Goal: Task Accomplishment & Management: Manage account settings

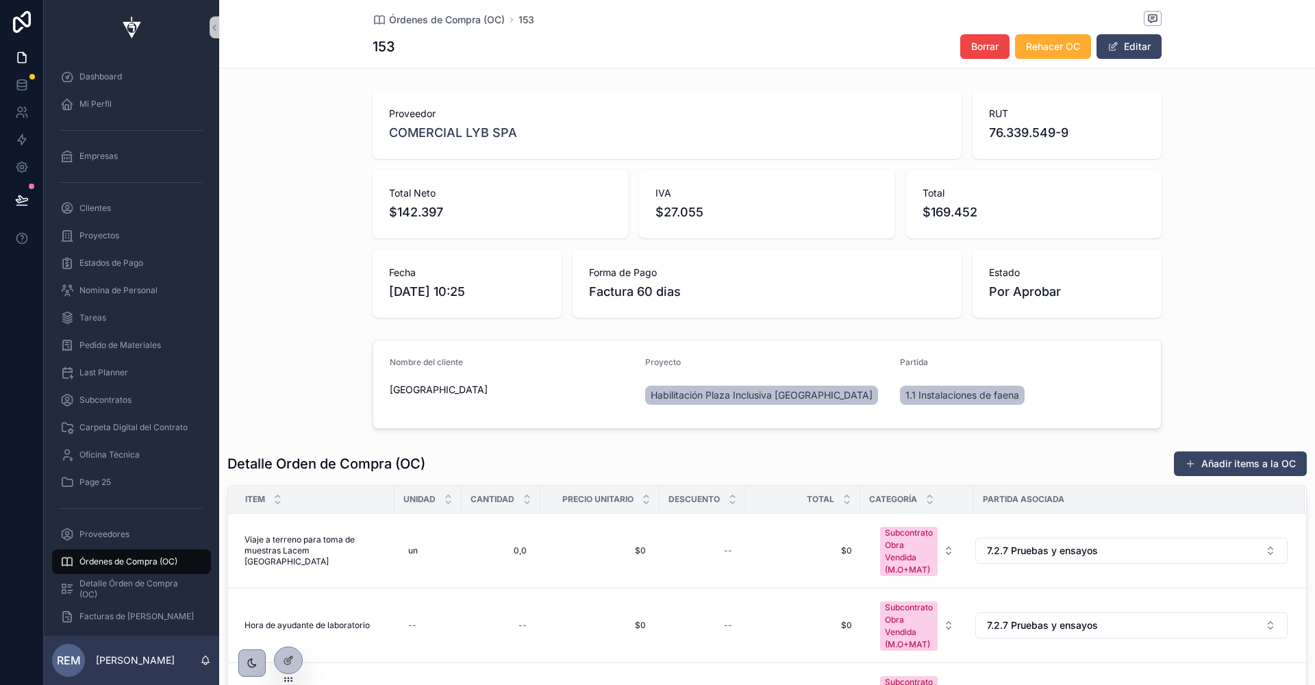
scroll to position [107, 0]
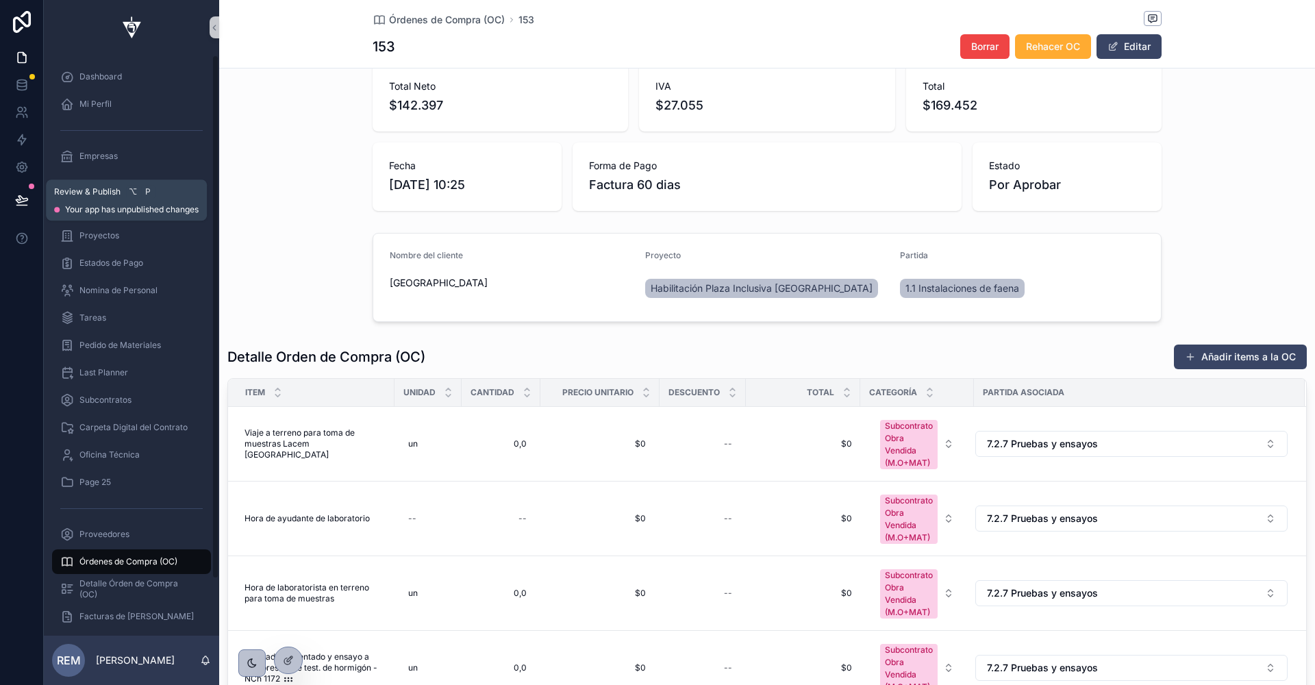
click at [23, 203] on icon at bounding box center [22, 200] width 14 height 14
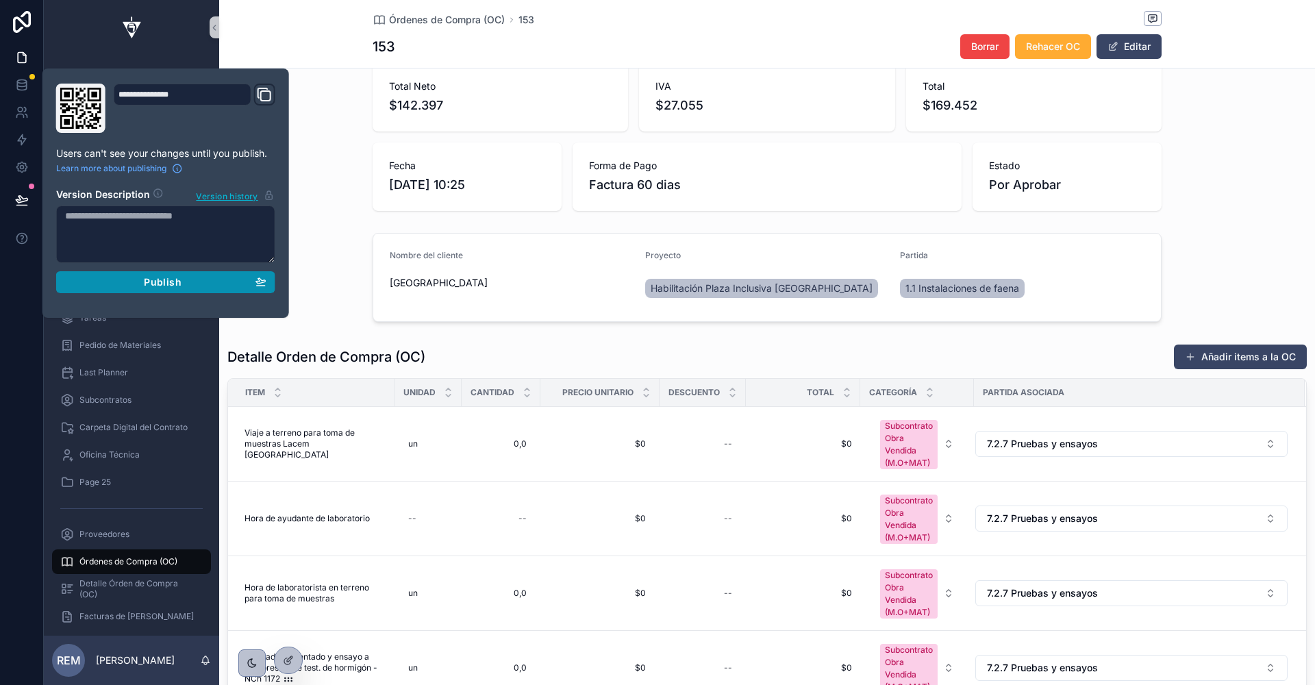
click at [152, 284] on span "Publish" at bounding box center [162, 282] width 37 height 12
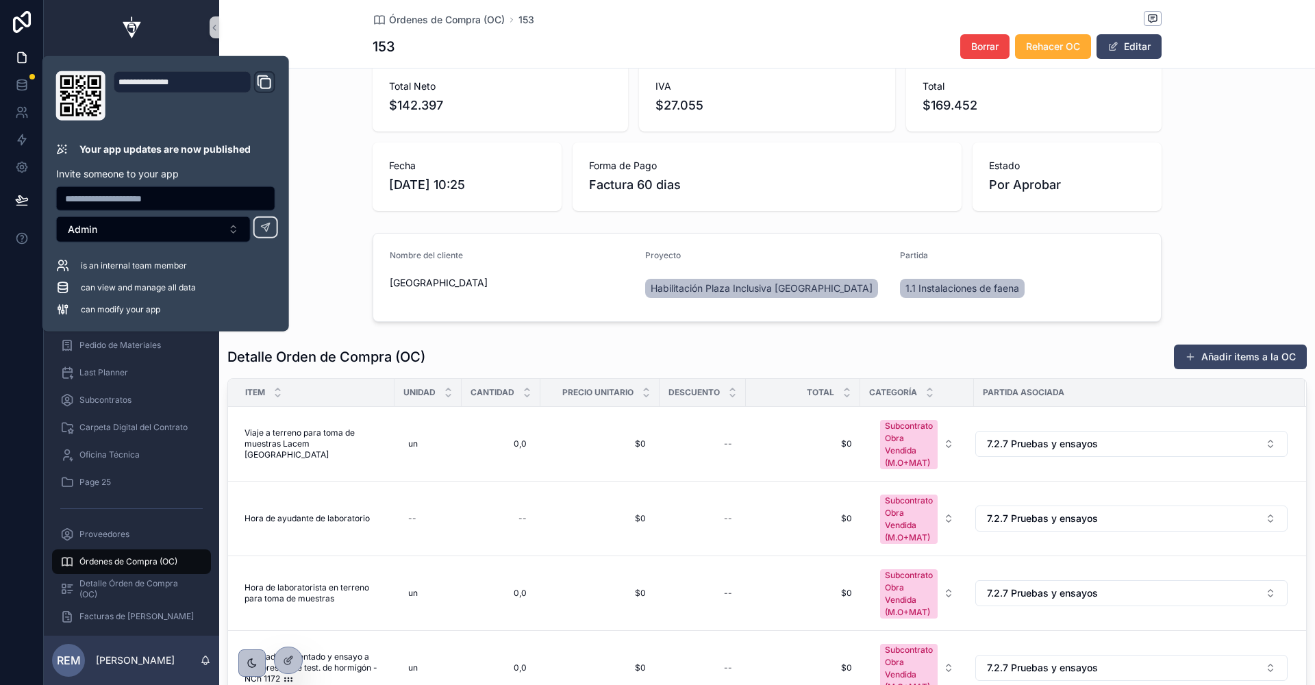
click at [322, 286] on div "Nombre del cliente Parque Metropolitano de Santiago Proyecto Habilitación Plaza…" at bounding box center [767, 277] width 1096 height 100
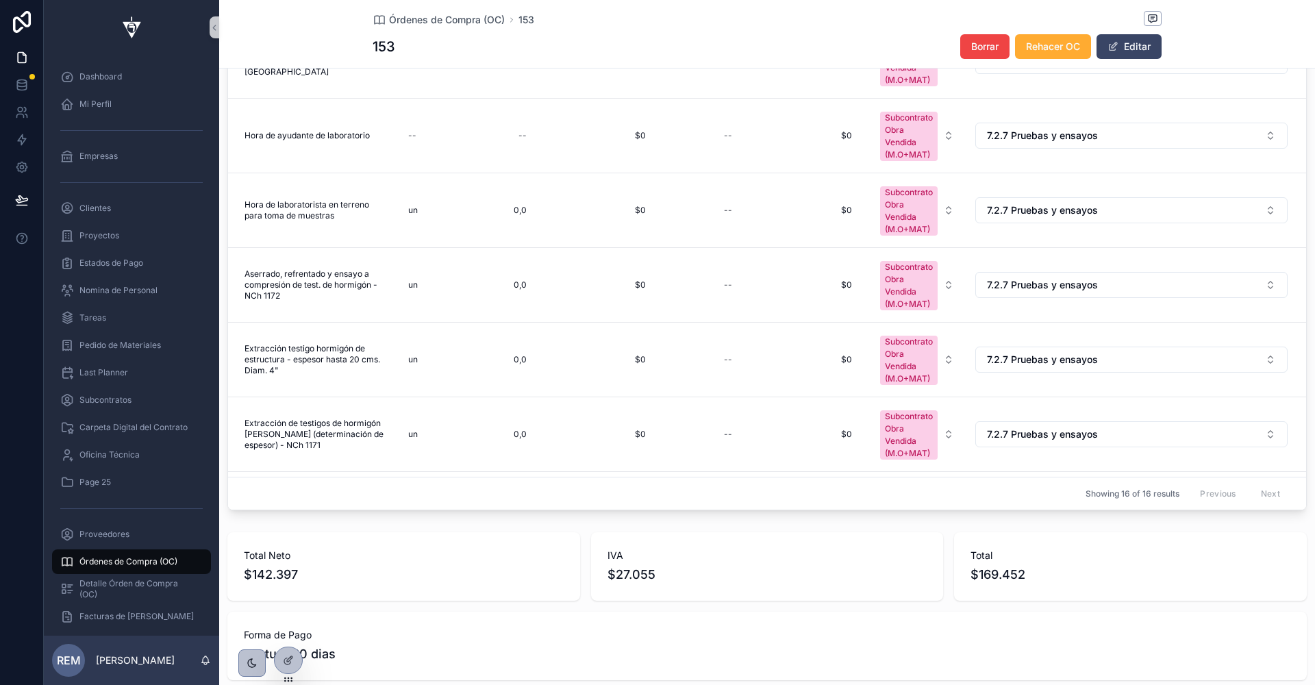
scroll to position [467, 0]
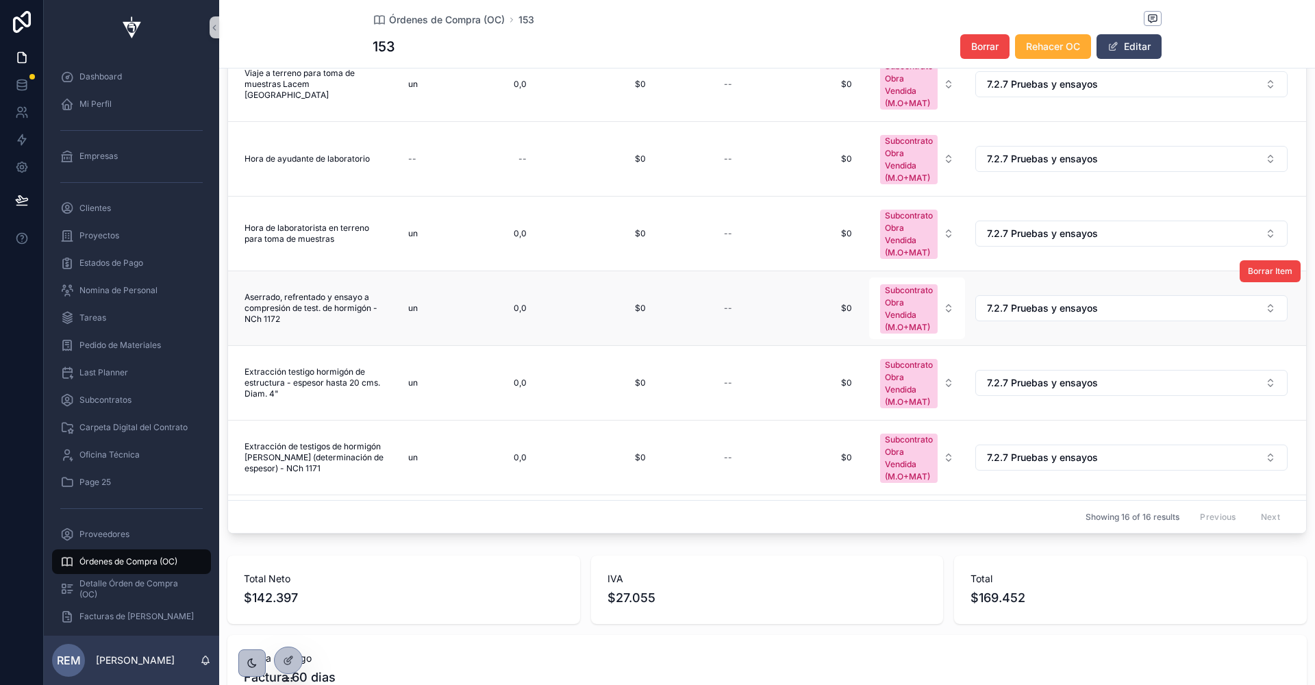
click at [546, 281] on td "$0 $0" at bounding box center [600, 308] width 119 height 75
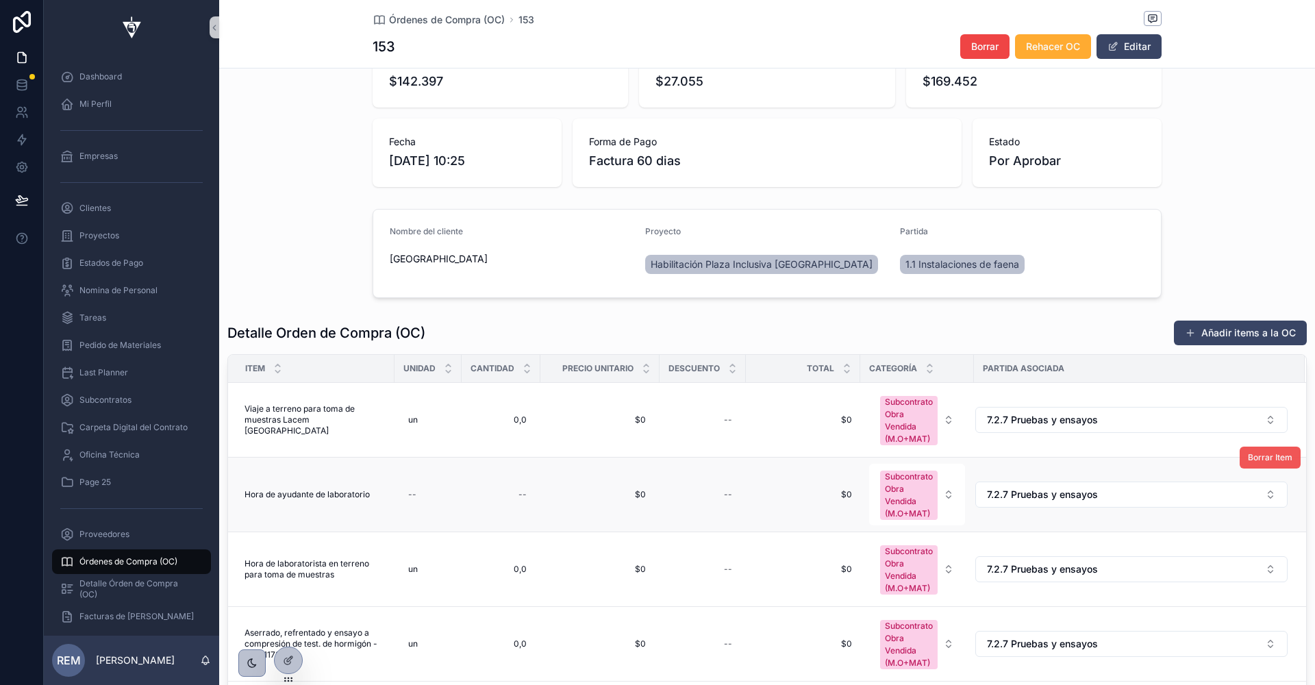
scroll to position [69, 0]
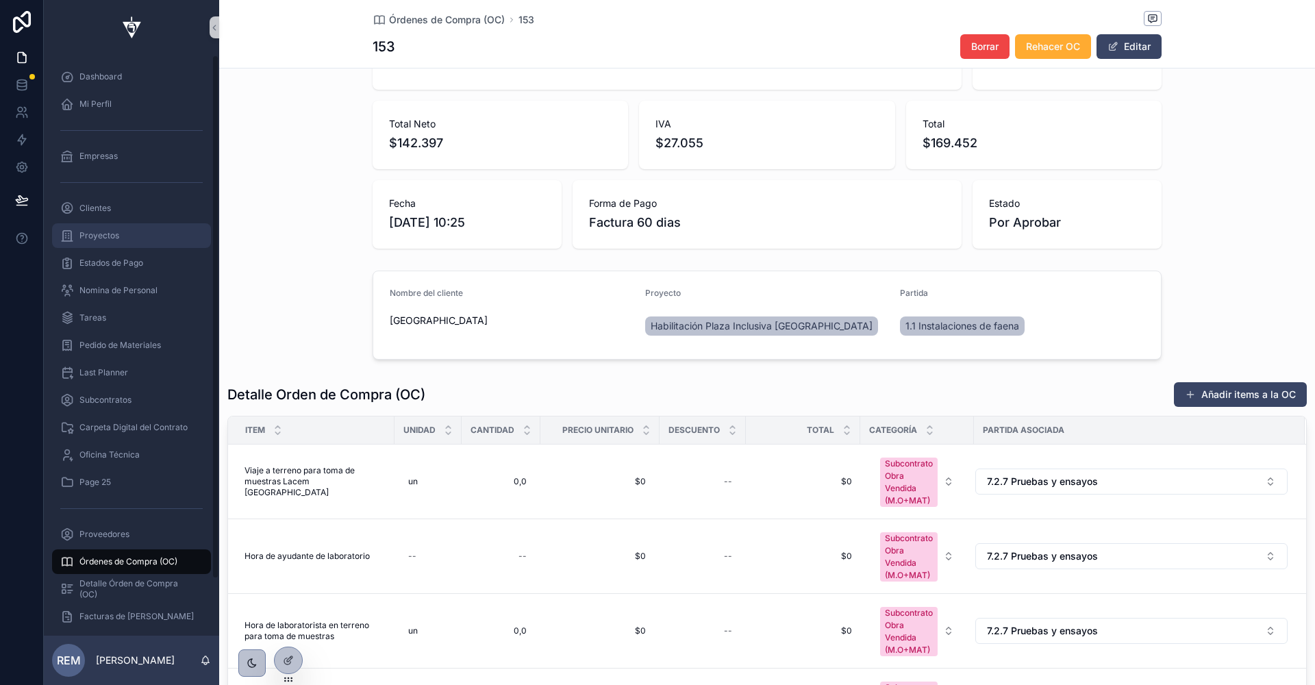
click at [127, 239] on div "Proyectos" at bounding box center [131, 236] width 142 height 22
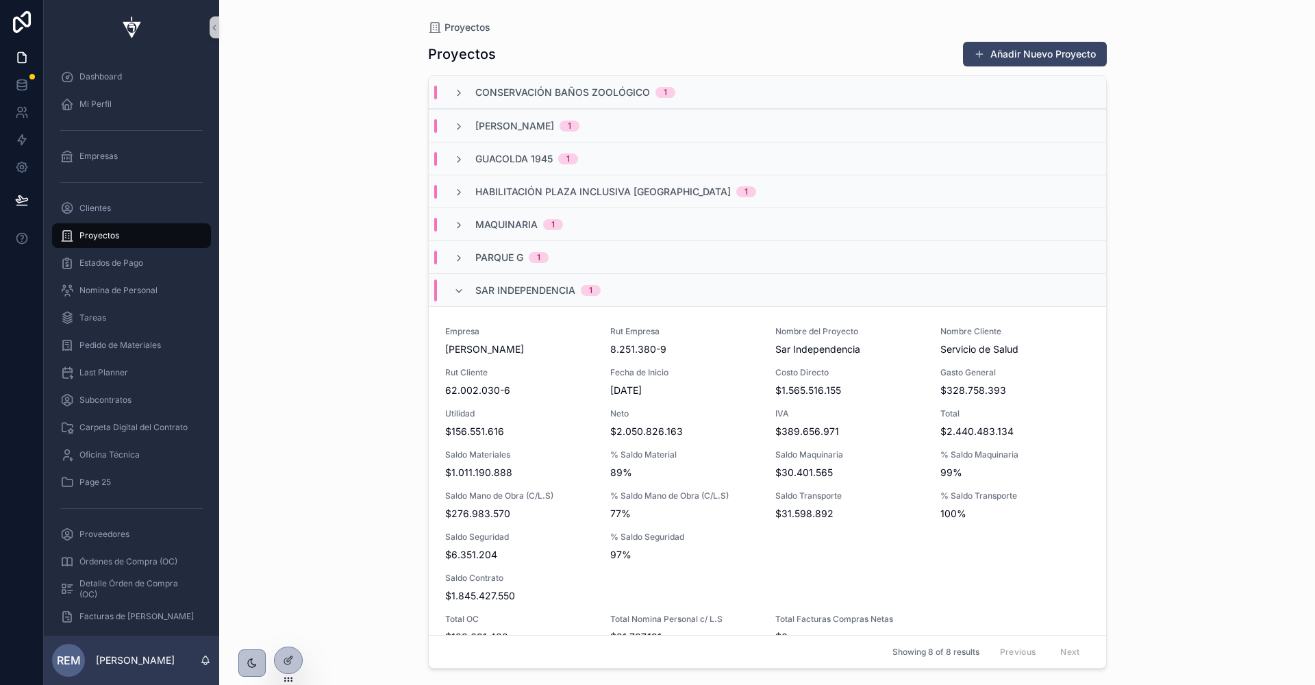
click at [497, 405] on div "Empresa Rodolfo Espina Santander Rut Empresa 8.251.380-9 Nombre del Proyecto Sa…" at bounding box center [767, 485] width 645 height 318
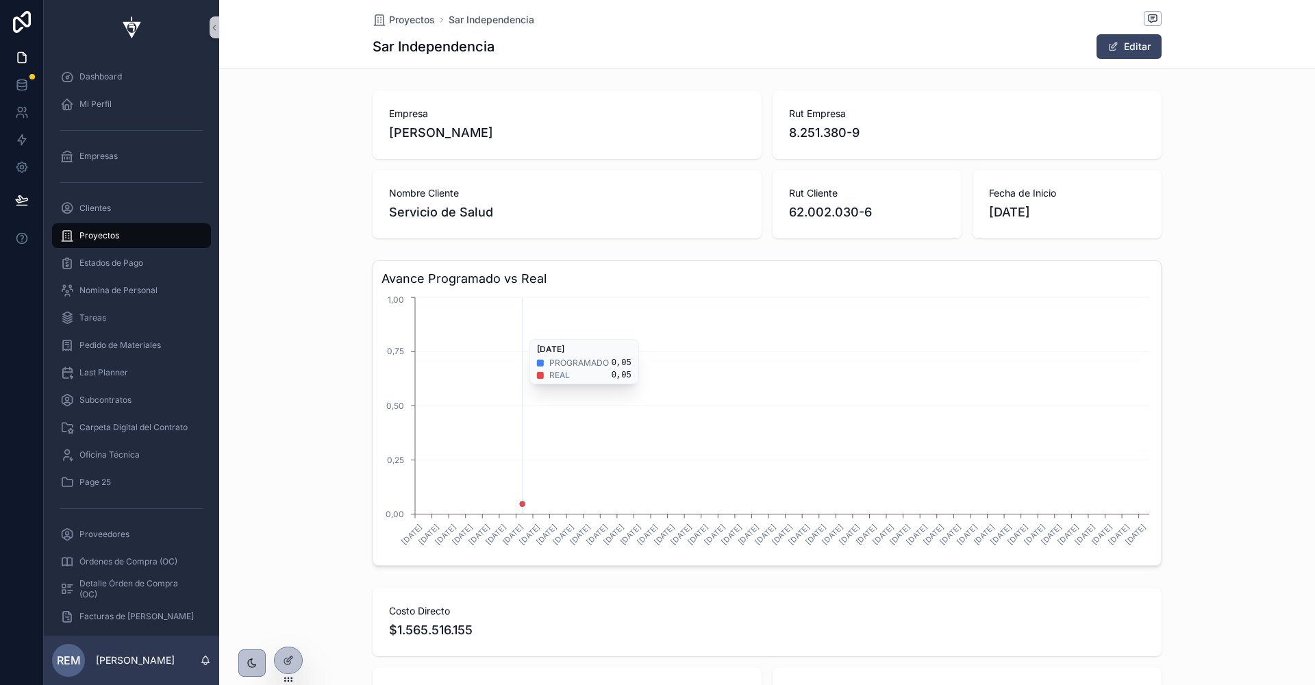
scroll to position [0, 788]
click at [416, 283] on h3 "Avance Programado vs Real" at bounding box center [767, 278] width 771 height 19
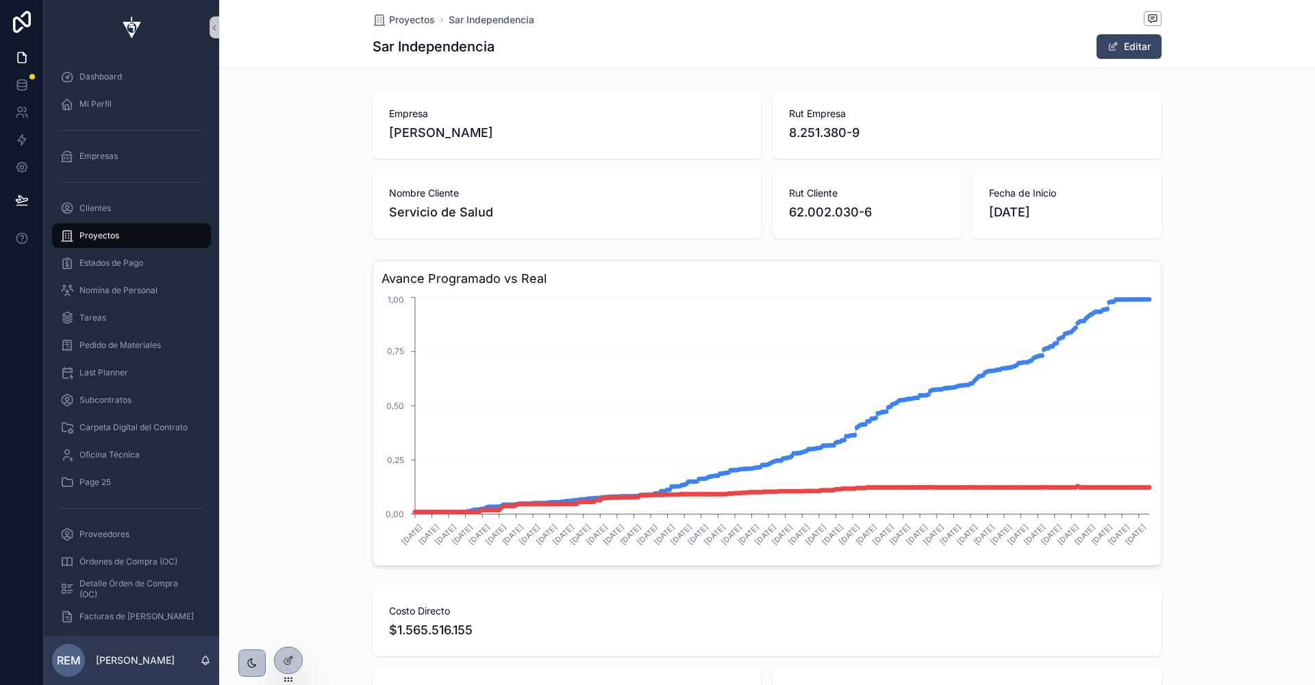
click at [449, 276] on h3 "Avance Programado vs Real" at bounding box center [767, 278] width 771 height 19
click at [290, 384] on div "Avance Programado vs Real 4/2/2025 12/2/2025 20/2/2025 28/2/2025 8/3/2025 16/3/…" at bounding box center [767, 413] width 1096 height 316
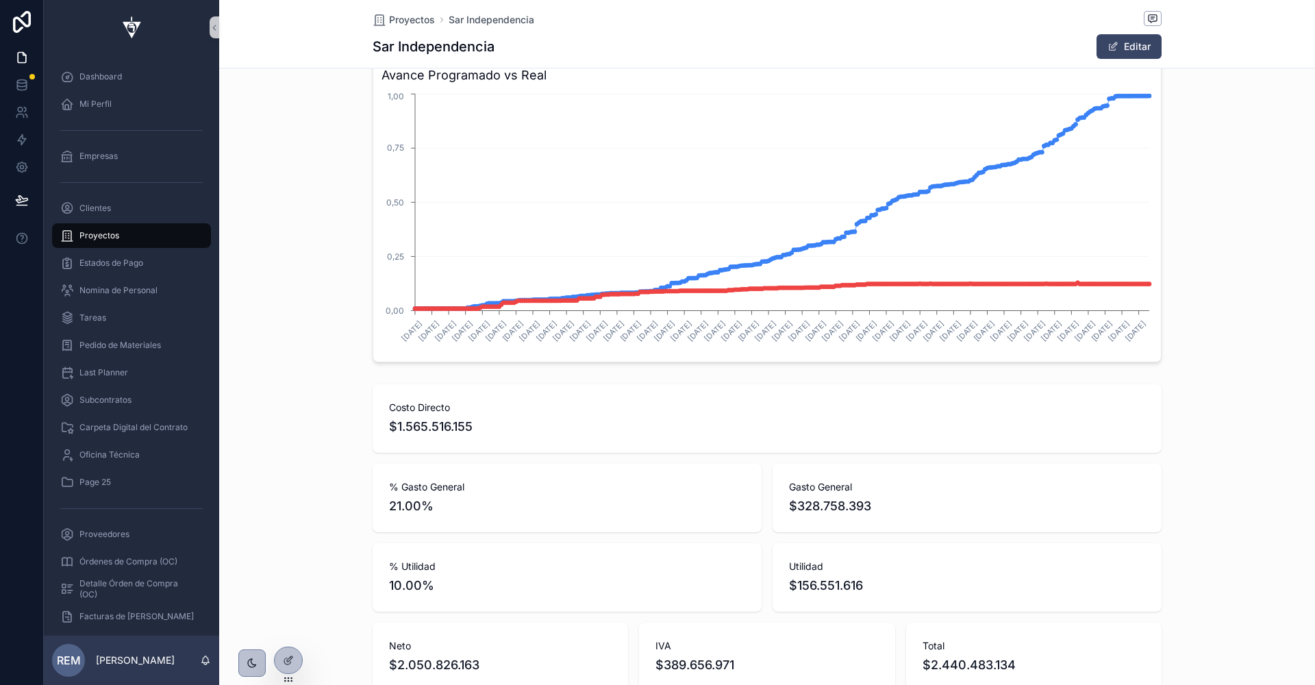
scroll to position [0, 0]
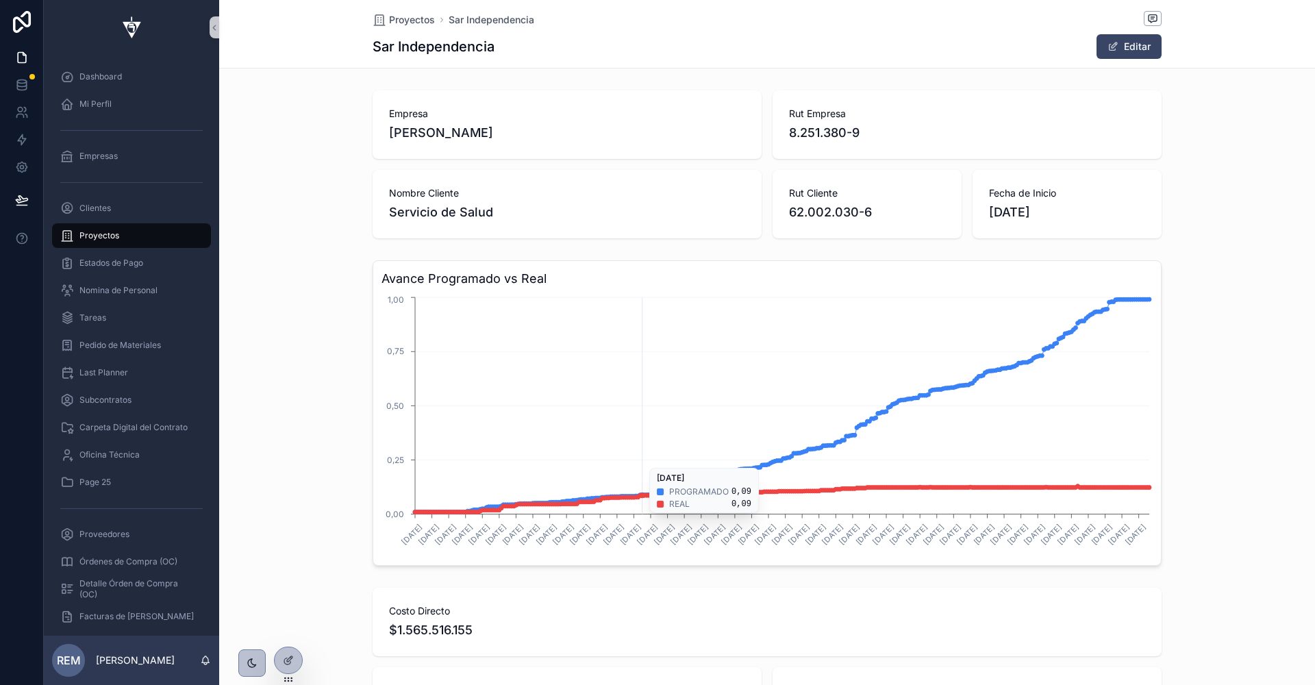
click at [643, 460] on icon "4/2/2025 12/2/2025 20/2/2025 28/2/2025 8/3/2025 16/3/2025 24/3/2025 1/4/2025 9/…" at bounding box center [767, 425] width 771 height 263
click at [419, 284] on h3 "Avance Programado vs Real" at bounding box center [767, 278] width 771 height 19
click at [450, 277] on h3 "Avance Programado vs Real" at bounding box center [767, 278] width 771 height 19
click at [285, 649] on div at bounding box center [288, 660] width 27 height 26
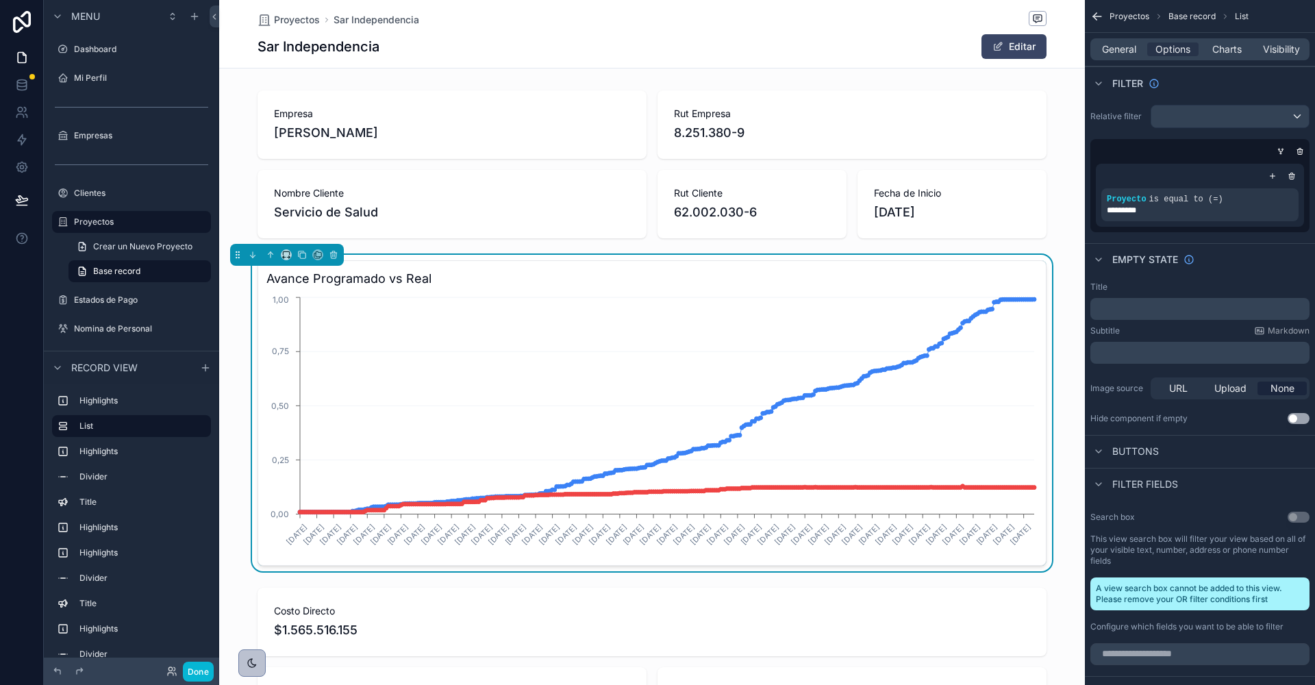
click at [1128, 445] on span "Buttons" at bounding box center [1136, 452] width 47 height 14
click at [1119, 445] on span "Buttons" at bounding box center [1136, 452] width 47 height 14
click at [1116, 50] on span "General" at bounding box center [1119, 49] width 34 height 14
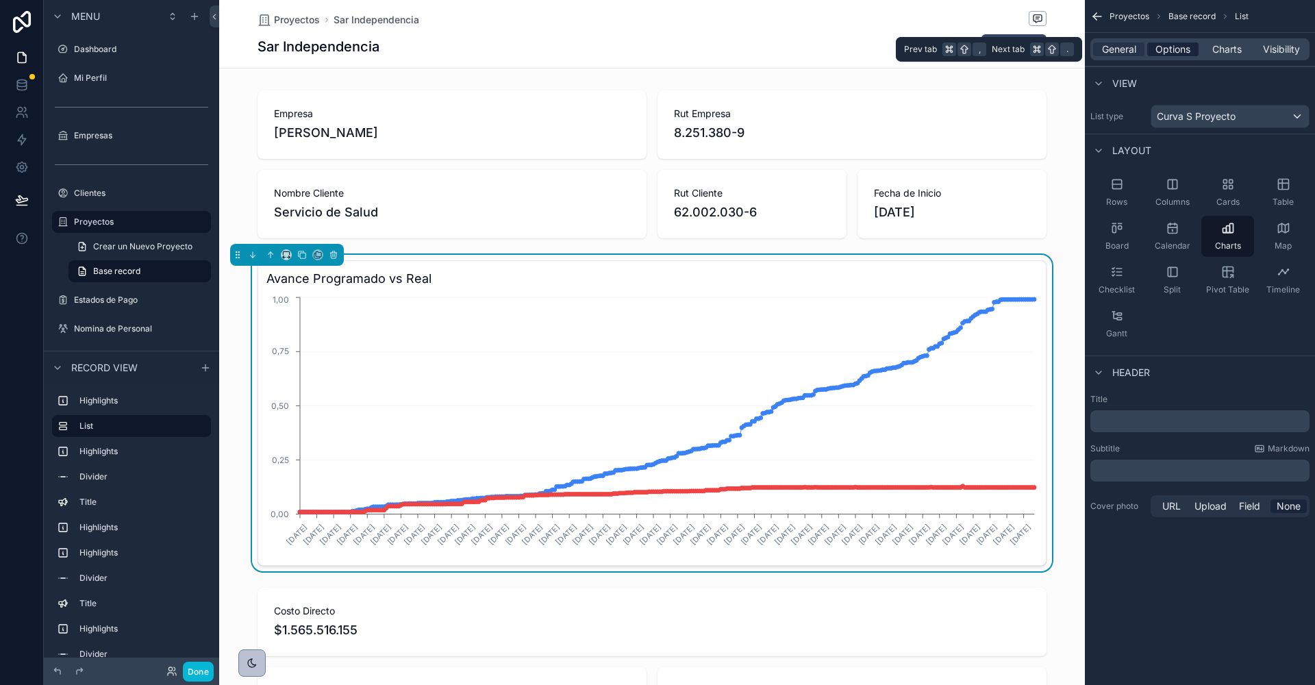
click at [1167, 47] on span "Options" at bounding box center [1173, 49] width 35 height 14
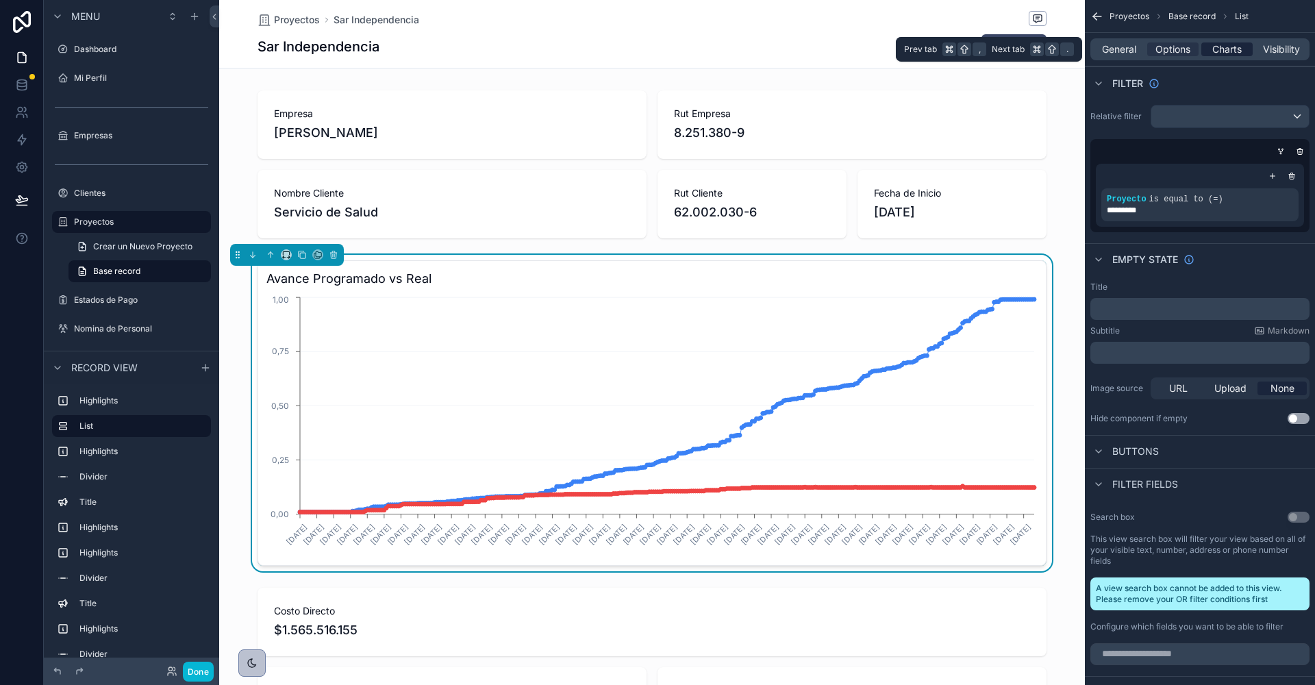
click at [1226, 47] on span "Charts" at bounding box center [1227, 49] width 29 height 14
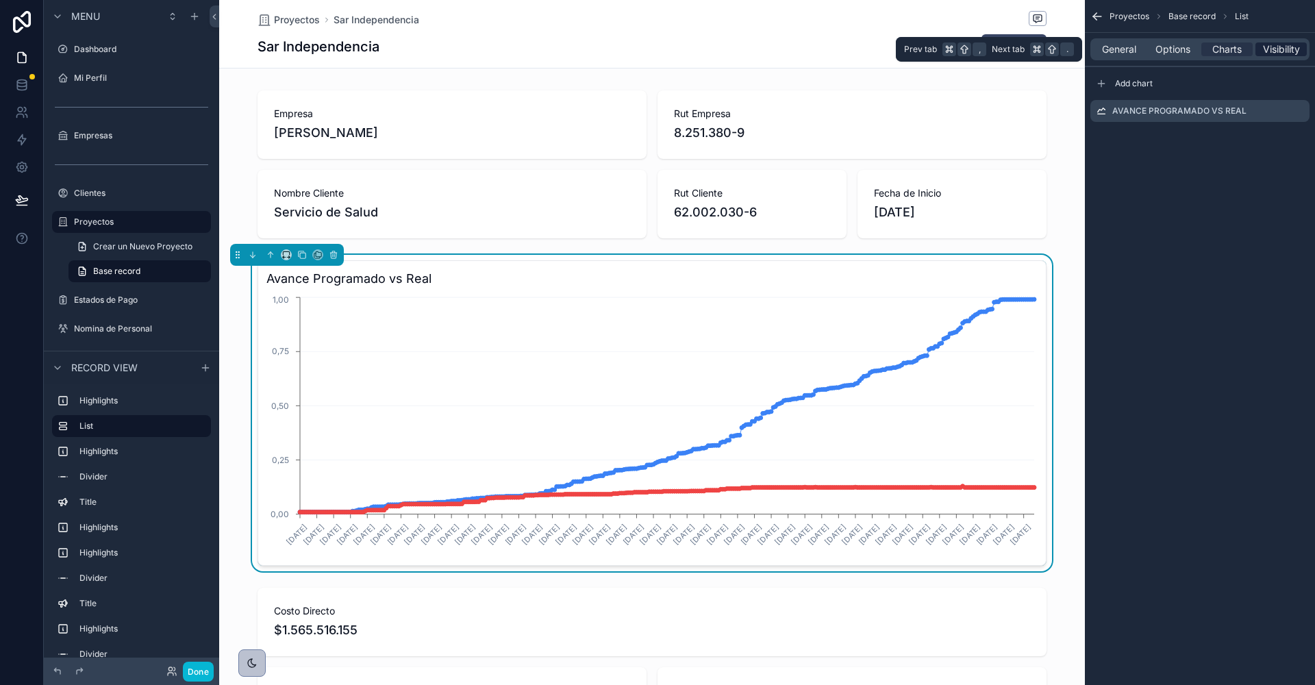
click at [1271, 51] on span "Visibility" at bounding box center [1281, 49] width 37 height 14
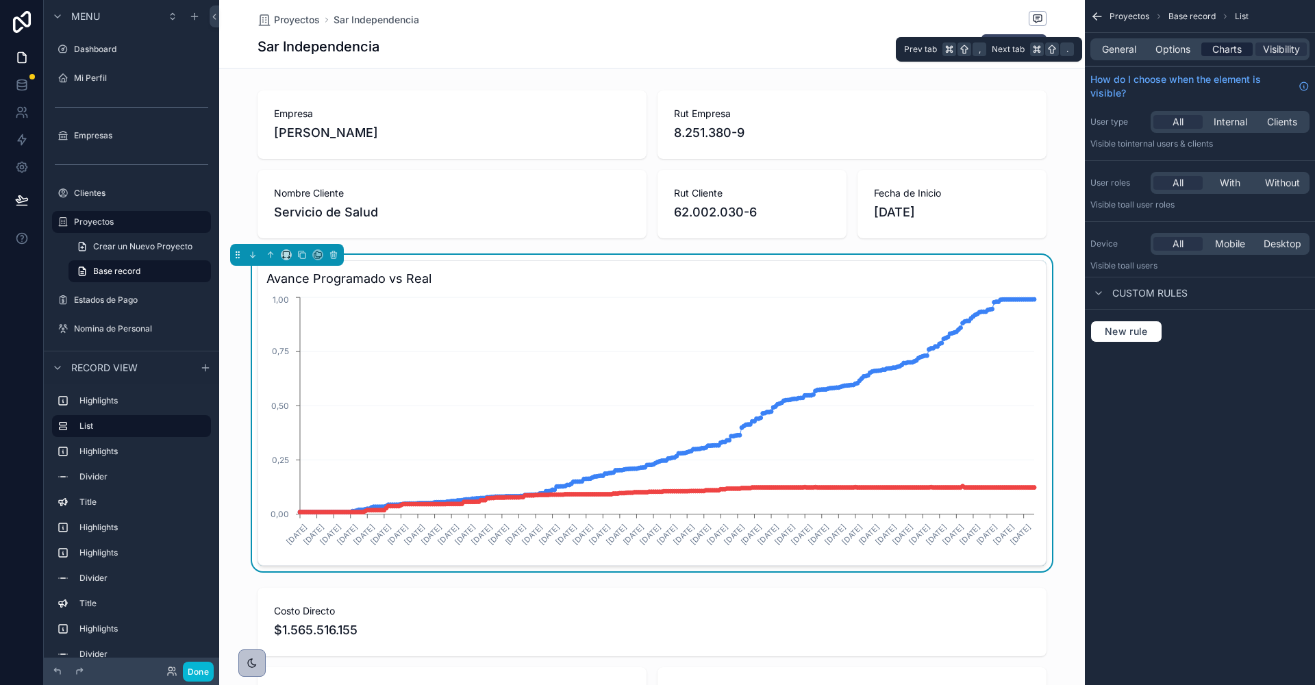
click at [1215, 46] on span "Charts" at bounding box center [1227, 49] width 29 height 14
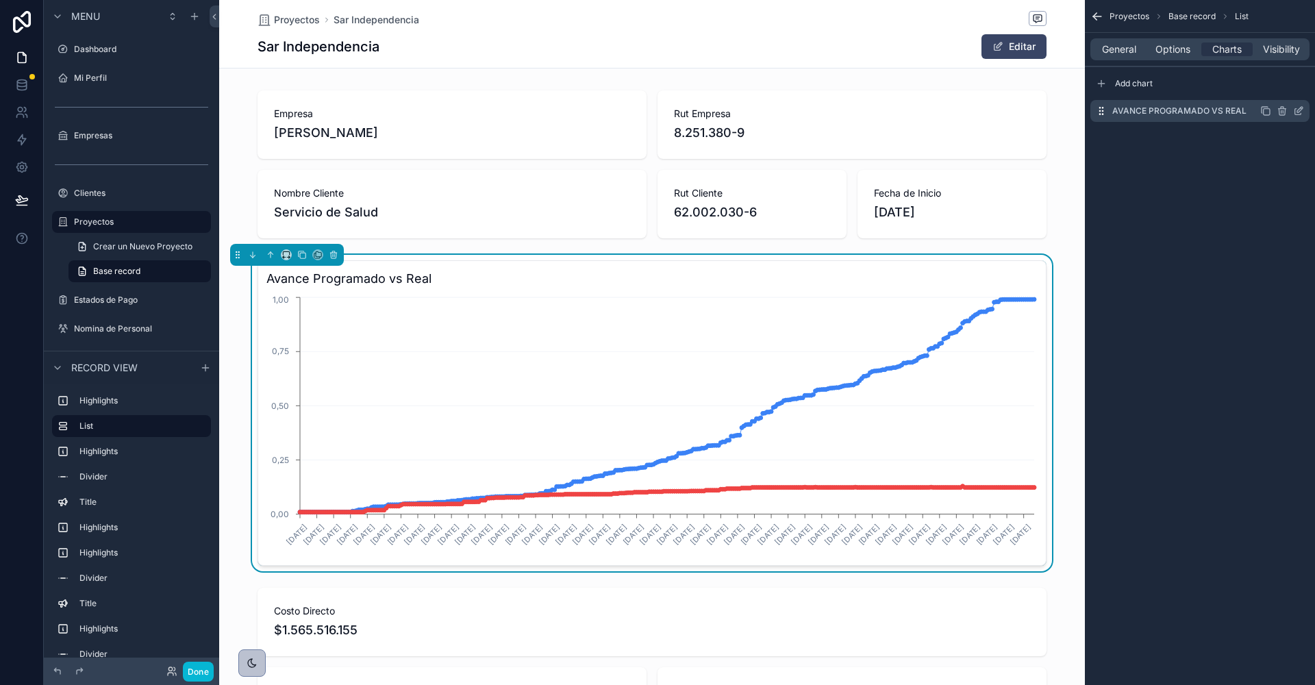
click at [1299, 109] on icon "scrollable content" at bounding box center [1299, 109] width 5 height 5
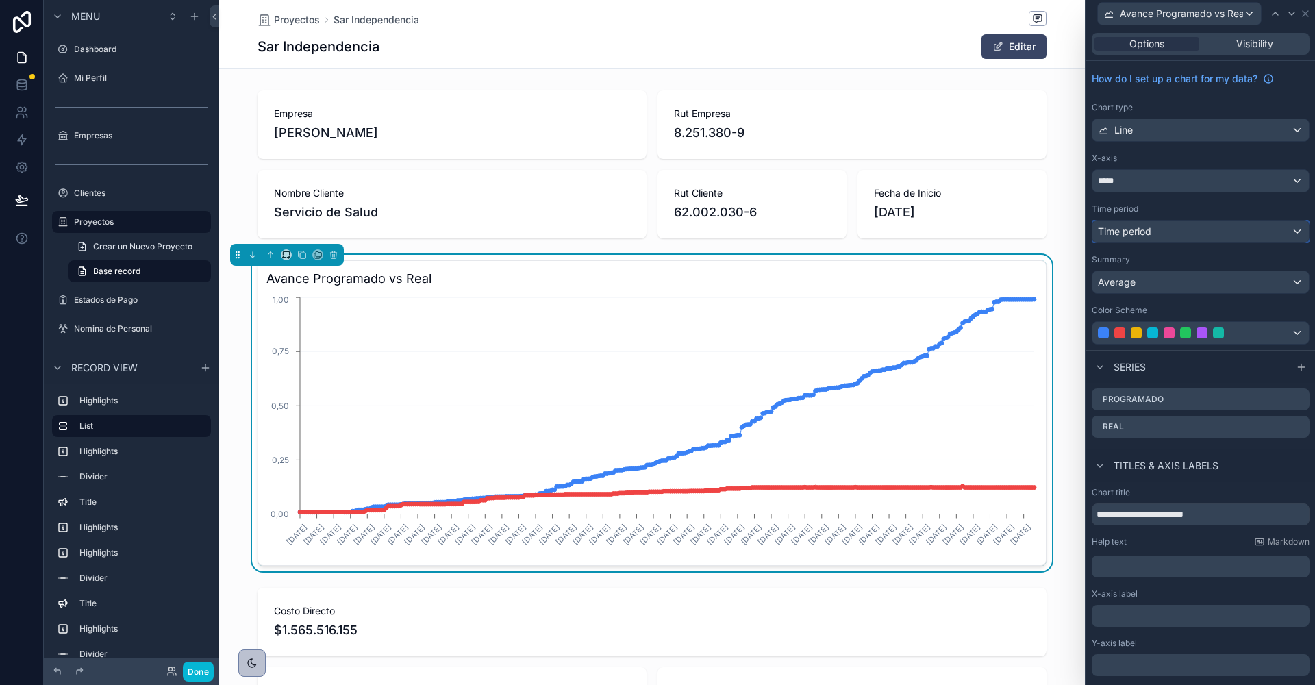
click at [1165, 229] on div "Time period" at bounding box center [1201, 232] width 216 height 22
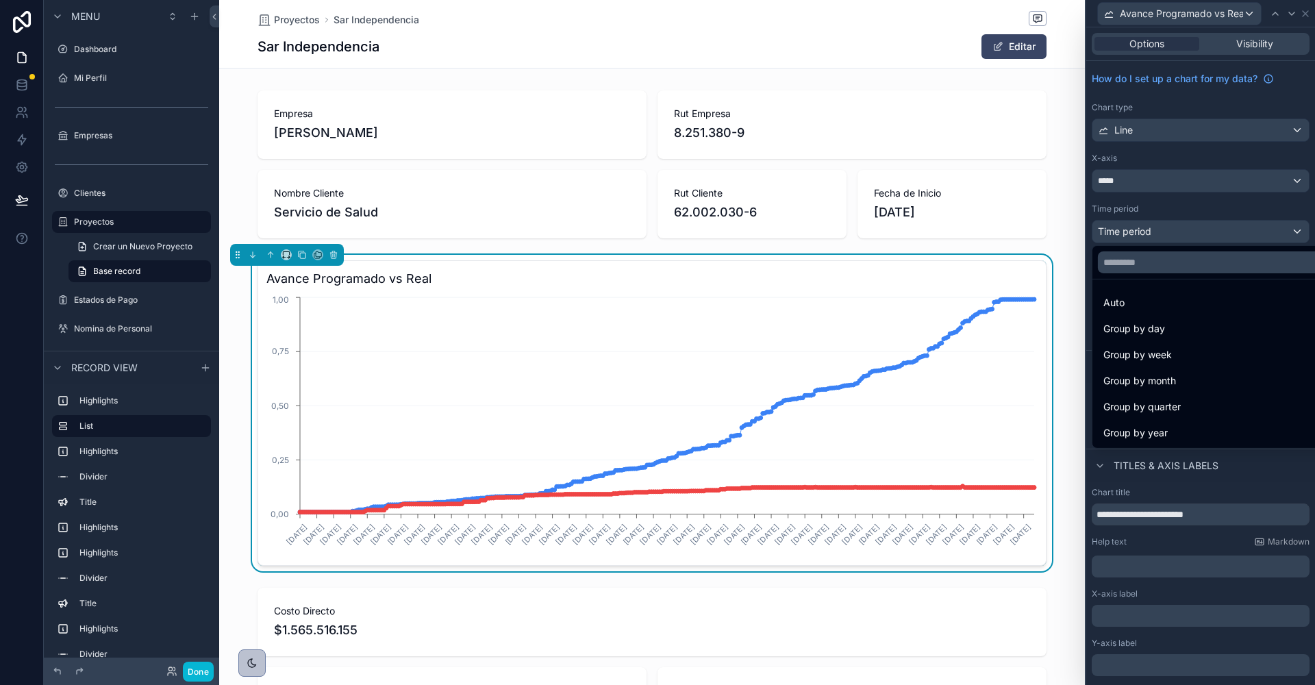
click at [1165, 229] on div at bounding box center [1200, 342] width 229 height 685
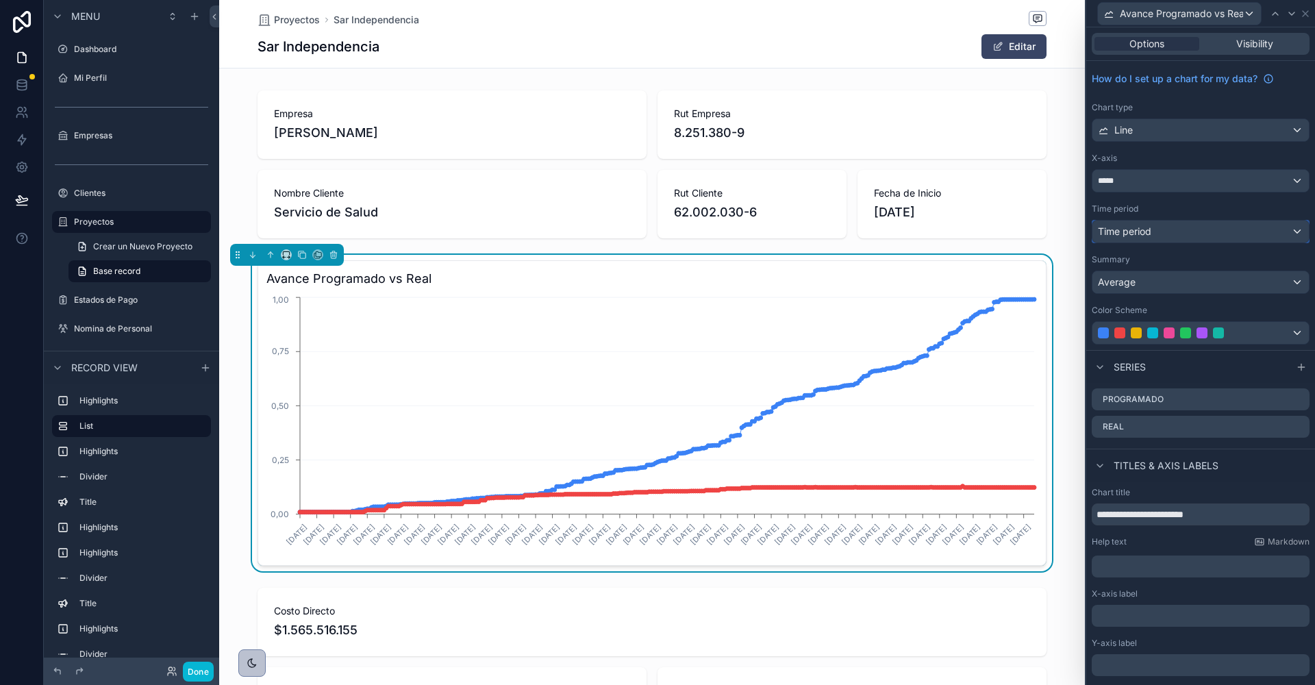
click at [1165, 229] on div "Time period" at bounding box center [1201, 232] width 216 height 22
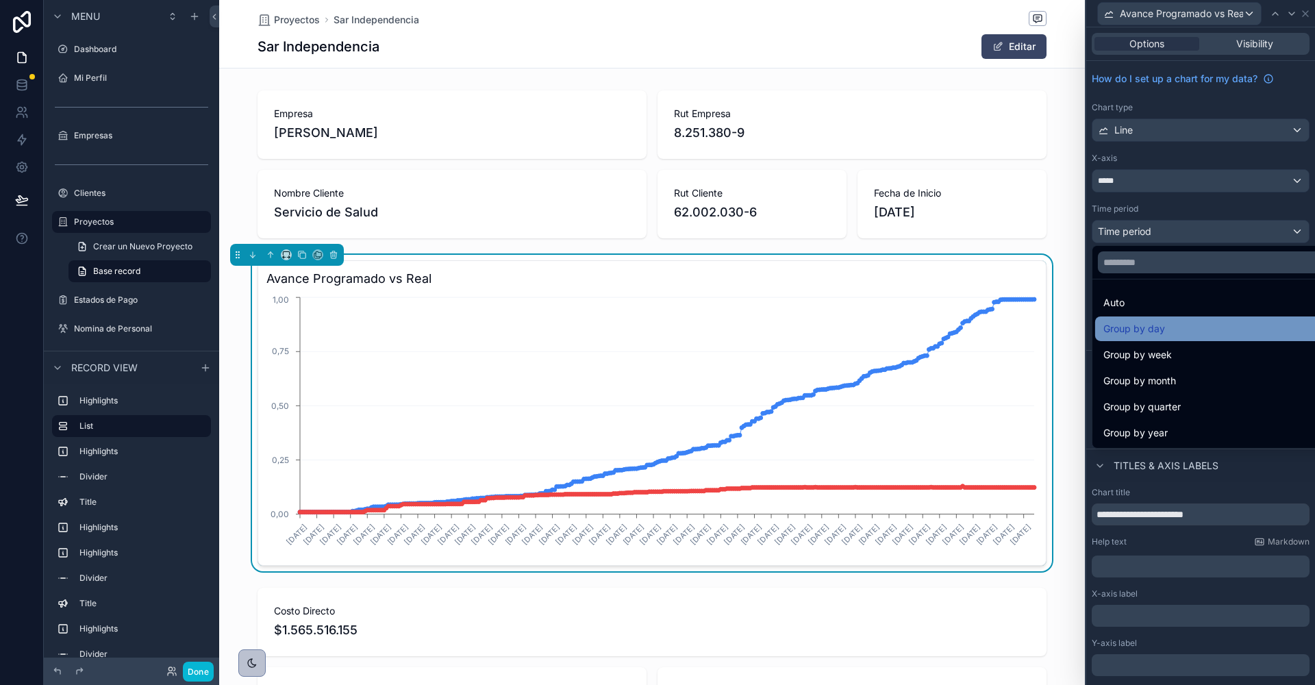
click at [1167, 330] on div "Group by day" at bounding box center [1217, 329] width 227 height 16
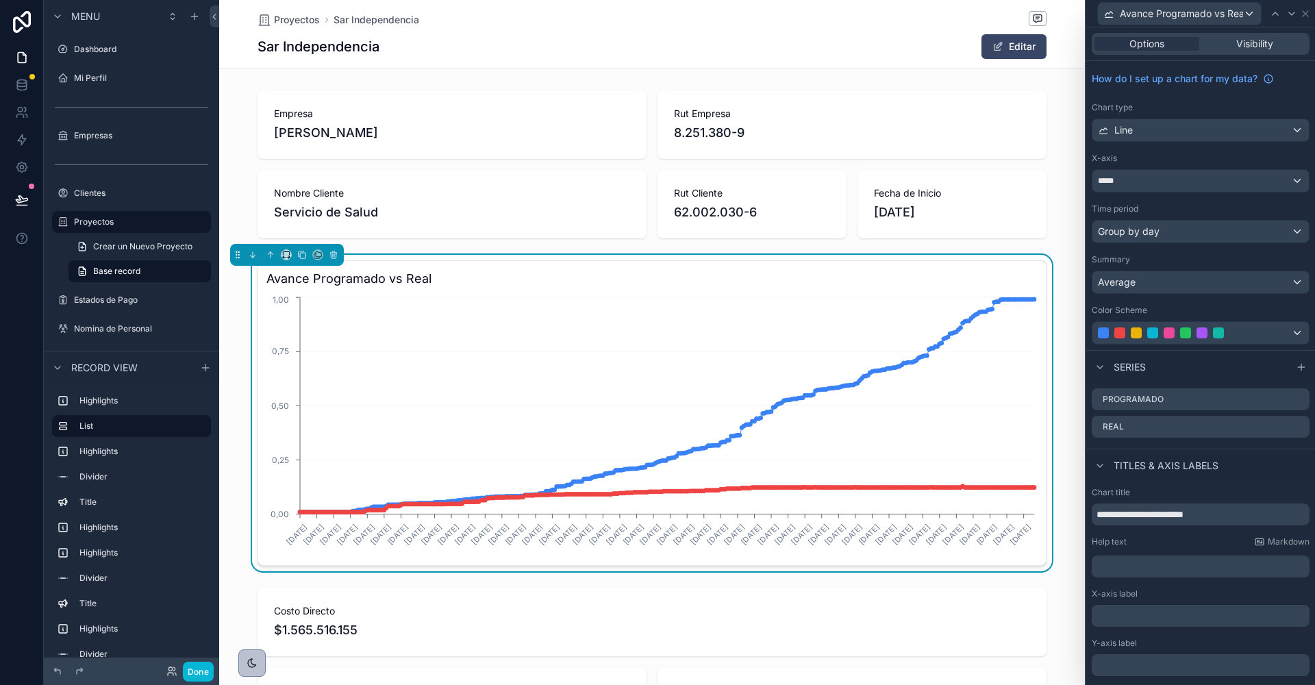
scroll to position [0, 788]
click at [1143, 231] on span "Group by day" at bounding box center [1129, 232] width 62 height 14
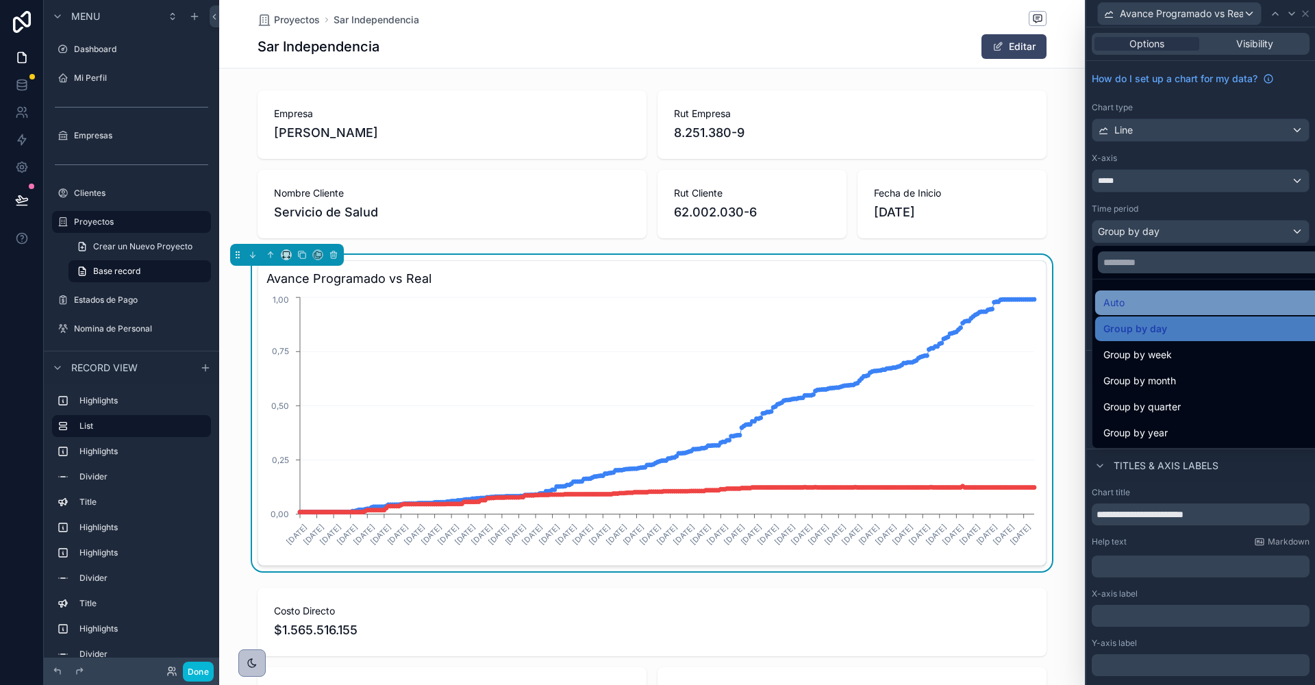
click at [1145, 306] on div "Auto" at bounding box center [1217, 303] width 227 height 16
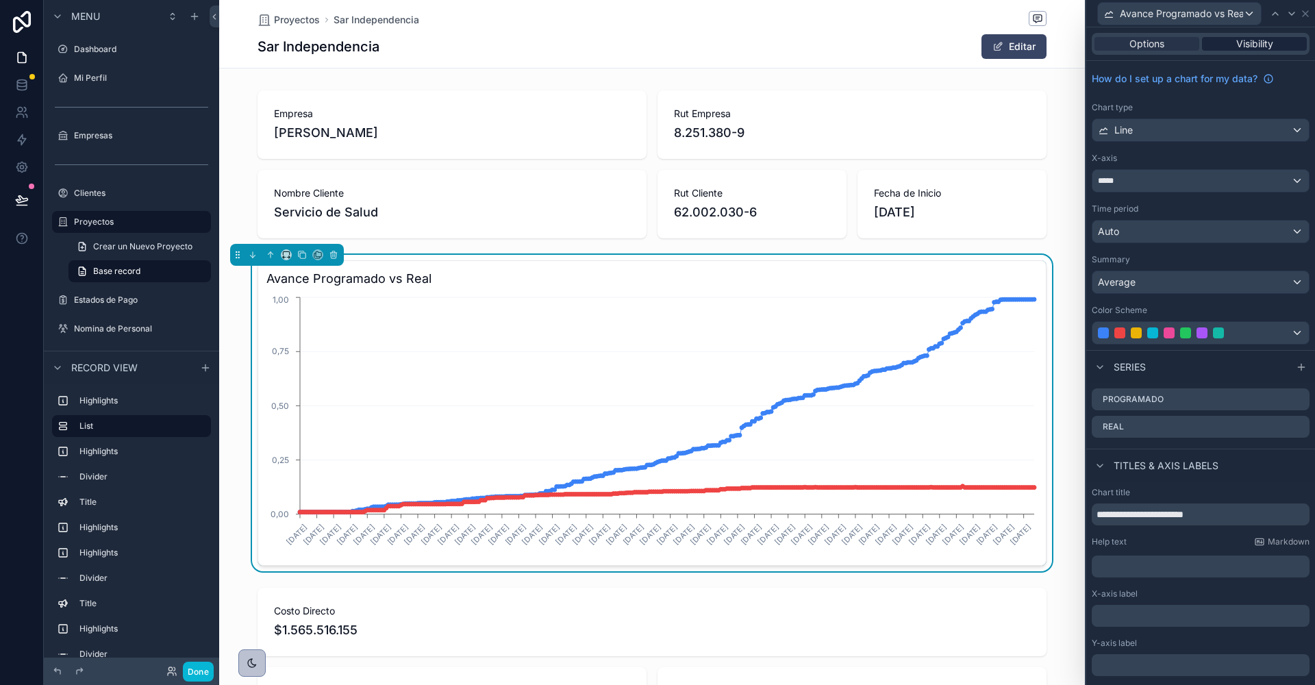
click at [1239, 38] on span "Visibility" at bounding box center [1255, 44] width 37 height 14
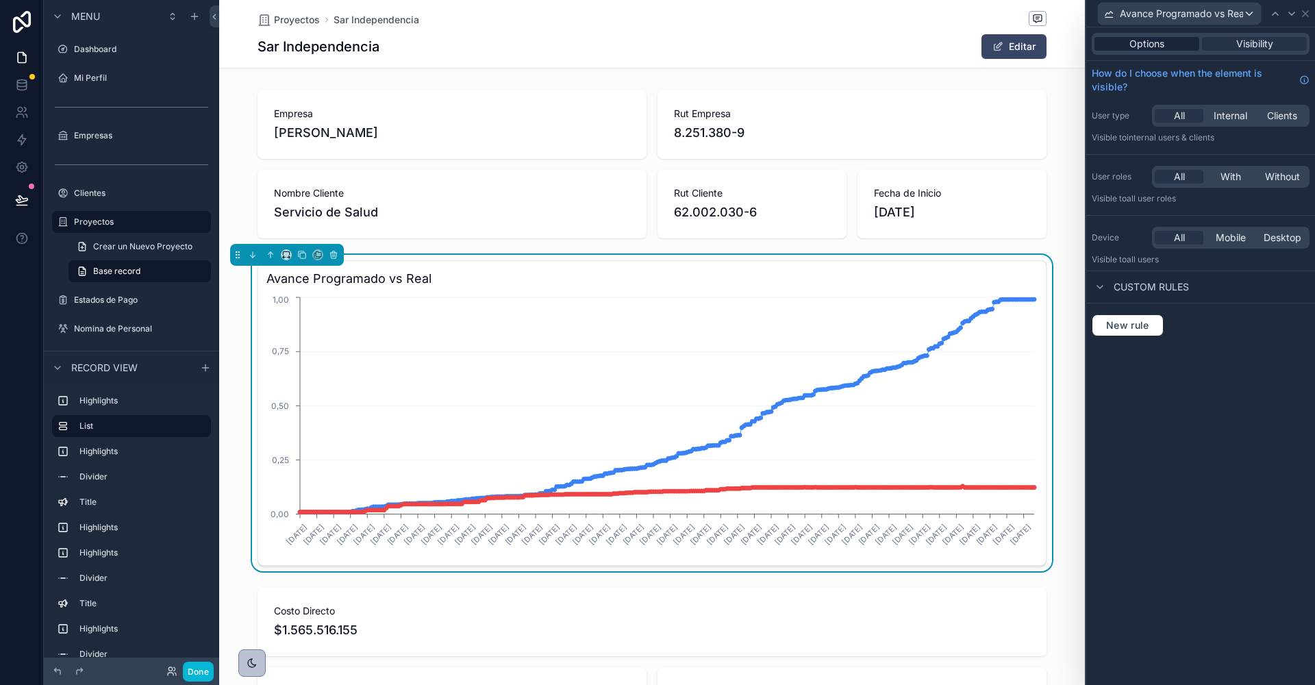
click at [1173, 47] on div "Options" at bounding box center [1147, 44] width 105 height 14
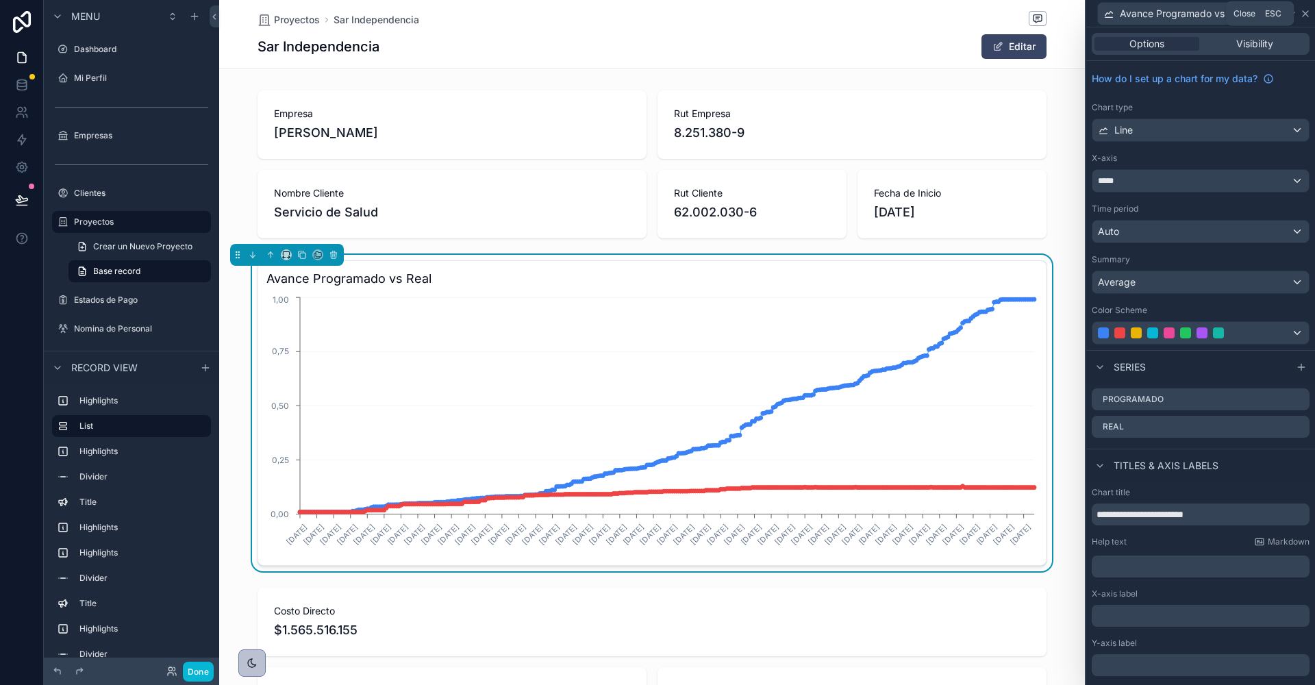
click at [1304, 16] on icon at bounding box center [1305, 13] width 11 height 11
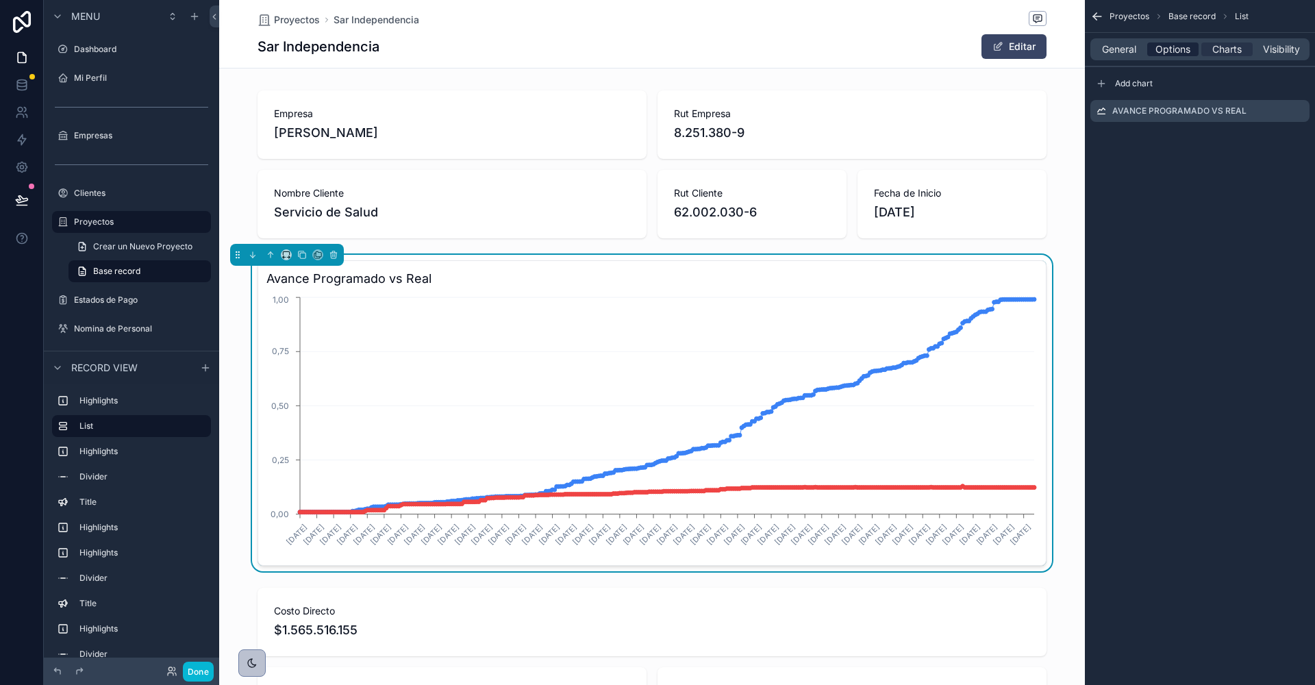
click at [1165, 53] on span "Options" at bounding box center [1173, 49] width 35 height 14
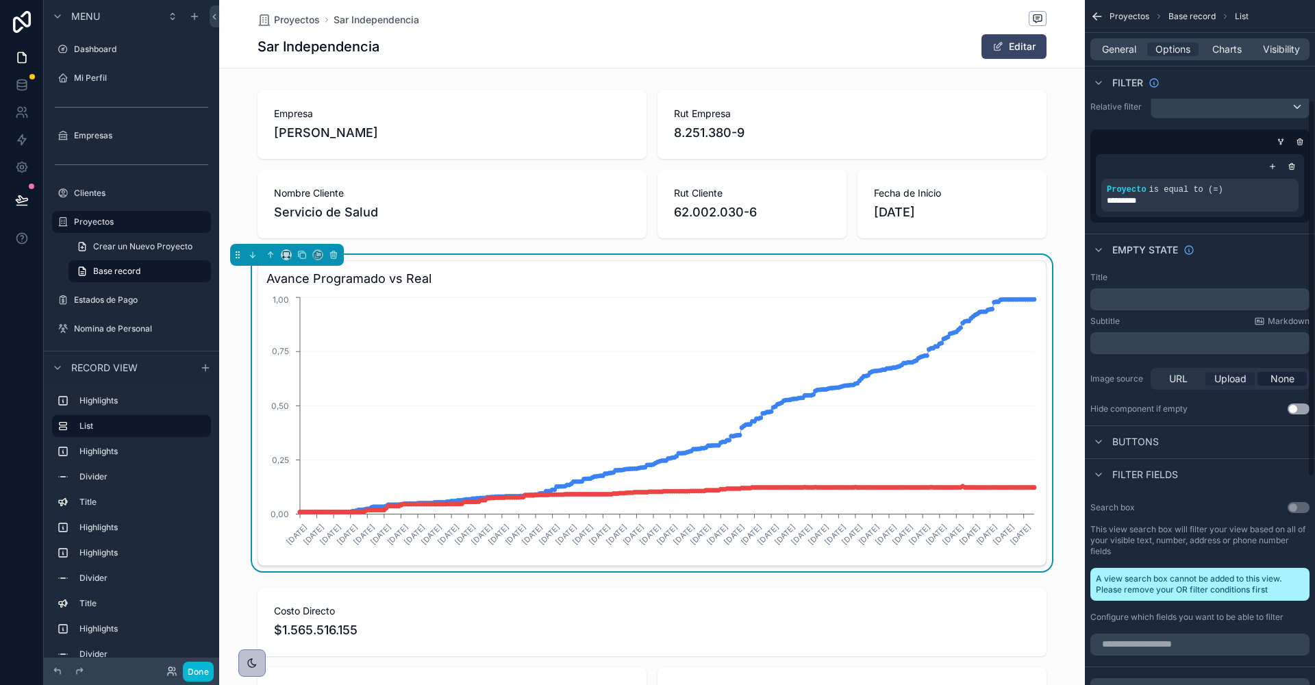
scroll to position [0, 0]
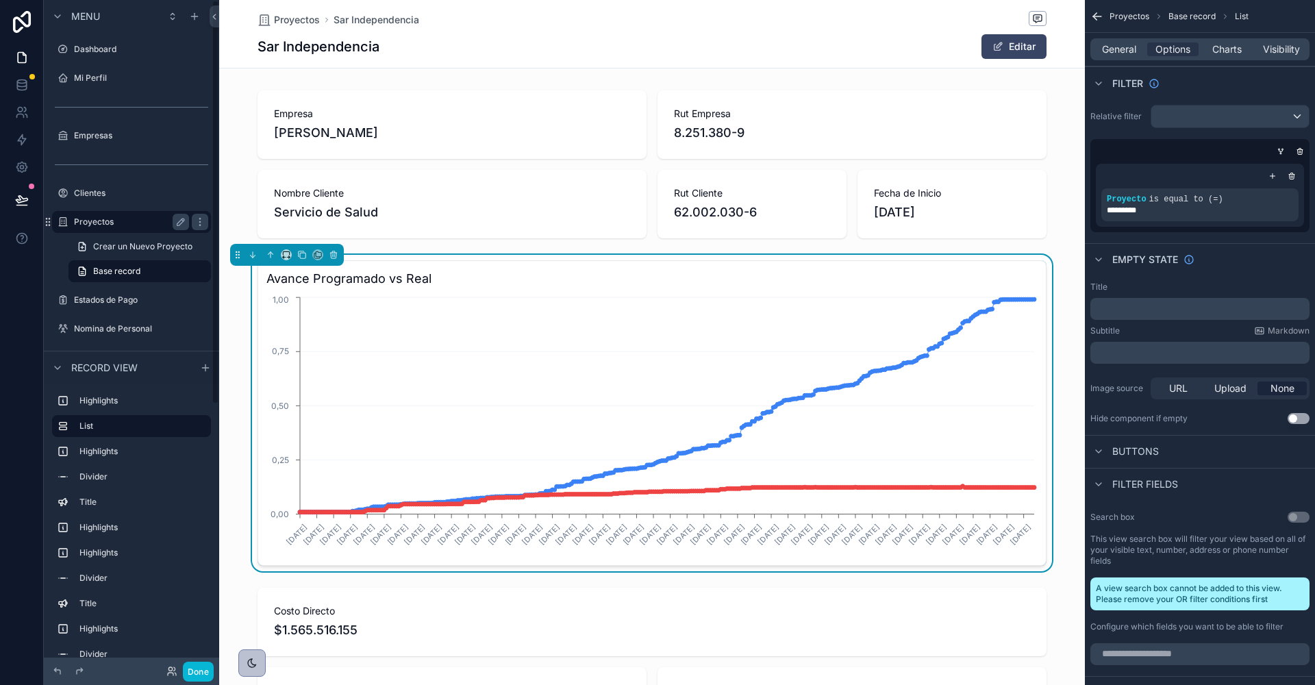
click at [90, 218] on label "Proyectos" at bounding box center [129, 221] width 110 height 11
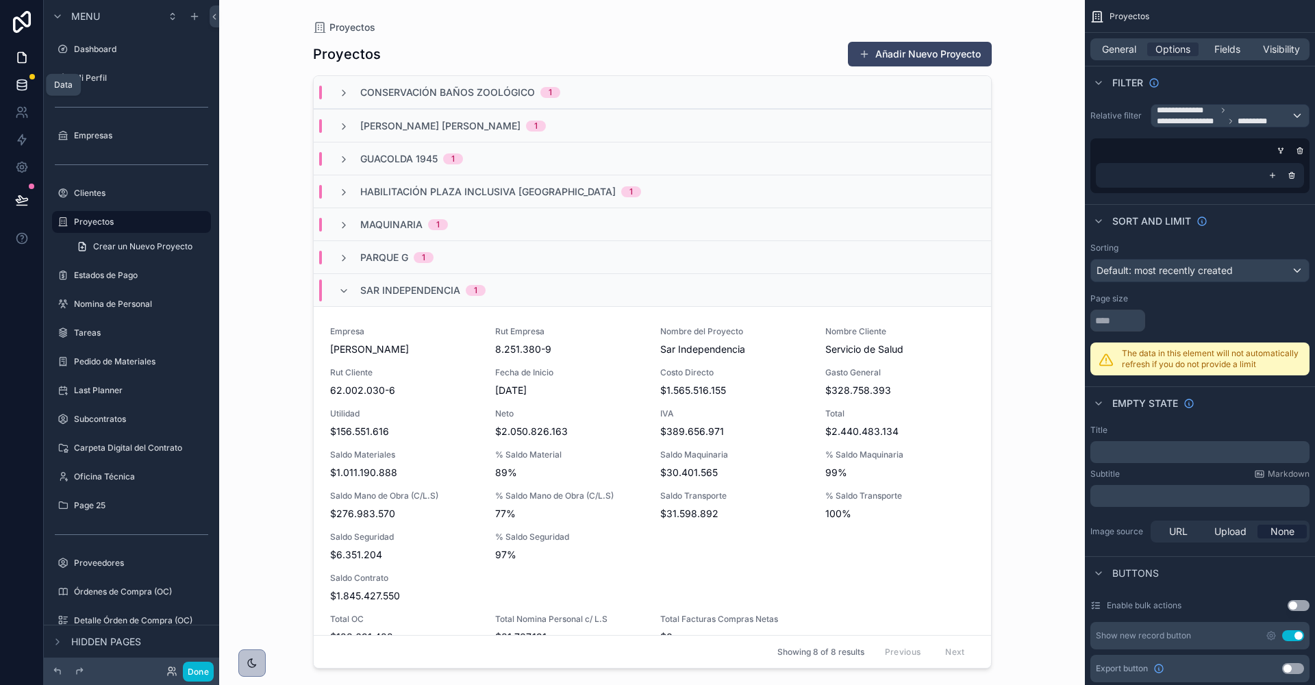
click at [23, 80] on icon at bounding box center [21, 81] width 9 height 3
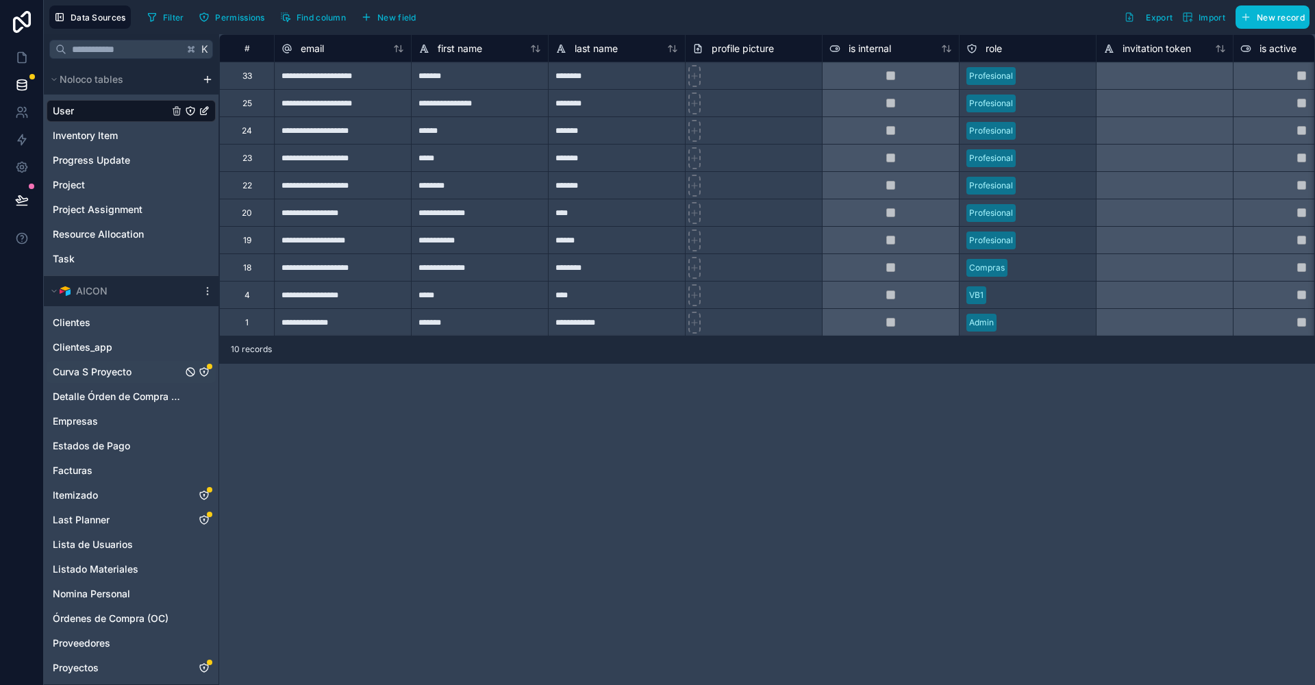
click at [127, 369] on span "Curva S Proyecto" at bounding box center [92, 372] width 79 height 14
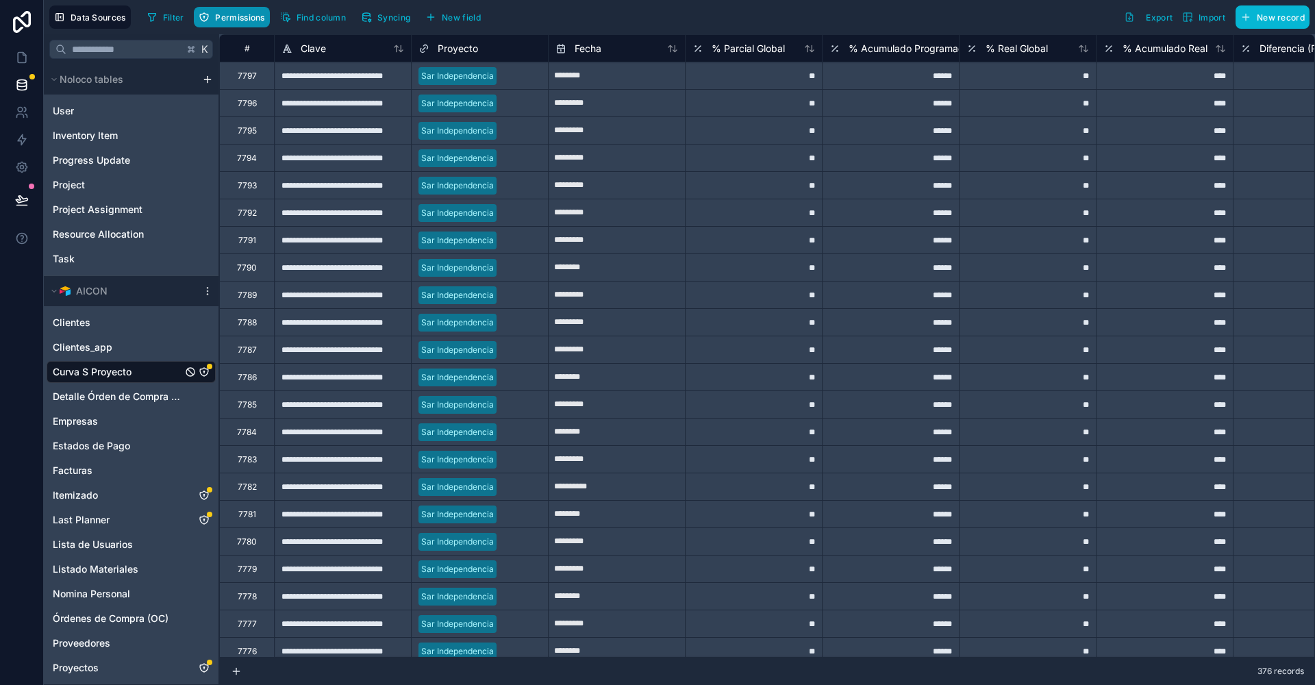
click at [226, 24] on button "Permissions" at bounding box center [231, 17] width 75 height 21
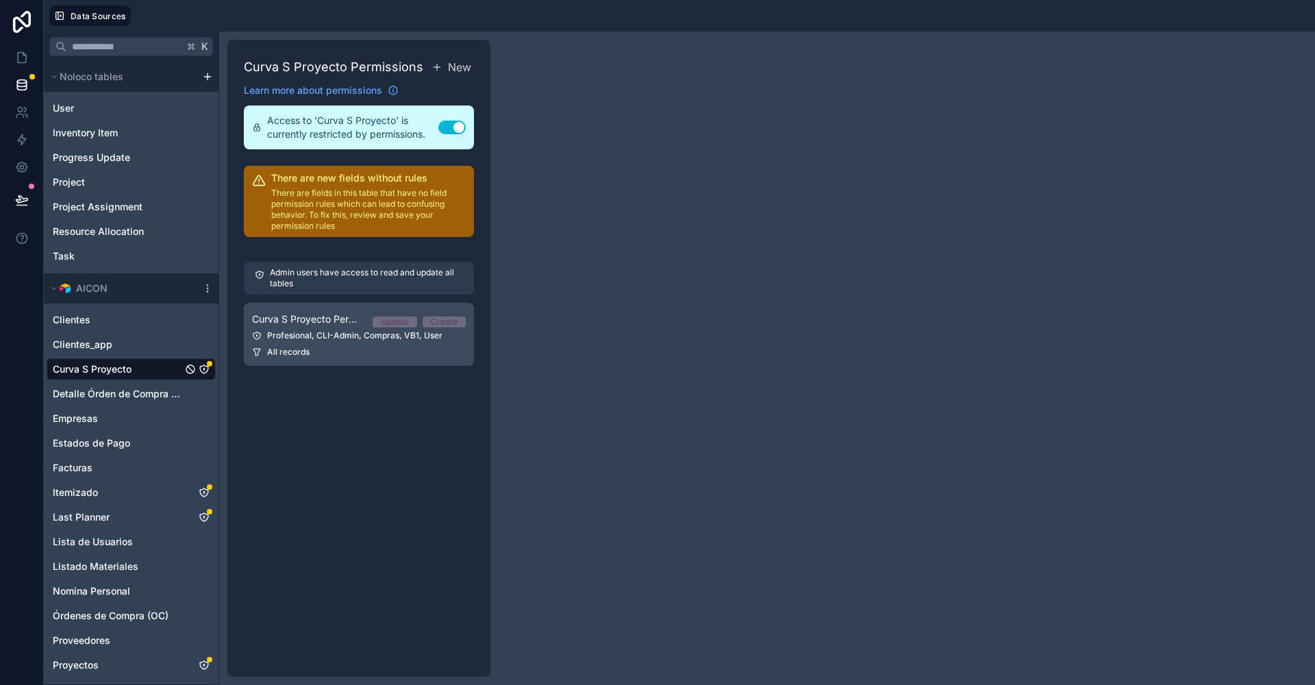
click at [343, 333] on div "Profesional, CLI-Admin, Compras, VB1, User" at bounding box center [359, 335] width 214 height 11
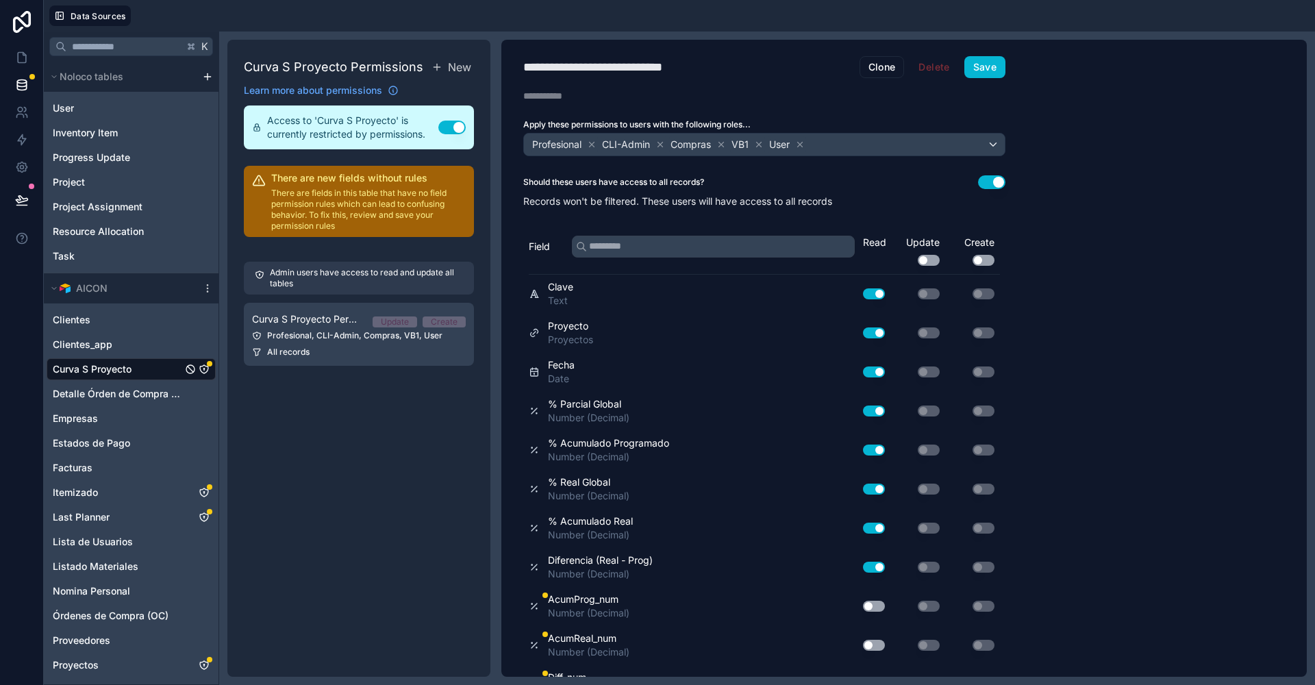
scroll to position [59, 0]
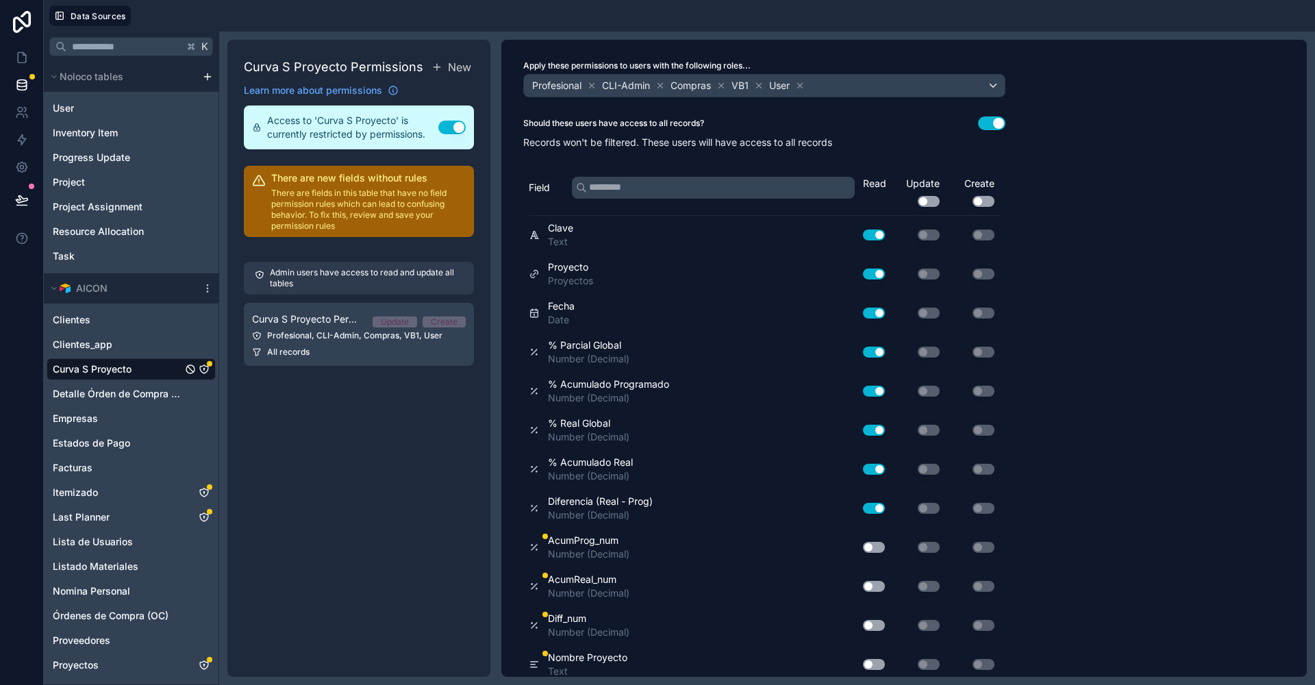
click at [870, 545] on button "Use setting" at bounding box center [874, 547] width 22 height 11
click at [871, 581] on button "Use setting" at bounding box center [874, 586] width 22 height 11
click at [871, 620] on button "Use setting" at bounding box center [874, 625] width 22 height 11
click at [871, 665] on div "Use setting" at bounding box center [869, 665] width 44 height 22
click at [875, 659] on button "Use setting" at bounding box center [874, 664] width 22 height 11
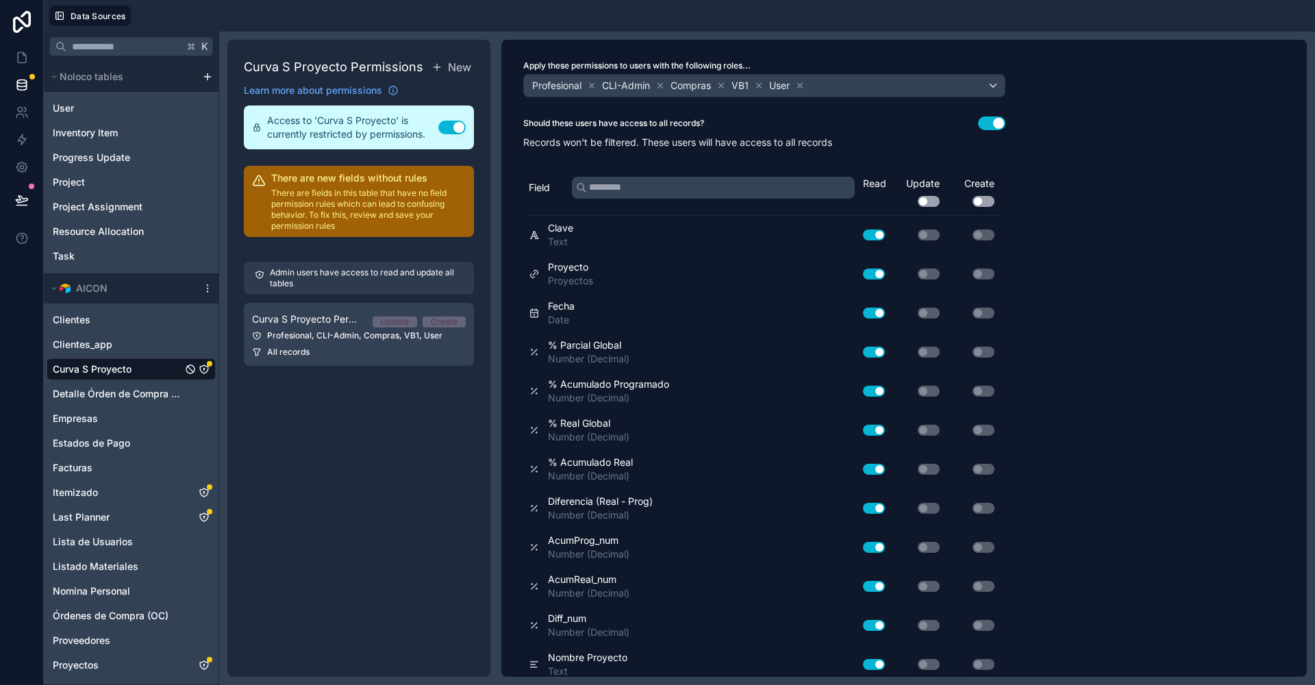
scroll to position [0, 0]
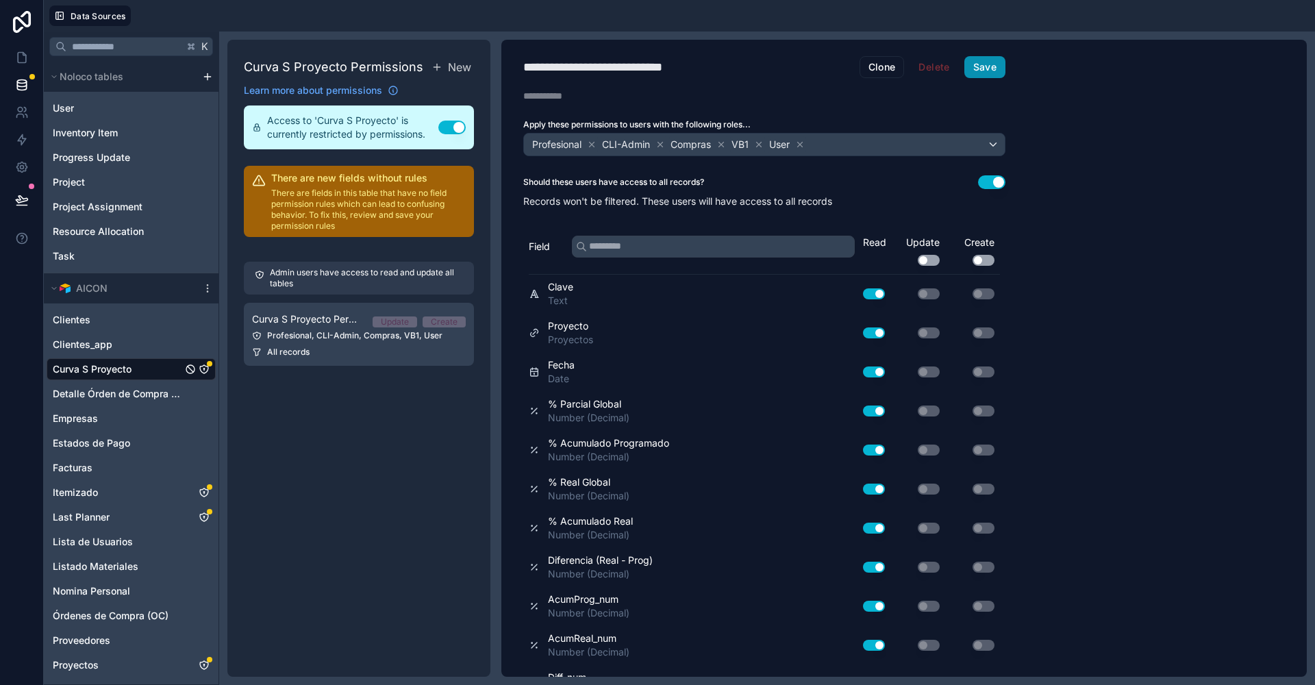
click at [988, 66] on button "Save" at bounding box center [985, 67] width 41 height 22
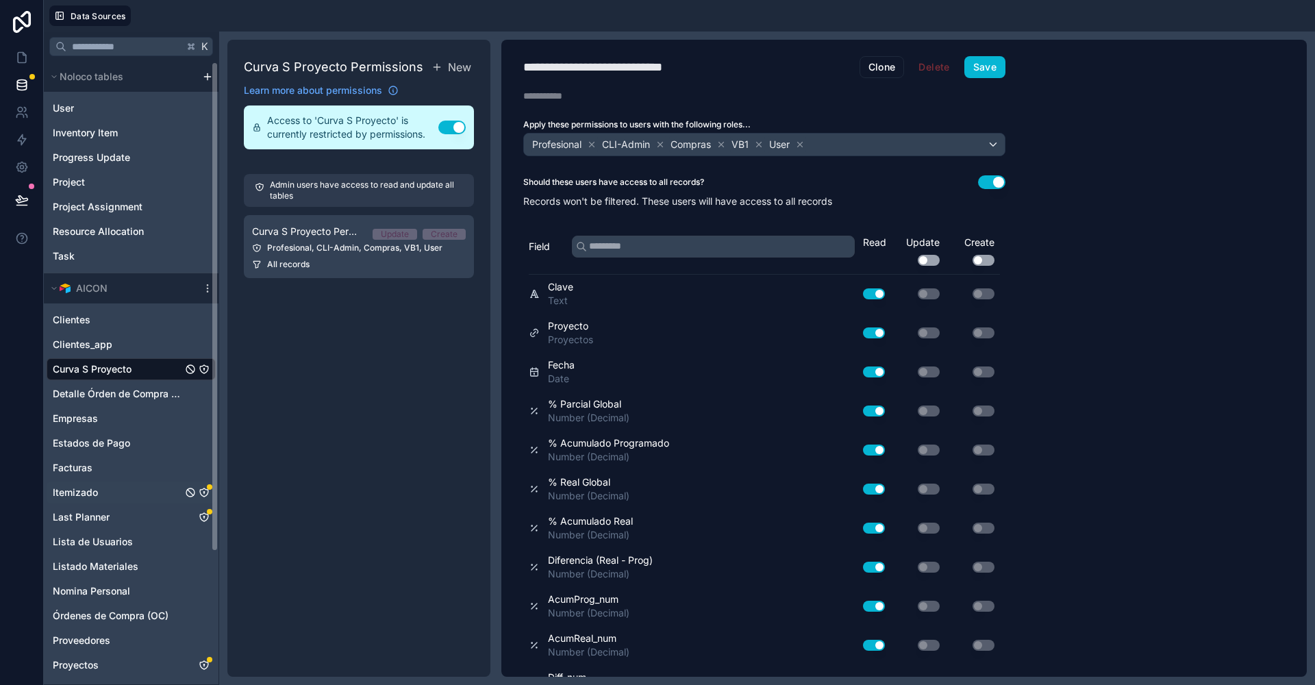
click at [97, 488] on span "Itemizado" at bounding box center [75, 493] width 45 height 14
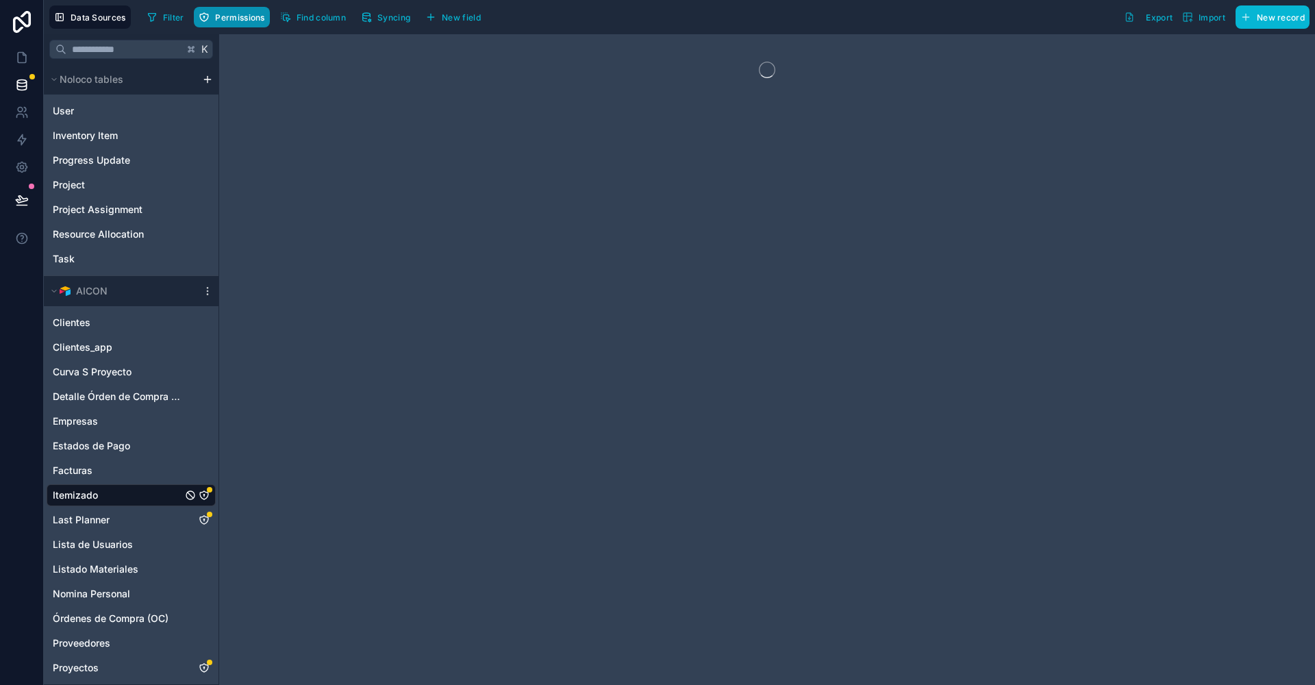
click at [222, 13] on span "Permissions" at bounding box center [239, 17] width 49 height 10
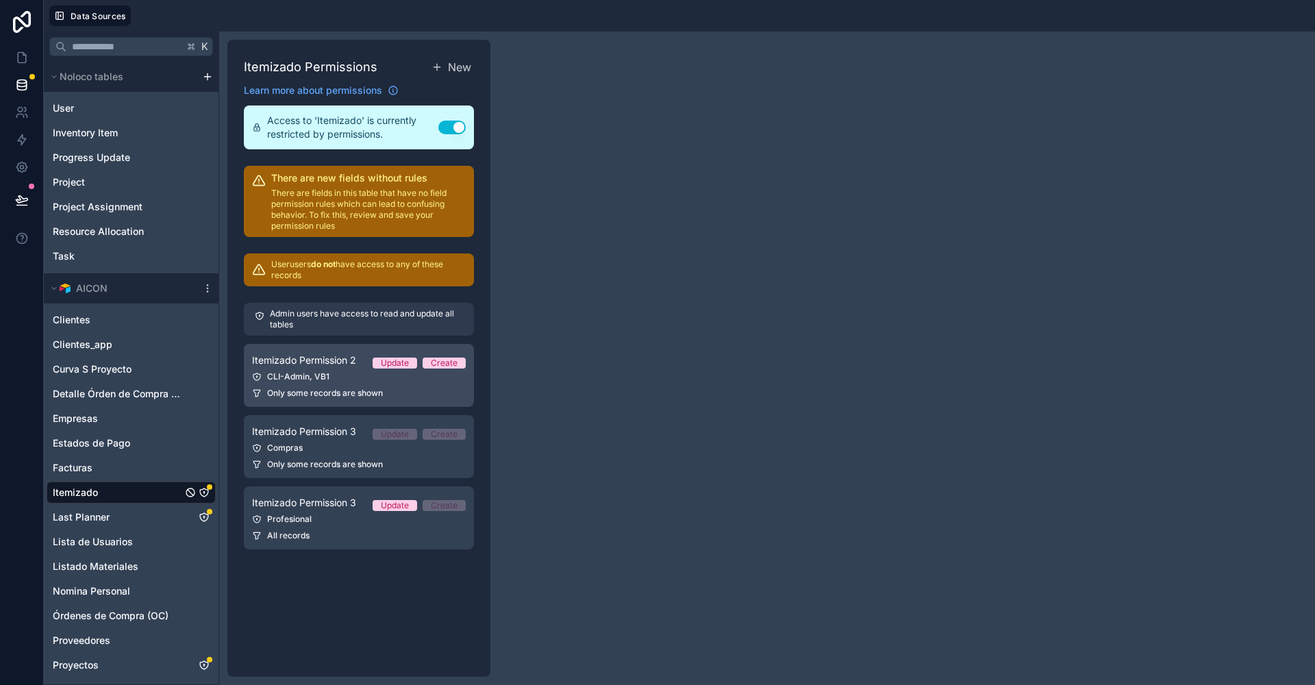
click at [325, 373] on div "CLI-Admin, VB1" at bounding box center [359, 376] width 214 height 11
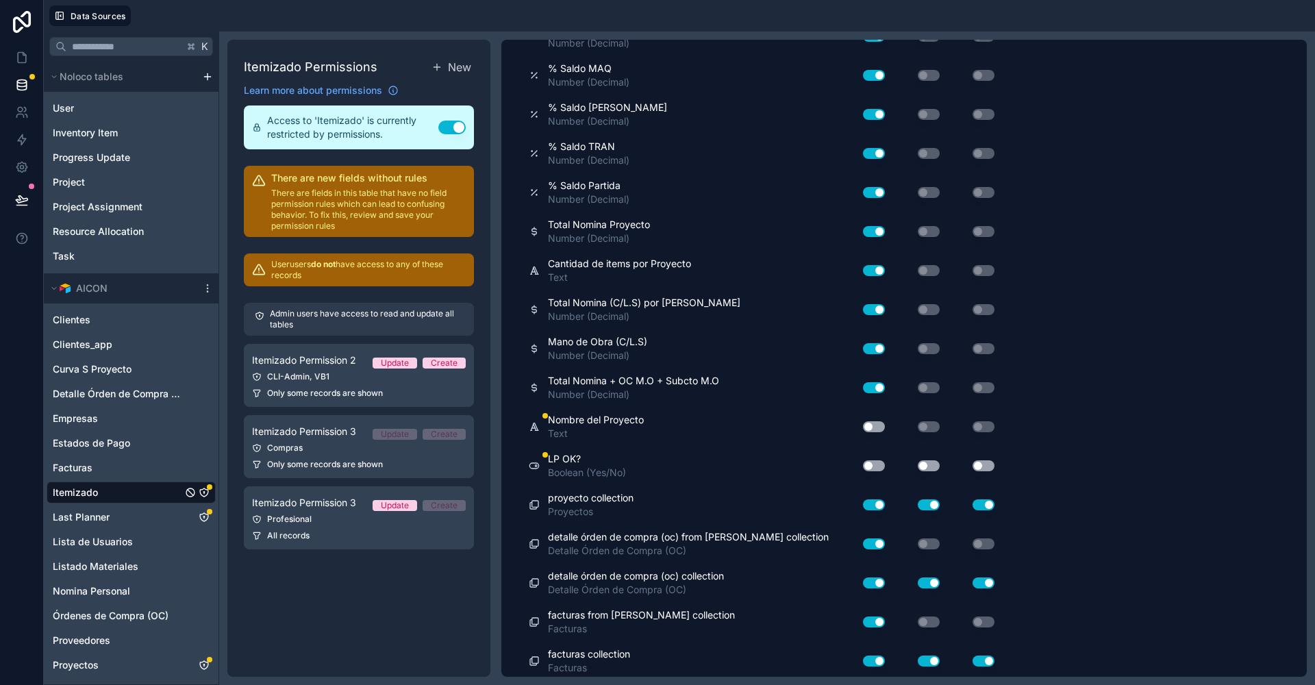
scroll to position [2505, 0]
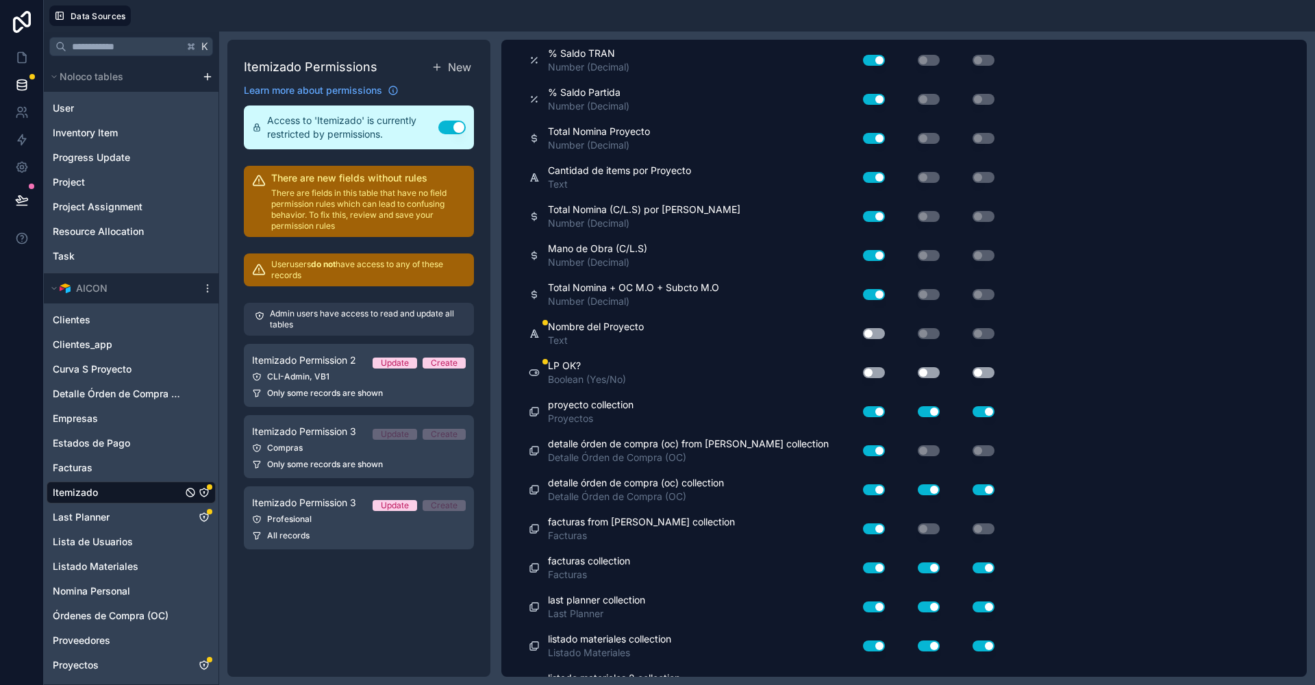
click at [873, 328] on button "Use setting" at bounding box center [874, 333] width 22 height 11
click at [875, 367] on button "Use setting" at bounding box center [874, 372] width 22 height 11
click at [921, 367] on button "Use setting" at bounding box center [929, 372] width 22 height 11
click at [977, 367] on button "Use setting" at bounding box center [984, 372] width 22 height 11
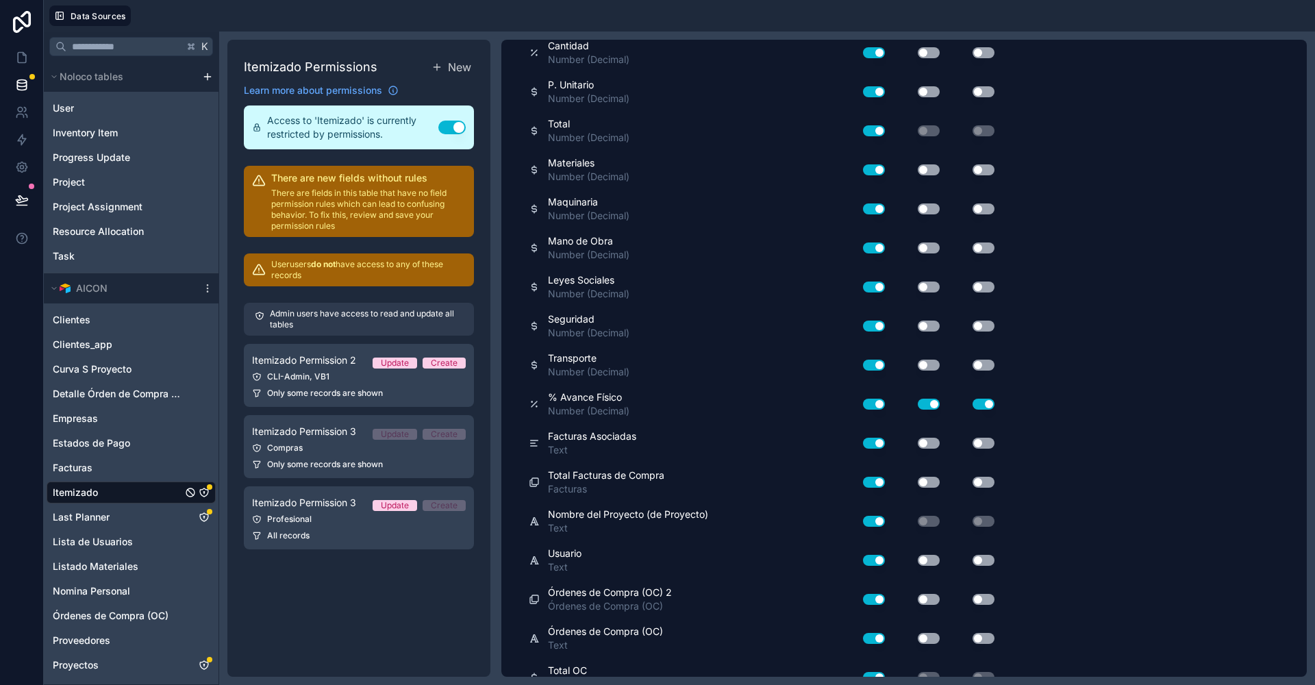
scroll to position [0, 0]
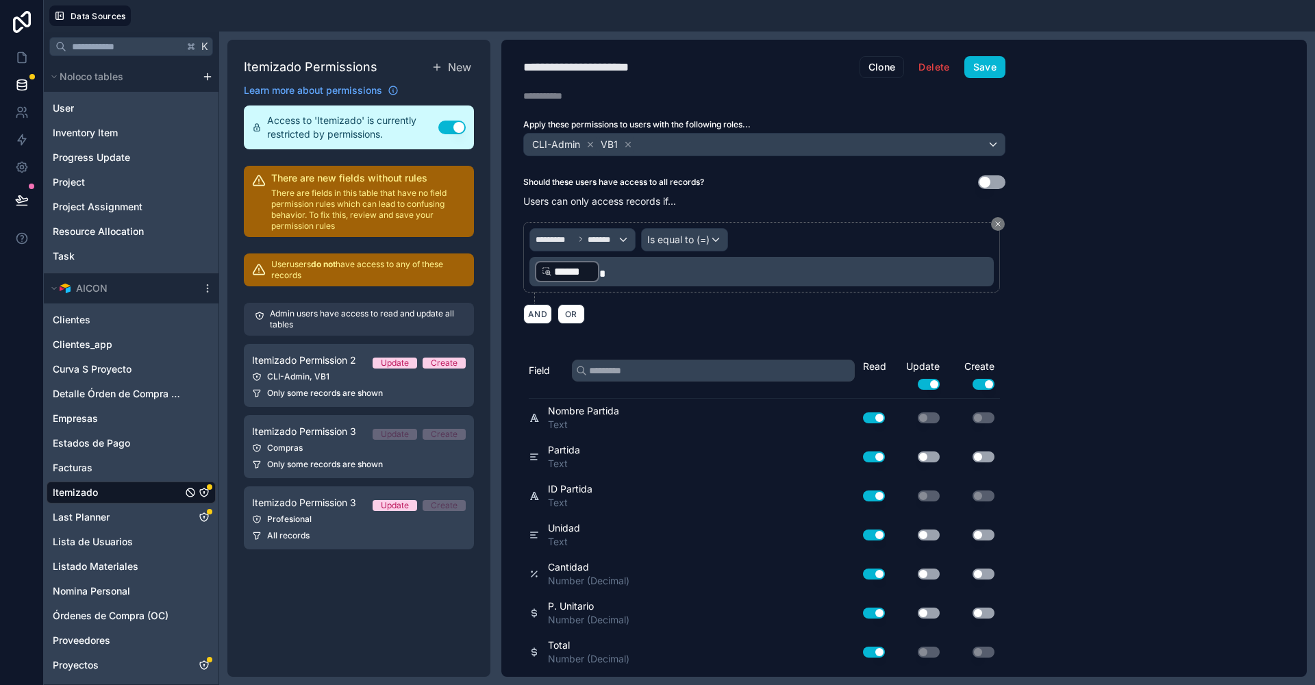
click at [985, 47] on div "**********" at bounding box center [764, 358] width 526 height 637
click at [985, 60] on button "Save" at bounding box center [985, 67] width 41 height 22
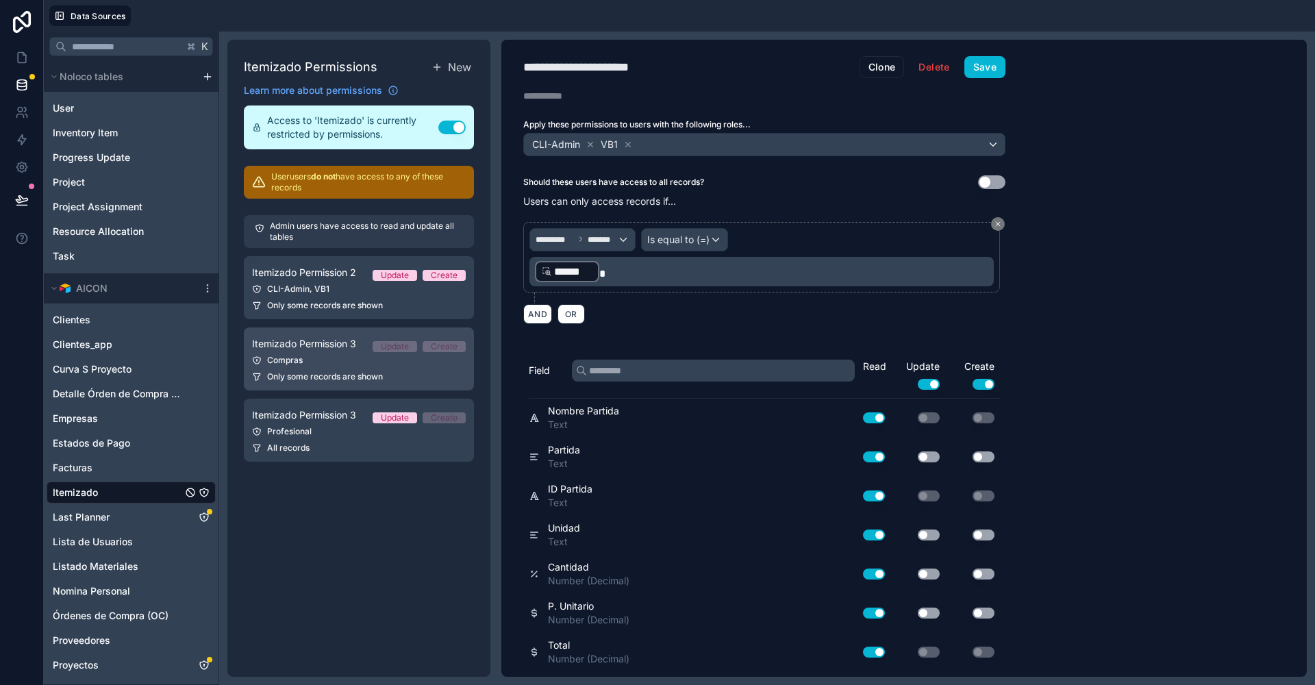
click at [311, 353] on link "Itemizado Permission 3 Update Create Compras Only some records are shown" at bounding box center [359, 358] width 230 height 63
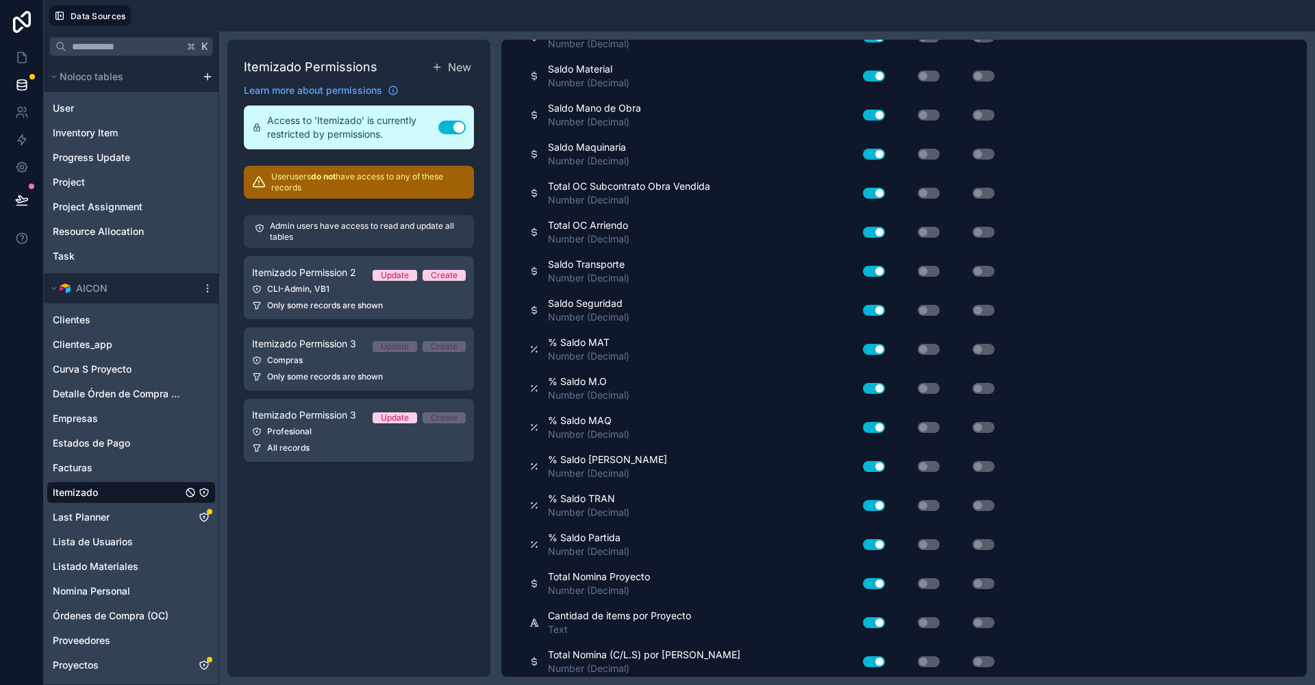
scroll to position [2505, 0]
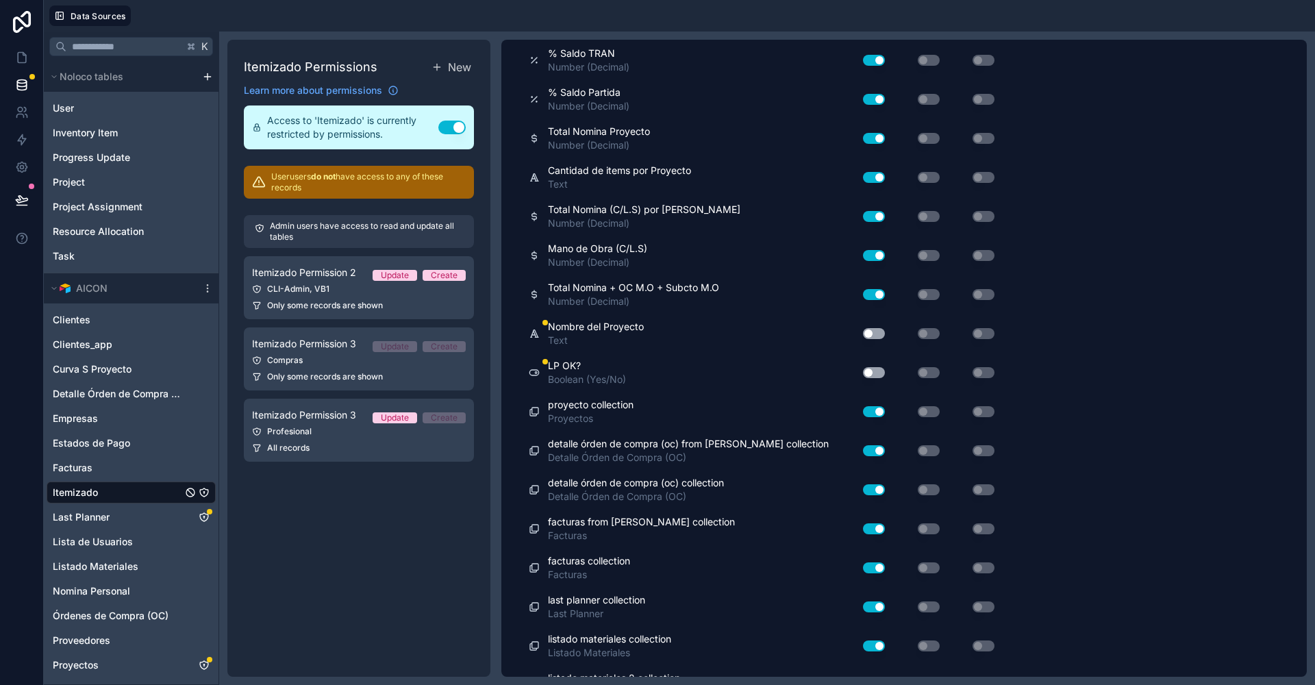
click at [875, 323] on div "Use setting" at bounding box center [869, 334] width 44 height 22
click at [875, 367] on button "Use setting" at bounding box center [874, 372] width 22 height 11
click at [875, 323] on div "Use setting" at bounding box center [869, 334] width 44 height 22
click at [871, 328] on button "Use setting" at bounding box center [874, 333] width 22 height 11
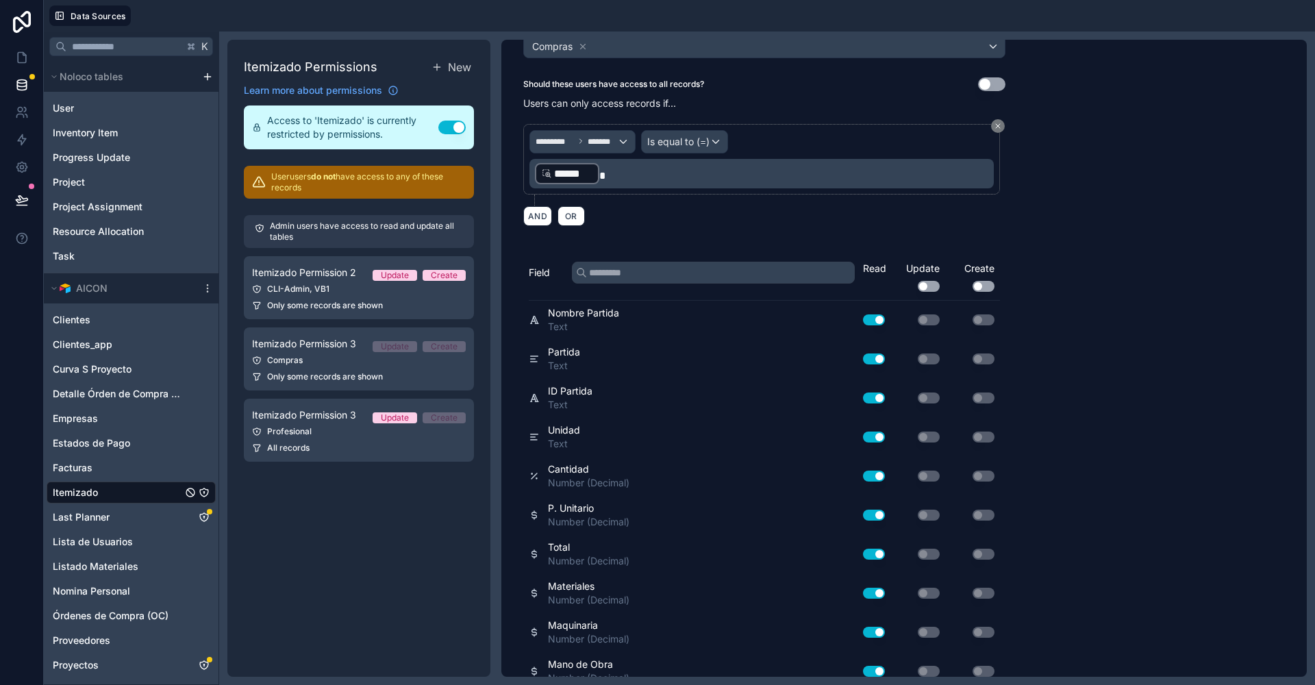
scroll to position [0, 0]
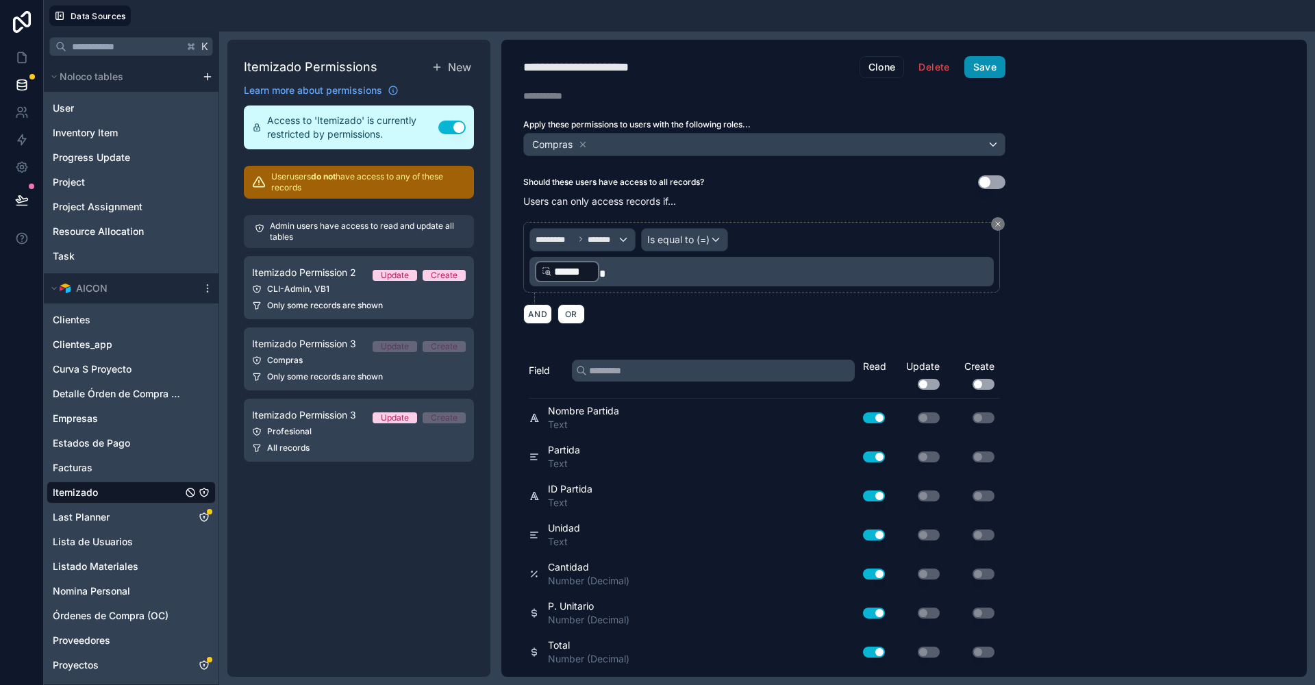
click at [998, 64] on button "Save" at bounding box center [985, 67] width 41 height 22
click at [321, 438] on link "Itemizado Permission 3 Update Create Profesional All records" at bounding box center [359, 430] width 230 height 63
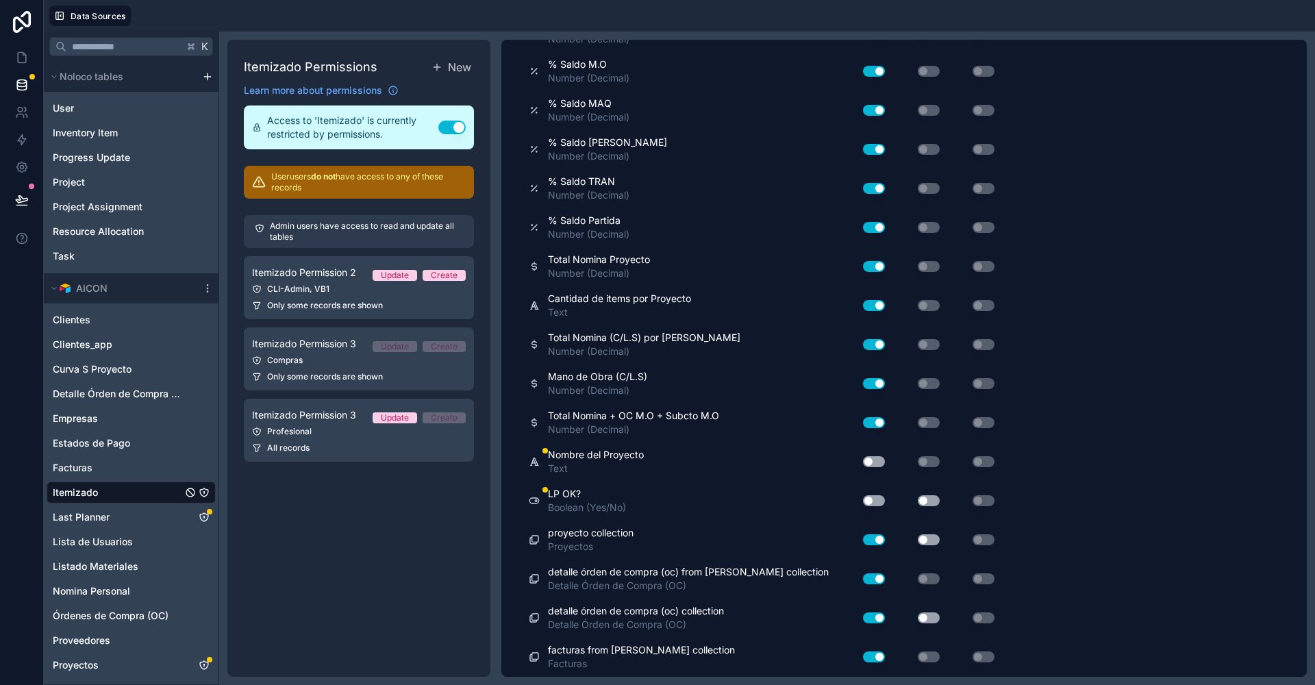
scroll to position [2384, 0]
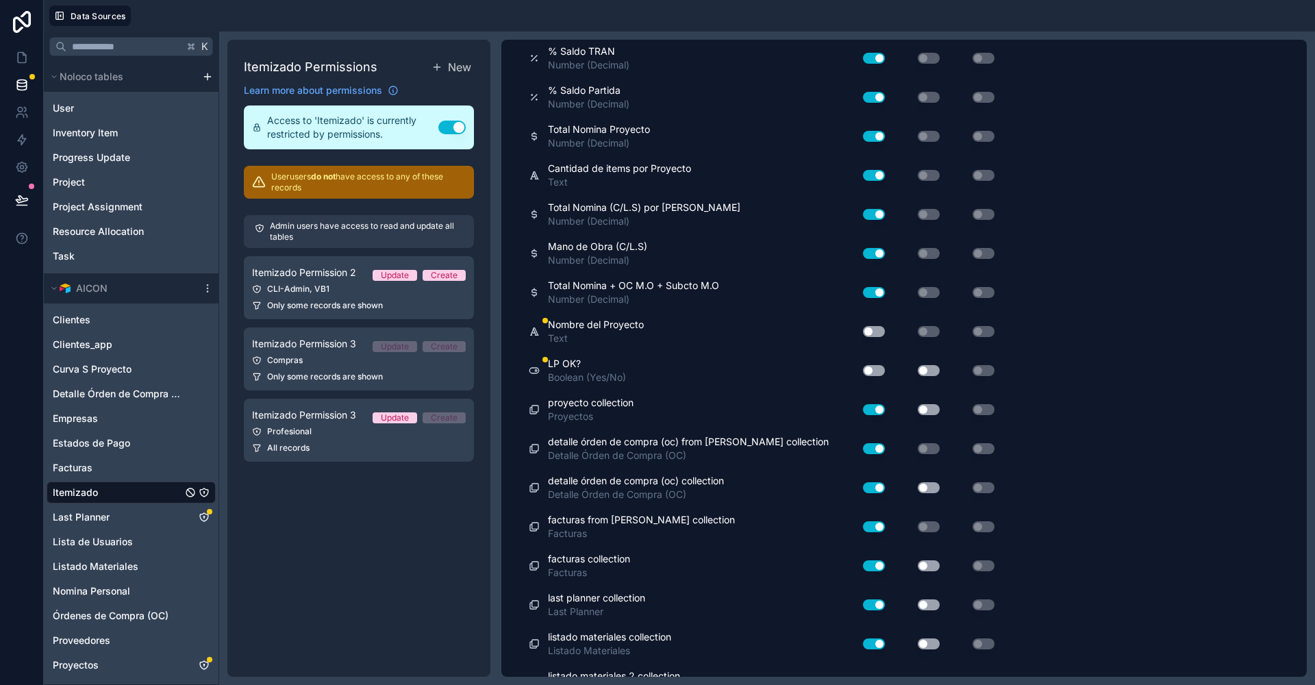
click at [878, 326] on button "Use setting" at bounding box center [874, 331] width 22 height 11
click at [872, 366] on button "Use setting" at bounding box center [874, 371] width 22 height 11
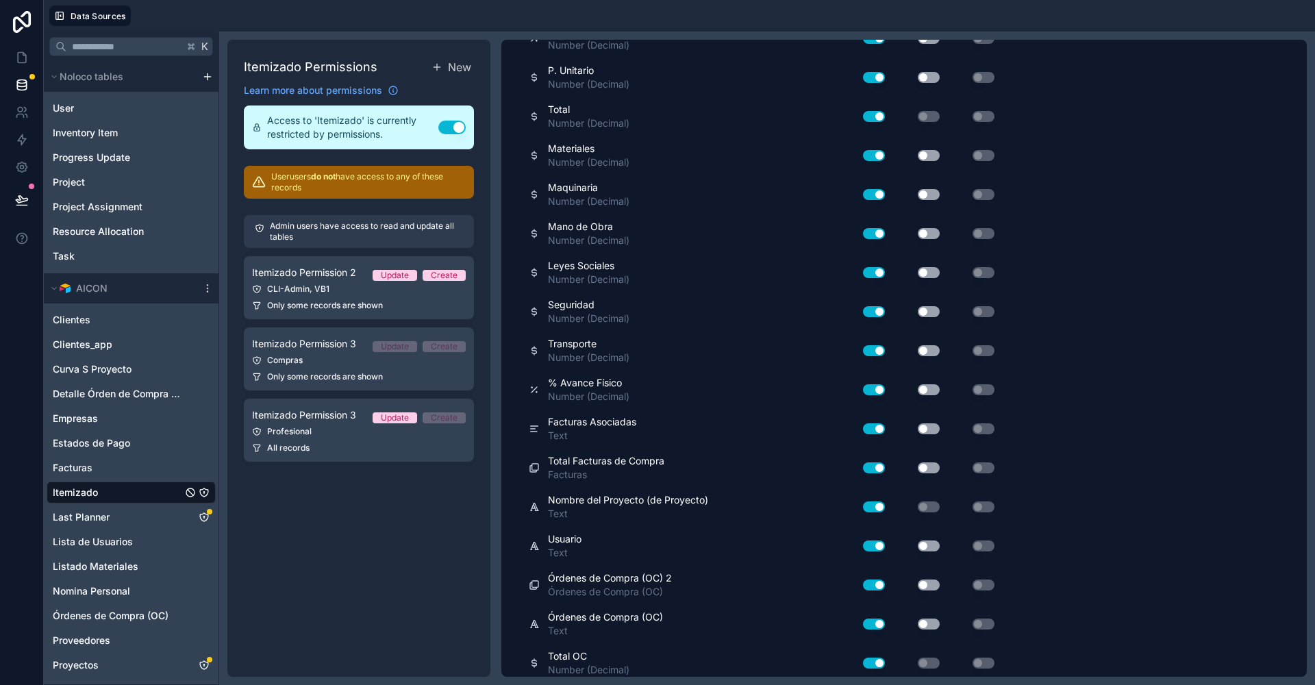
scroll to position [0, 0]
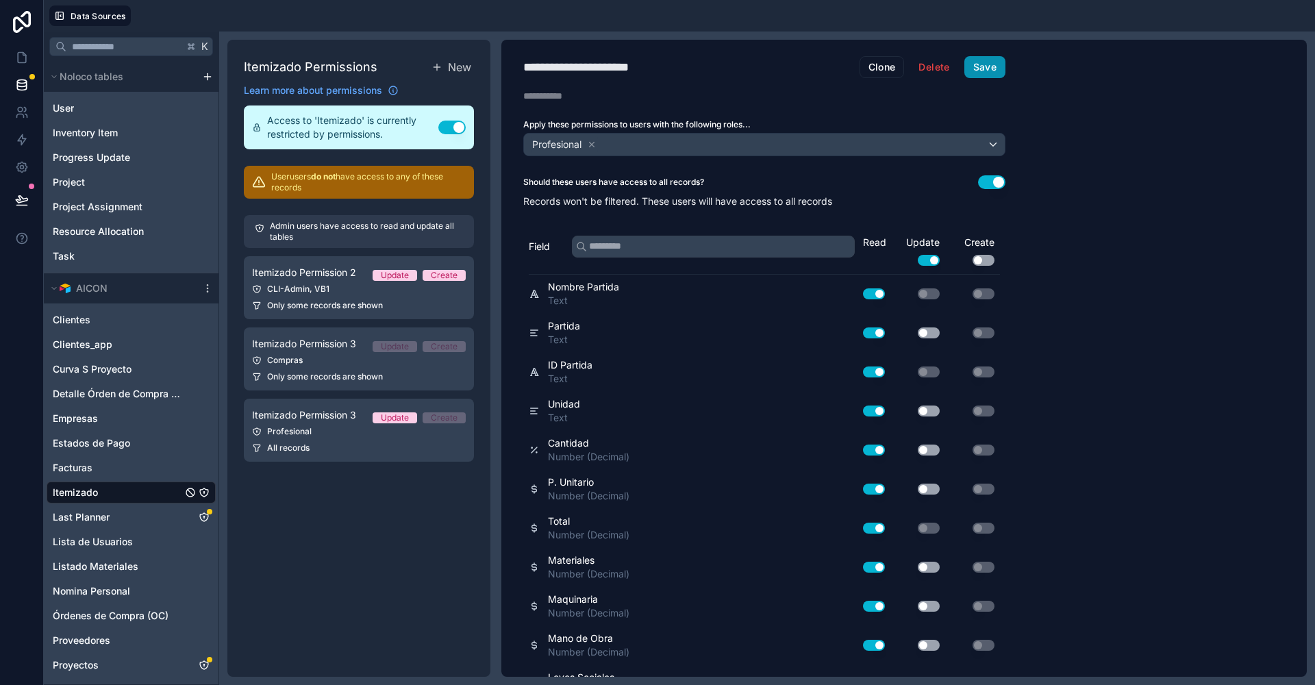
click at [993, 69] on button "Save" at bounding box center [985, 67] width 41 height 22
click at [91, 517] on span "Last Planner" at bounding box center [81, 517] width 57 height 14
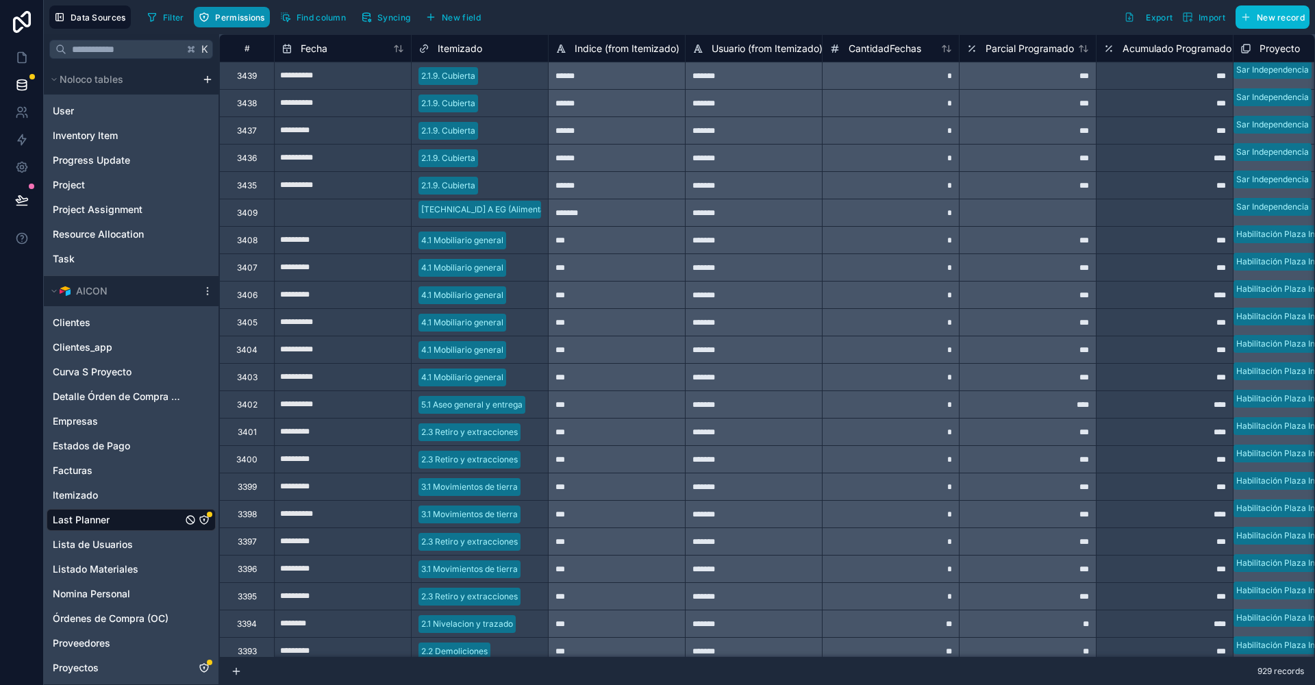
click at [231, 16] on span "Permissions" at bounding box center [239, 17] width 49 height 10
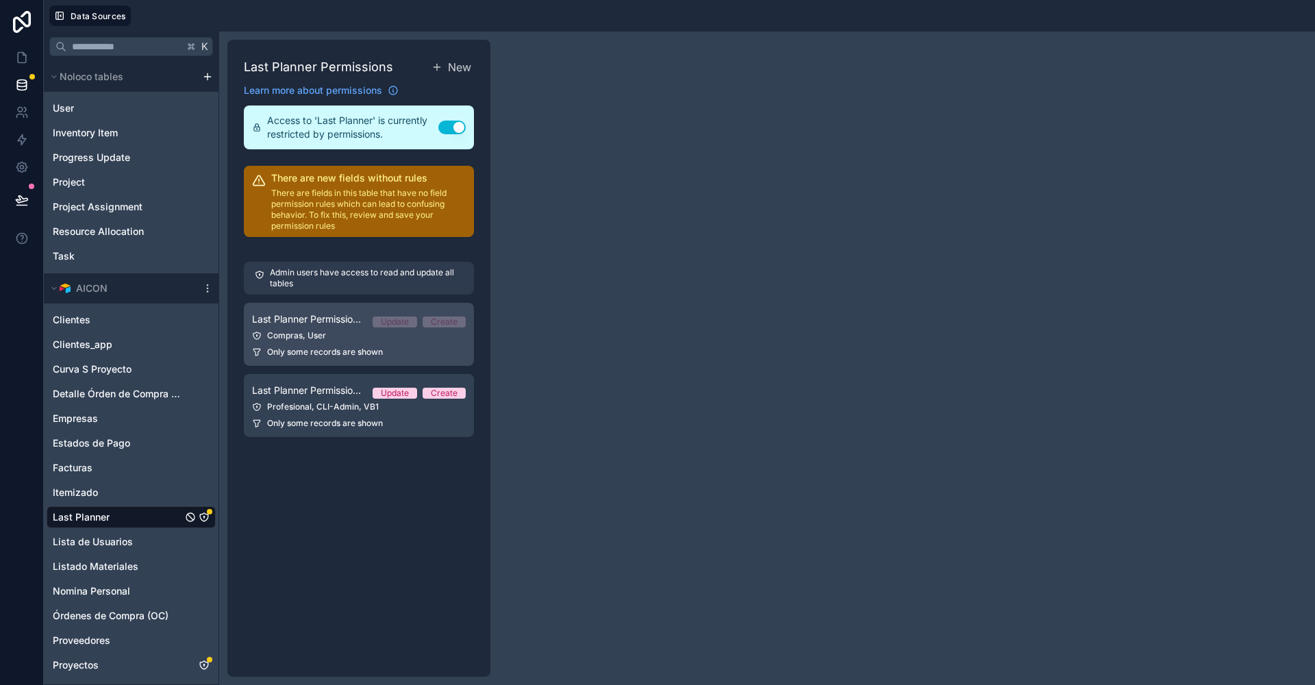
click at [355, 343] on link "Last Planner Permission 1 Update Create Compras, User Only some records are sho…" at bounding box center [359, 334] width 230 height 63
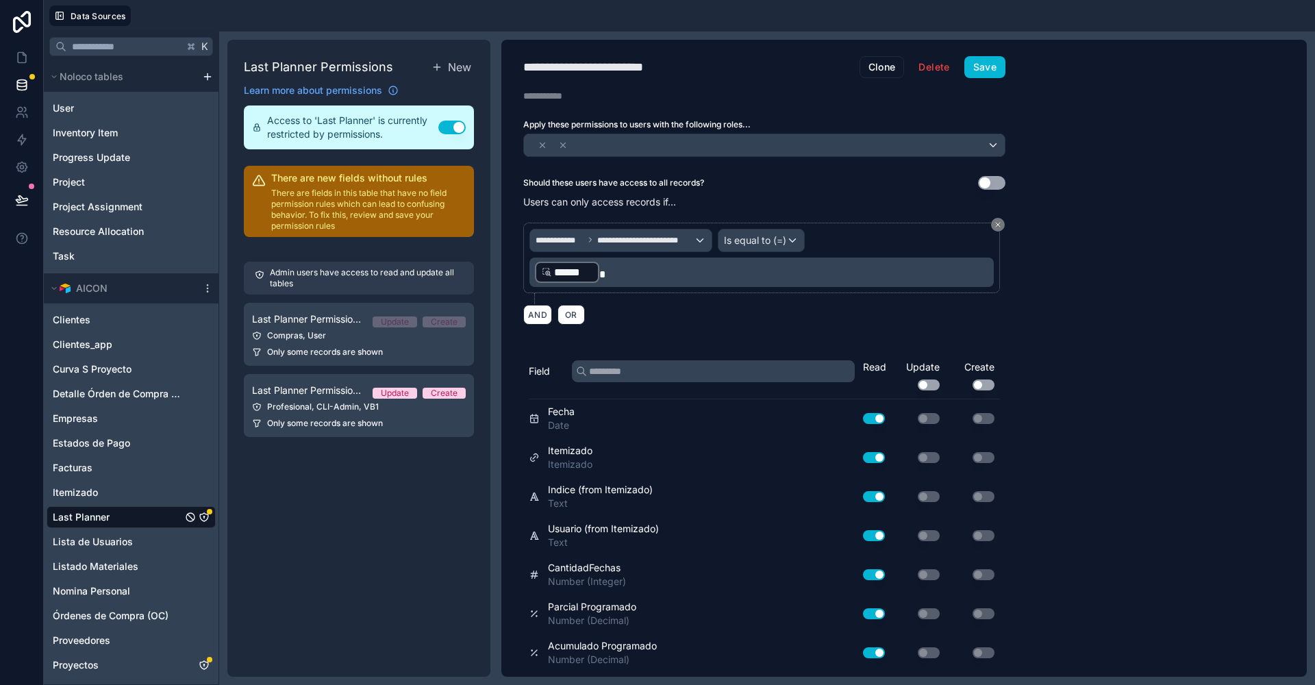
scroll to position [762, 0]
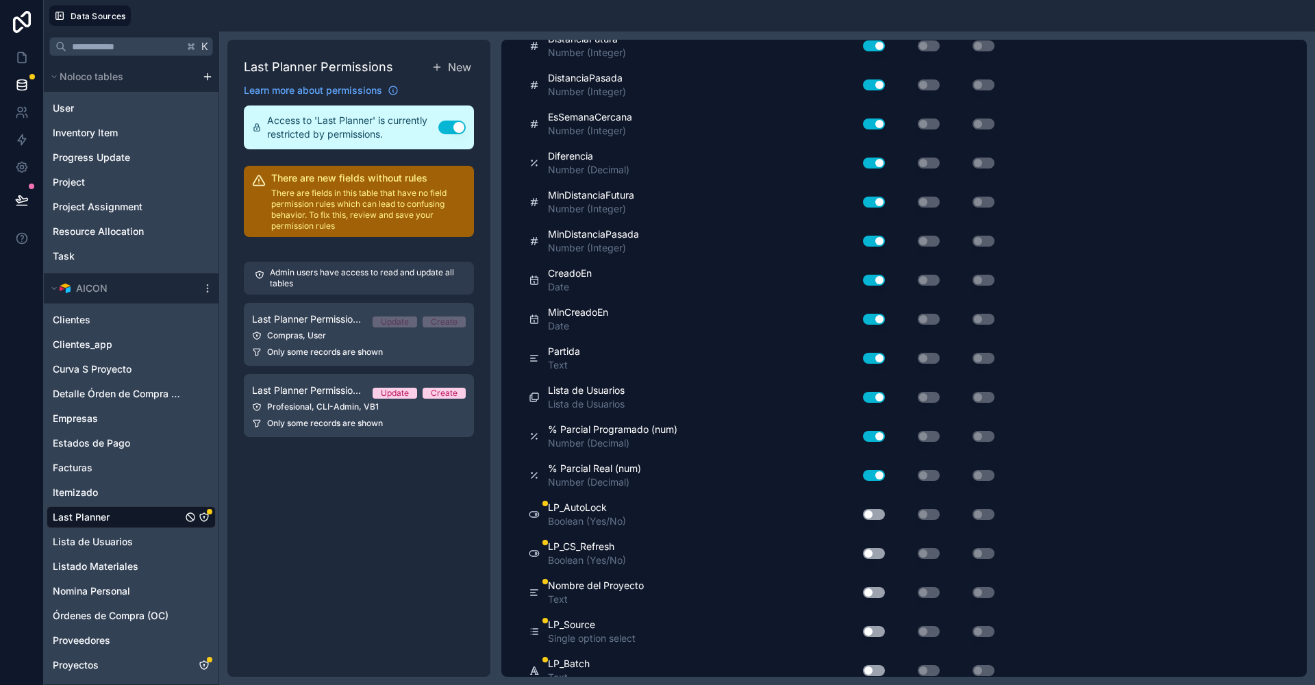
click at [873, 509] on button "Use setting" at bounding box center [874, 514] width 22 height 11
click at [874, 548] on button "Use setting" at bounding box center [874, 553] width 22 height 11
click at [874, 587] on button "Use setting" at bounding box center [874, 592] width 22 height 11
click at [873, 626] on button "Use setting" at bounding box center [874, 631] width 22 height 11
click at [873, 665] on button "Use setting" at bounding box center [874, 670] width 22 height 11
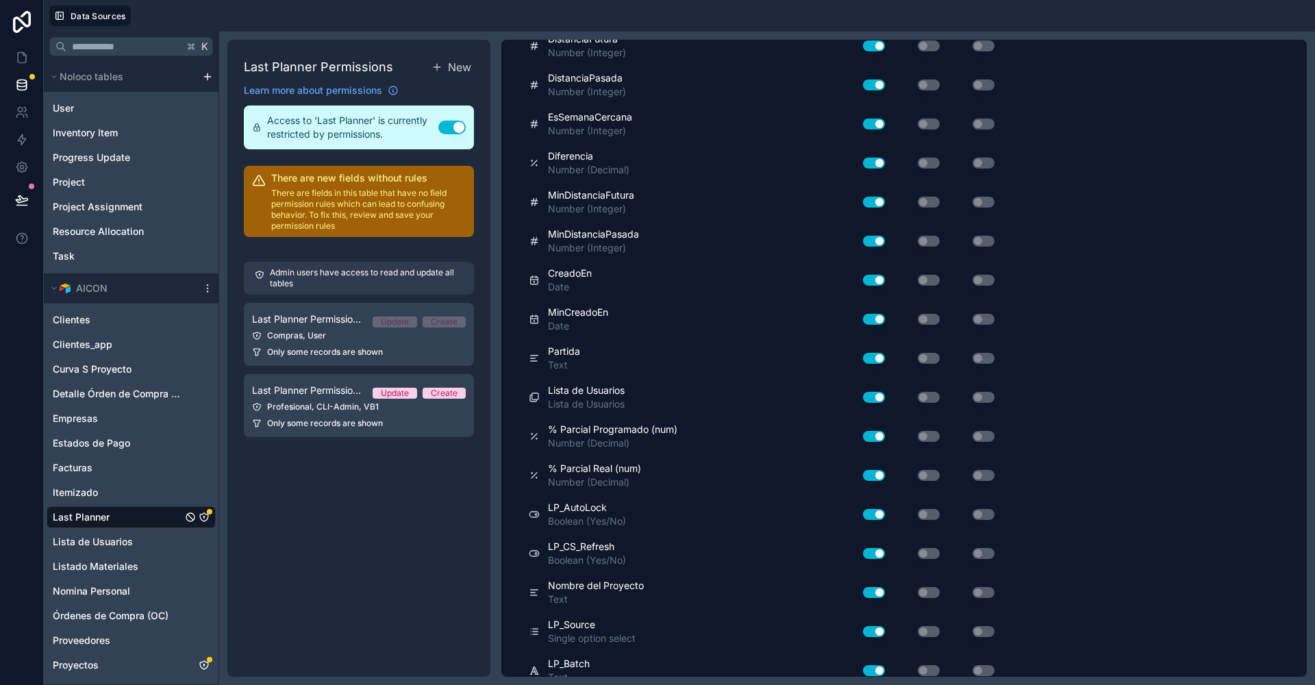
scroll to position [0, 0]
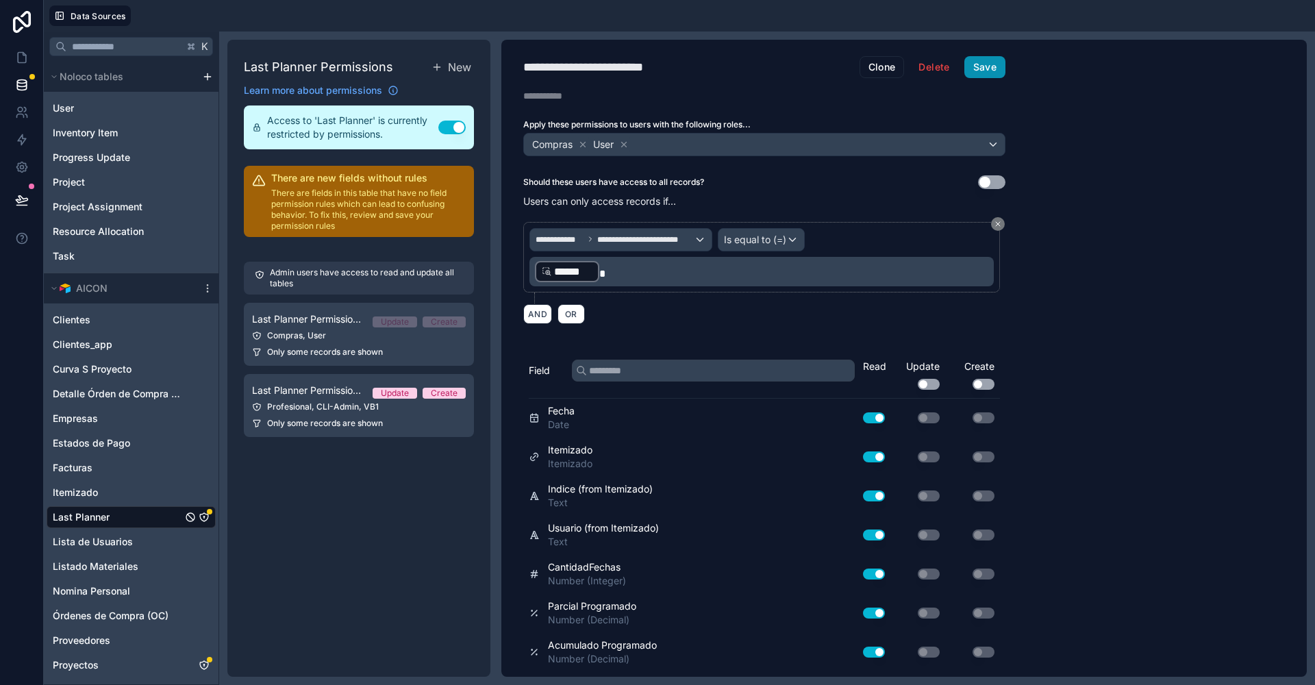
click at [982, 76] on div "**********" at bounding box center [764, 358] width 526 height 637
click at [982, 76] on button "Save" at bounding box center [985, 67] width 41 height 22
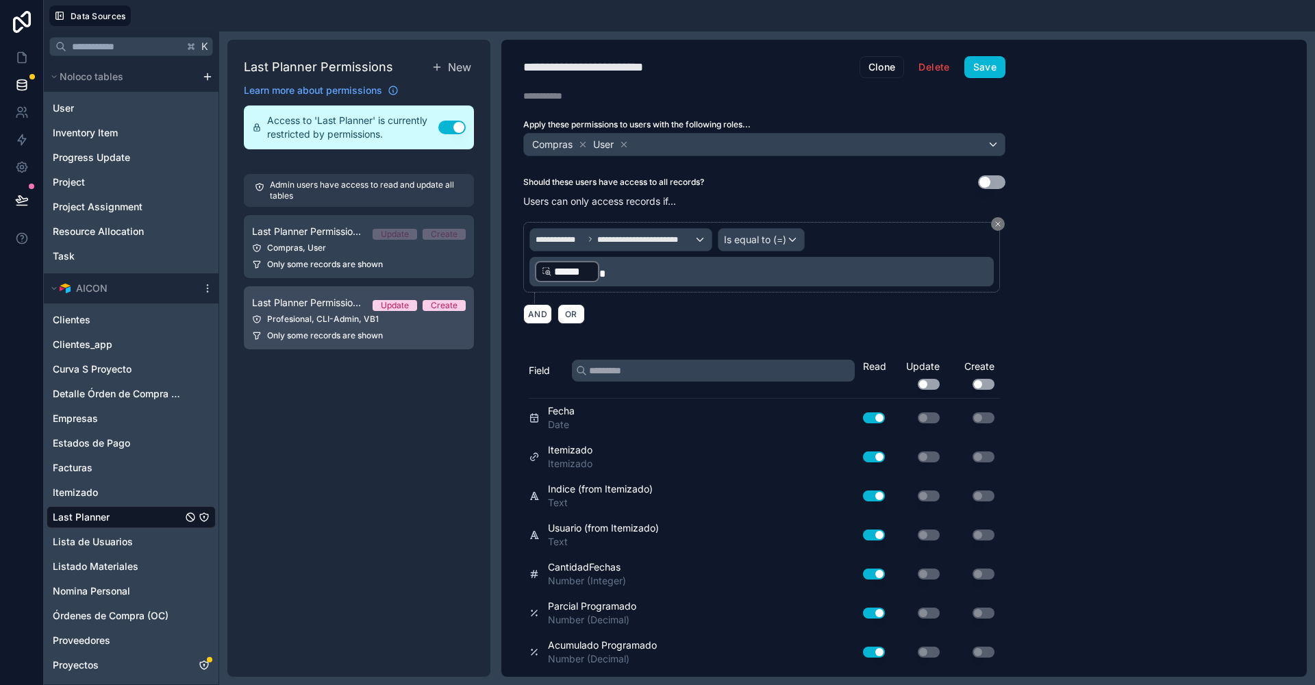
click at [349, 324] on link "Last Planner Permission 2 Update Create Profesional, CLI-Admin, VB1 Only some r…" at bounding box center [359, 317] width 230 height 63
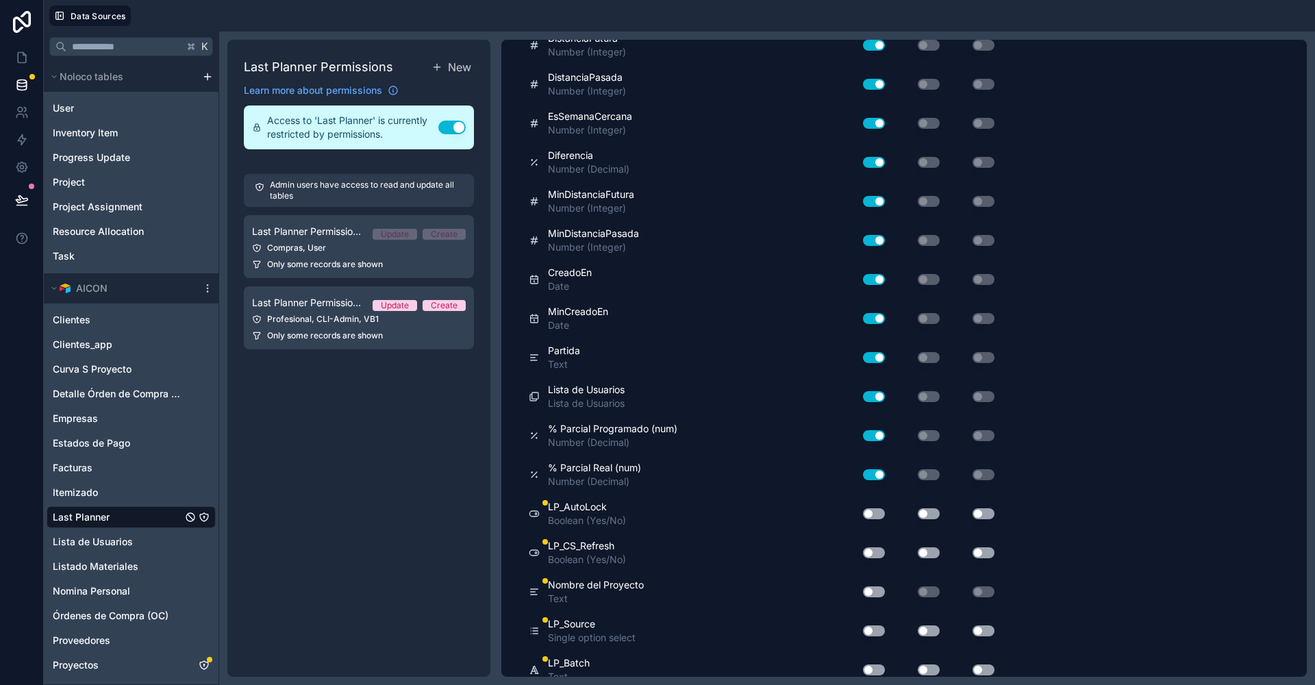
scroll to position [762, 0]
click at [878, 509] on button "Use setting" at bounding box center [874, 514] width 22 height 11
click at [877, 548] on button "Use setting" at bounding box center [874, 553] width 22 height 11
click at [866, 588] on div "Use setting" at bounding box center [869, 593] width 44 height 22
click at [868, 586] on div "Use setting" at bounding box center [869, 593] width 44 height 22
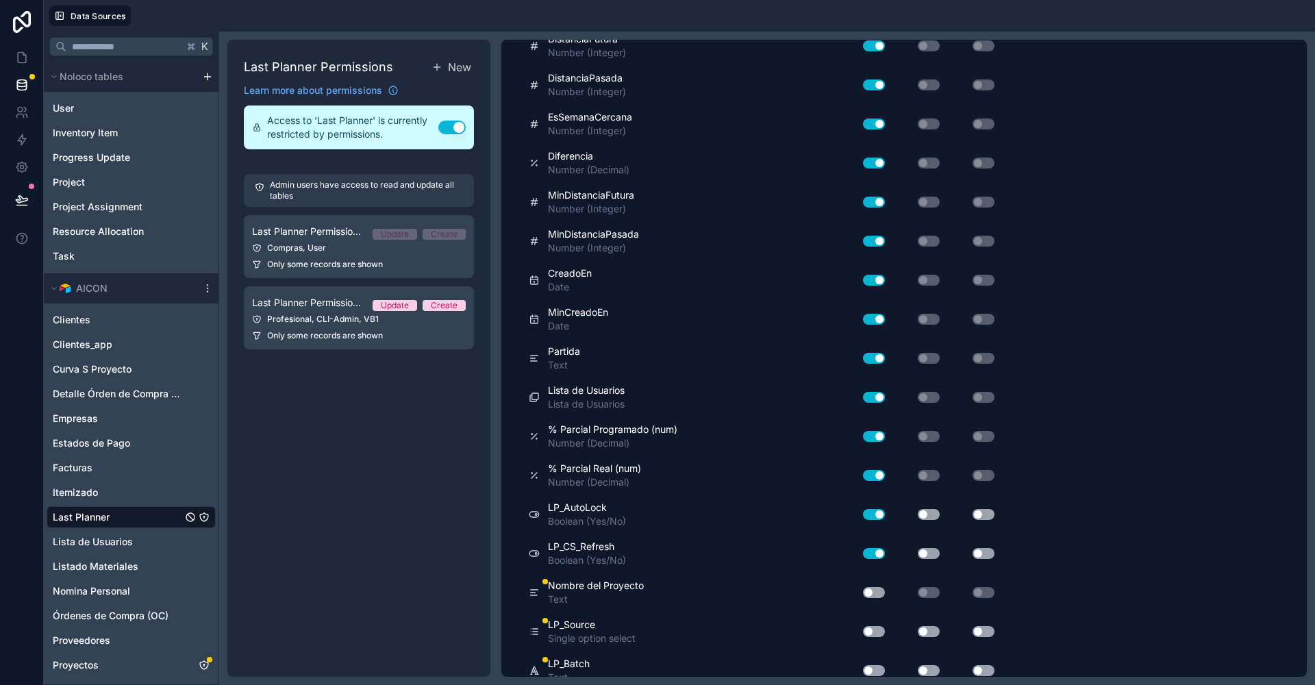
click at [872, 587] on button "Use setting" at bounding box center [874, 592] width 22 height 11
click at [873, 624] on div "Use setting" at bounding box center [869, 632] width 44 height 22
click at [873, 626] on button "Use setting" at bounding box center [874, 631] width 22 height 11
click at [873, 665] on button "Use setting" at bounding box center [874, 670] width 22 height 11
click at [930, 665] on button "Use setting" at bounding box center [929, 670] width 22 height 11
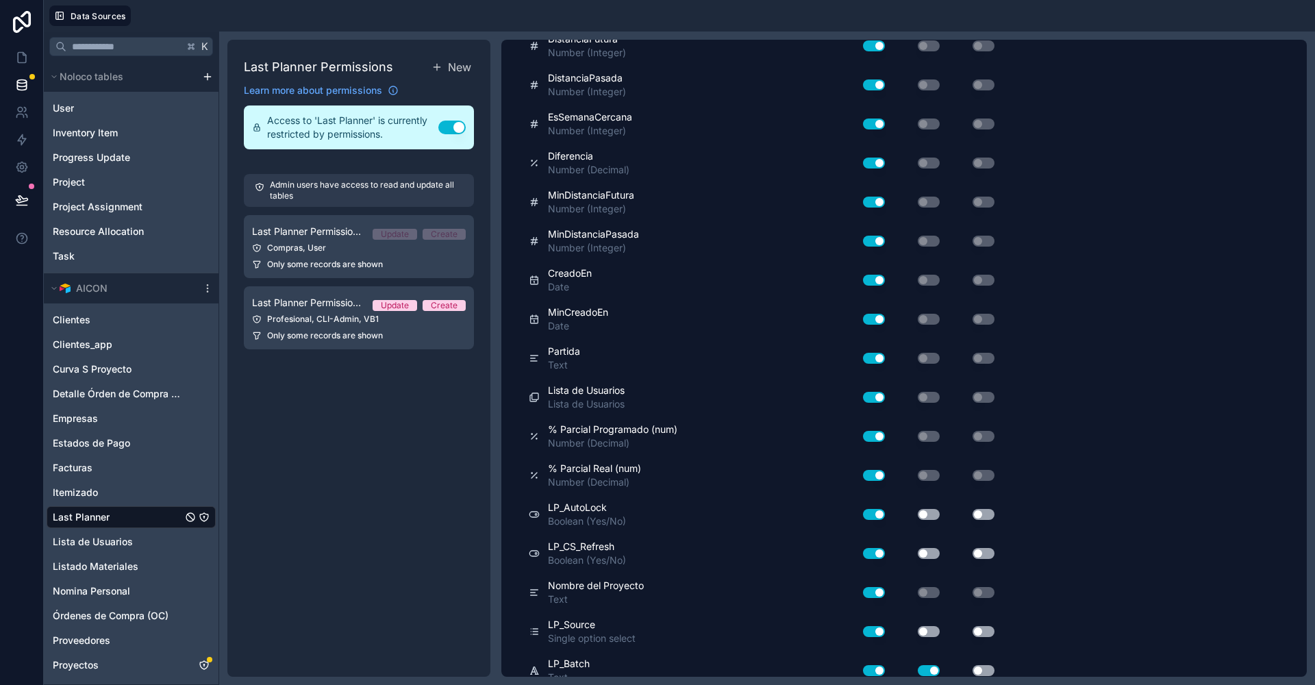
click at [930, 626] on button "Use setting" at bounding box center [929, 631] width 22 height 11
click at [930, 547] on div "Use setting" at bounding box center [918, 554] width 55 height 22
click at [930, 548] on button "Use setting" at bounding box center [929, 553] width 22 height 11
click at [928, 509] on button "Use setting" at bounding box center [929, 514] width 22 height 11
click at [986, 509] on button "Use setting" at bounding box center [984, 514] width 22 height 11
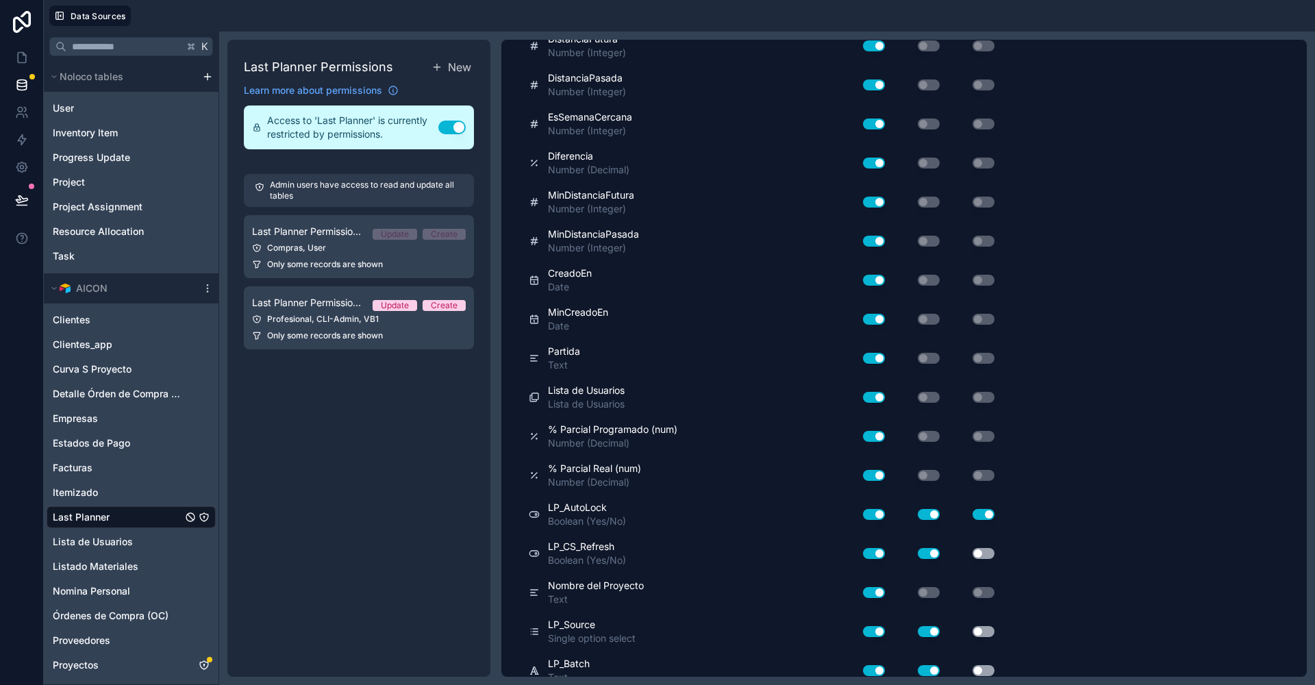
click at [986, 548] on button "Use setting" at bounding box center [984, 553] width 22 height 11
click at [984, 626] on button "Use setting" at bounding box center [984, 631] width 22 height 11
click at [984, 665] on button "Use setting" at bounding box center [984, 670] width 22 height 11
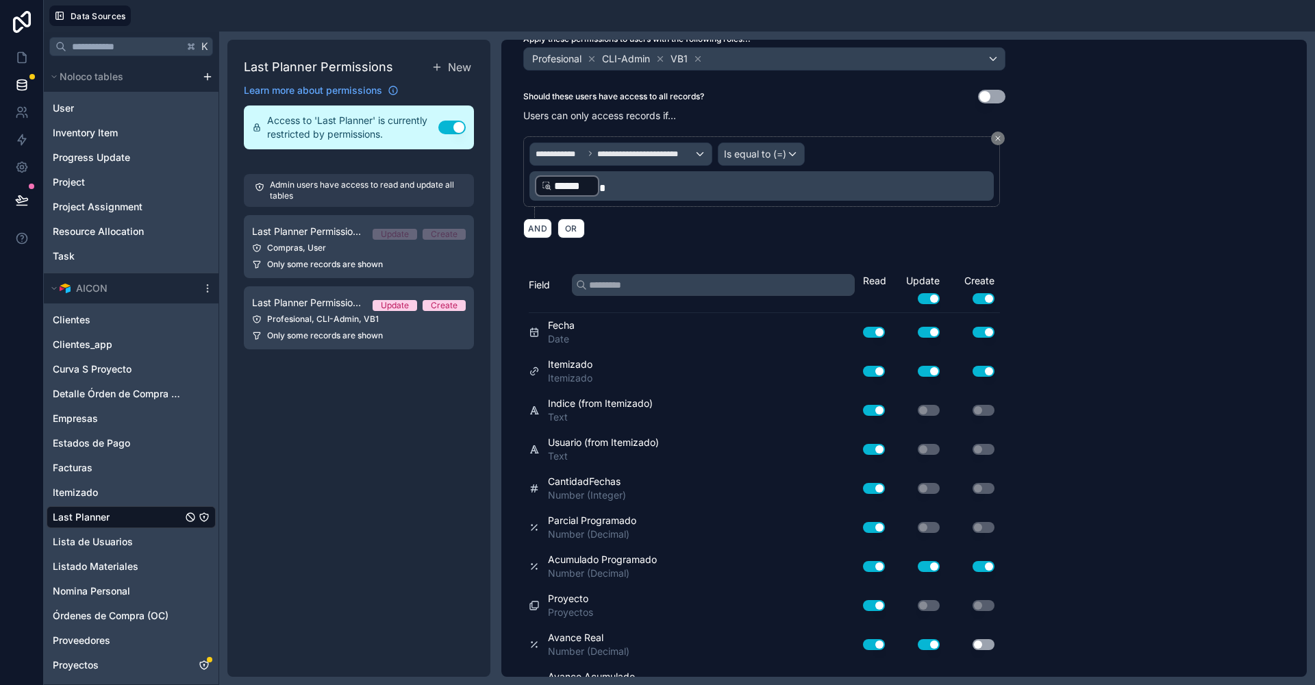
scroll to position [0, 0]
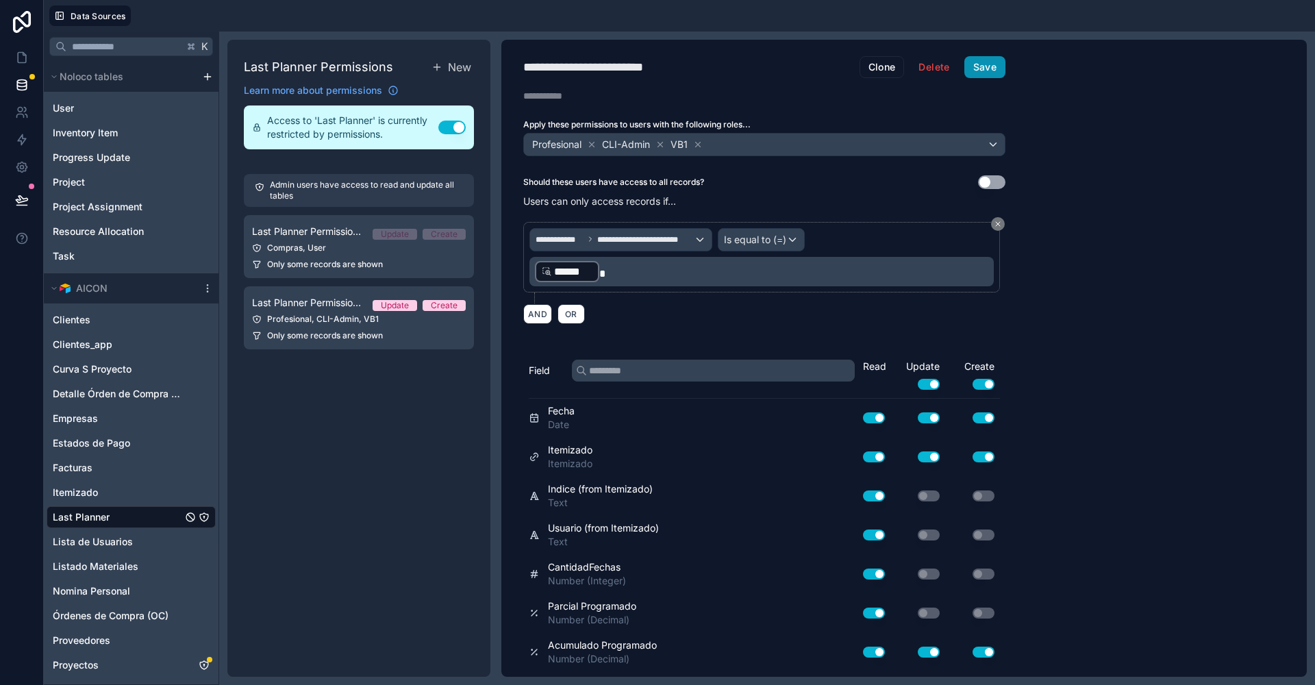
click at [983, 74] on button "Save" at bounding box center [985, 67] width 41 height 22
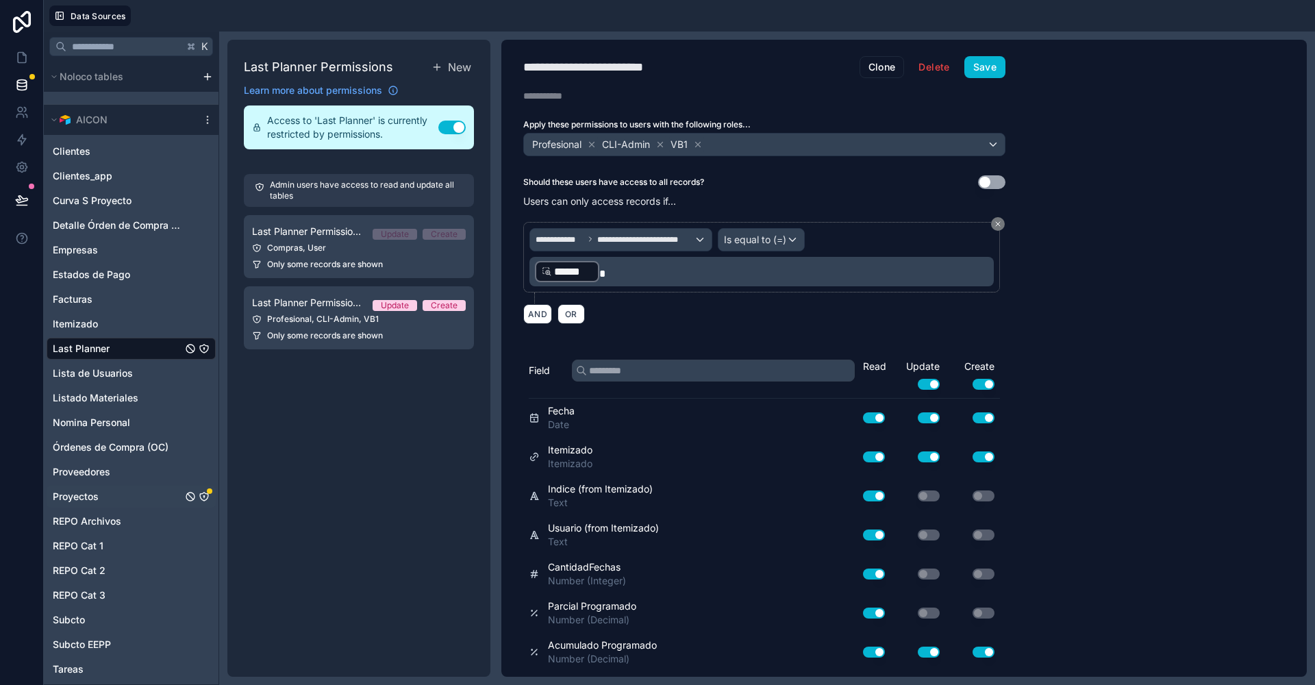
click at [87, 494] on span "Proyectos" at bounding box center [76, 497] width 46 height 14
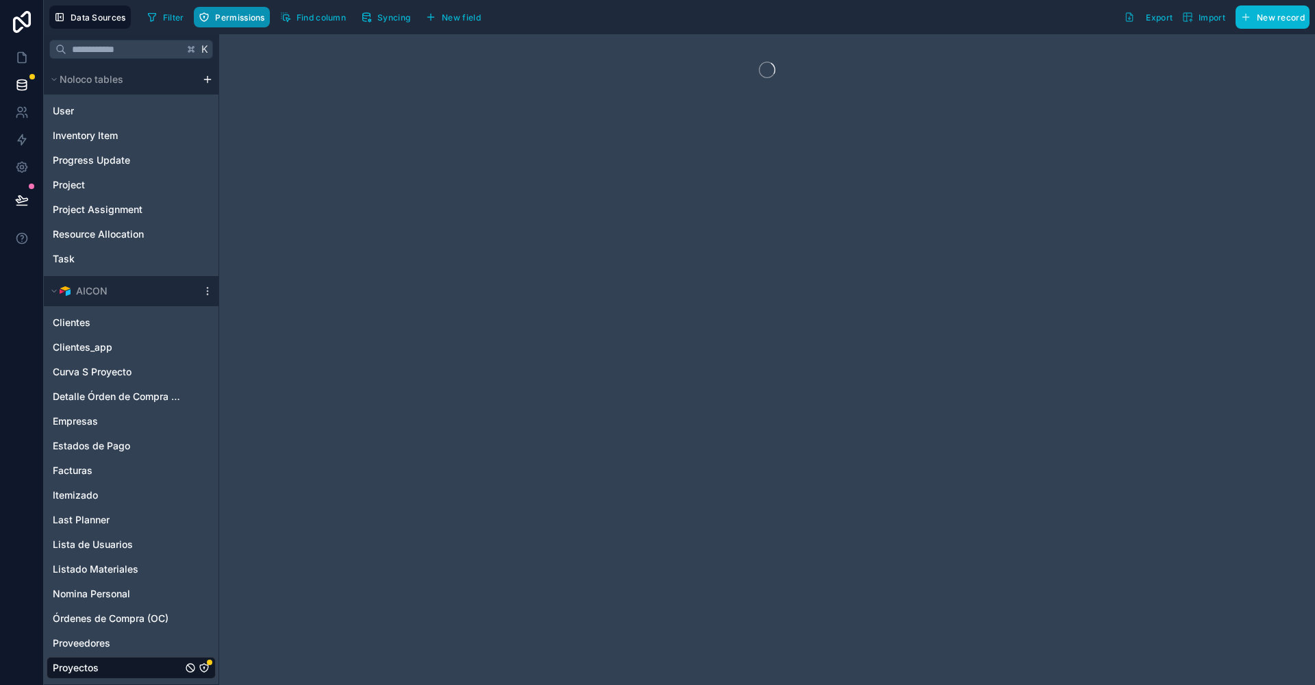
click at [223, 15] on span "Permissions" at bounding box center [239, 17] width 49 height 10
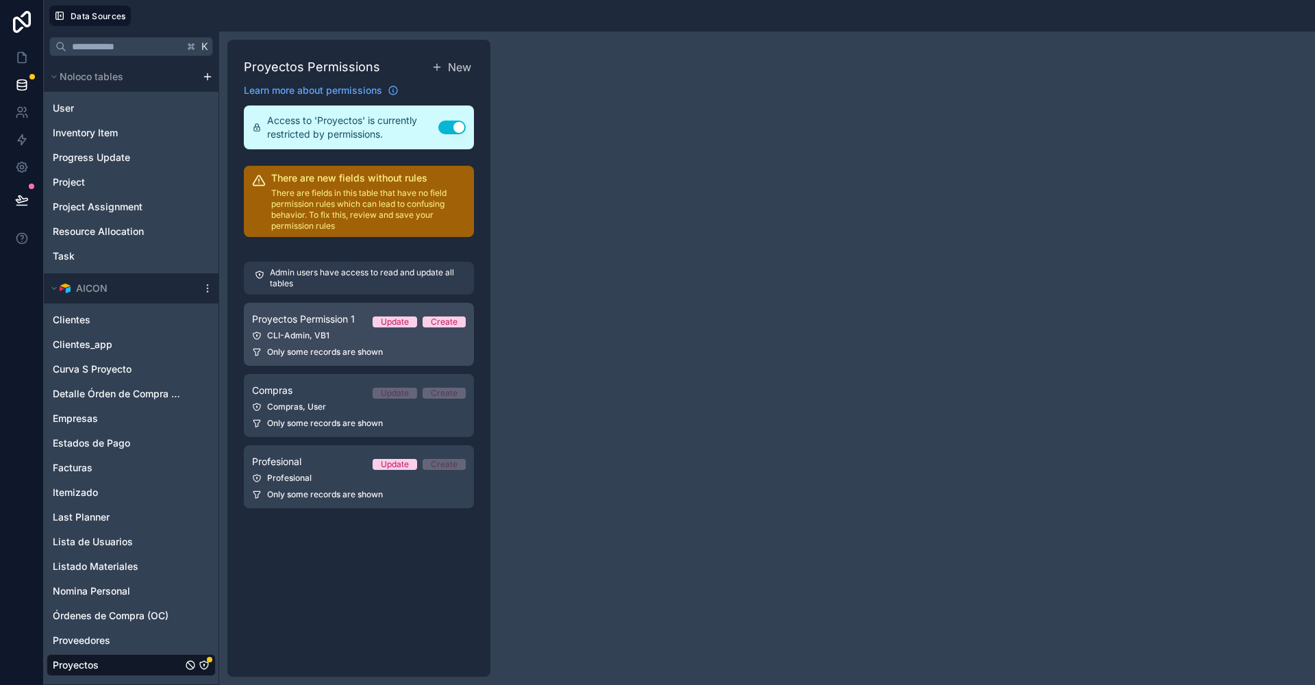
click at [352, 326] on div "Proyectos Permission 1 Update Create" at bounding box center [359, 319] width 214 height 16
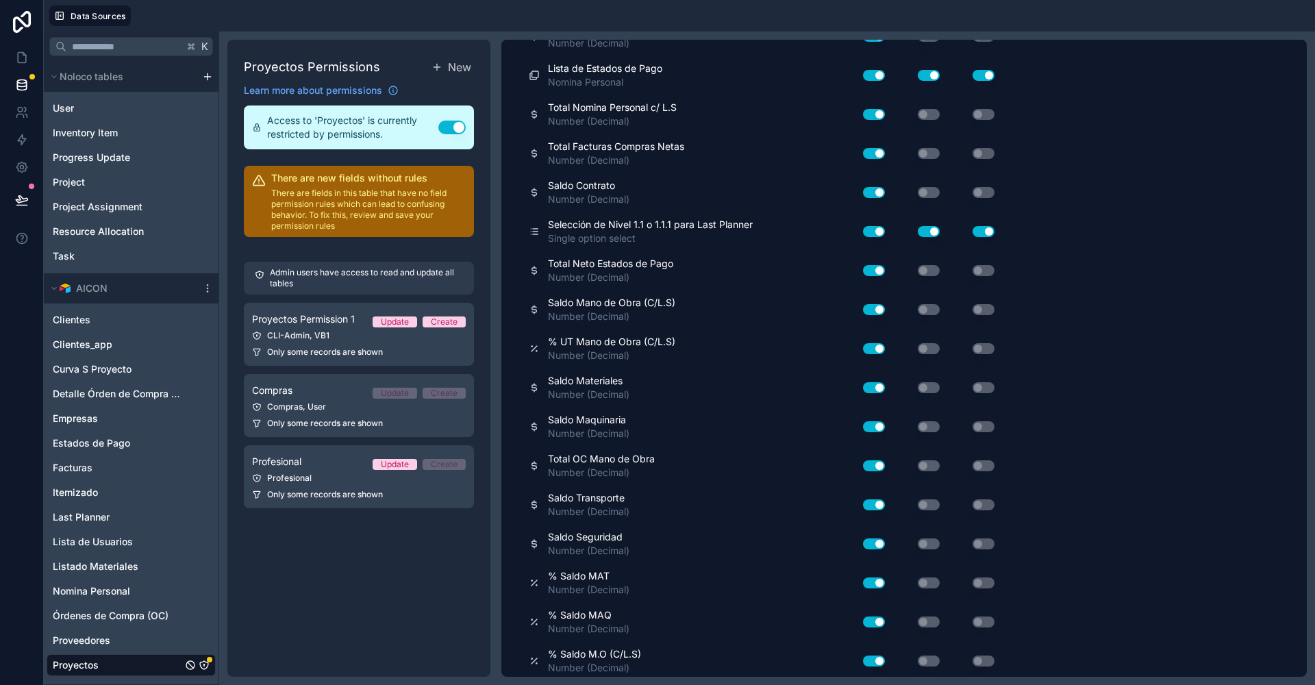
scroll to position [2273, 0]
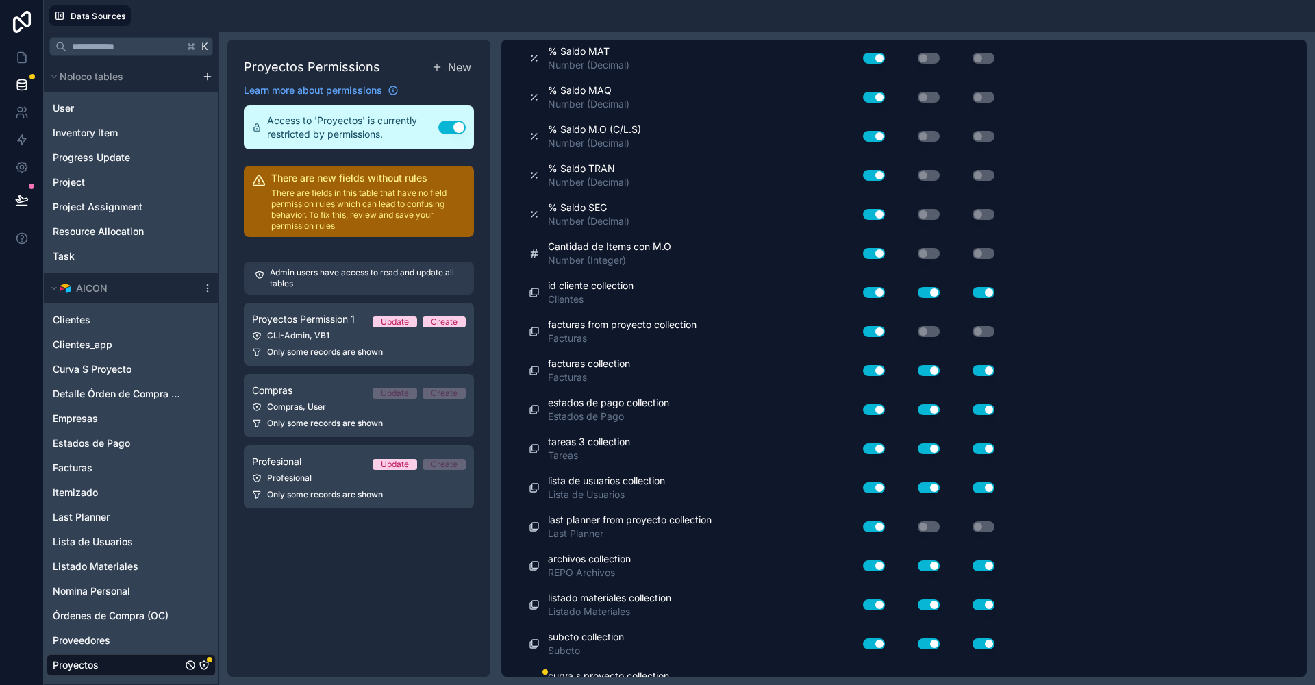
click at [875, 678] on button "Use setting" at bounding box center [874, 683] width 22 height 11
click at [921, 678] on button "Use setting" at bounding box center [929, 683] width 22 height 11
click at [982, 678] on button "Use setting" at bounding box center [984, 683] width 22 height 11
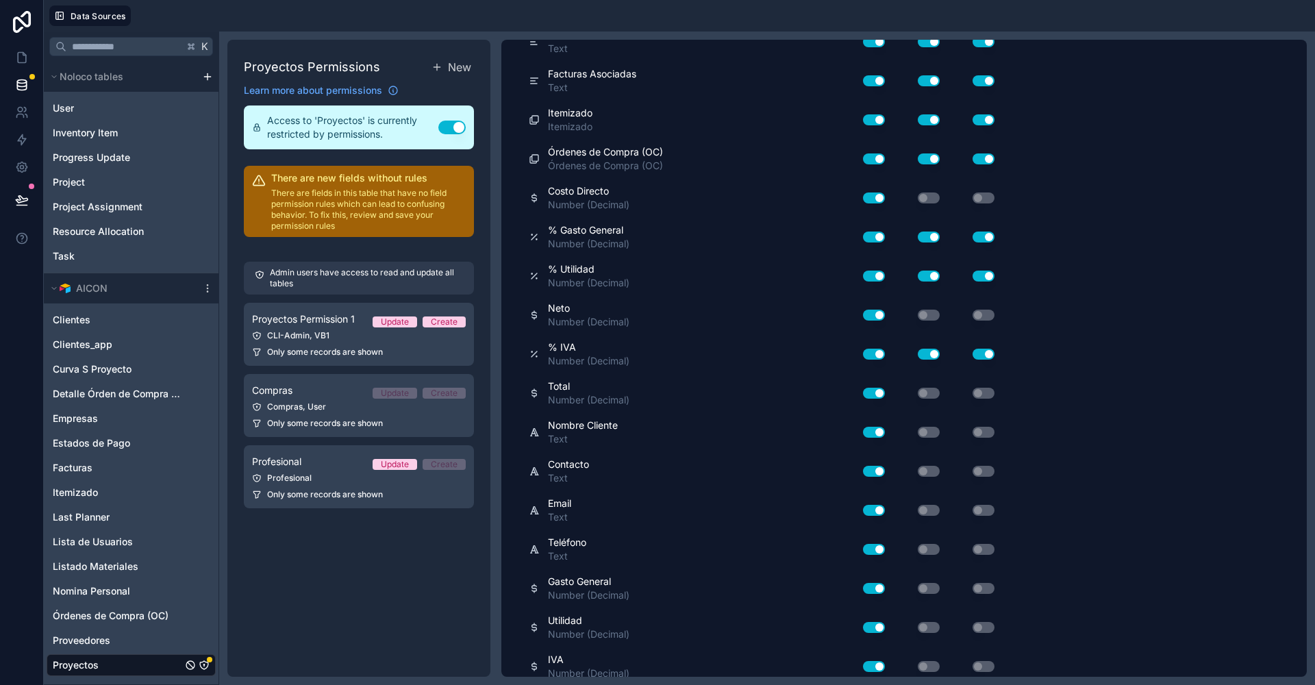
scroll to position [0, 0]
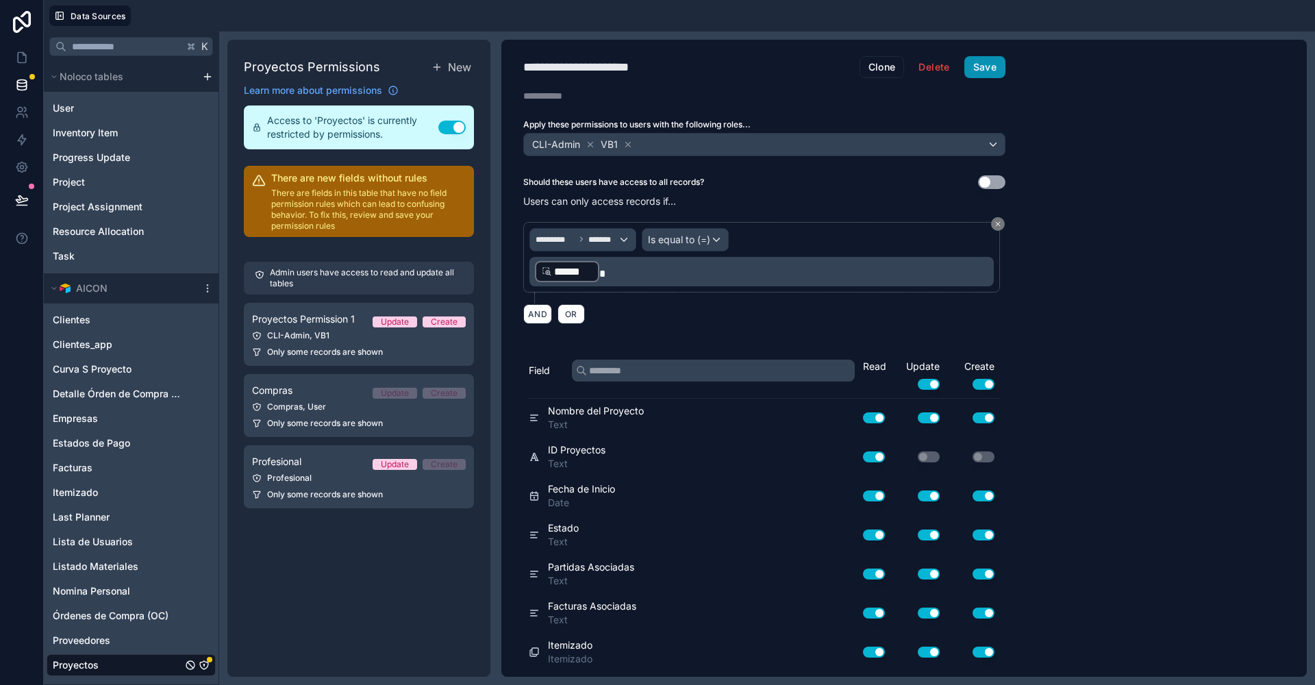
click at [982, 63] on button "Save" at bounding box center [985, 67] width 41 height 22
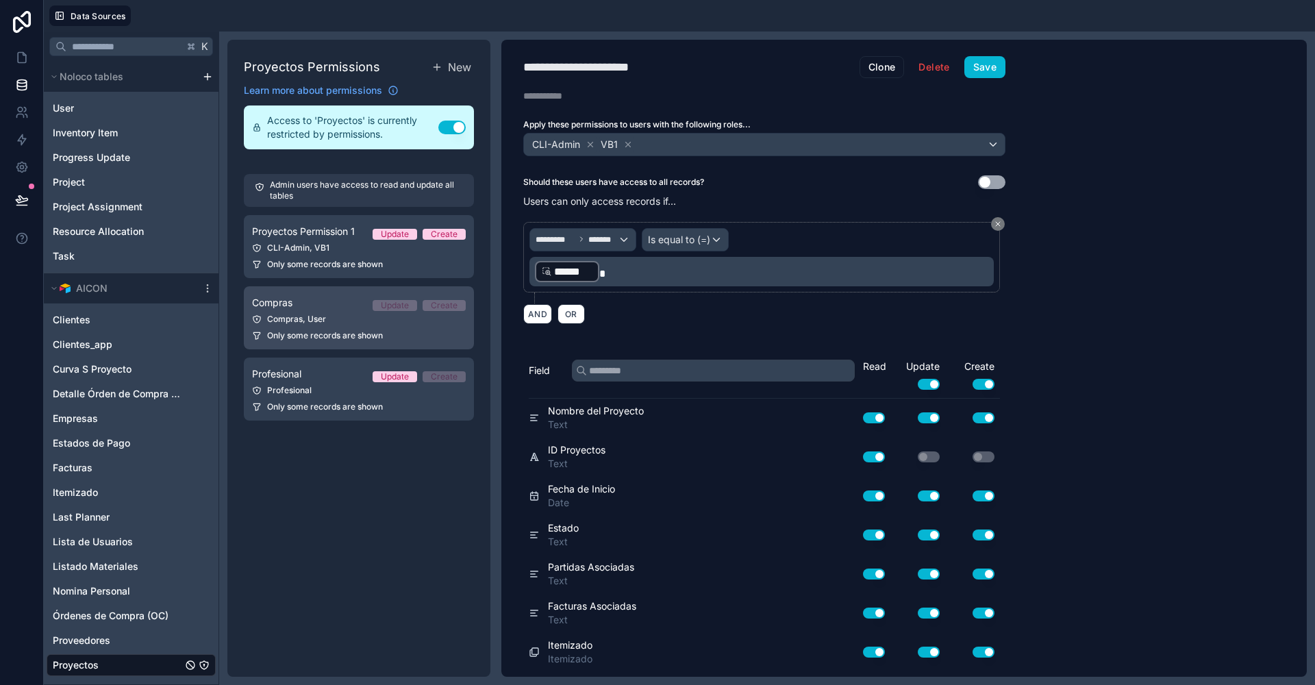
click at [283, 312] on link "Compras Update Create Compras, User Only some records are shown" at bounding box center [359, 317] width 230 height 63
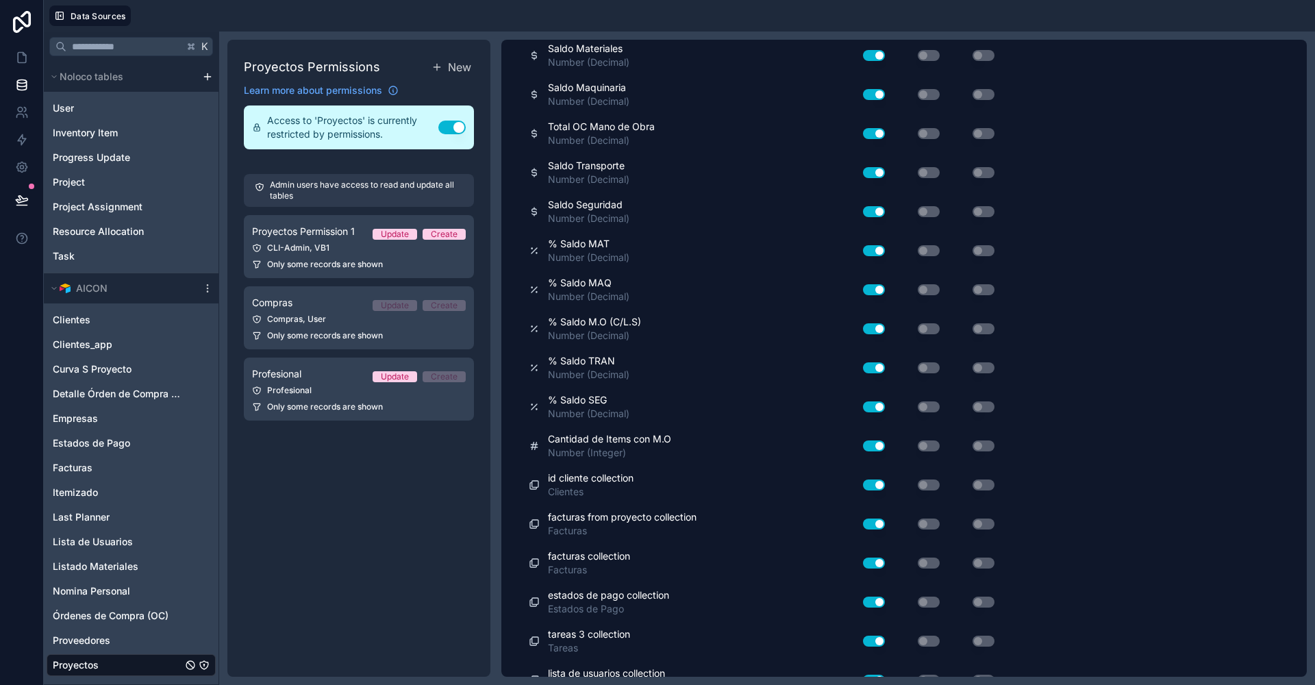
scroll to position [2273, 0]
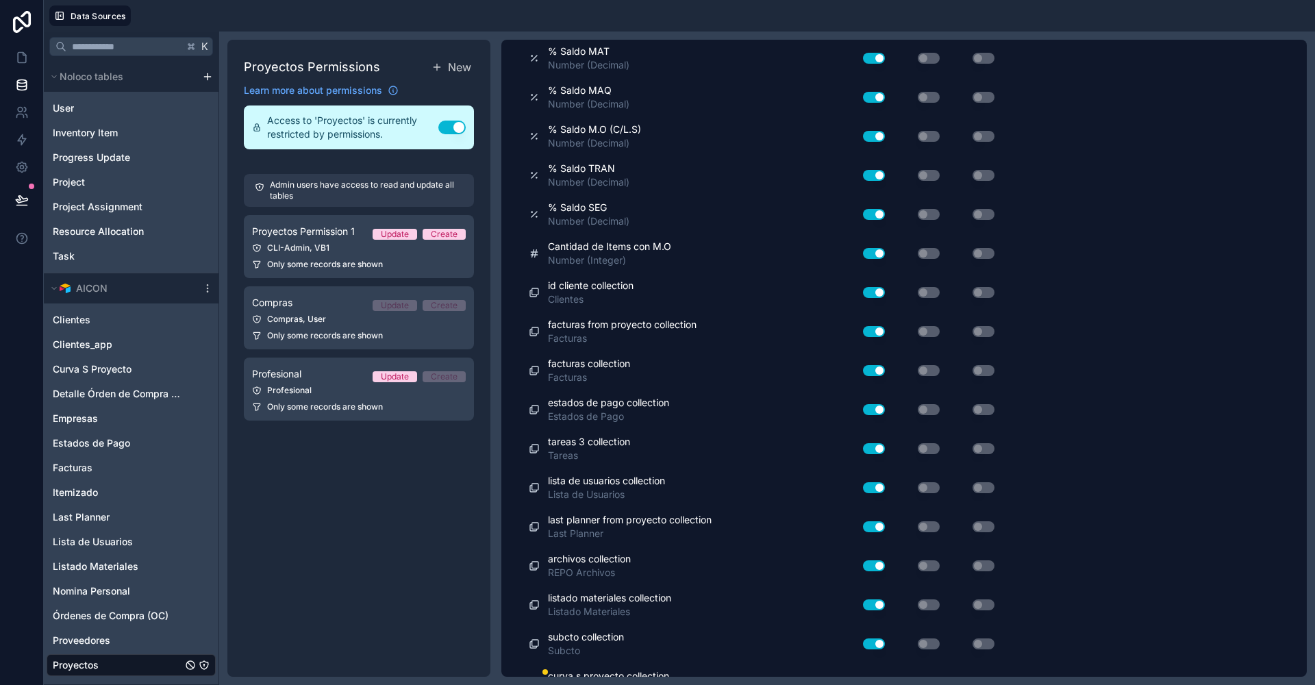
click at [870, 678] on button "Use setting" at bounding box center [874, 683] width 22 height 11
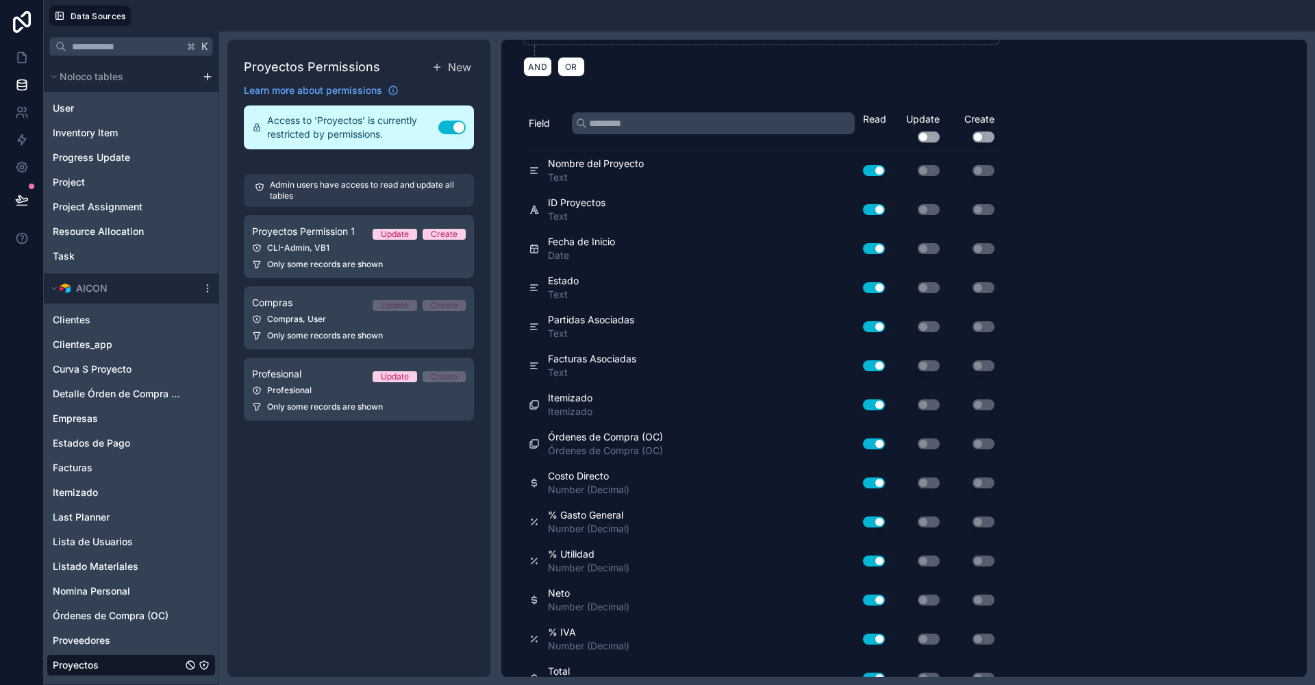
scroll to position [0, 0]
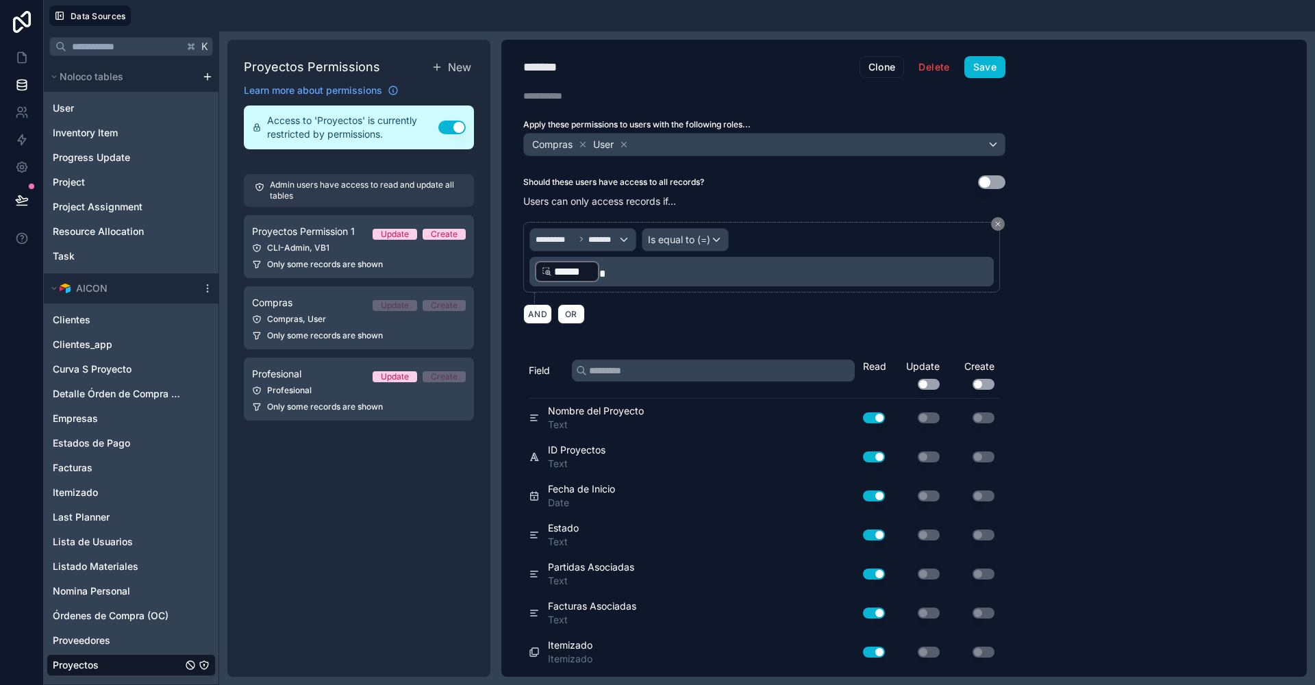
click at [982, 80] on div "******* Compras Clone Delete Save Description Apply these permissions to users …" at bounding box center [764, 358] width 526 height 637
click at [982, 69] on button "Save" at bounding box center [985, 67] width 41 height 22
click at [284, 385] on div "Profesional" at bounding box center [359, 390] width 214 height 11
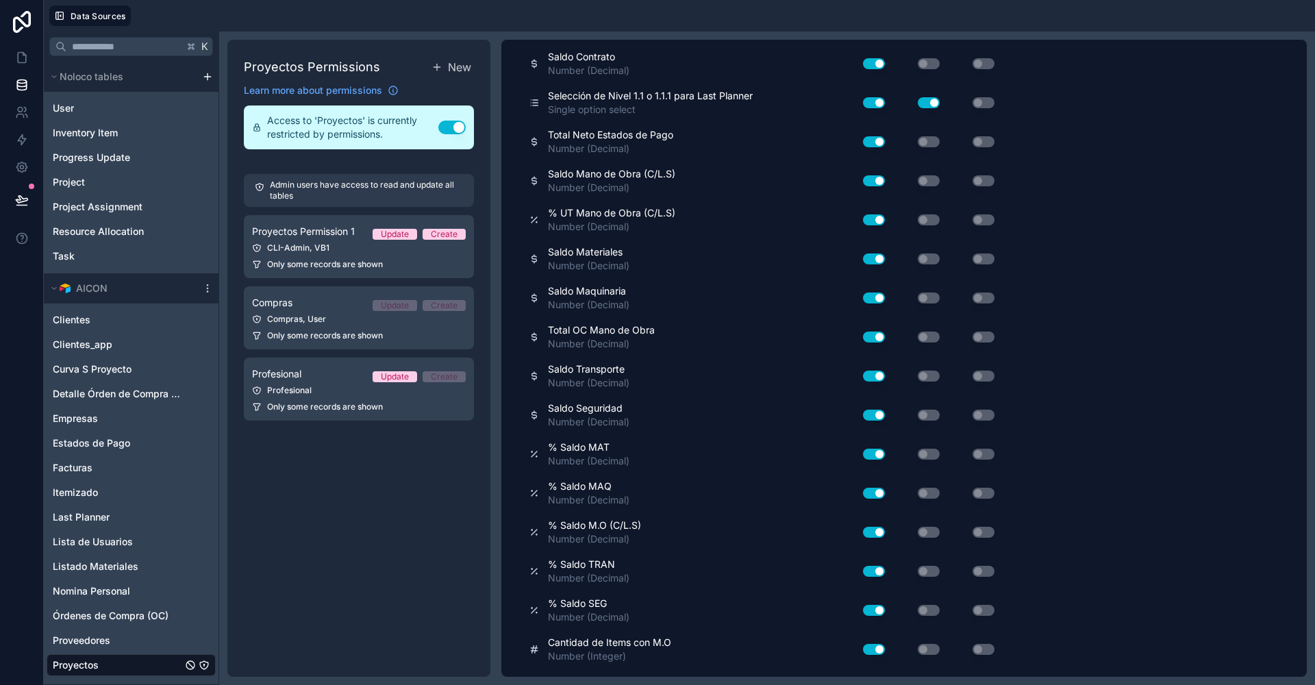
scroll to position [2273, 0]
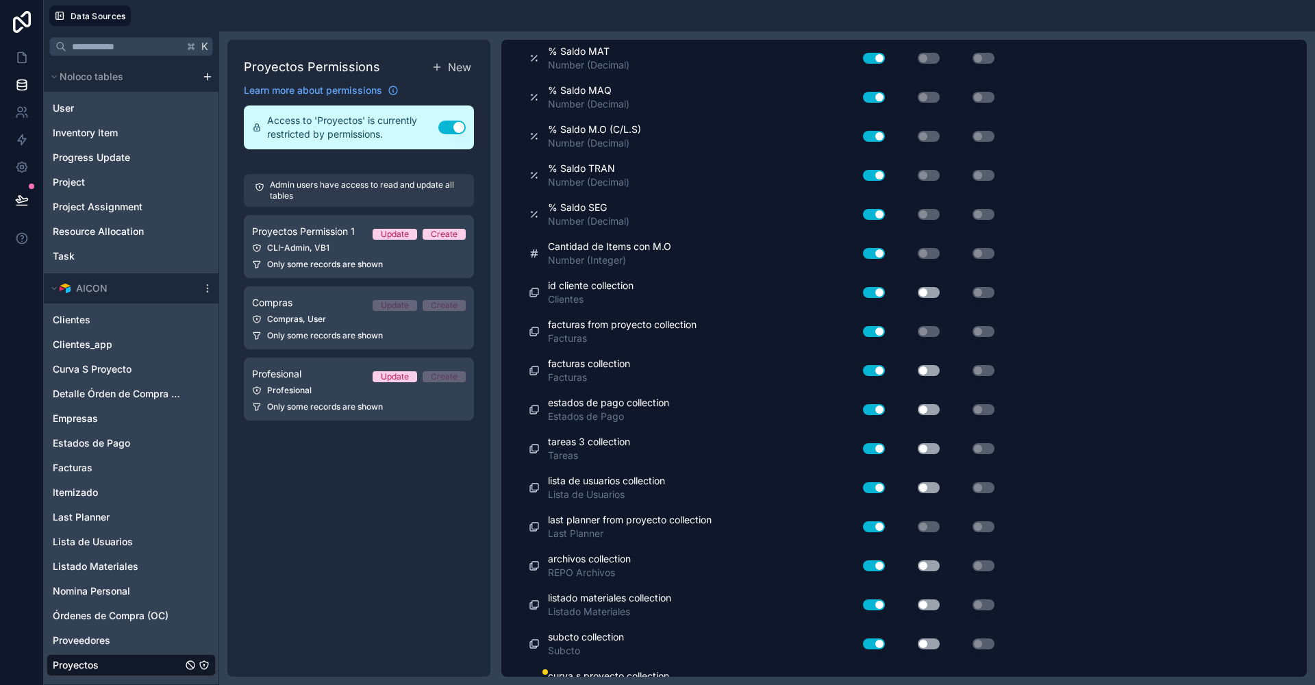
click at [871, 678] on button "Use setting" at bounding box center [874, 683] width 22 height 11
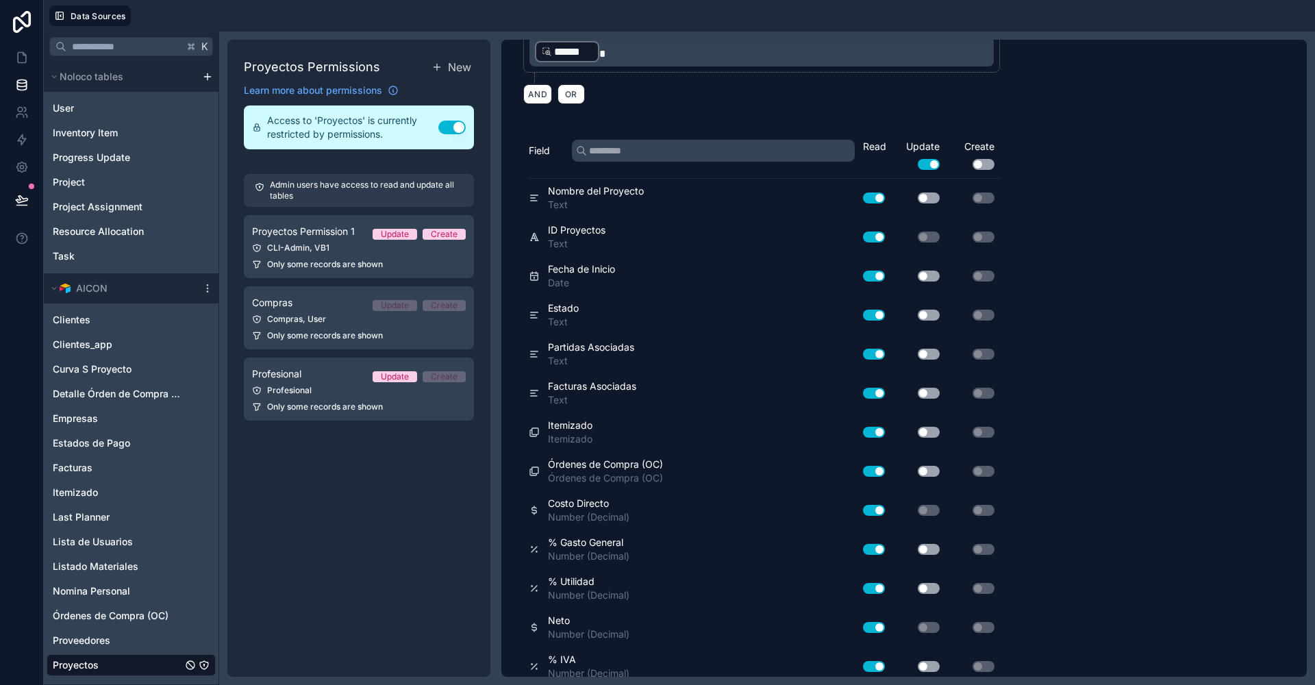
scroll to position [0, 0]
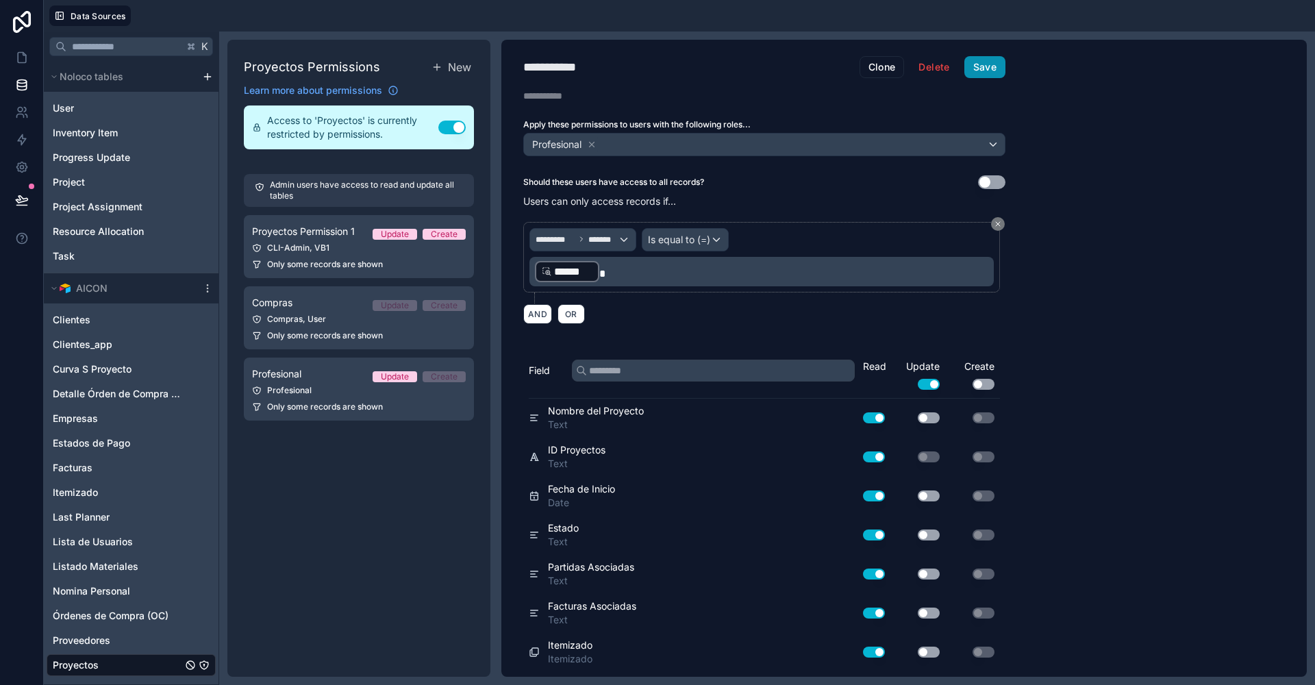
click at [980, 59] on button "Save" at bounding box center [985, 67] width 41 height 22
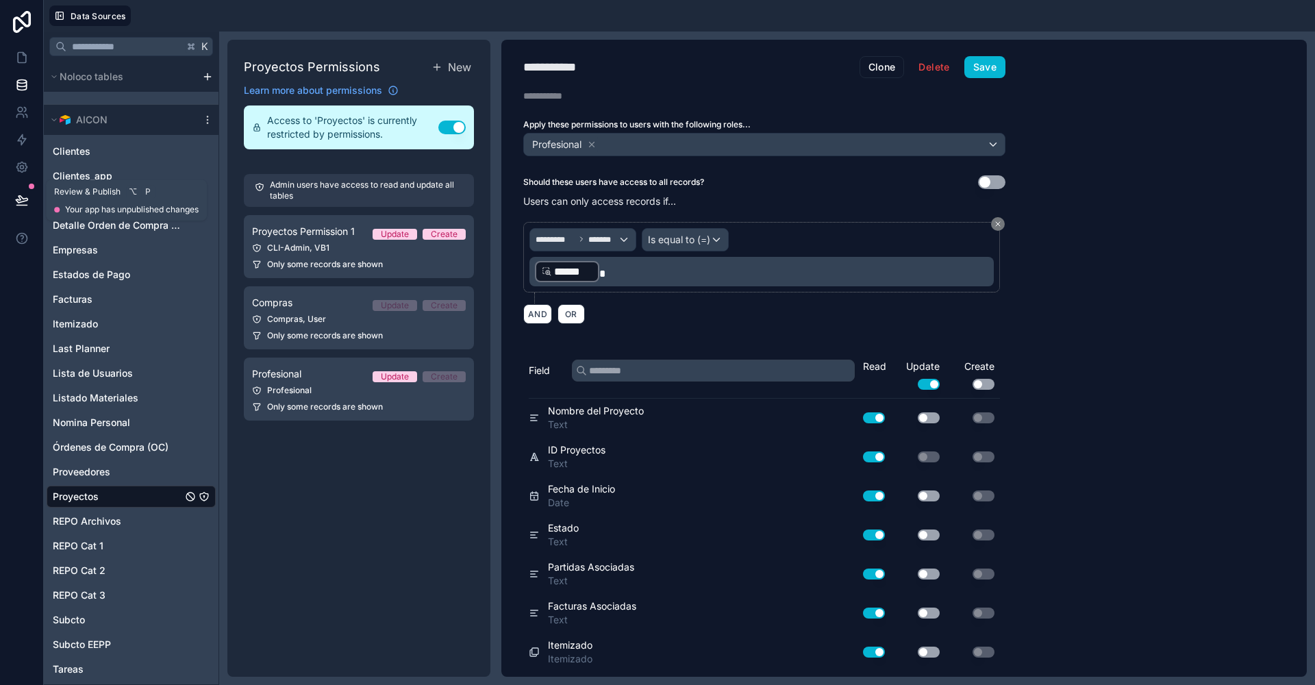
click at [23, 195] on icon at bounding box center [22, 200] width 14 height 14
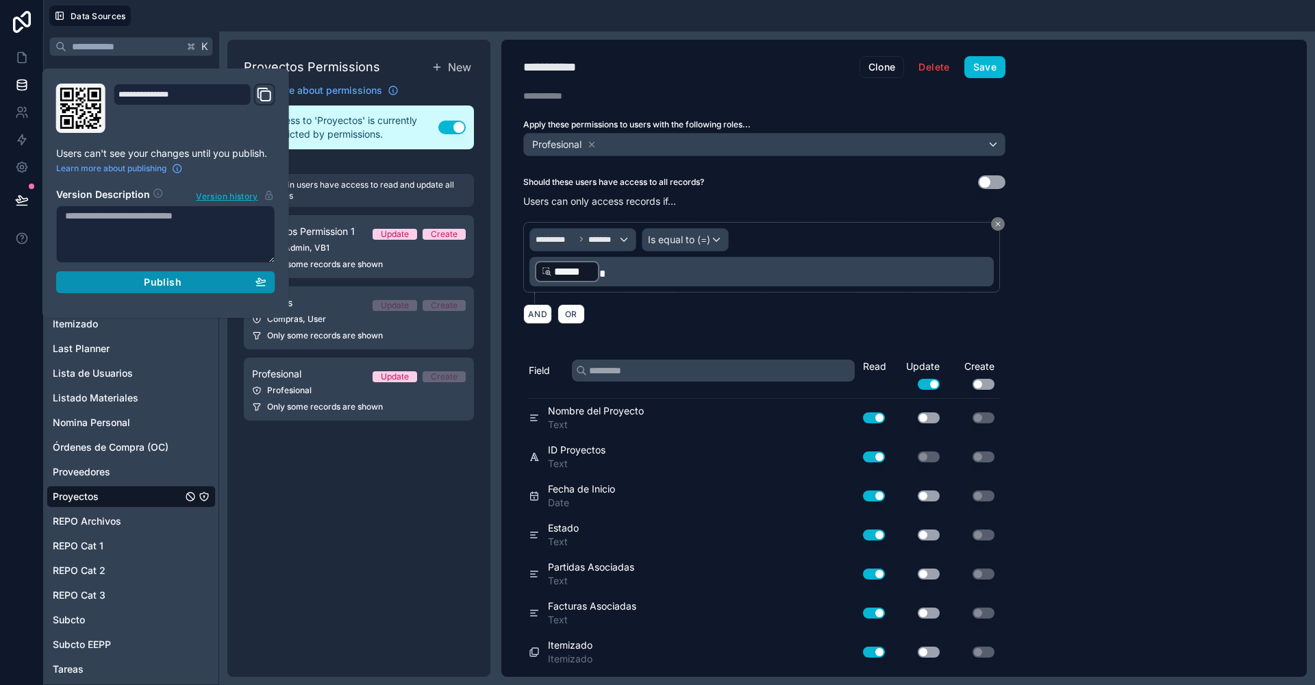
click at [101, 273] on button "Publish" at bounding box center [165, 282] width 219 height 22
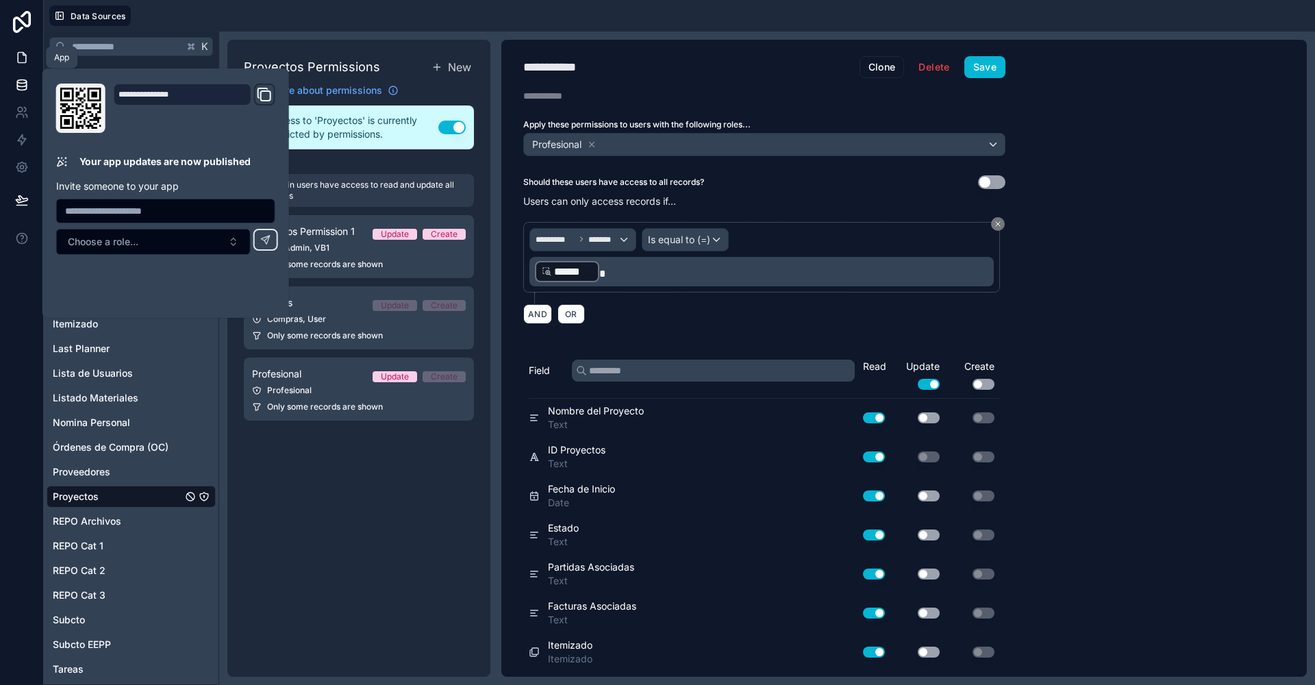
click at [16, 55] on icon at bounding box center [22, 58] width 14 height 14
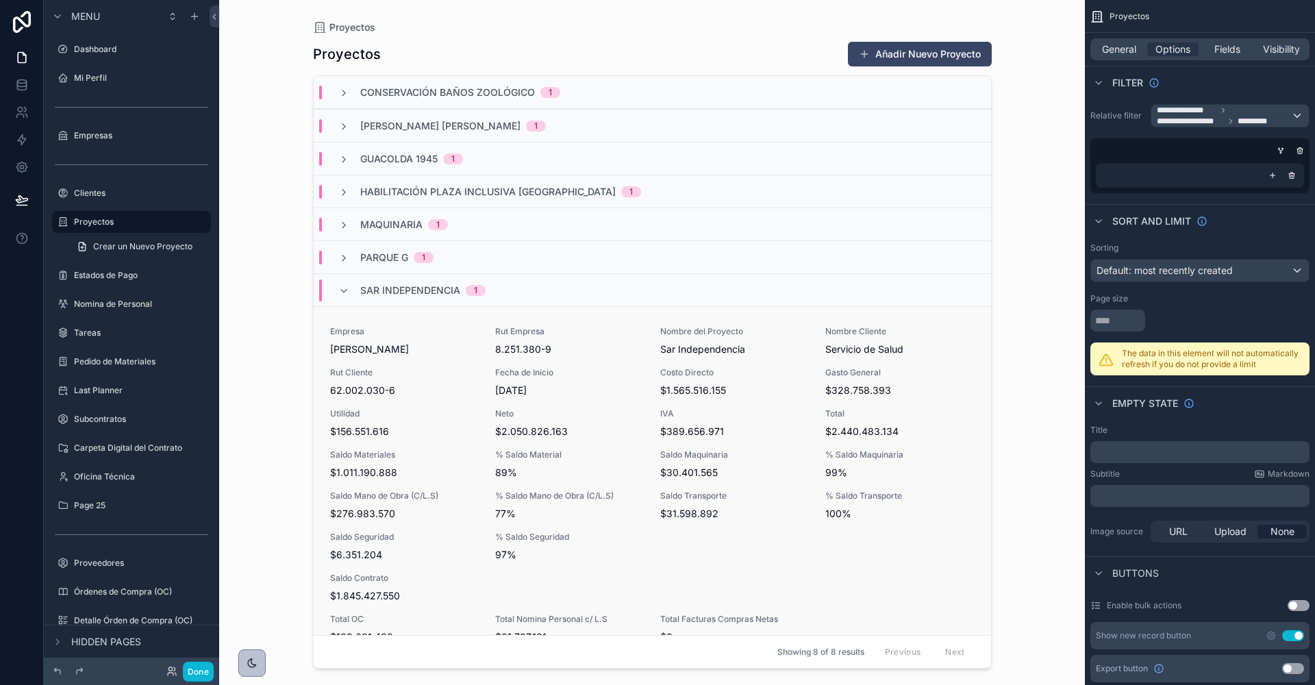
click at [408, 462] on div "Saldo Materiales $1.011.190.888" at bounding box center [404, 464] width 149 height 30
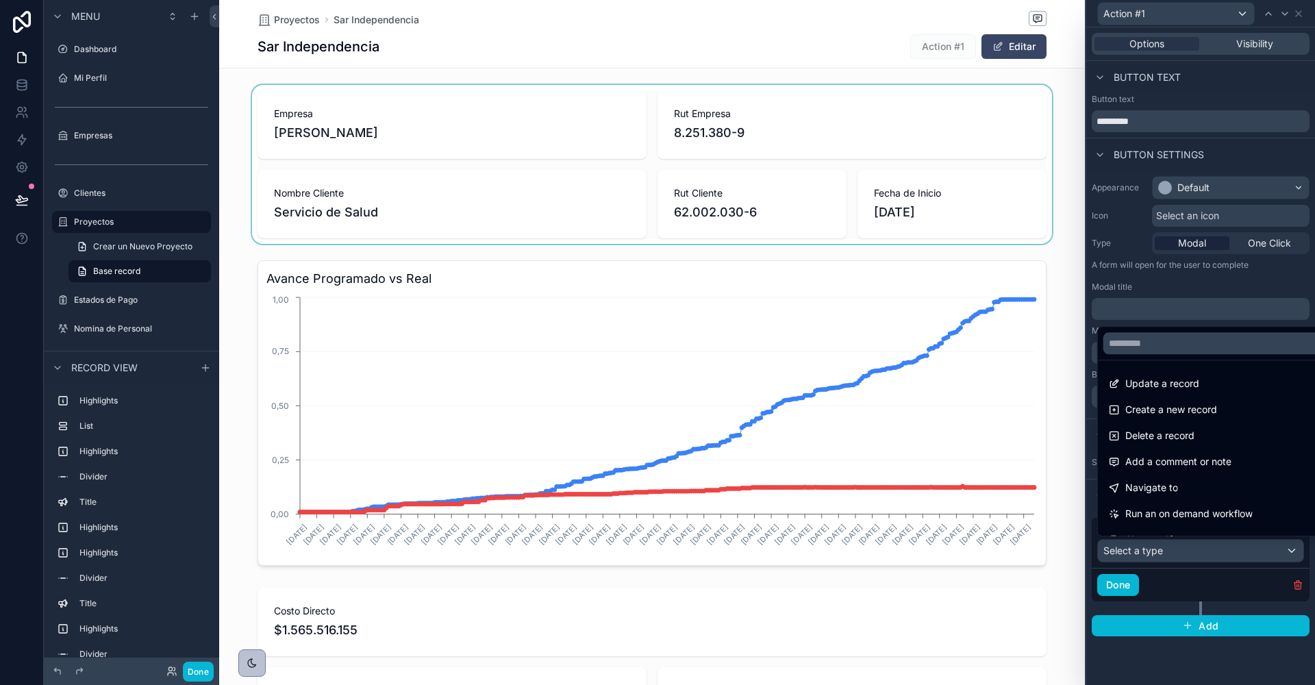
click at [1069, 238] on div "scrollable content" at bounding box center [652, 164] width 866 height 159
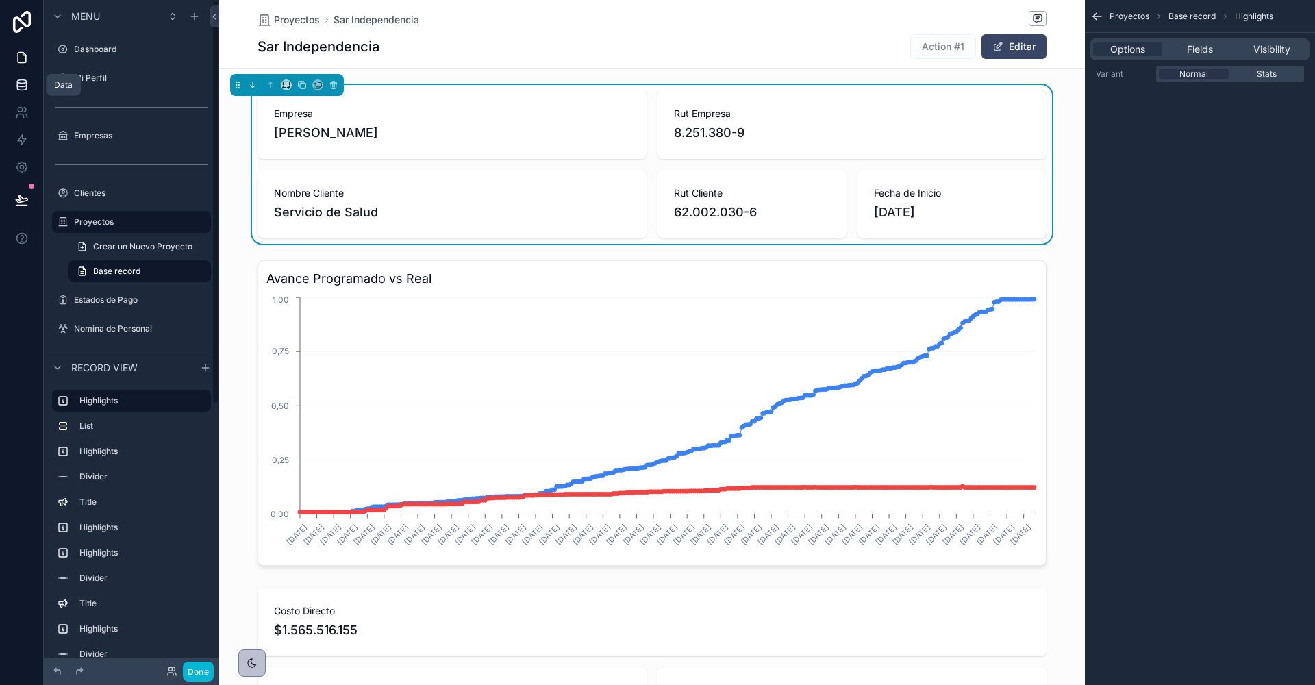
click at [18, 82] on icon at bounding box center [22, 85] width 14 height 14
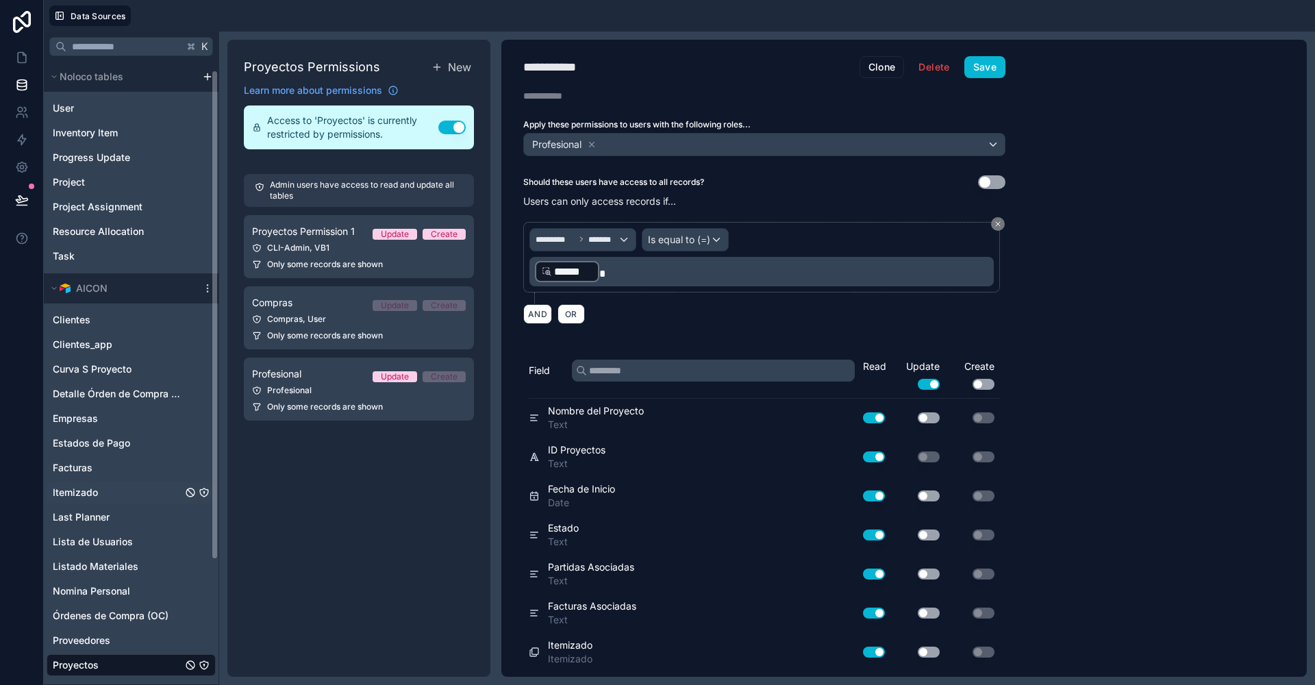
scroll to position [169, 0]
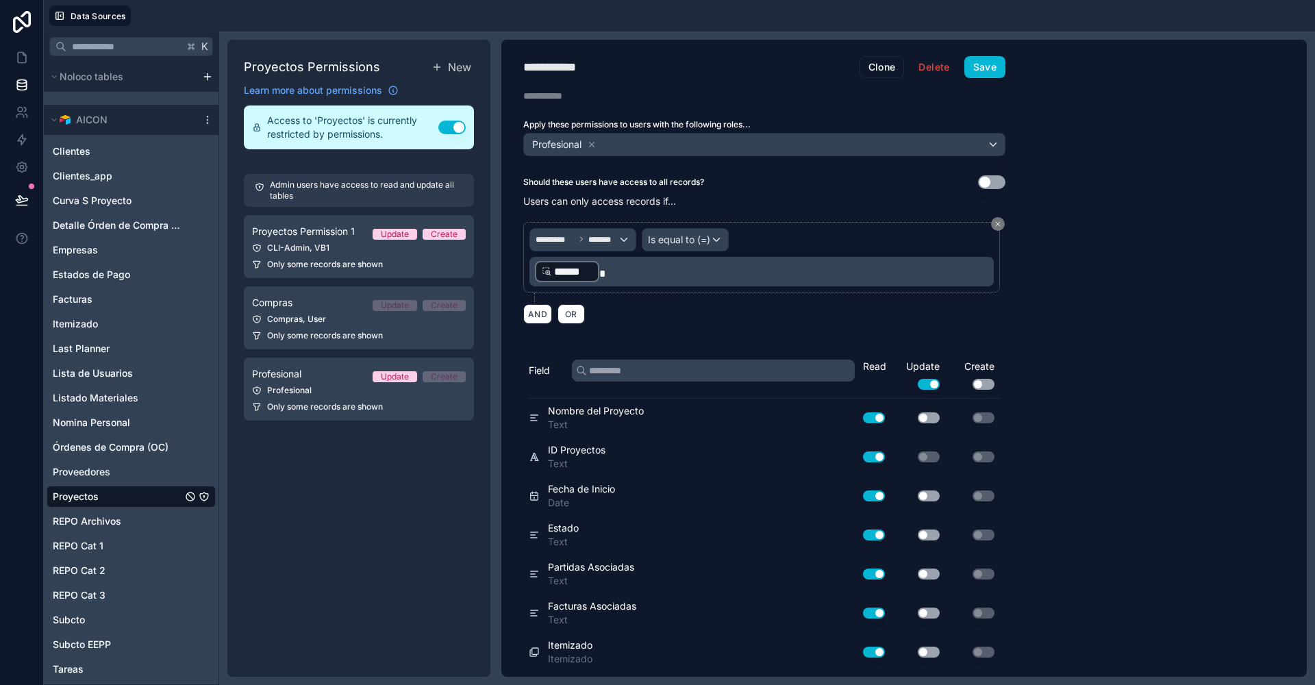
click at [97, 493] on span "Proyectos" at bounding box center [76, 497] width 46 height 14
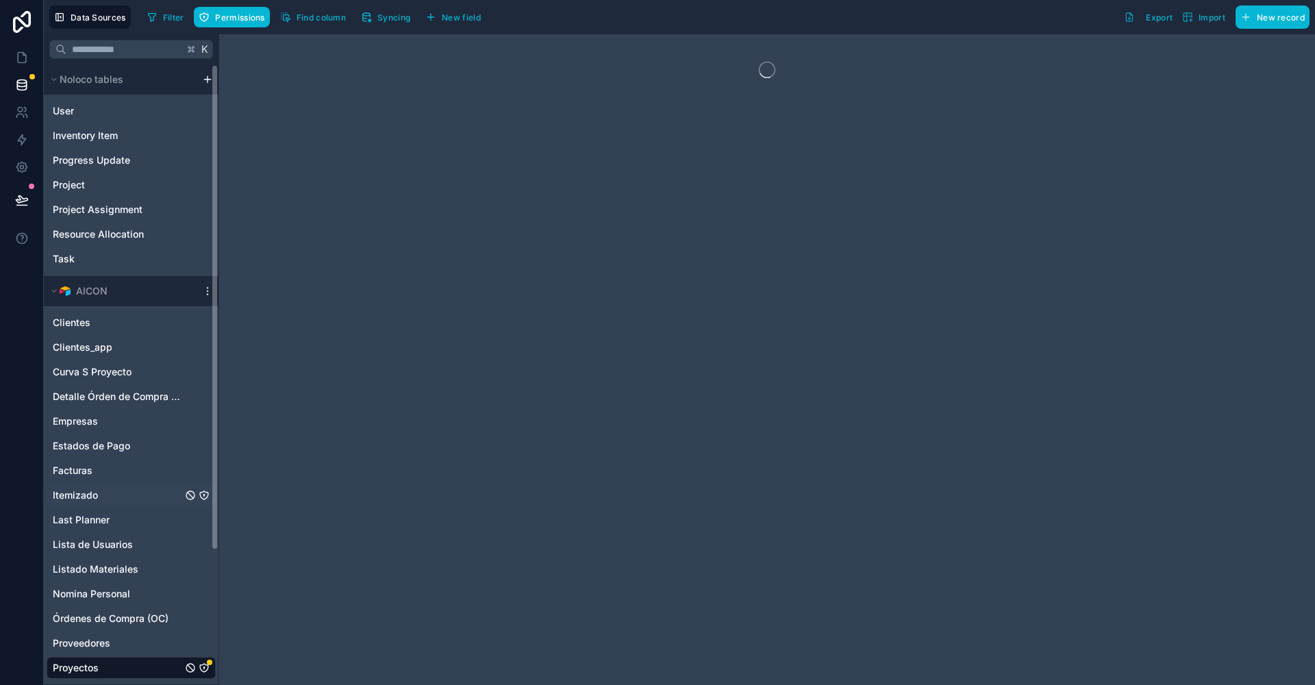
click at [100, 494] on link "Itemizado" at bounding box center [117, 495] width 129 height 14
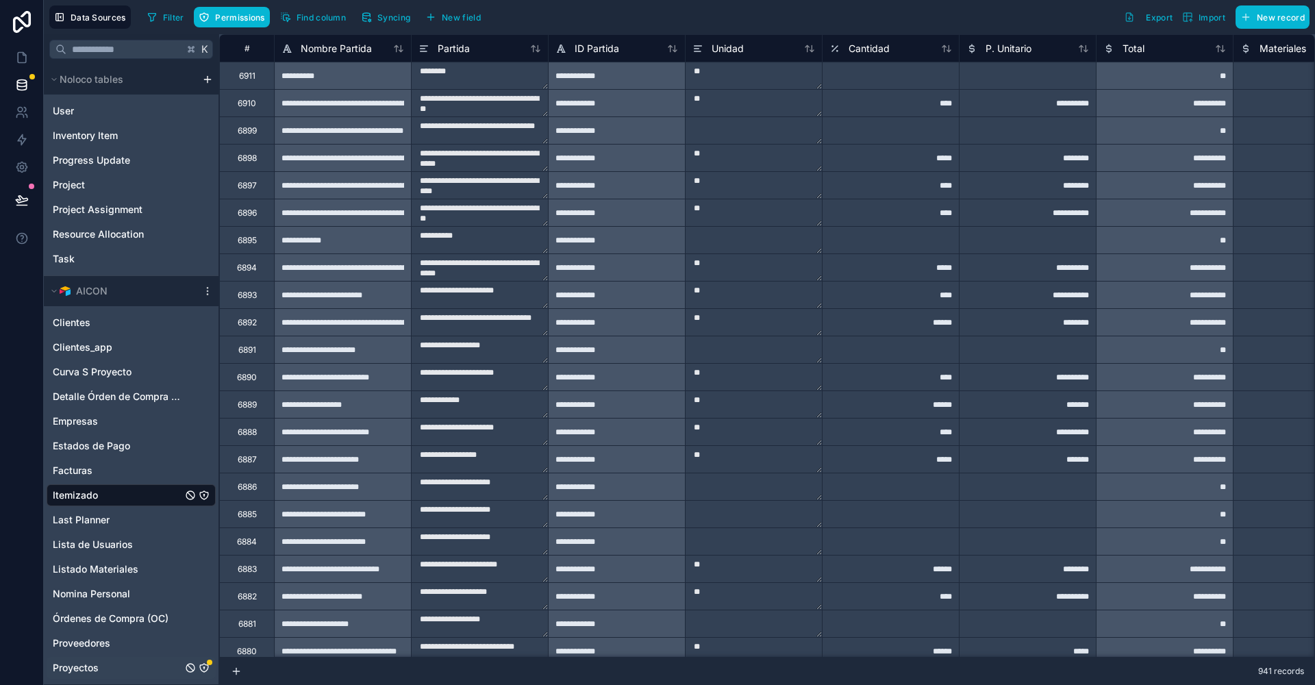
click at [124, 661] on link "Proyectos" at bounding box center [117, 668] width 129 height 14
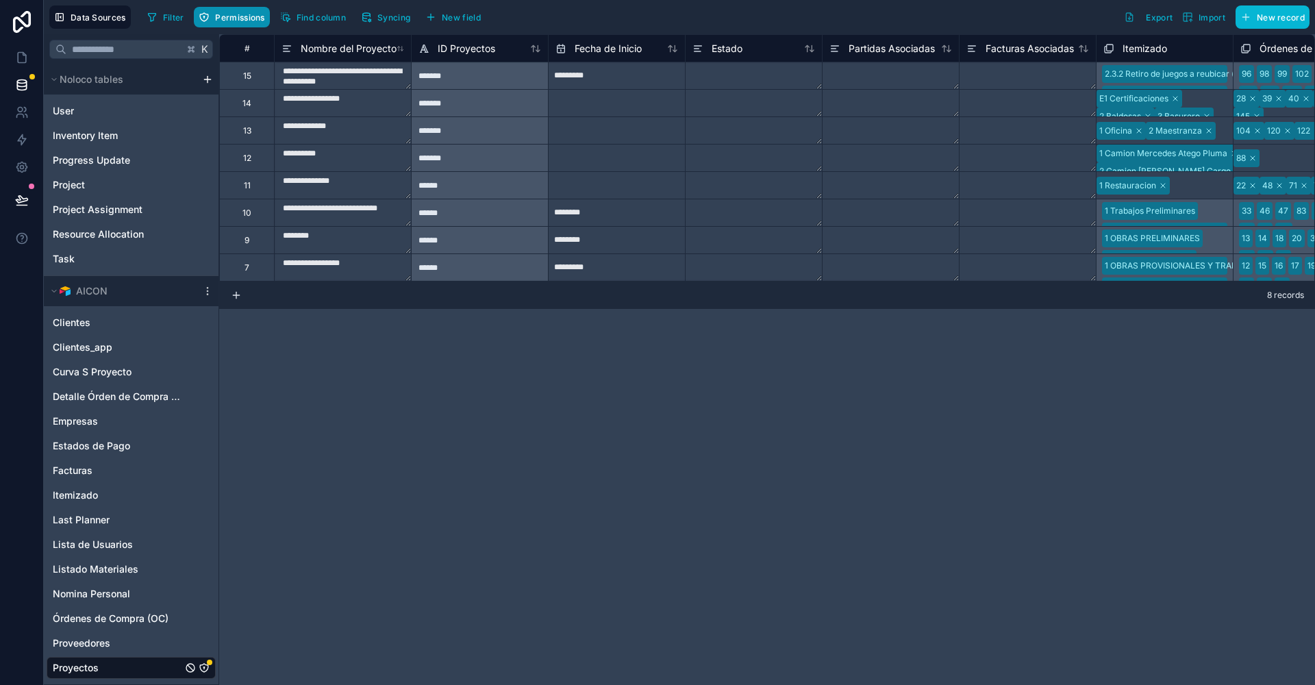
click at [240, 12] on span "Permissions" at bounding box center [239, 17] width 49 height 10
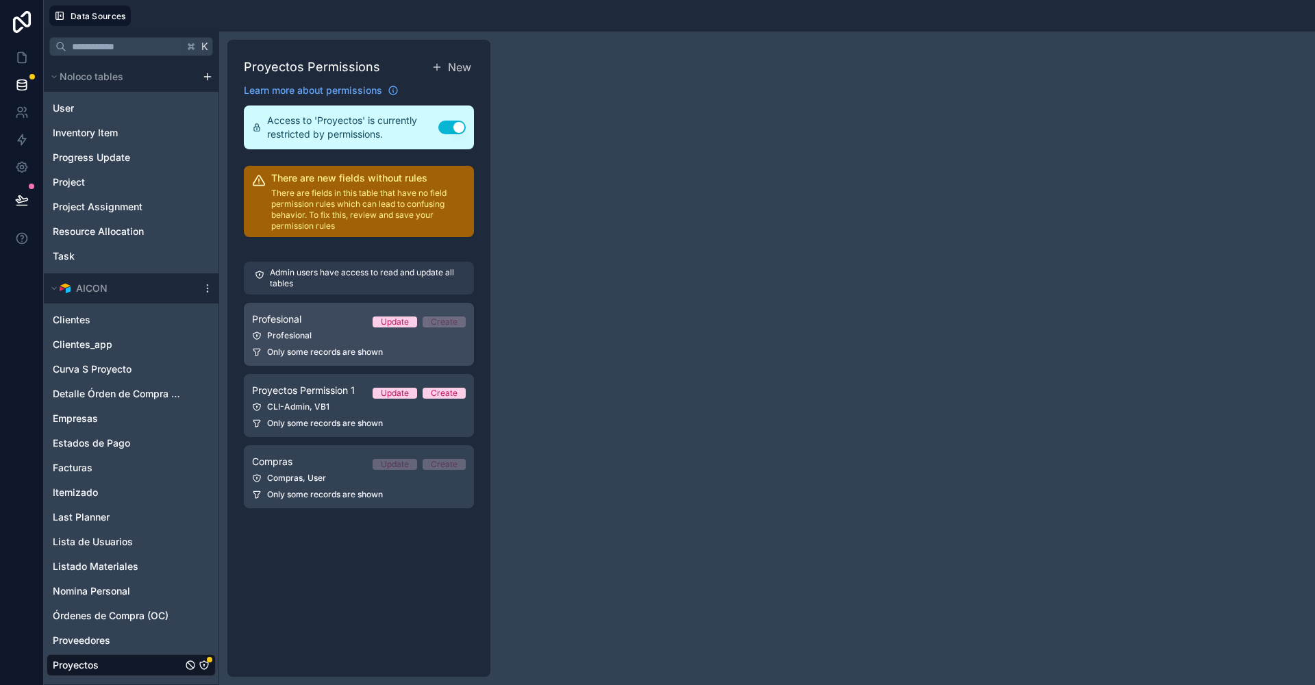
click at [326, 332] on div "Profesional" at bounding box center [359, 335] width 214 height 11
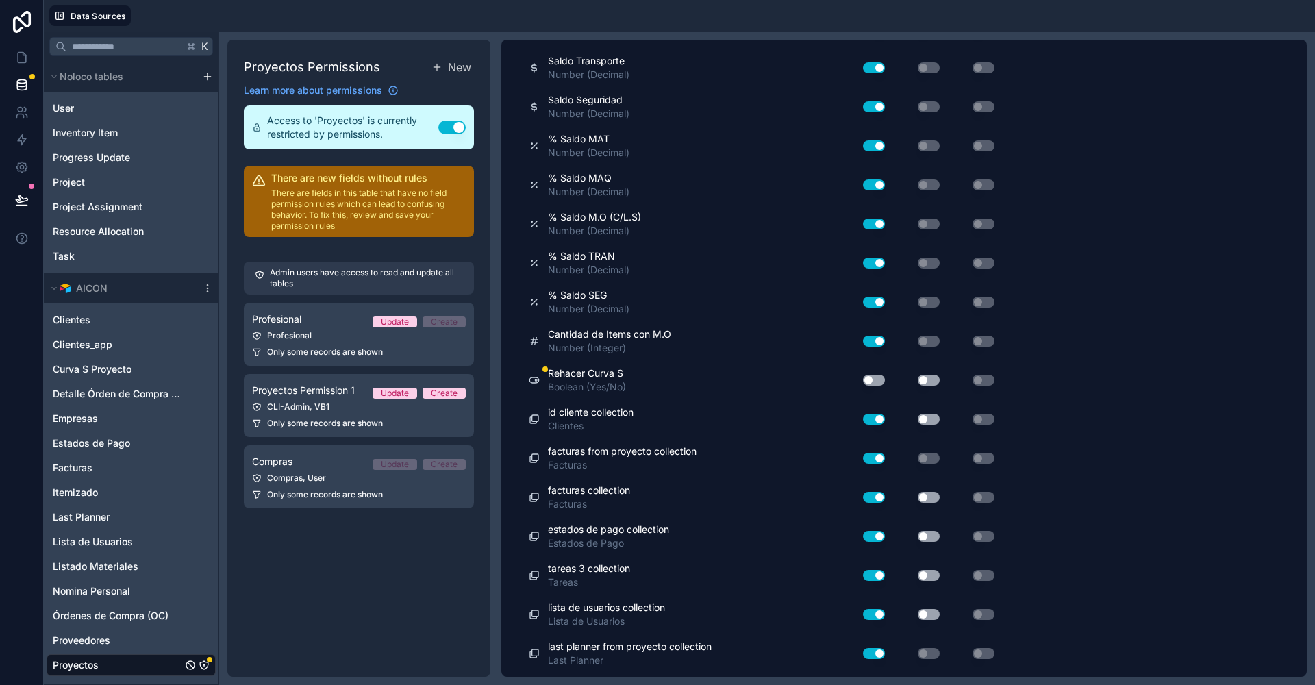
scroll to position [2312, 0]
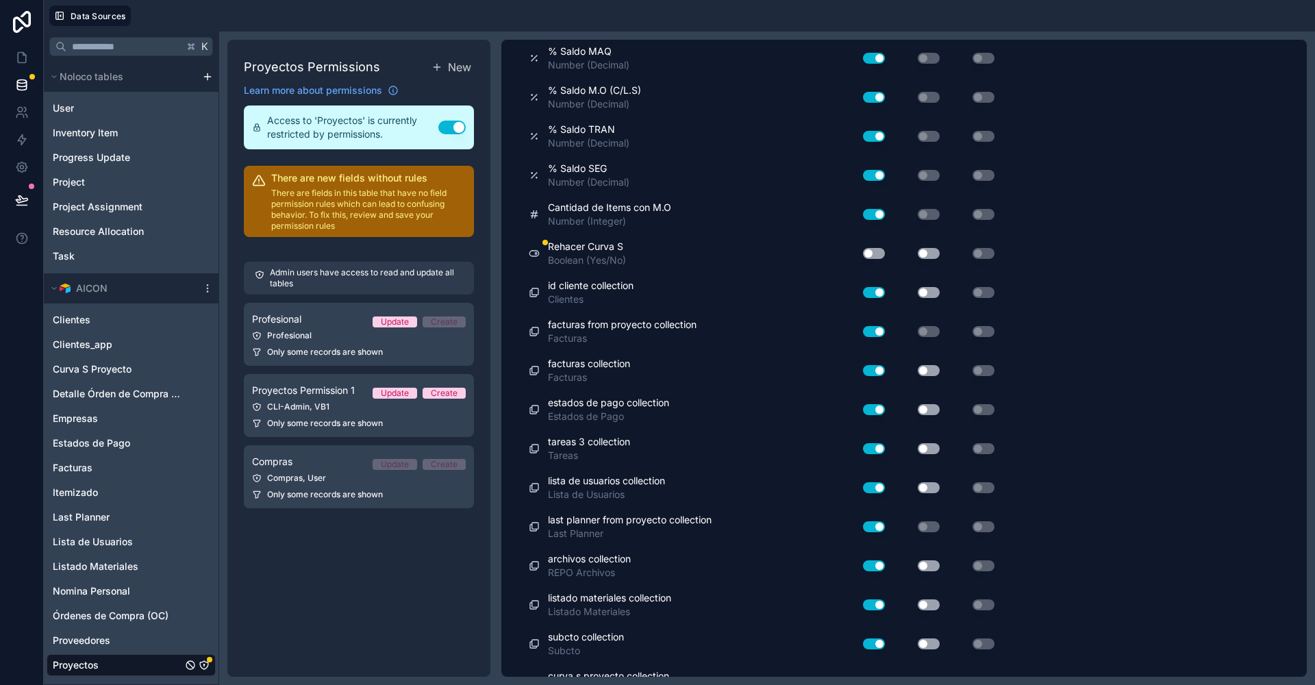
click at [871, 248] on button "Use setting" at bounding box center [874, 253] width 22 height 11
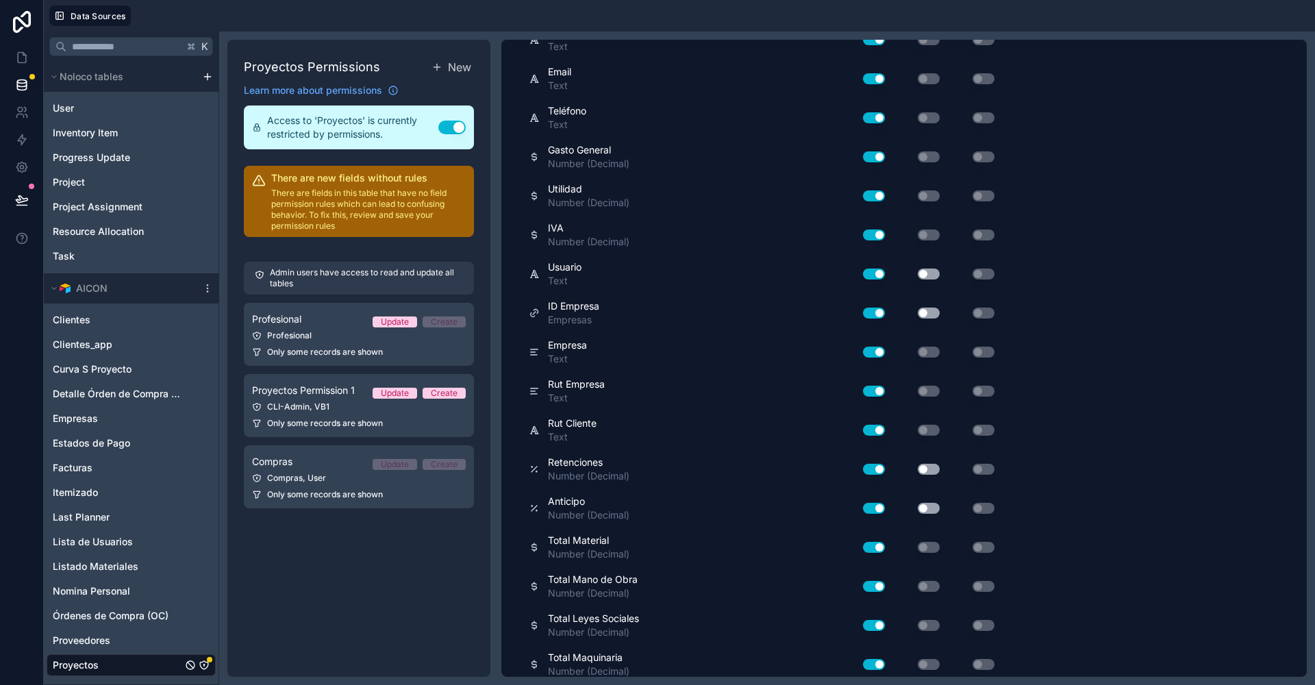
scroll to position [0, 0]
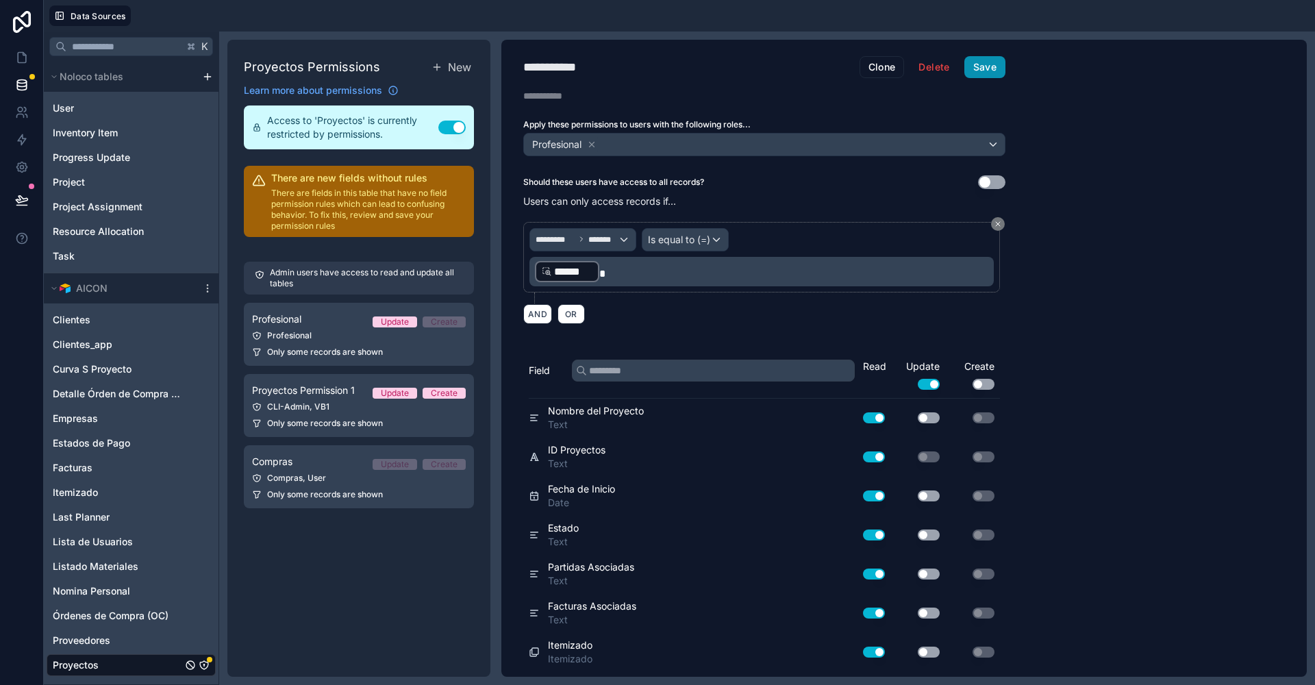
click at [986, 56] on button "Save" at bounding box center [985, 67] width 41 height 22
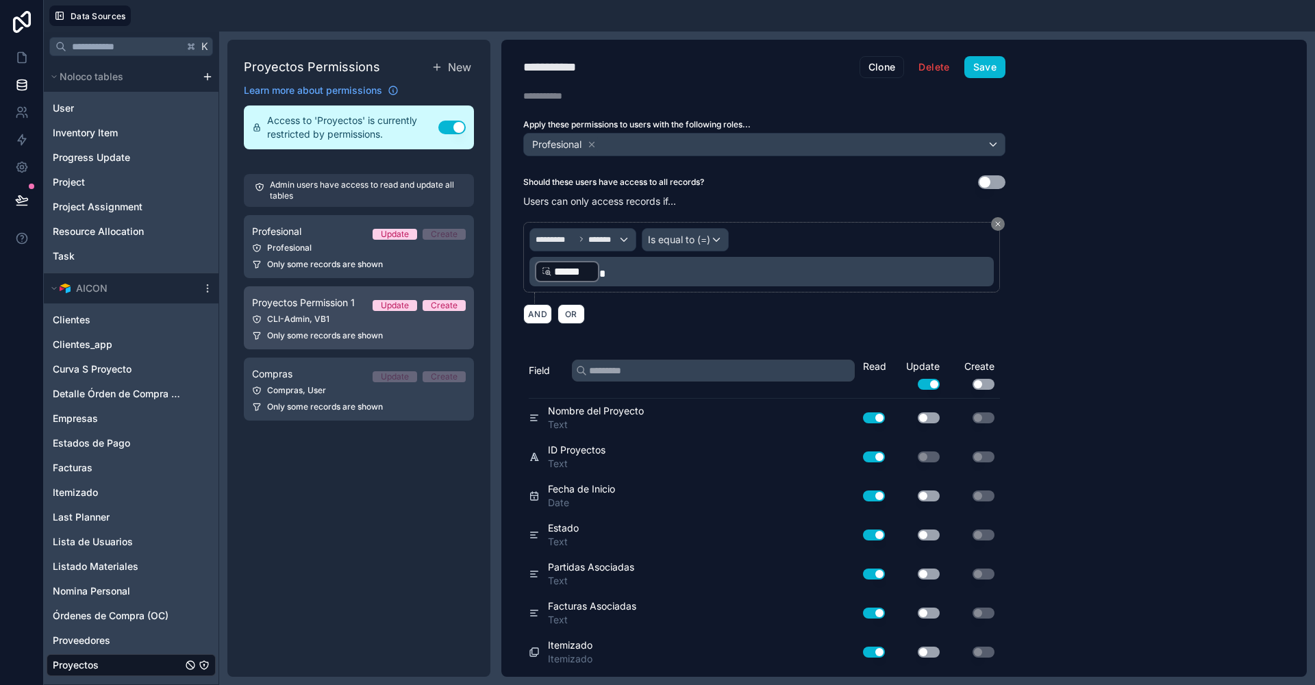
click at [336, 342] on link "Proyectos Permission 1 Update Create CLI-Admin, VB1 Only some records are shown" at bounding box center [359, 317] width 230 height 63
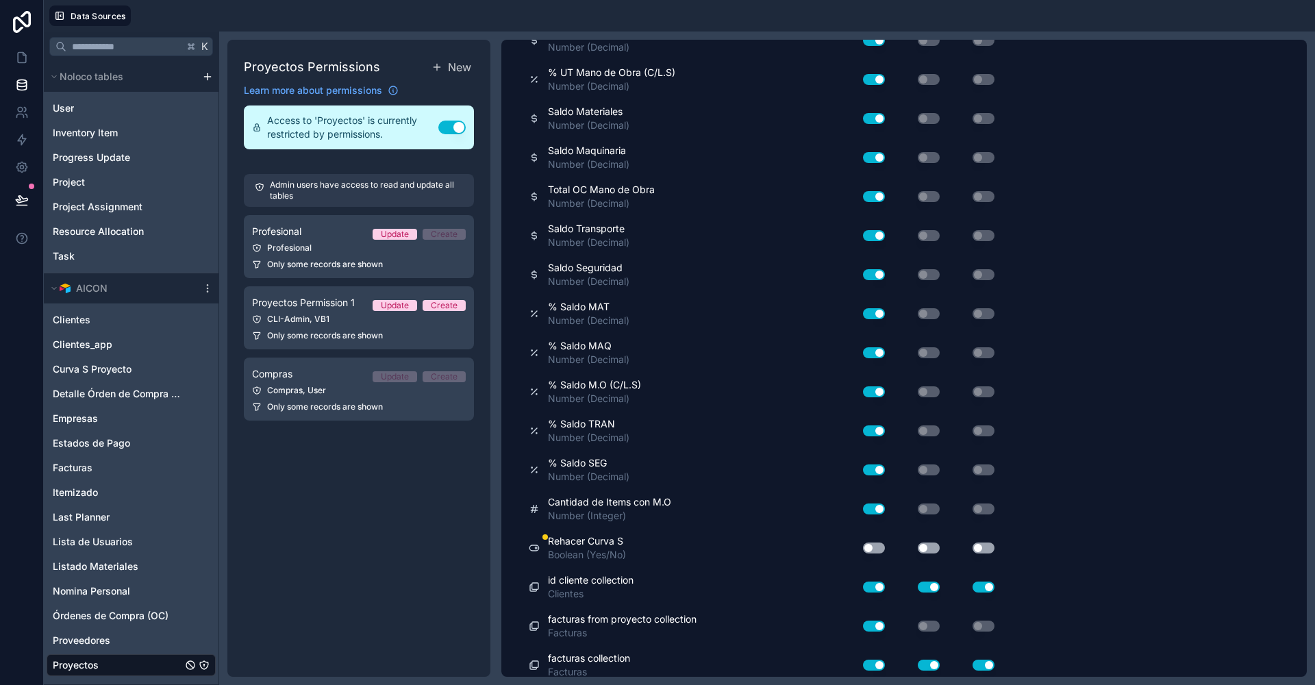
scroll to position [2312, 0]
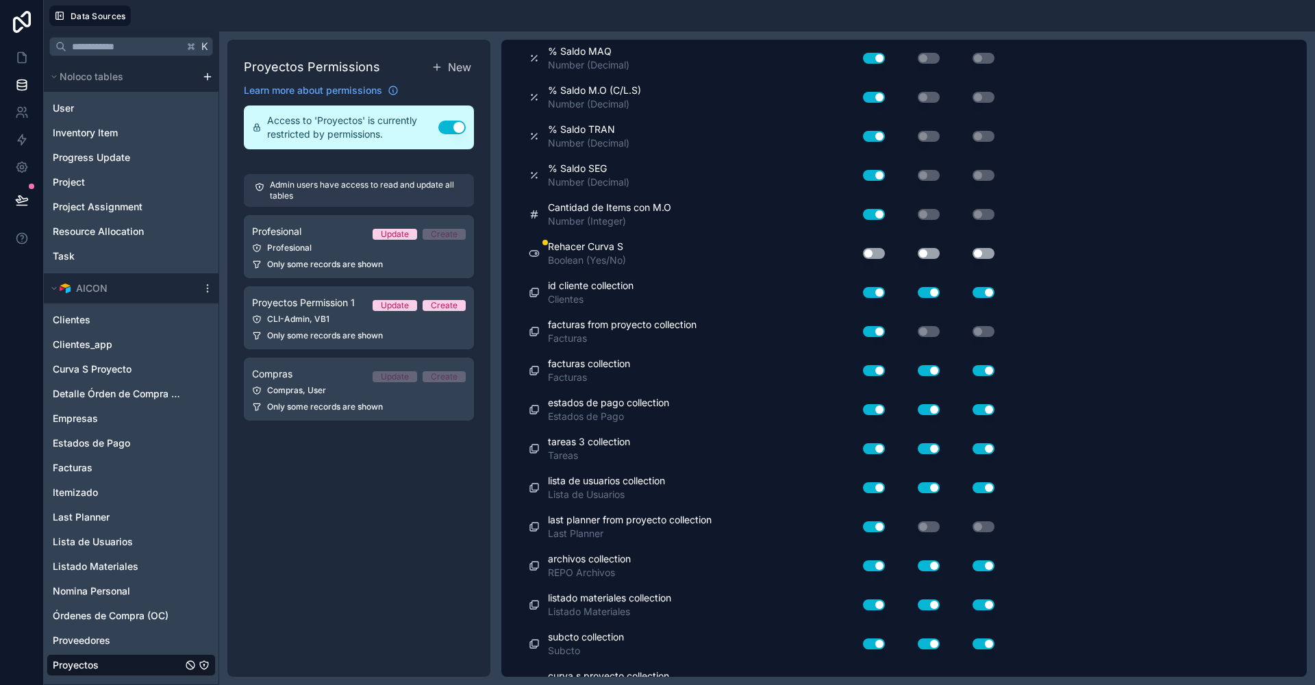
click at [874, 248] on button "Use setting" at bounding box center [874, 253] width 22 height 11
click at [941, 248] on div "Use setting" at bounding box center [918, 253] width 55 height 11
click at [979, 248] on button "Use setting" at bounding box center [984, 253] width 22 height 11
click at [932, 248] on button "Use setting" at bounding box center [929, 253] width 22 height 11
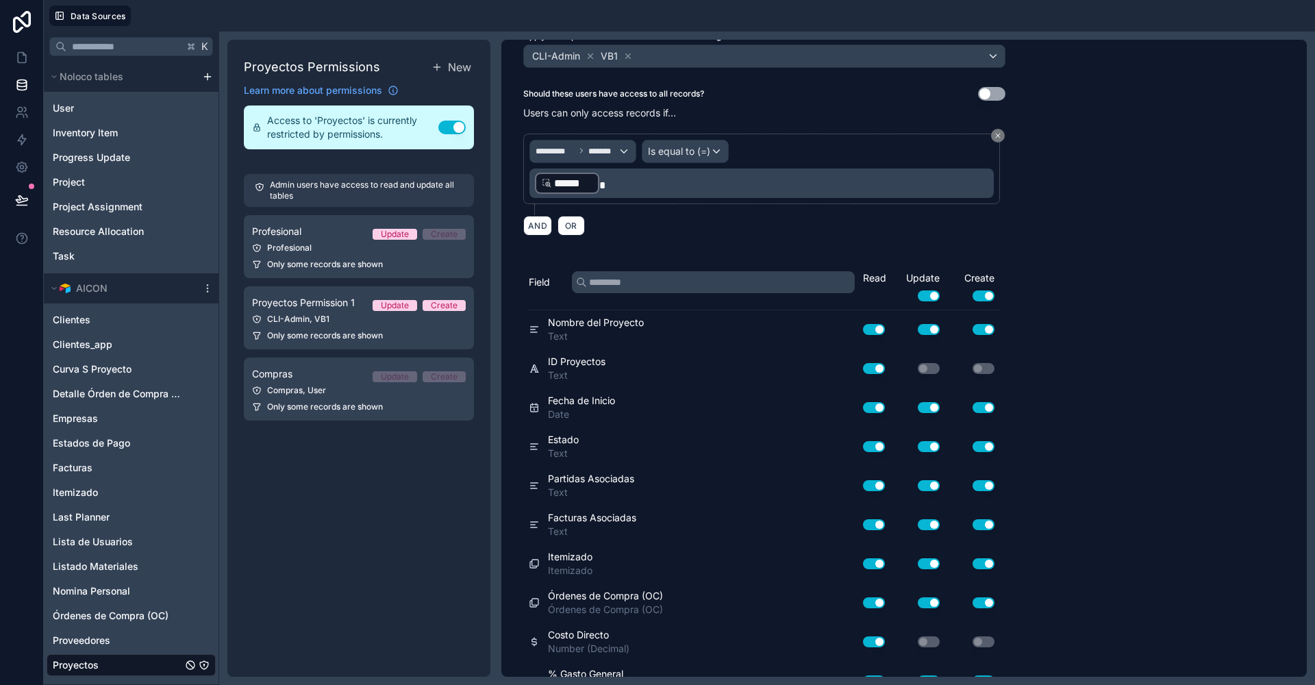
scroll to position [0, 0]
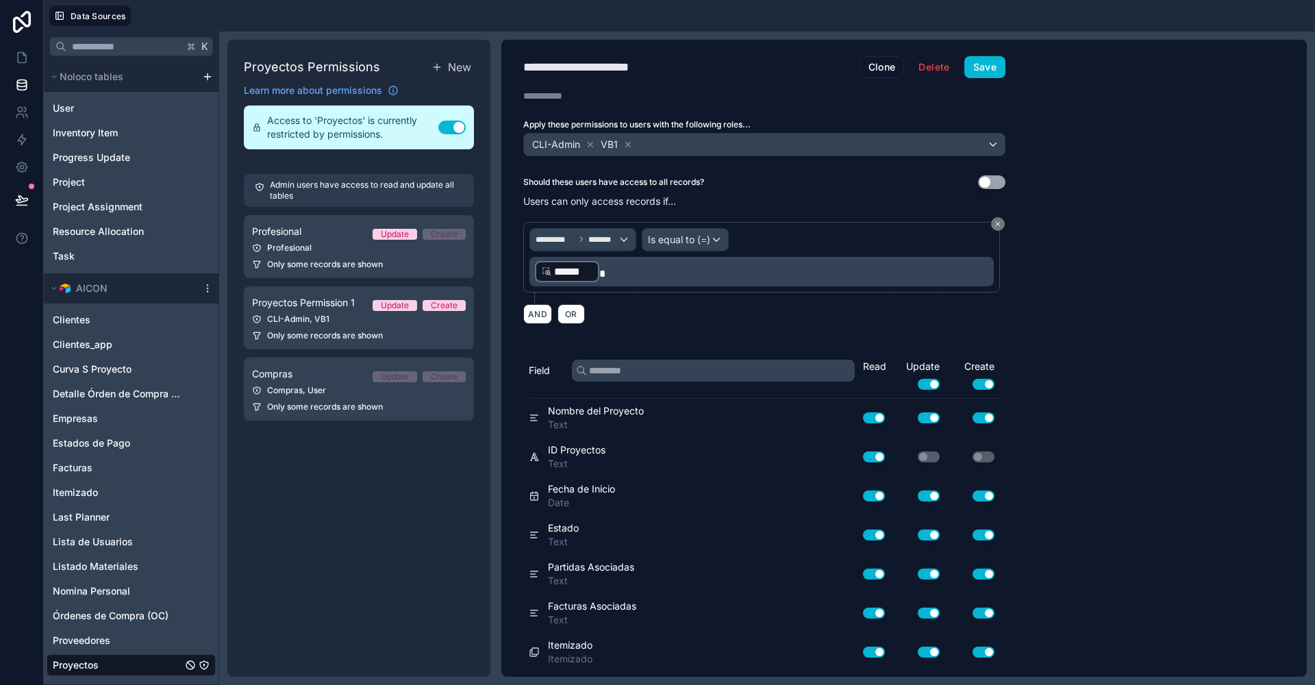
click at [997, 54] on div "**********" at bounding box center [764, 358] width 526 height 637
click at [981, 70] on button "Save" at bounding box center [985, 67] width 41 height 22
click at [326, 389] on div "Compras, User" at bounding box center [359, 390] width 214 height 11
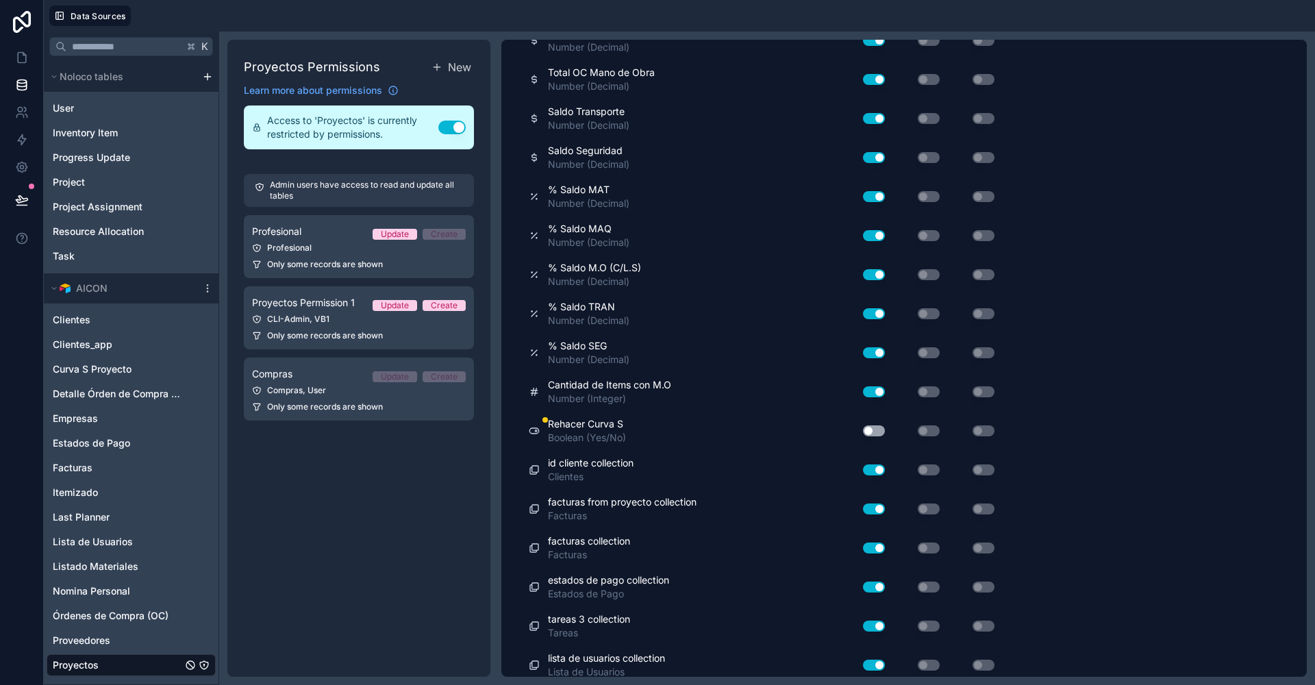
scroll to position [2312, 0]
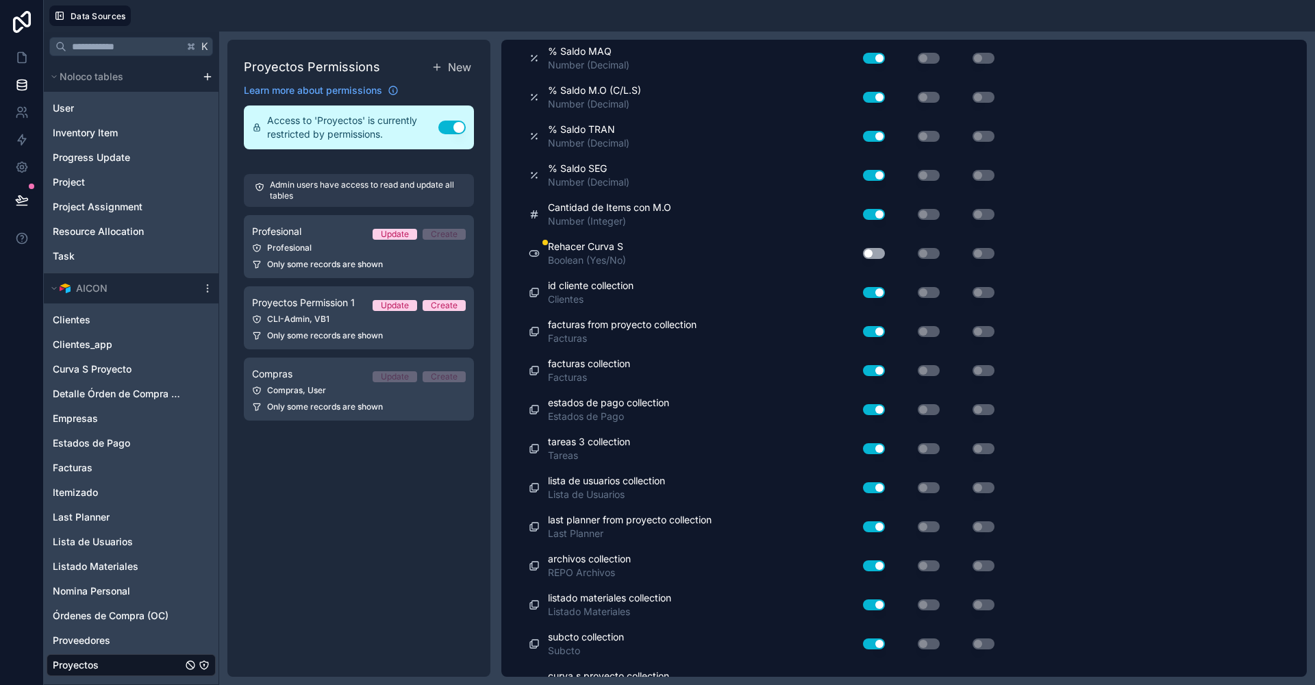
click at [873, 248] on button "Use setting" at bounding box center [874, 253] width 22 height 11
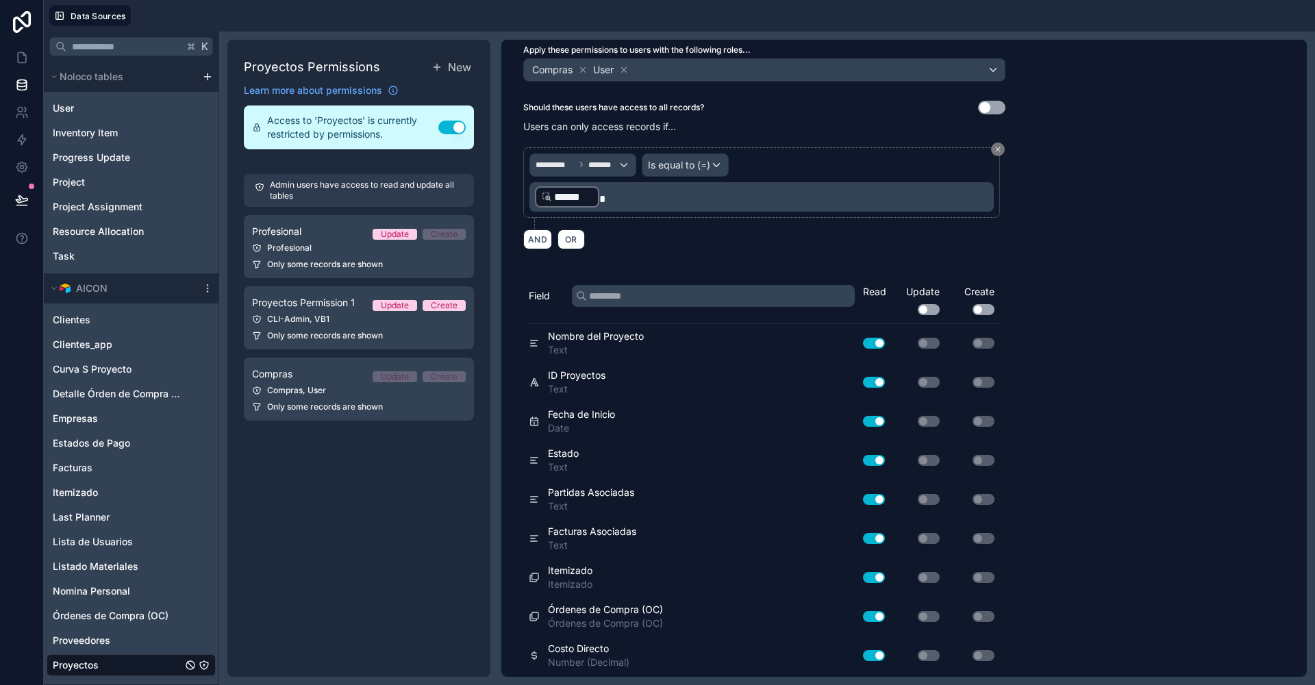
scroll to position [0, 0]
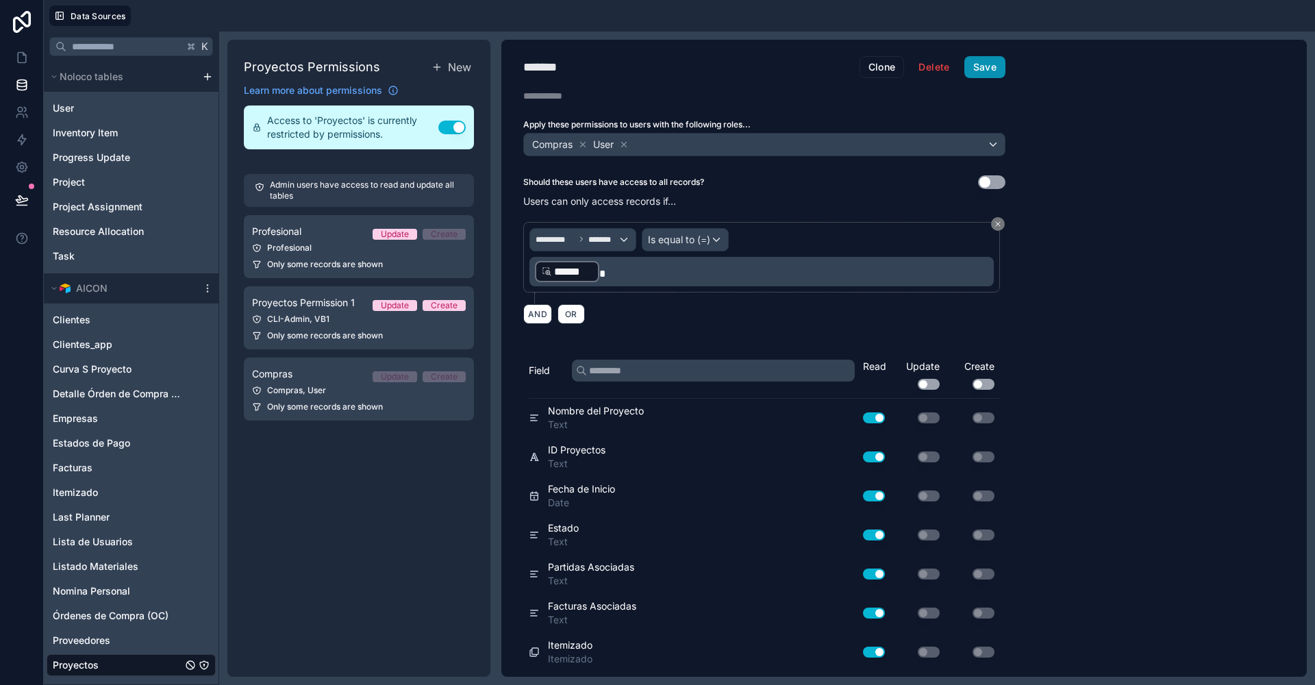
click at [989, 66] on button "Save" at bounding box center [985, 67] width 41 height 22
click at [25, 51] on icon at bounding box center [22, 58] width 14 height 14
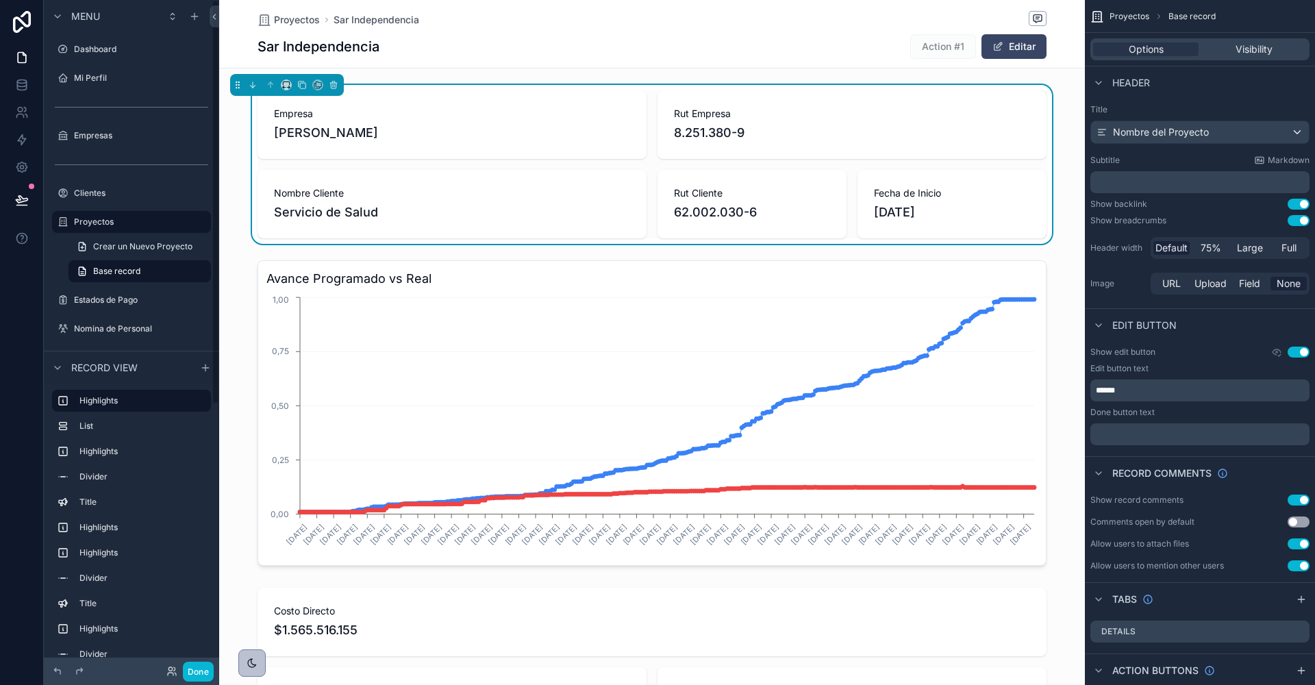
scroll to position [0, 788]
click at [543, 275] on div "scrollable content" at bounding box center [652, 413] width 866 height 316
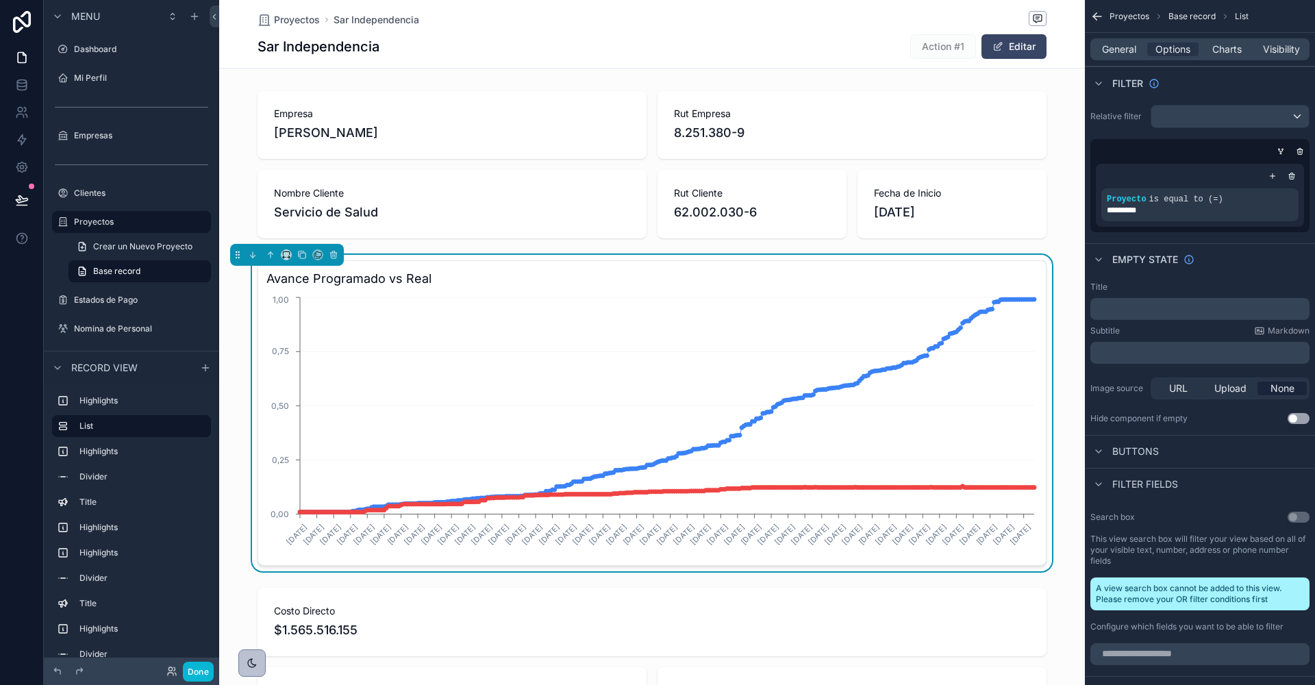
click at [809, 47] on div "Sar Independencia Action #1 Editar" at bounding box center [652, 47] width 789 height 26
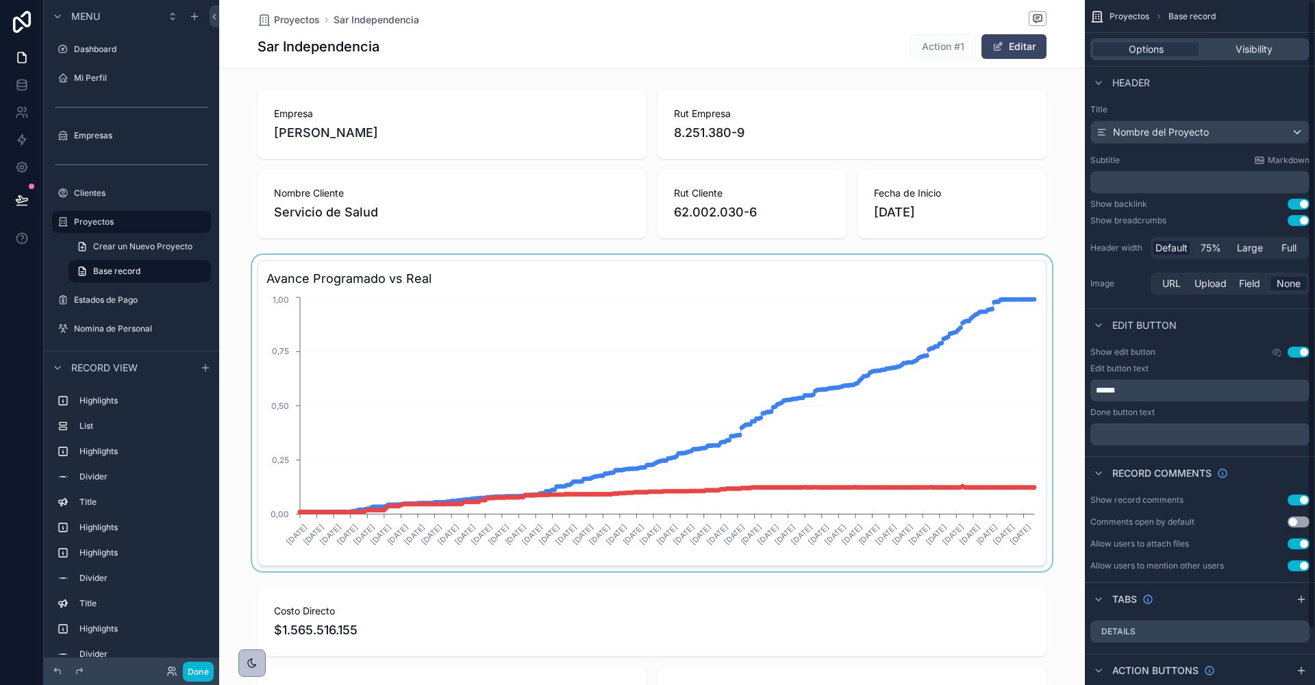
scroll to position [60, 0]
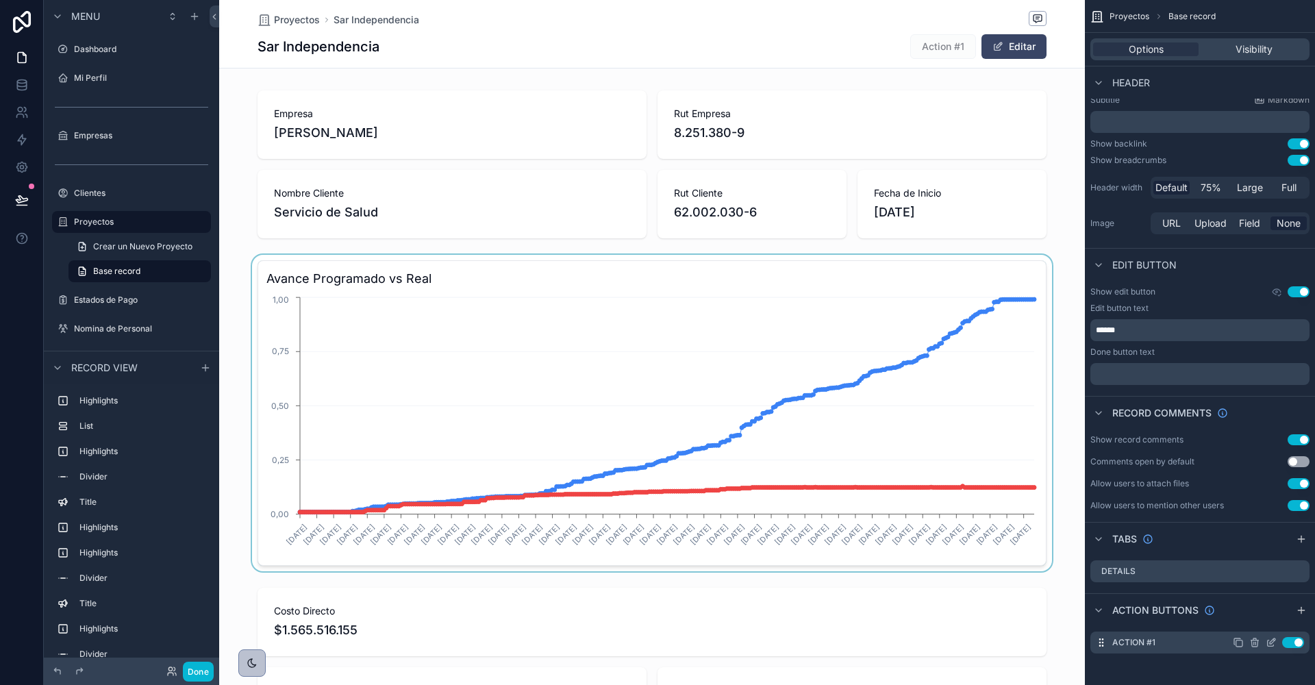
click at [1274, 641] on icon "scrollable content" at bounding box center [1271, 642] width 11 height 11
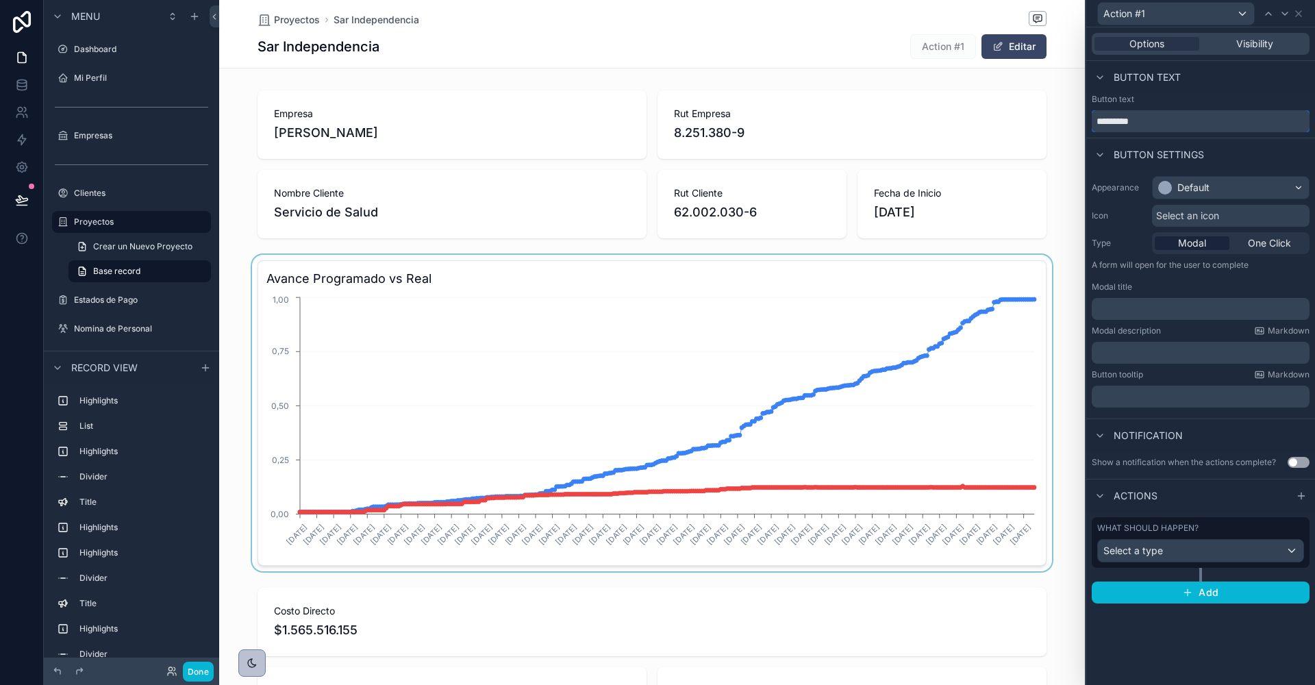
click at [1132, 121] on input "*********" at bounding box center [1201, 121] width 218 height 22
type input "**********"
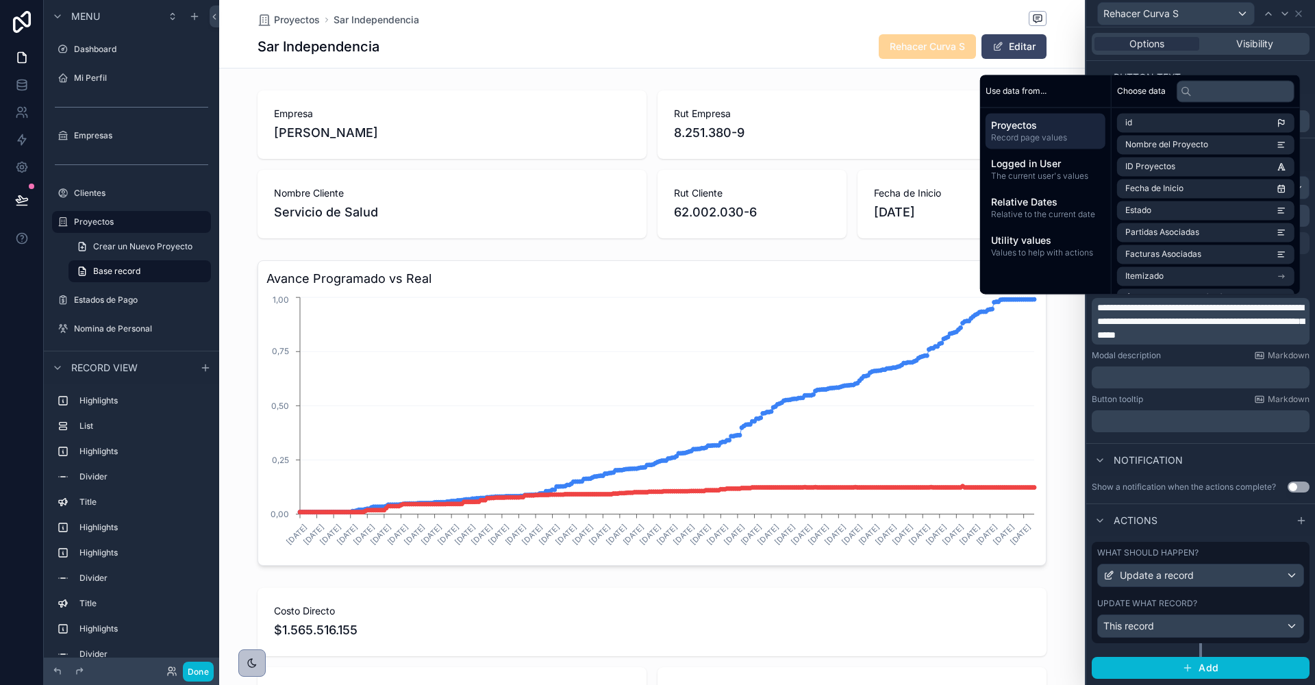
scroll to position [60, 0]
click at [1282, 338] on p "**********" at bounding box center [1202, 321] width 210 height 41
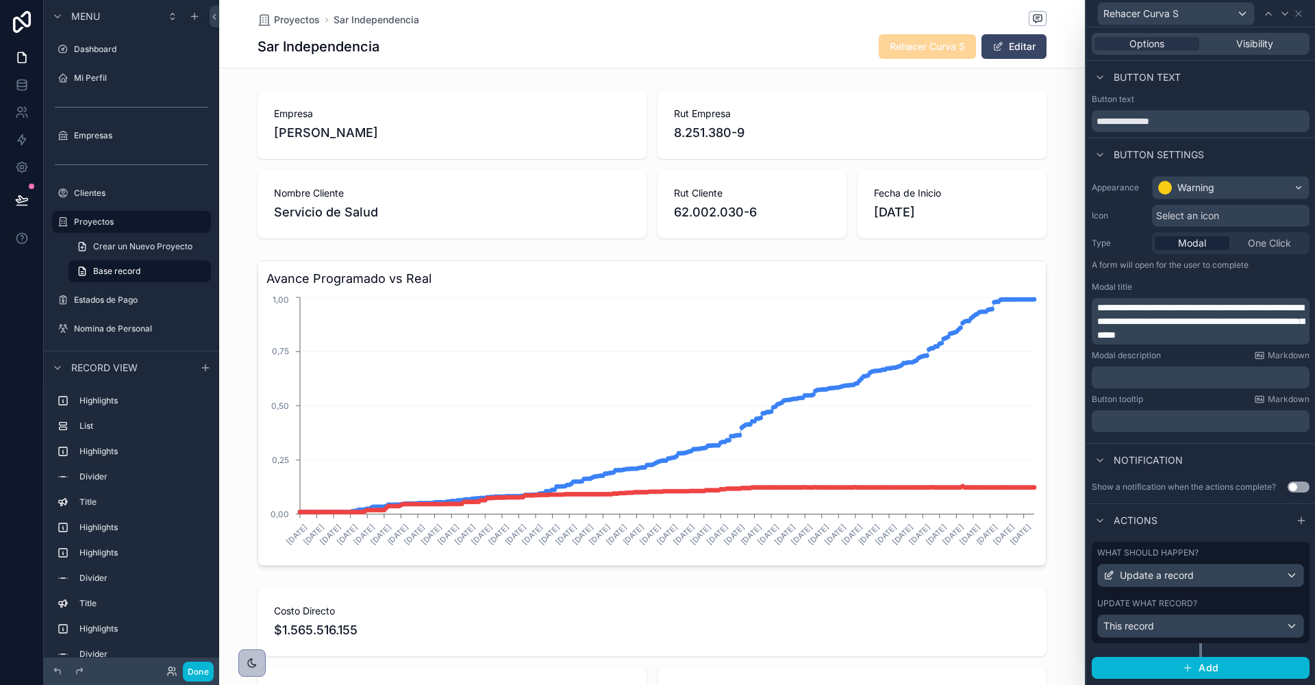
click at [1147, 377] on p "﻿" at bounding box center [1202, 378] width 210 height 14
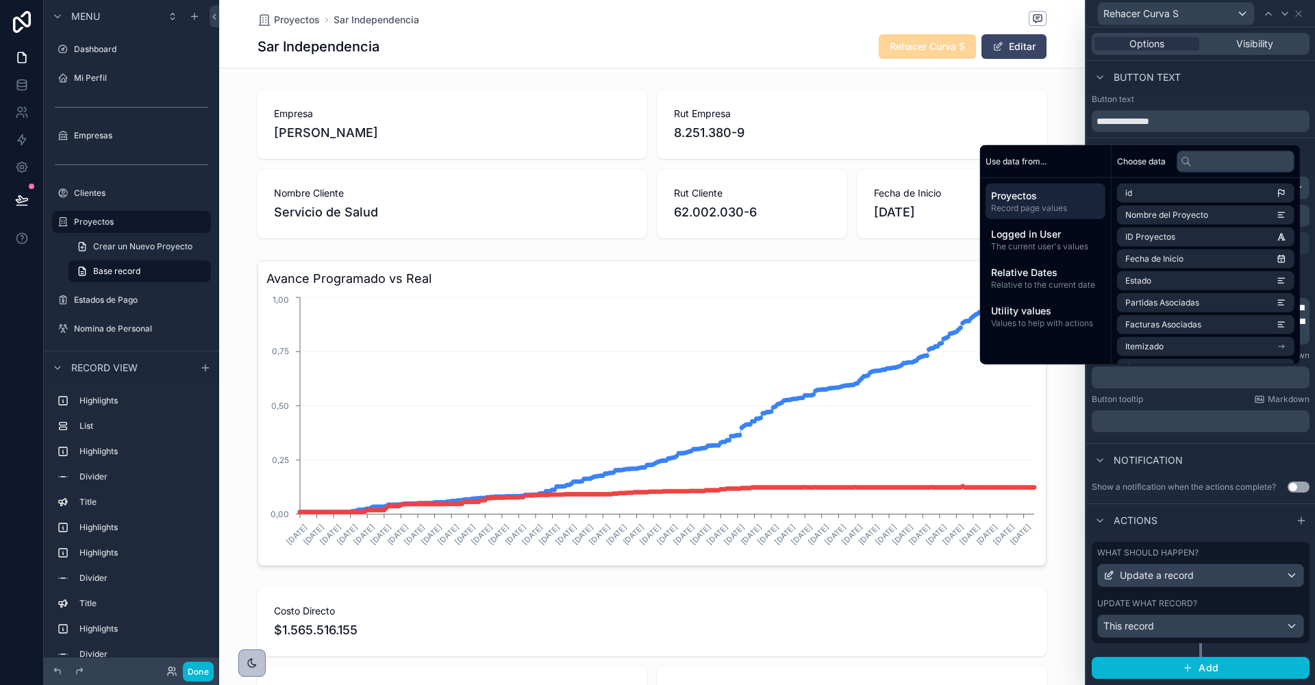
click at [1165, 403] on div "Button tooltip Markdown ﻿" at bounding box center [1201, 413] width 218 height 38
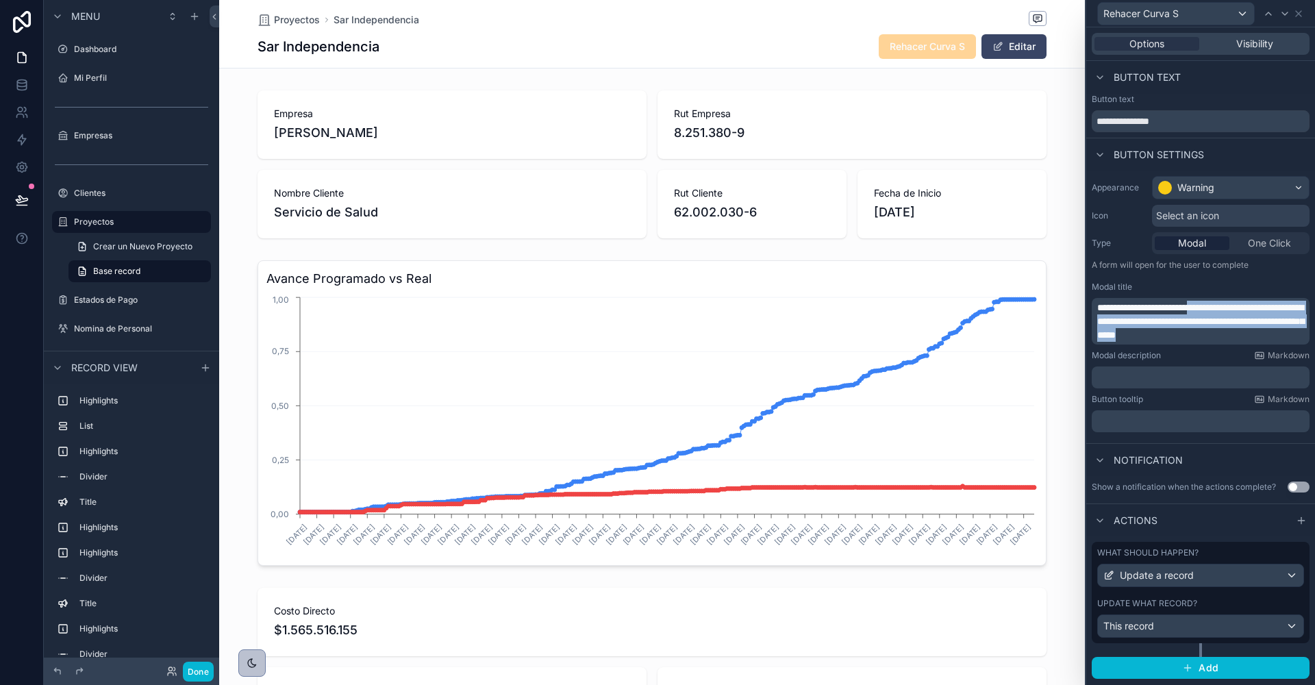
drag, startPoint x: 1214, startPoint y: 306, endPoint x: 1302, endPoint y: 338, distance: 94.1
click at [1302, 338] on p "**********" at bounding box center [1202, 321] width 210 height 41
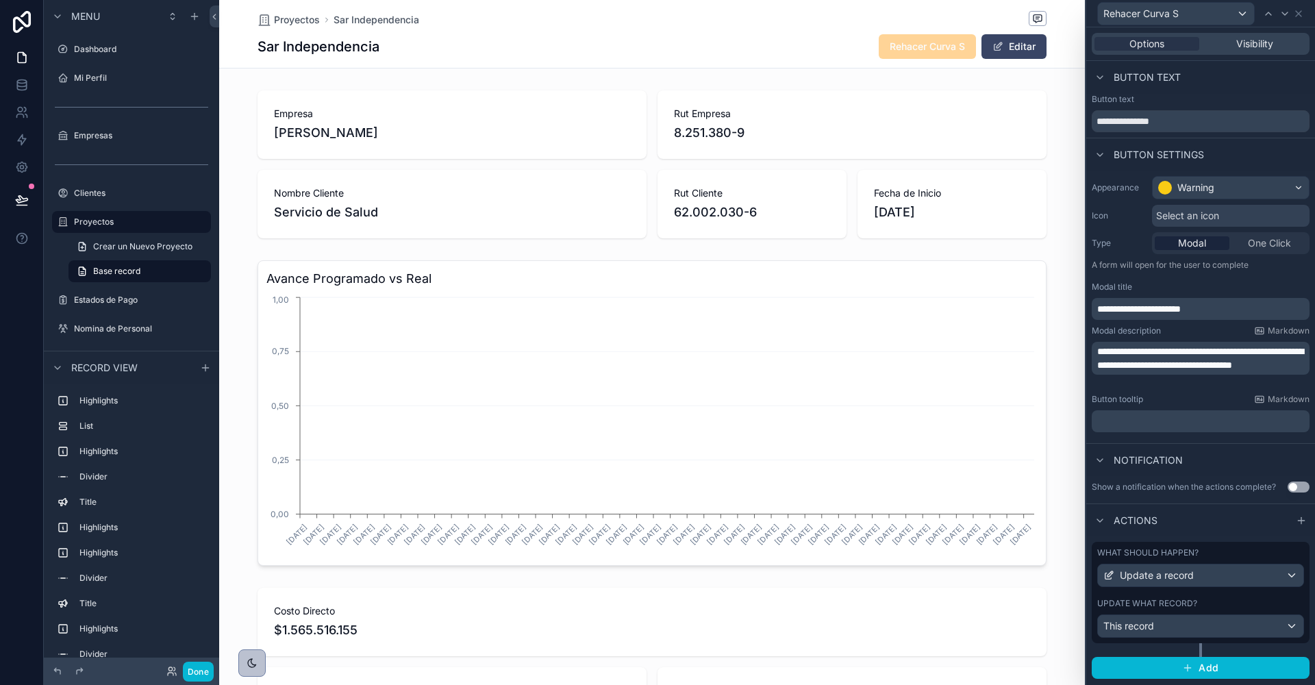
scroll to position [0, 788]
click at [1298, 308] on p "**********" at bounding box center [1202, 309] width 210 height 14
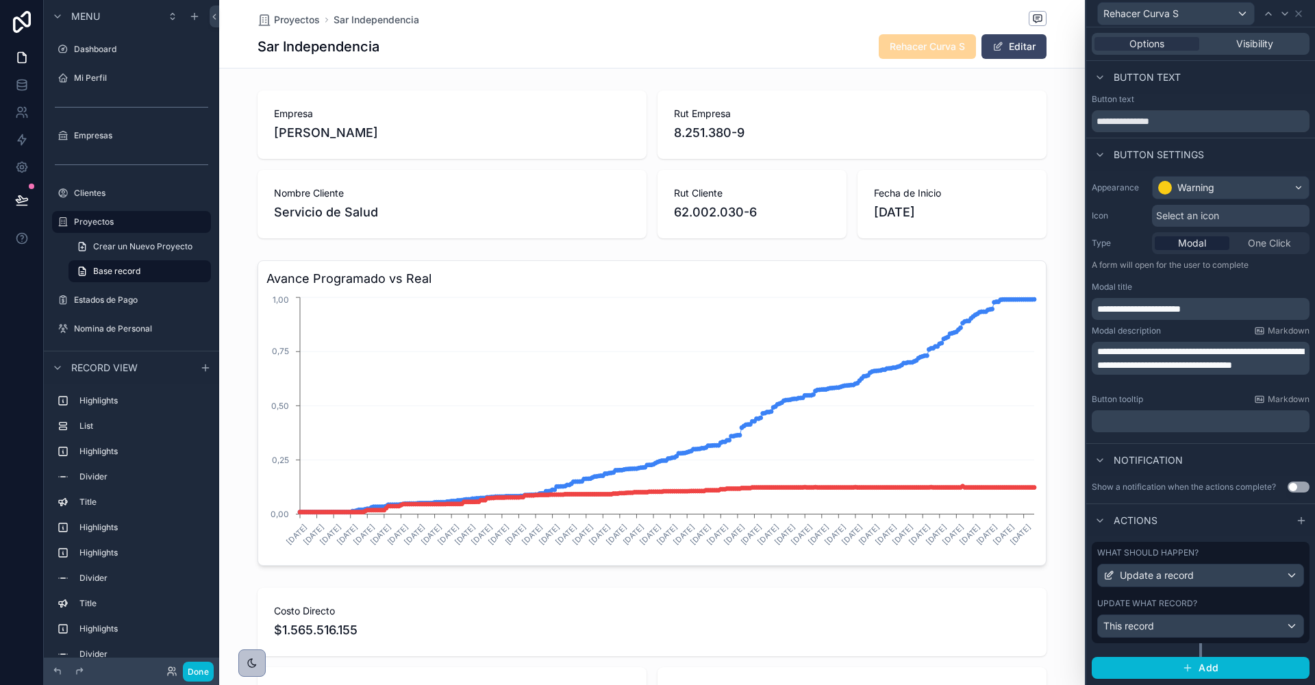
click at [1271, 307] on p "**********" at bounding box center [1202, 309] width 210 height 14
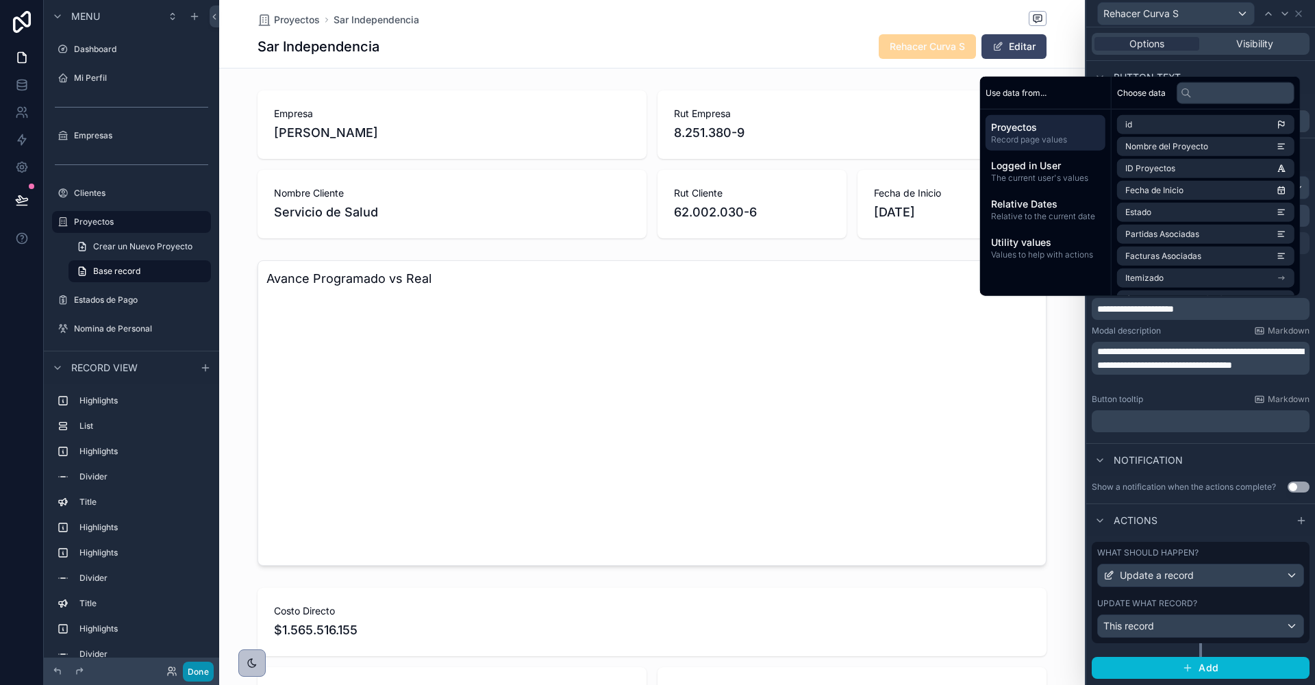
click at [193, 675] on button "Done" at bounding box center [198, 672] width 31 height 20
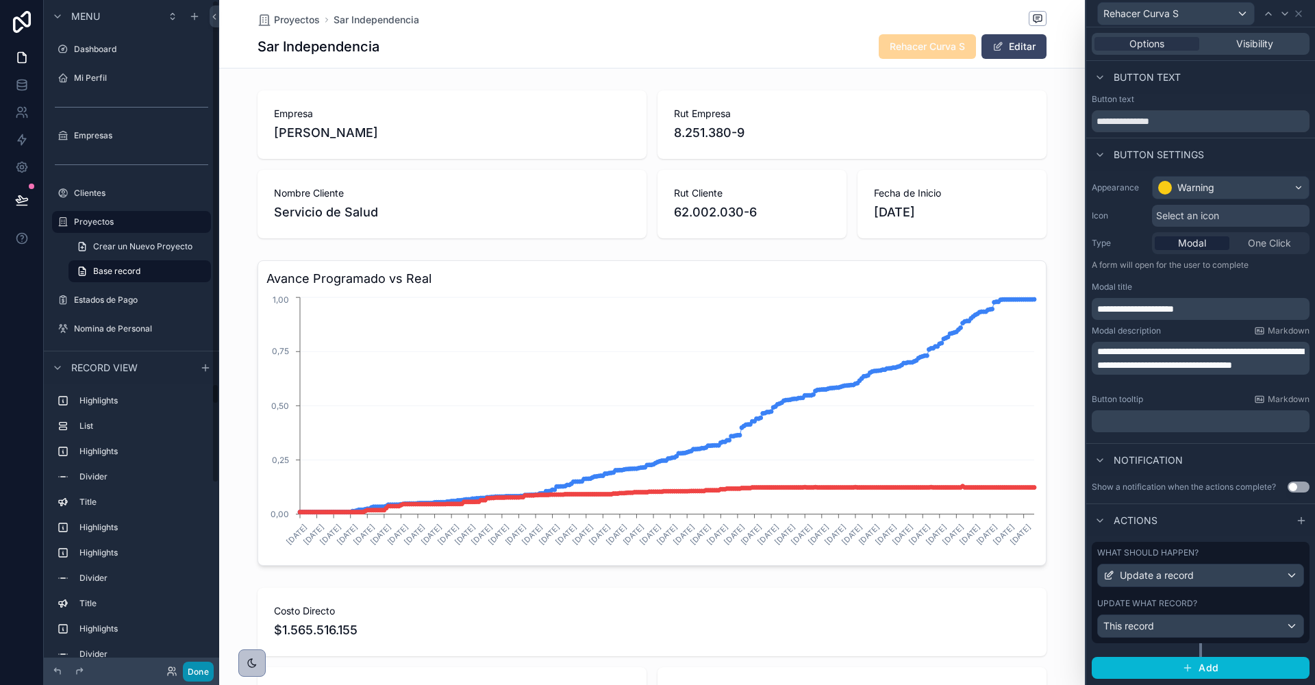
click at [196, 669] on button "Done" at bounding box center [198, 672] width 31 height 20
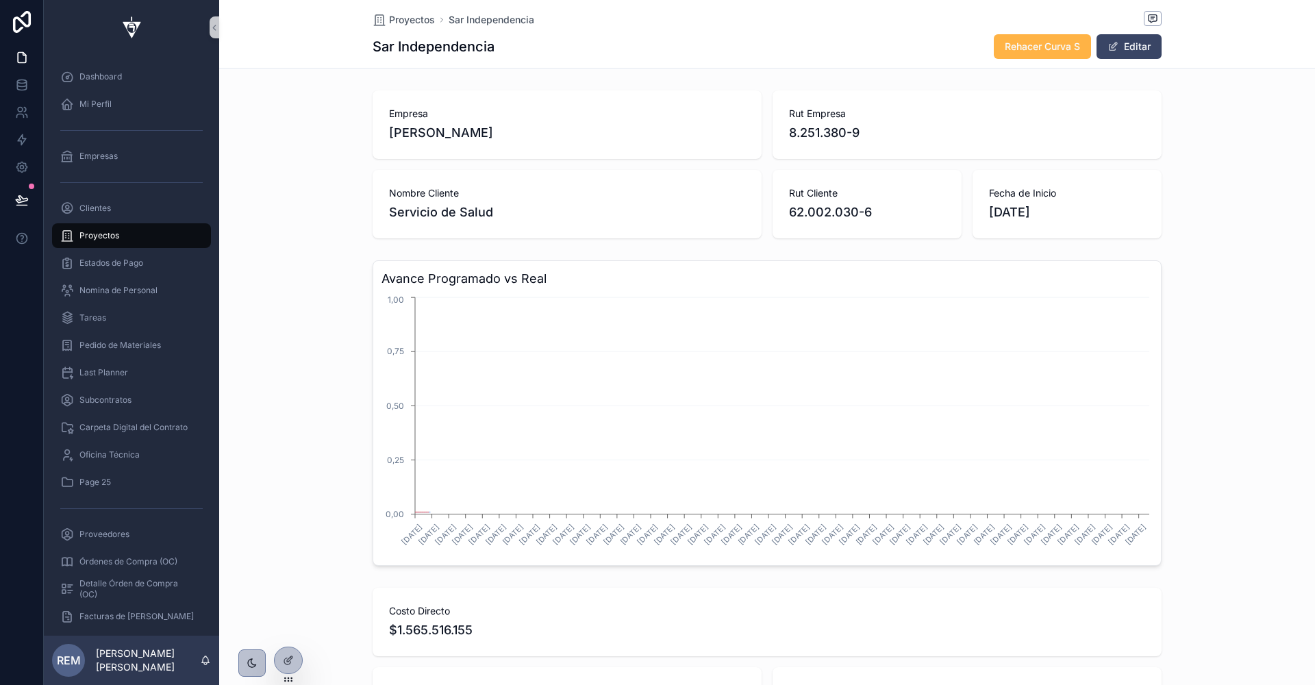
click at [1033, 49] on span "Rehacer Curva S" at bounding box center [1042, 47] width 75 height 14
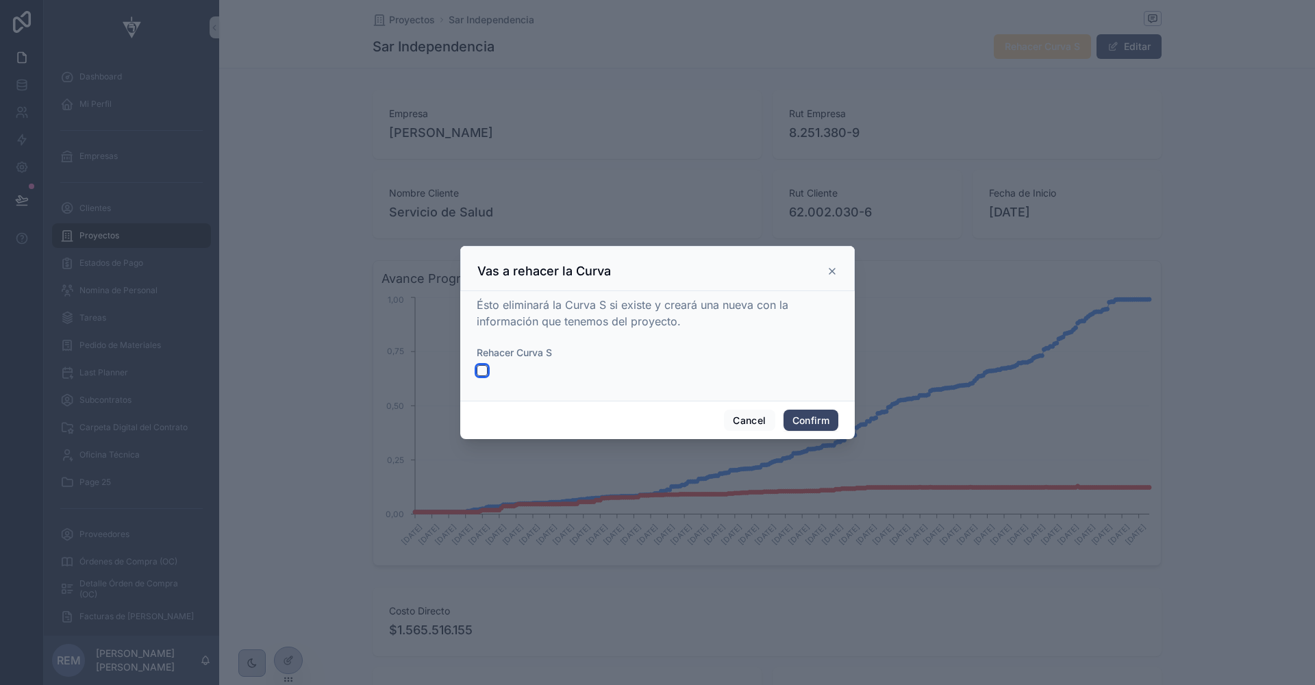
click at [482, 368] on button "button" at bounding box center [482, 370] width 11 height 11
click at [804, 419] on button "Confirm" at bounding box center [811, 421] width 55 height 22
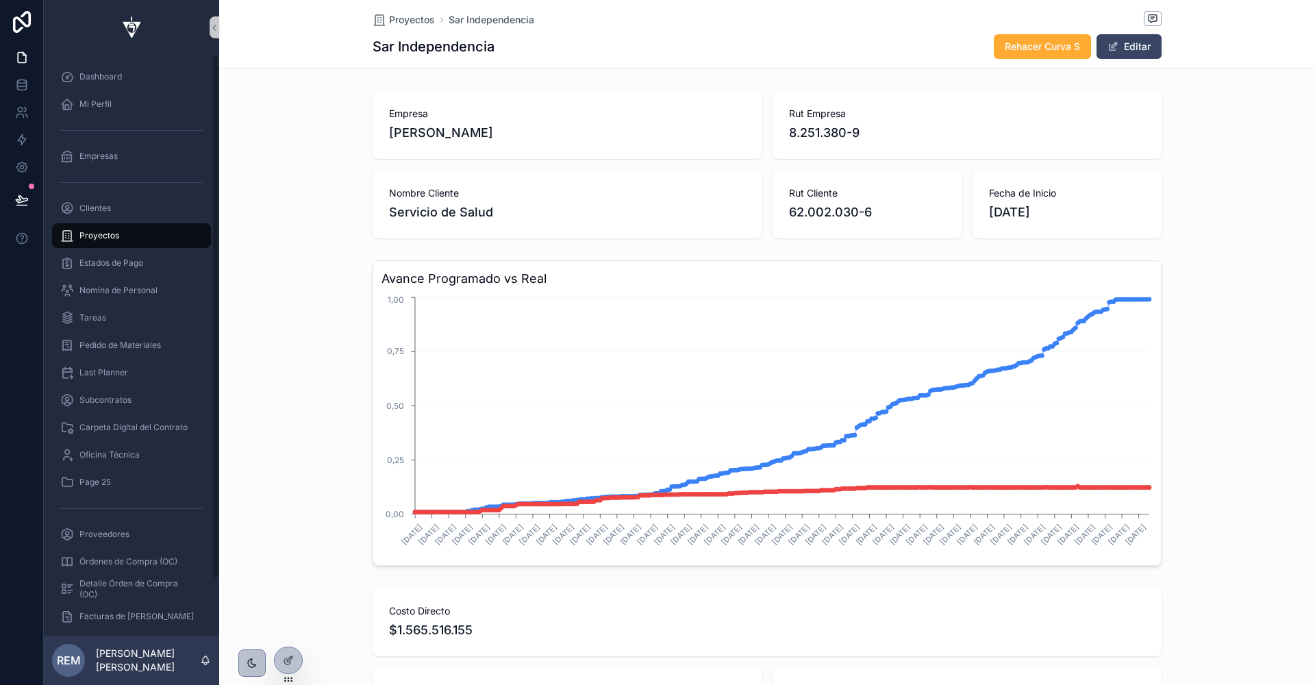
scroll to position [0, 788]
click at [288, 658] on icon at bounding box center [289, 658] width 5 height 5
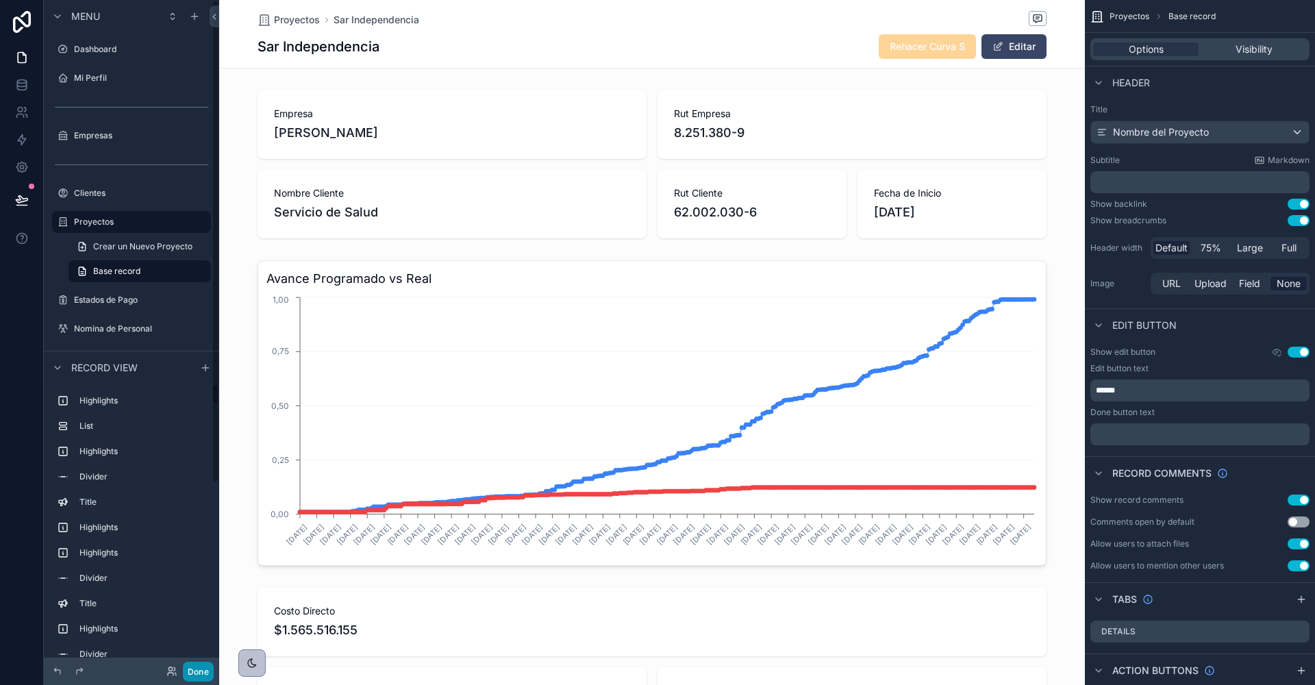
click at [195, 669] on button "Done" at bounding box center [198, 672] width 31 height 20
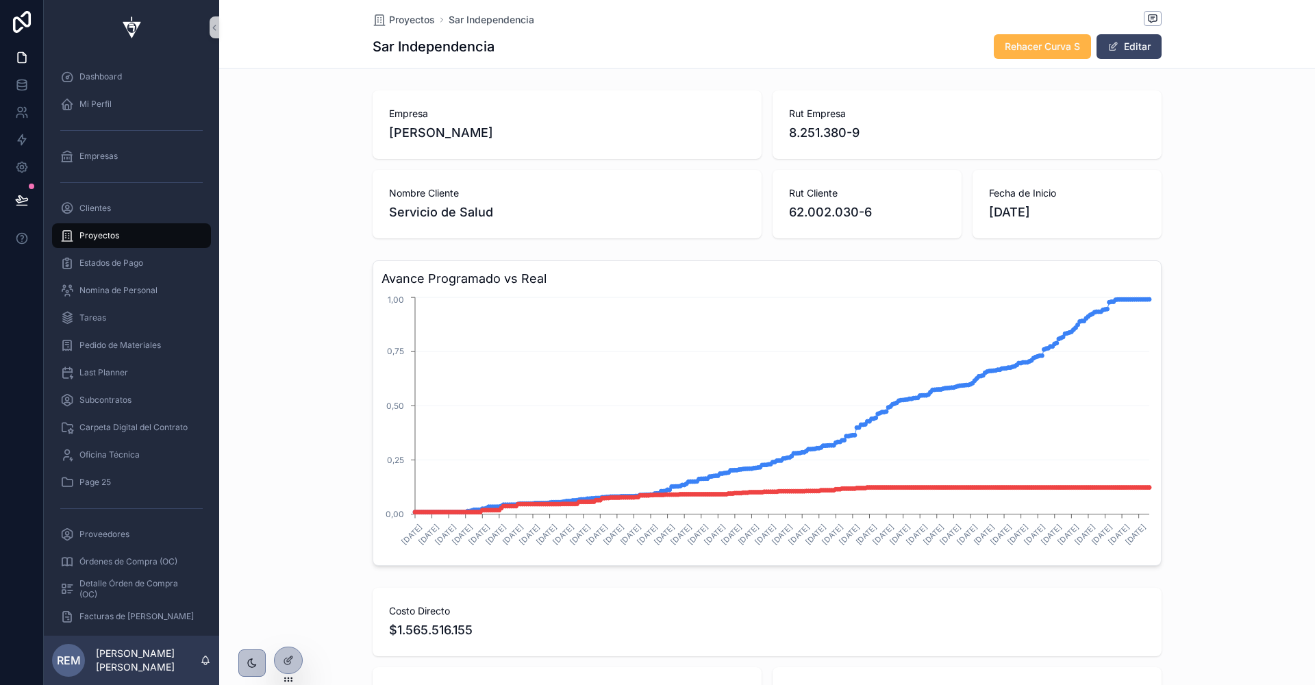
click at [1046, 45] on span "Rehacer Curva S" at bounding box center [1042, 47] width 75 height 14
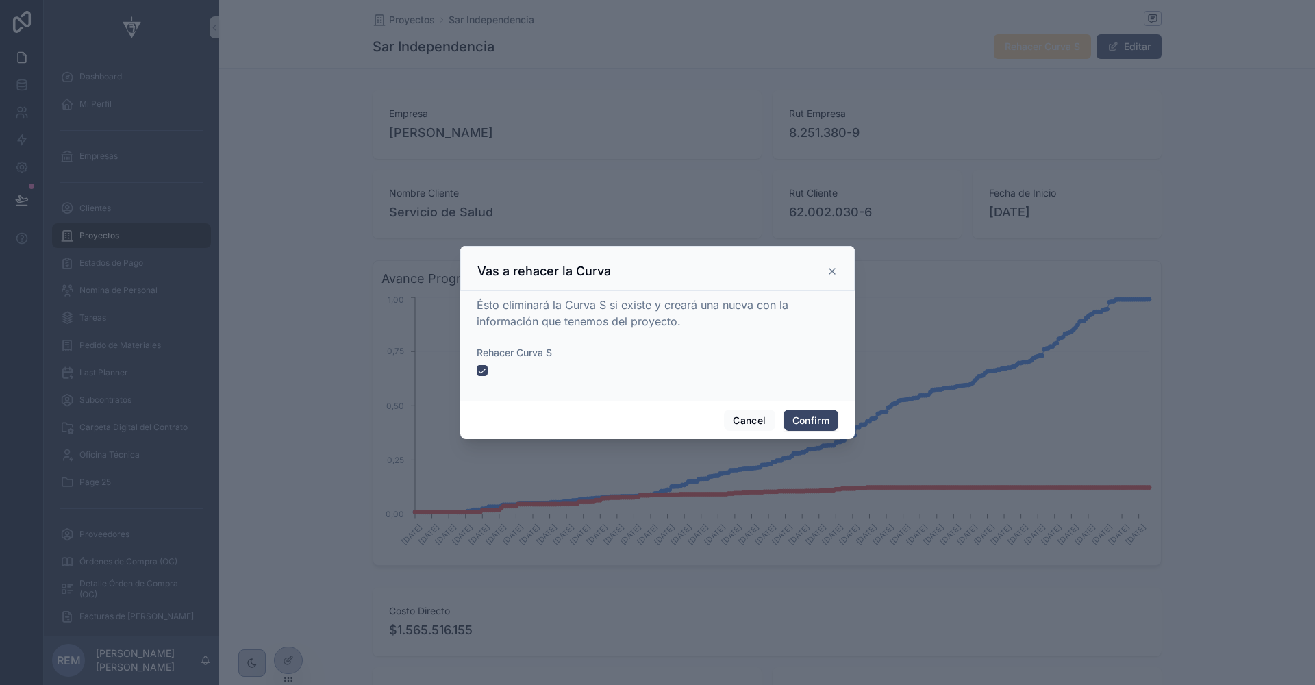
click at [489, 367] on div at bounding box center [658, 370] width 362 height 11
click at [482, 368] on button "button" at bounding box center [482, 370] width 11 height 11
click at [804, 419] on button "Confirm" at bounding box center [811, 421] width 55 height 22
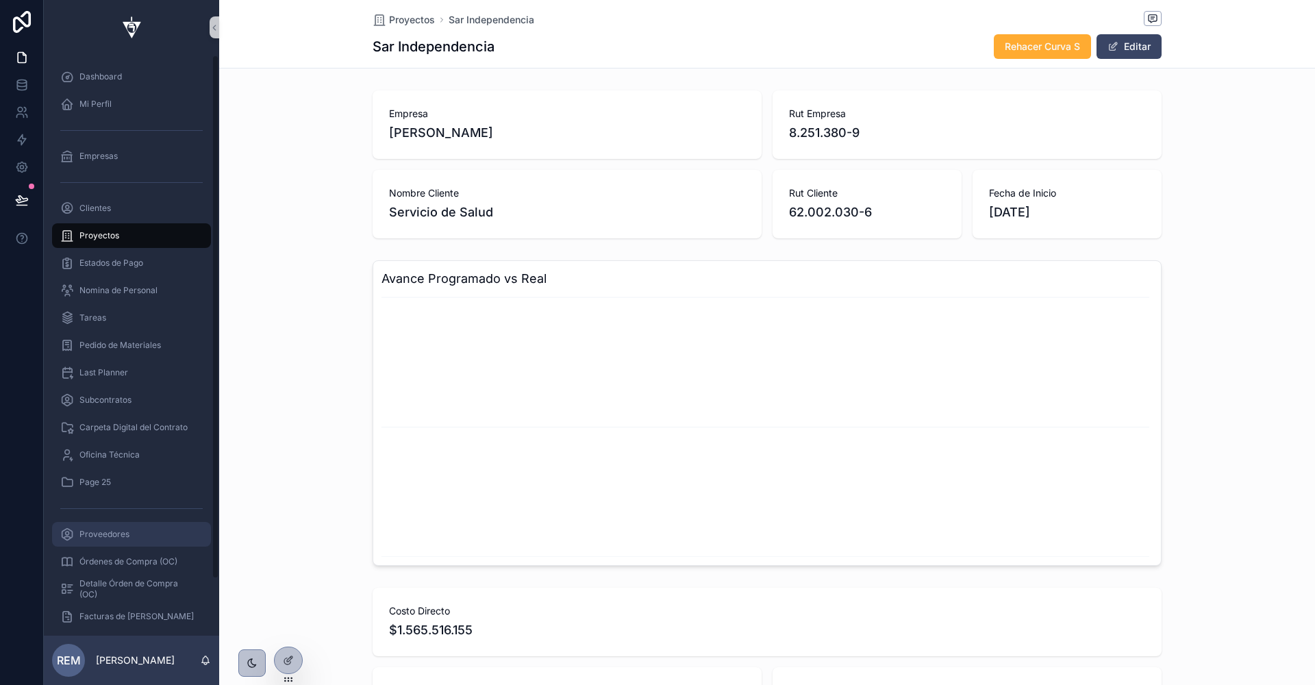
scroll to position [60, 0]
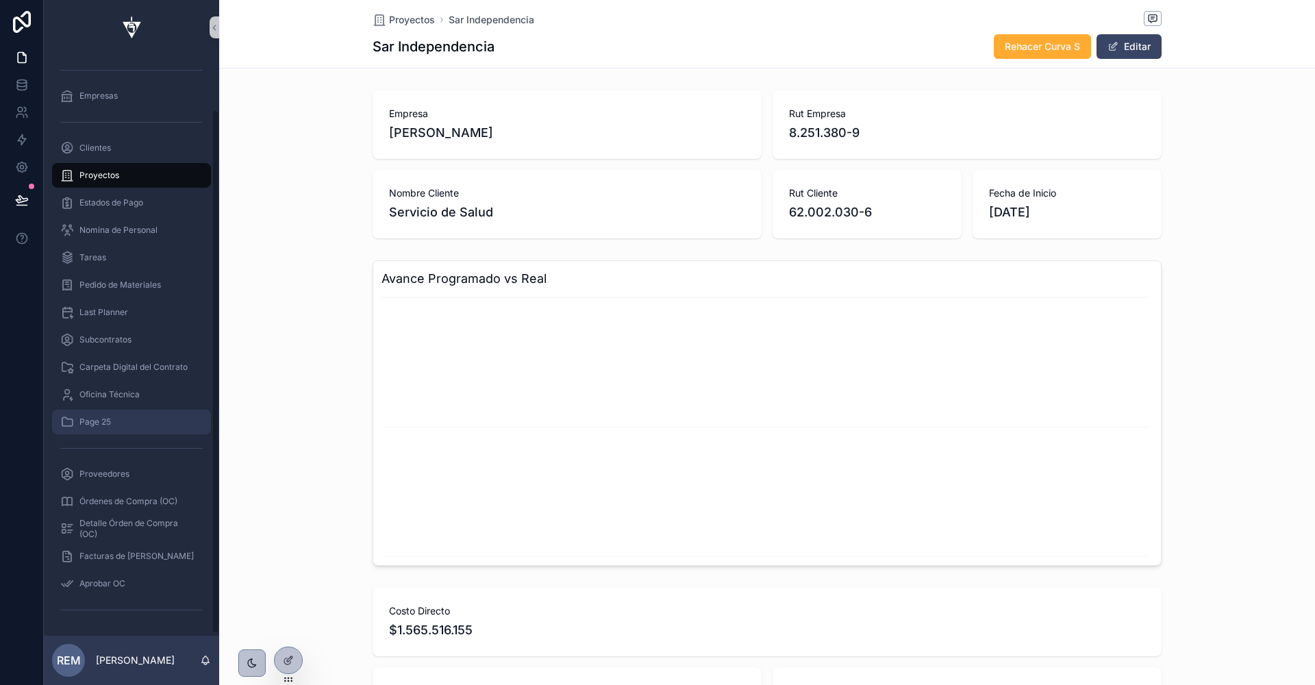
click at [184, 416] on div "Page 25" at bounding box center [131, 422] width 142 height 22
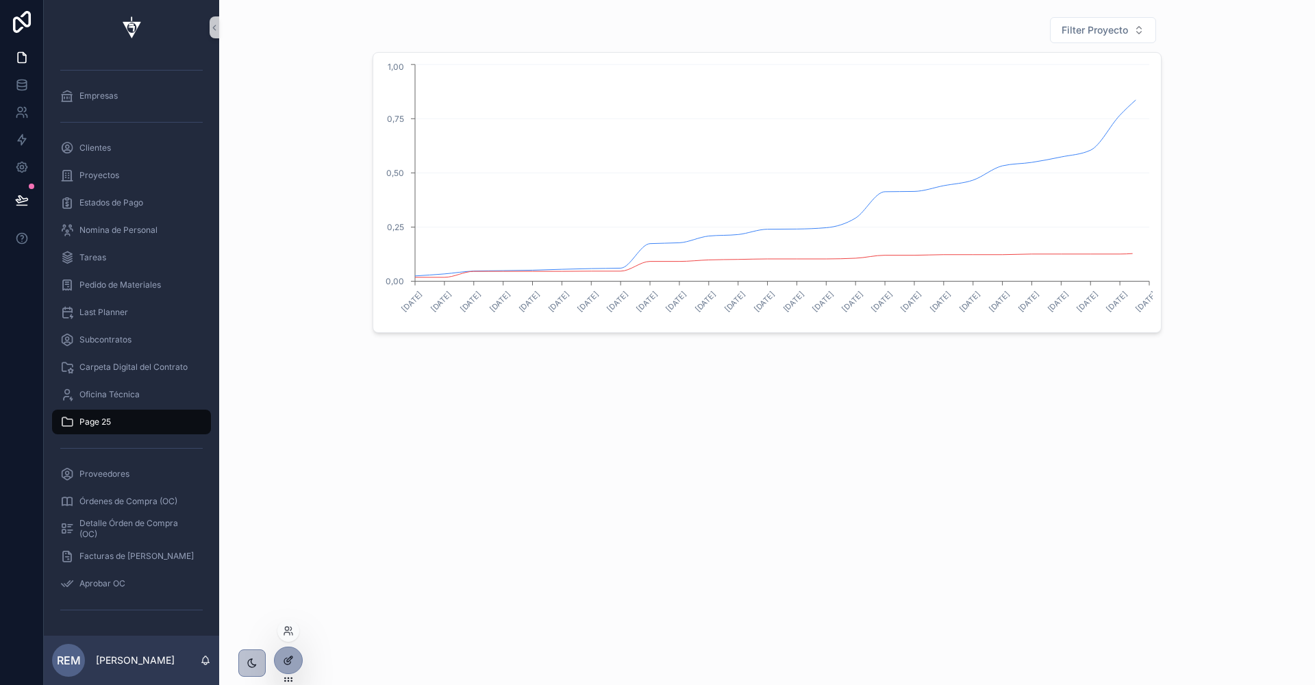
click at [293, 660] on icon at bounding box center [288, 660] width 11 height 11
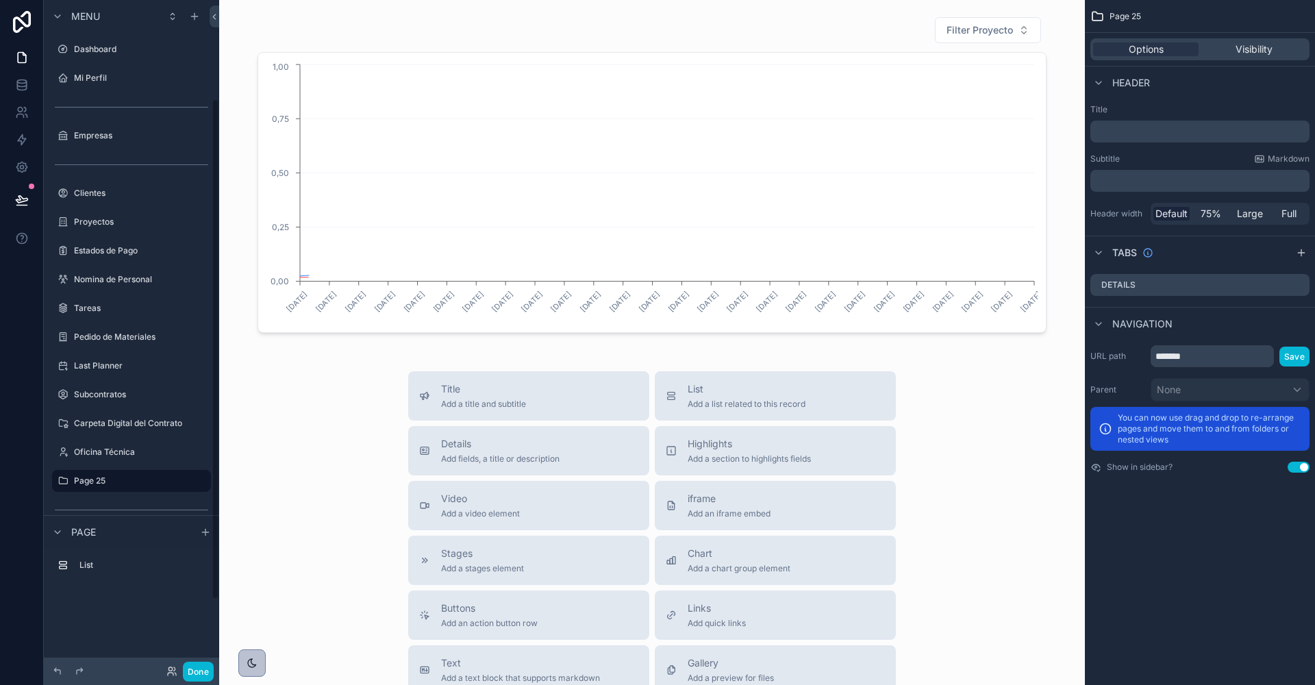
scroll to position [131, 0]
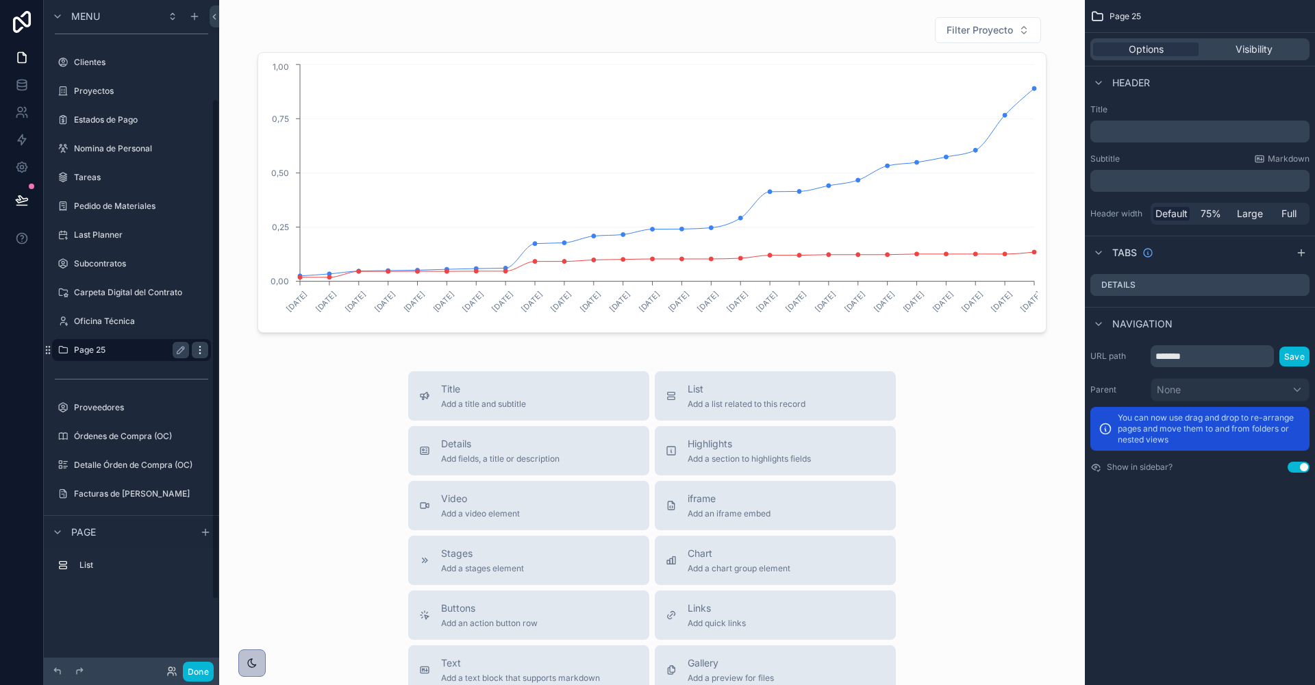
click at [199, 346] on icon "scrollable content" at bounding box center [200, 350] width 11 height 11
click at [238, 357] on icon at bounding box center [232, 358] width 11 height 11
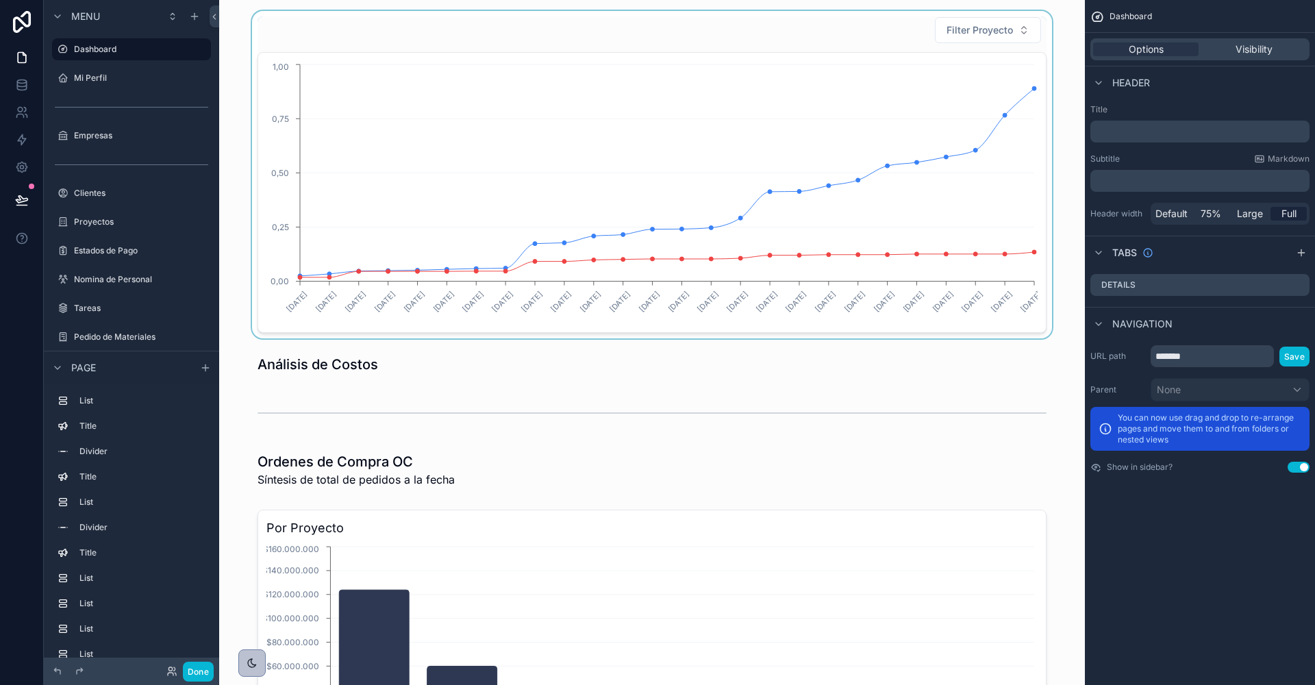
click at [990, 29] on div "scrollable content" at bounding box center [652, 174] width 844 height 327
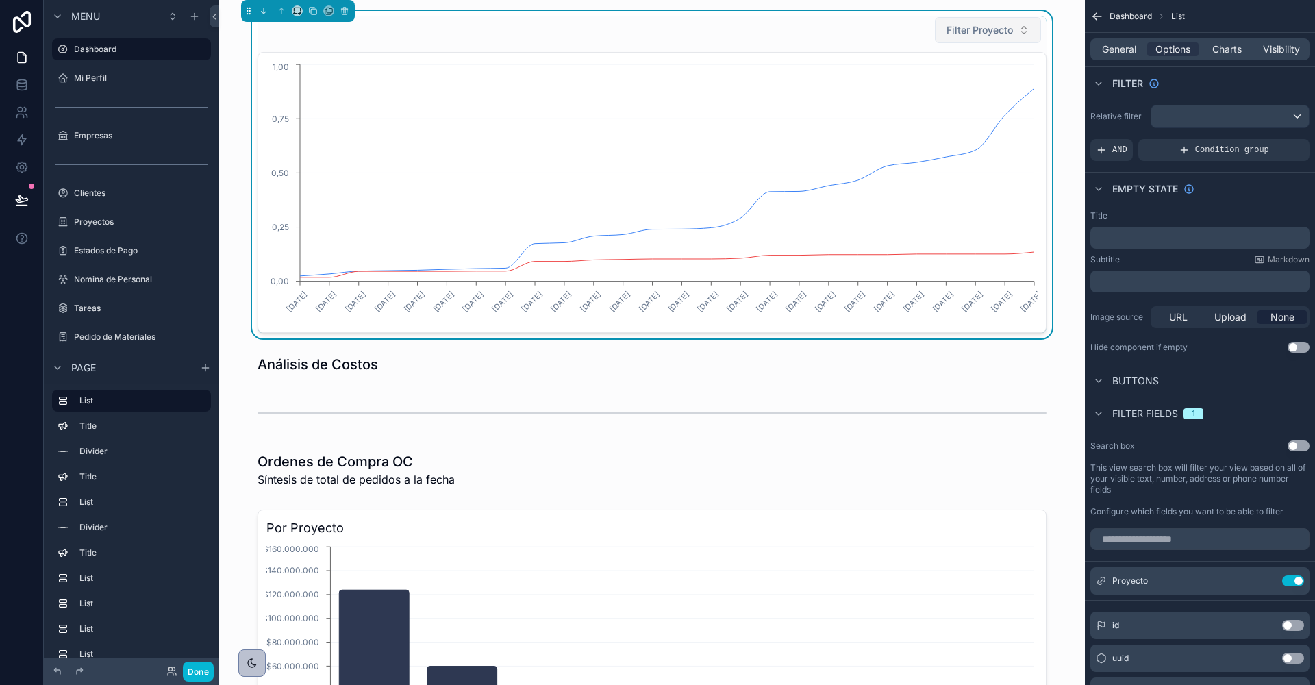
click at [990, 31] on span "Filter Proyecto" at bounding box center [980, 30] width 66 height 14
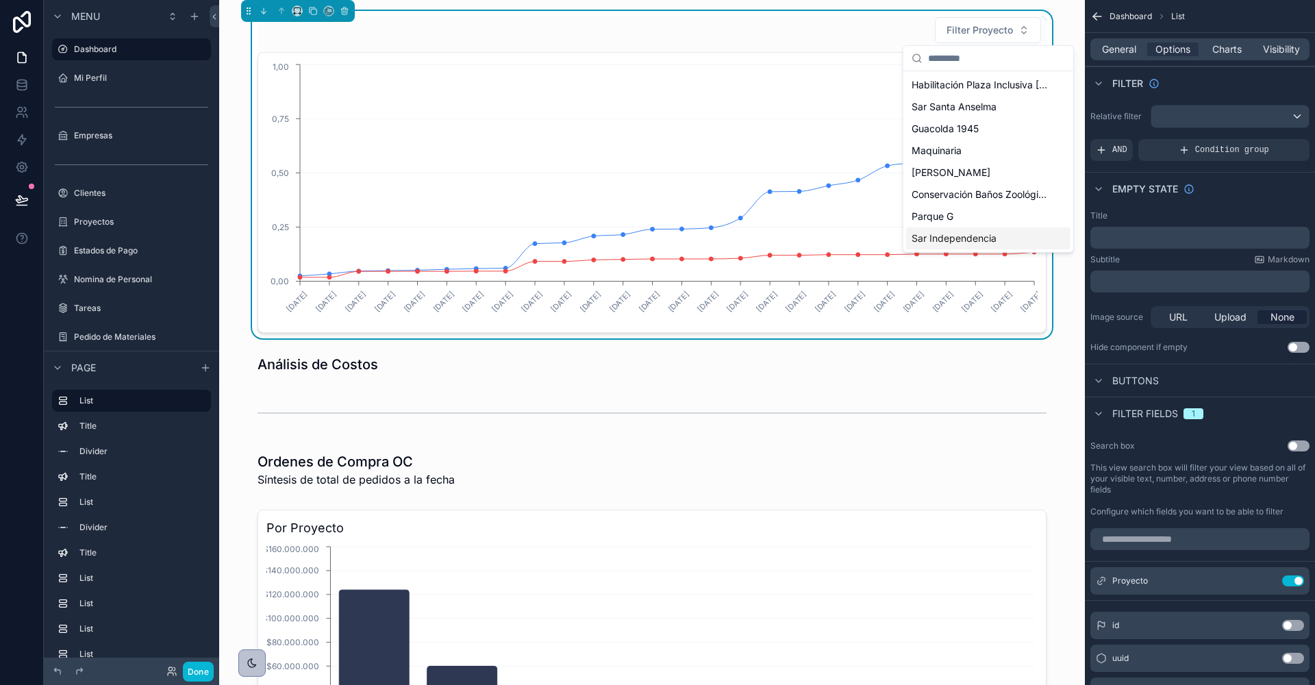
click at [949, 242] on span "Sar Independencia" at bounding box center [954, 239] width 85 height 14
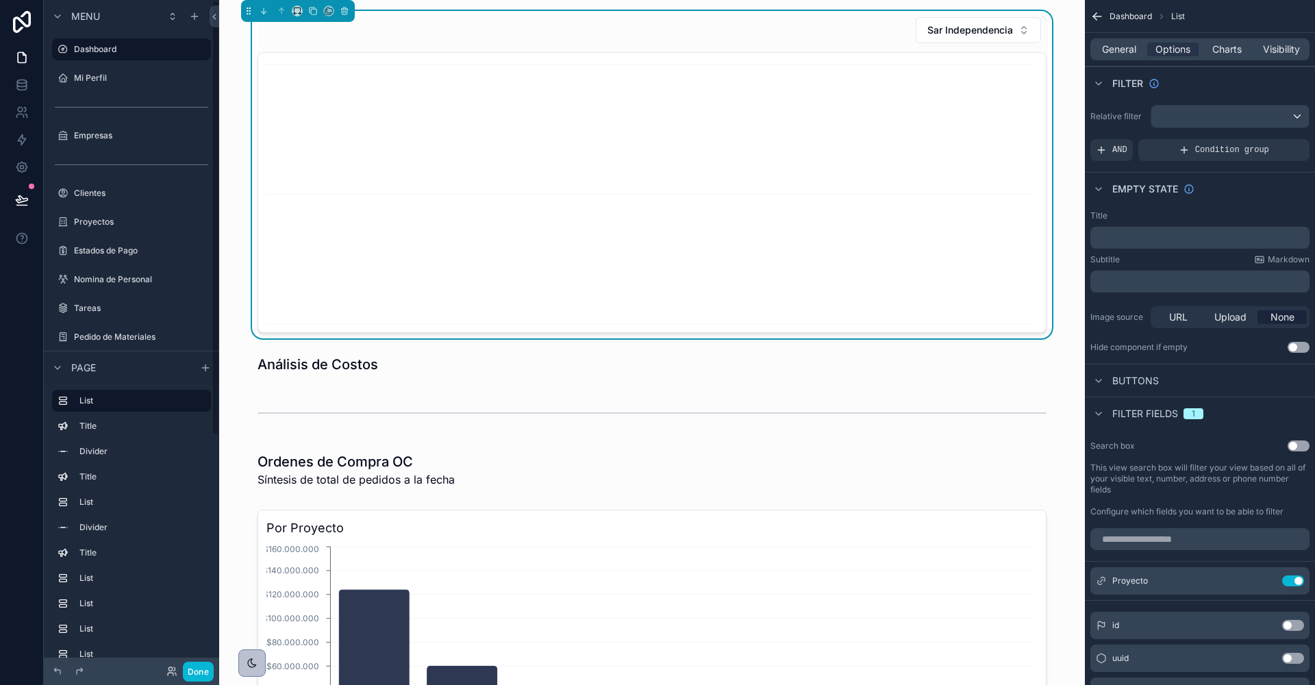
click at [85, 217] on label "Proyectos" at bounding box center [129, 221] width 110 height 11
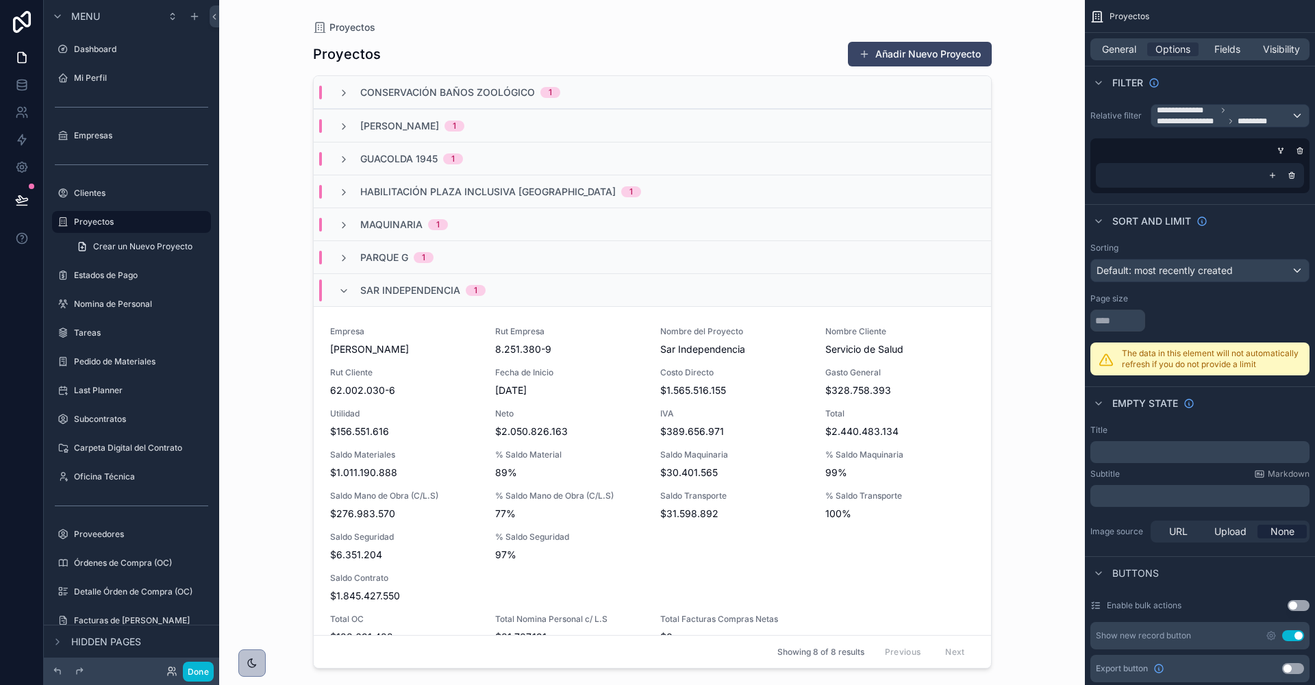
click at [392, 397] on div "scrollable content" at bounding box center [652, 334] width 701 height 669
click at [363, 408] on span "Utilidad" at bounding box center [404, 413] width 149 height 11
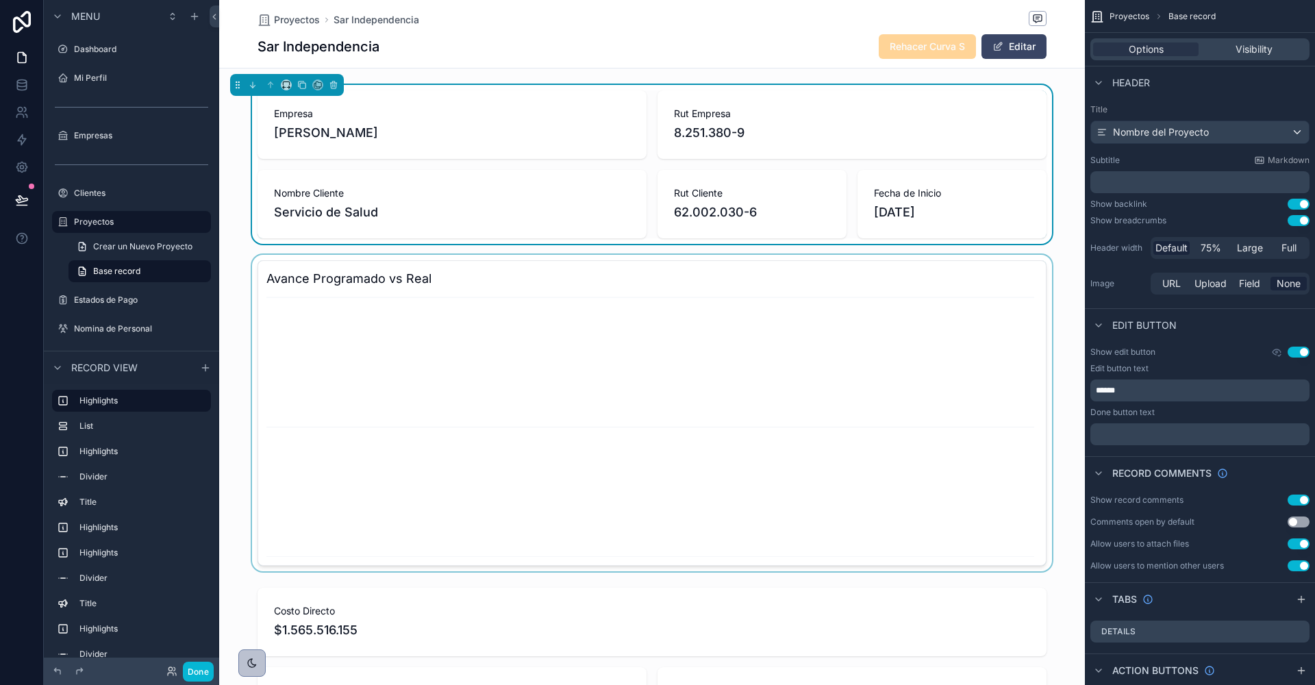
scroll to position [0, 788]
click at [326, 408] on div "scrollable content" at bounding box center [652, 413] width 866 height 316
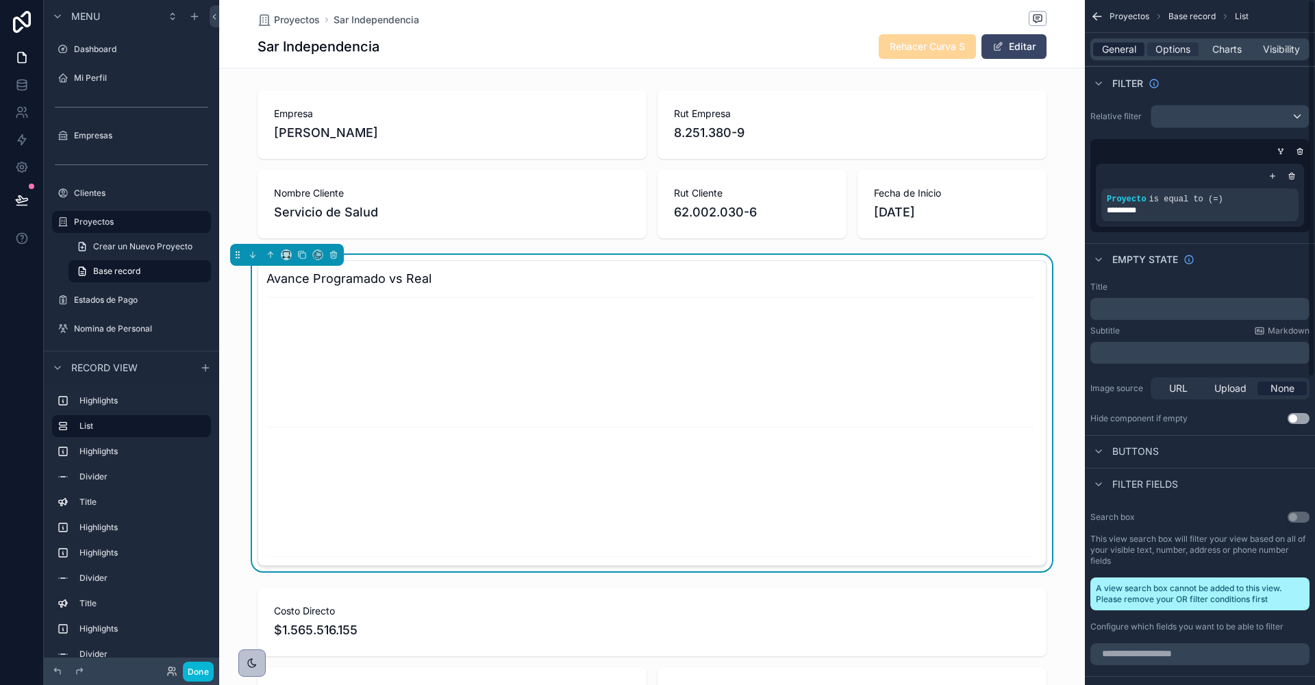
click at [1123, 47] on span "General" at bounding box center [1119, 49] width 34 height 14
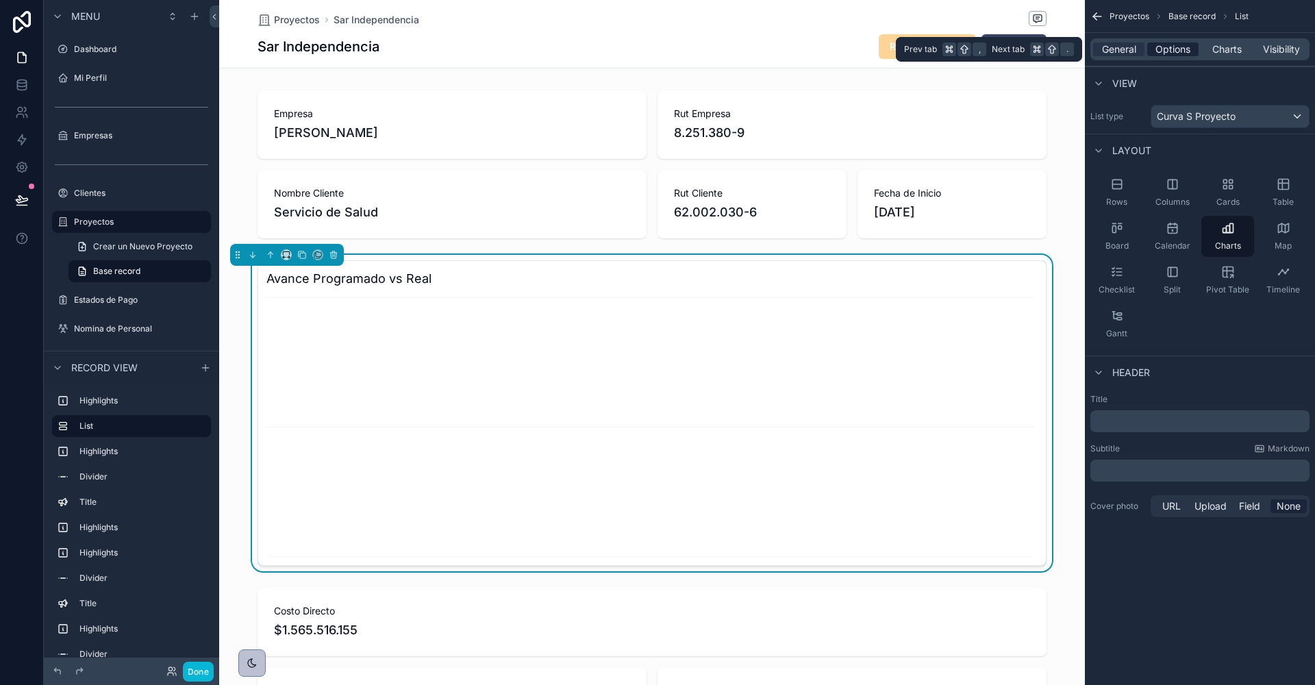
click at [1173, 47] on span "Options" at bounding box center [1173, 49] width 35 height 14
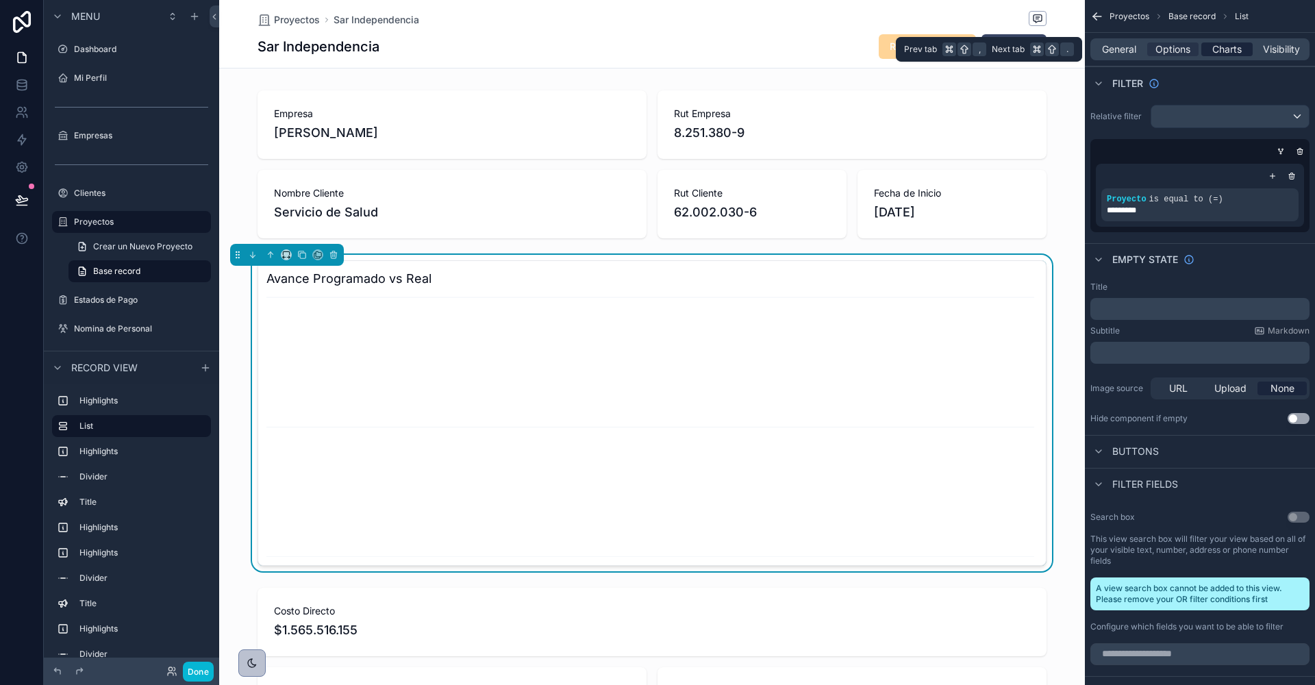
click at [1223, 46] on span "Charts" at bounding box center [1227, 49] width 29 height 14
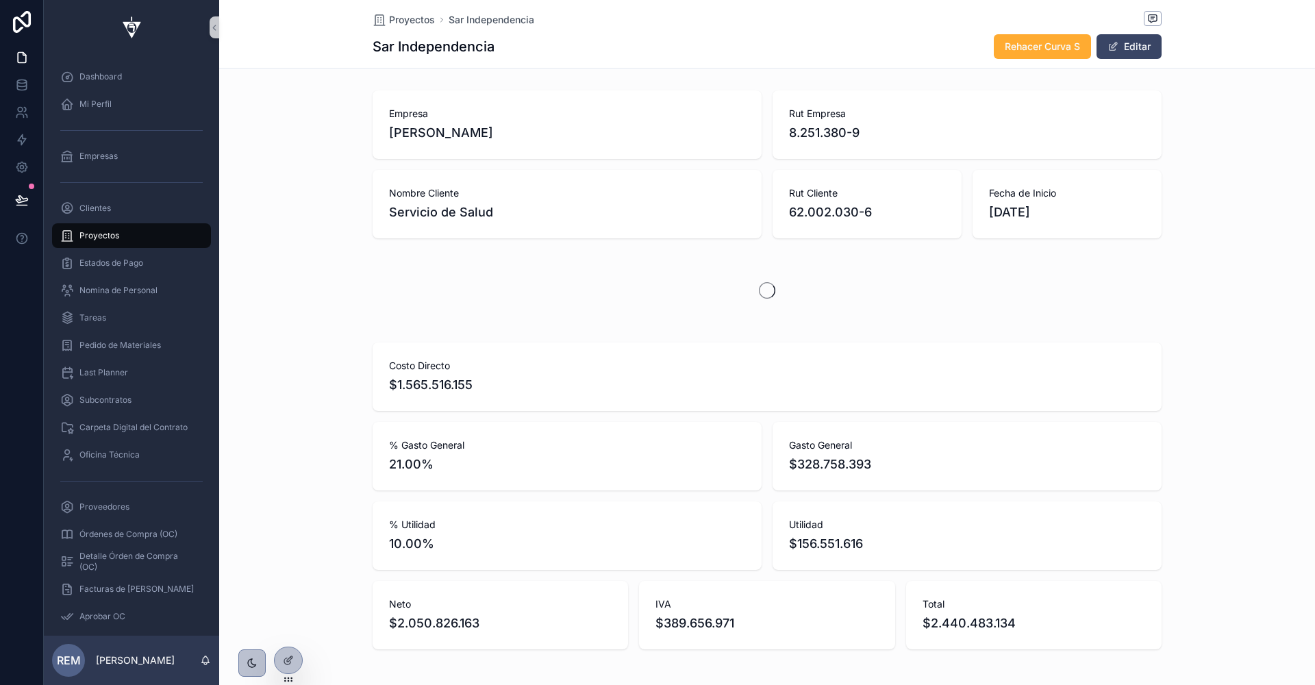
scroll to position [0, 788]
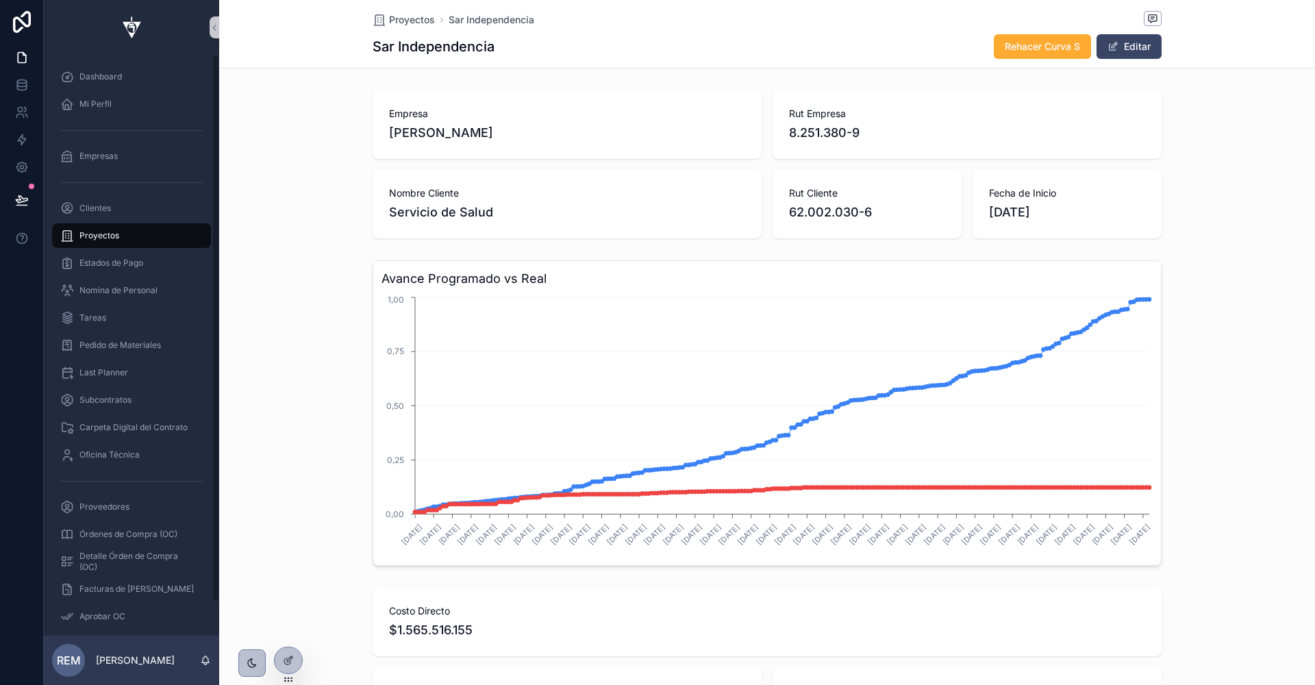
click at [134, 234] on div "Proyectos" at bounding box center [131, 236] width 142 height 22
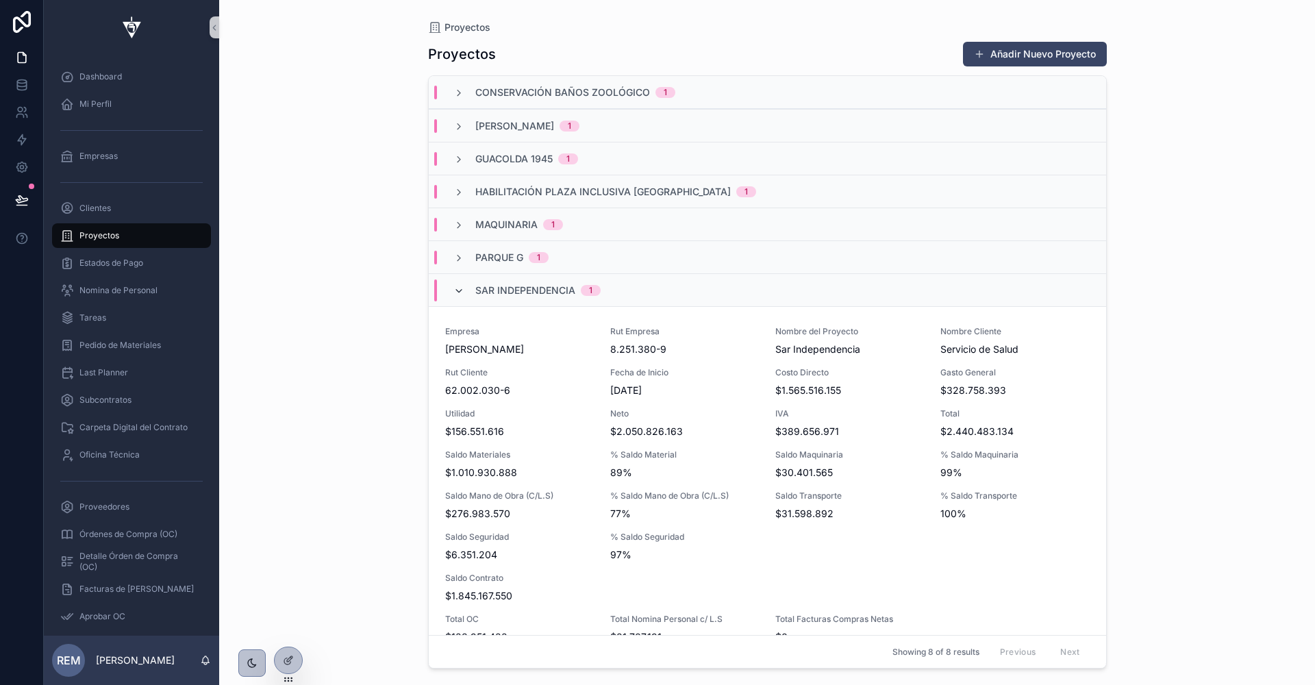
click at [462, 295] on icon "scrollable content" at bounding box center [459, 291] width 11 height 11
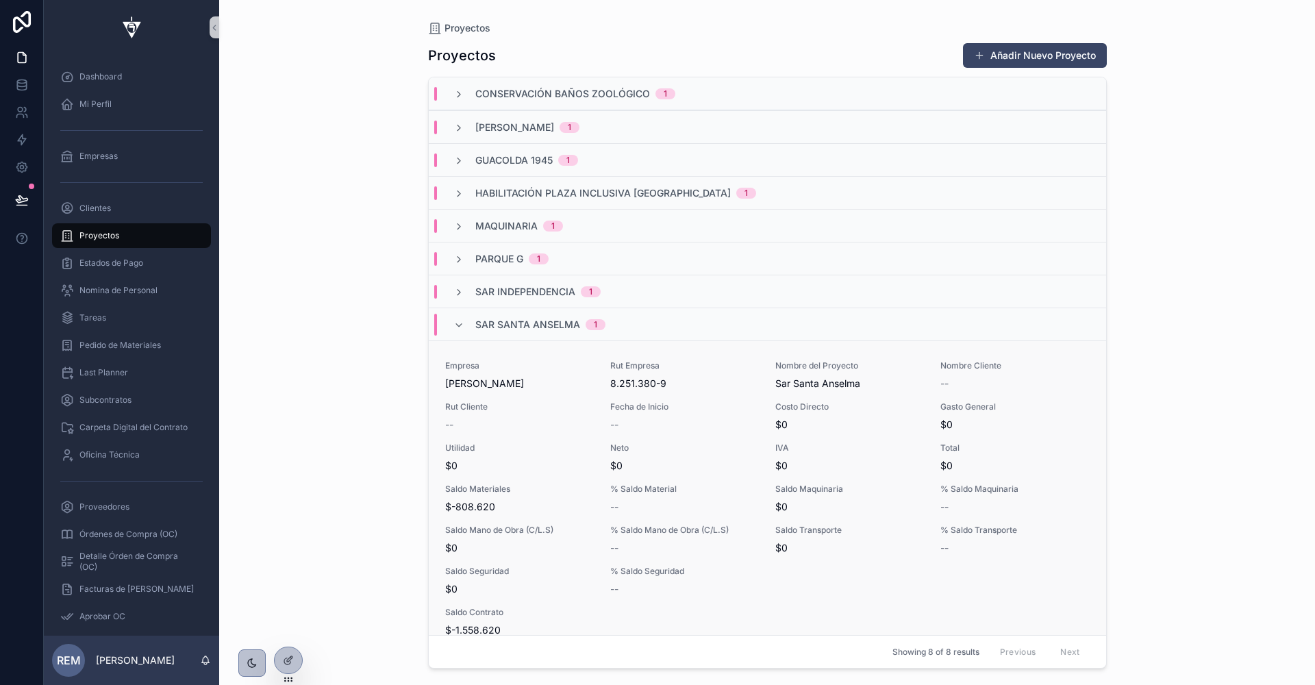
click at [493, 386] on span "[PERSON_NAME]" at bounding box center [519, 384] width 149 height 14
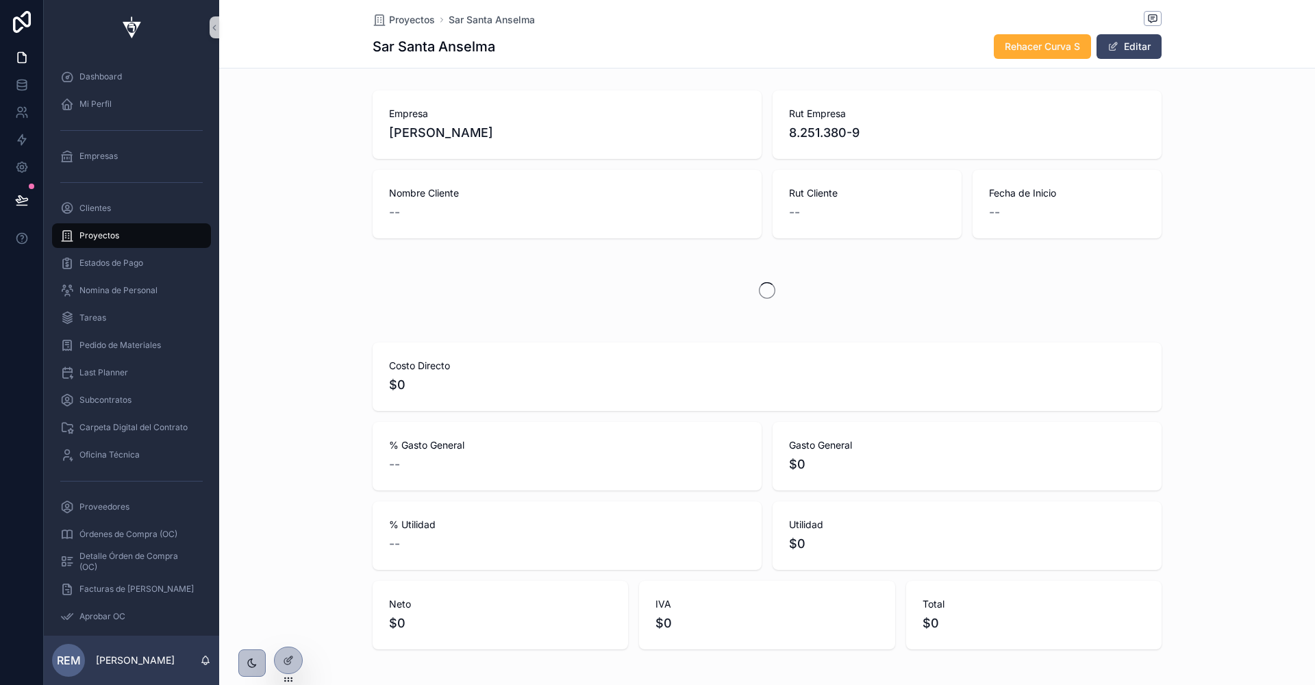
scroll to position [0, 788]
click at [619, 279] on h3 "Avance Programado vs Real" at bounding box center [767, 278] width 771 height 19
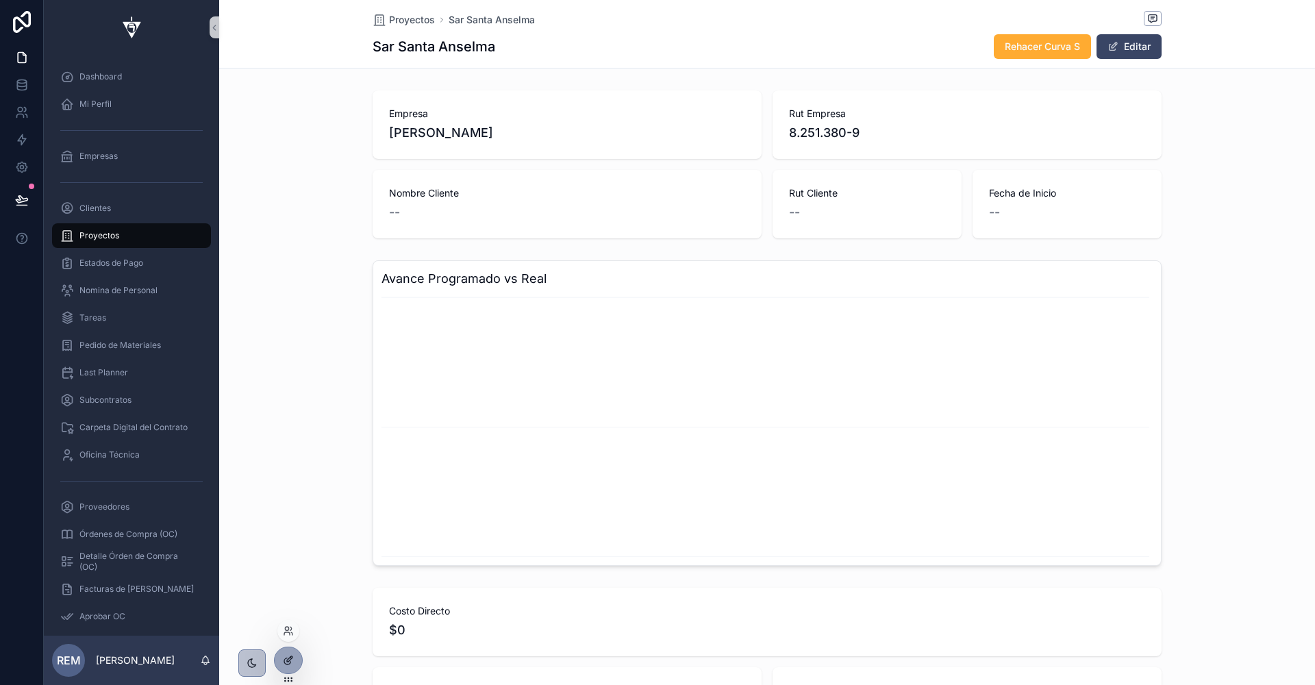
click at [292, 665] on icon at bounding box center [288, 660] width 11 height 11
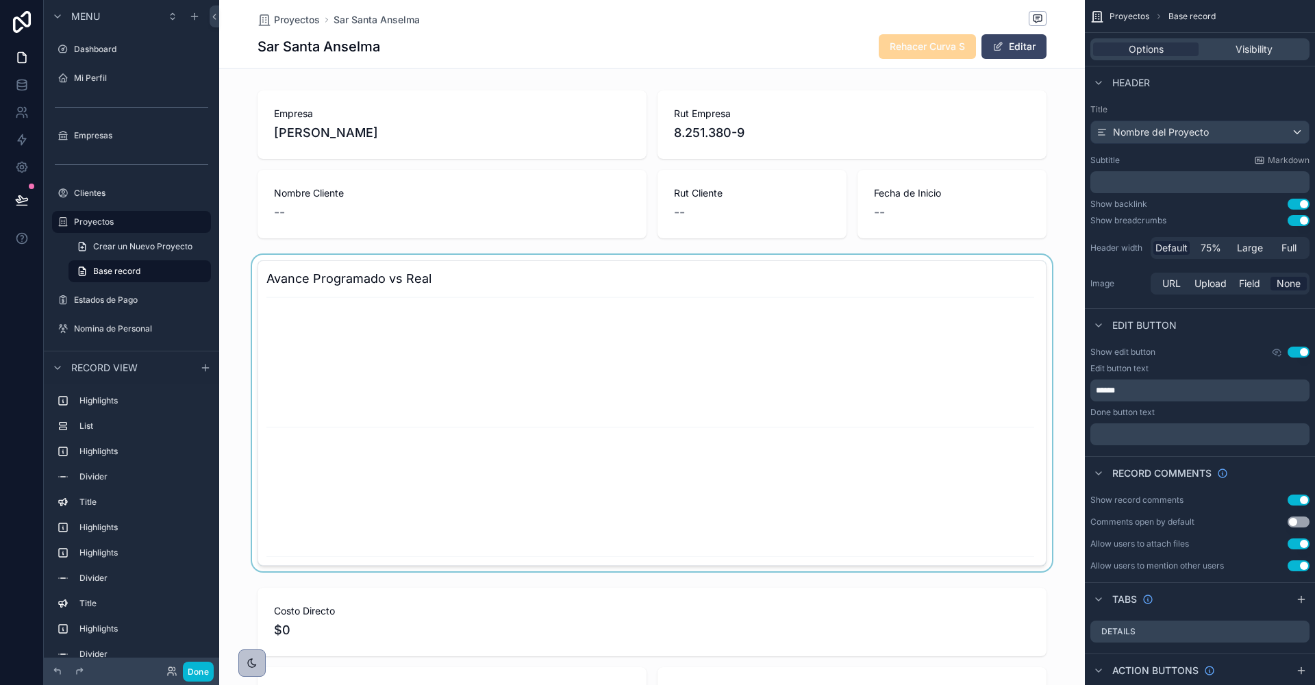
click at [728, 269] on div "scrollable content" at bounding box center [652, 413] width 866 height 316
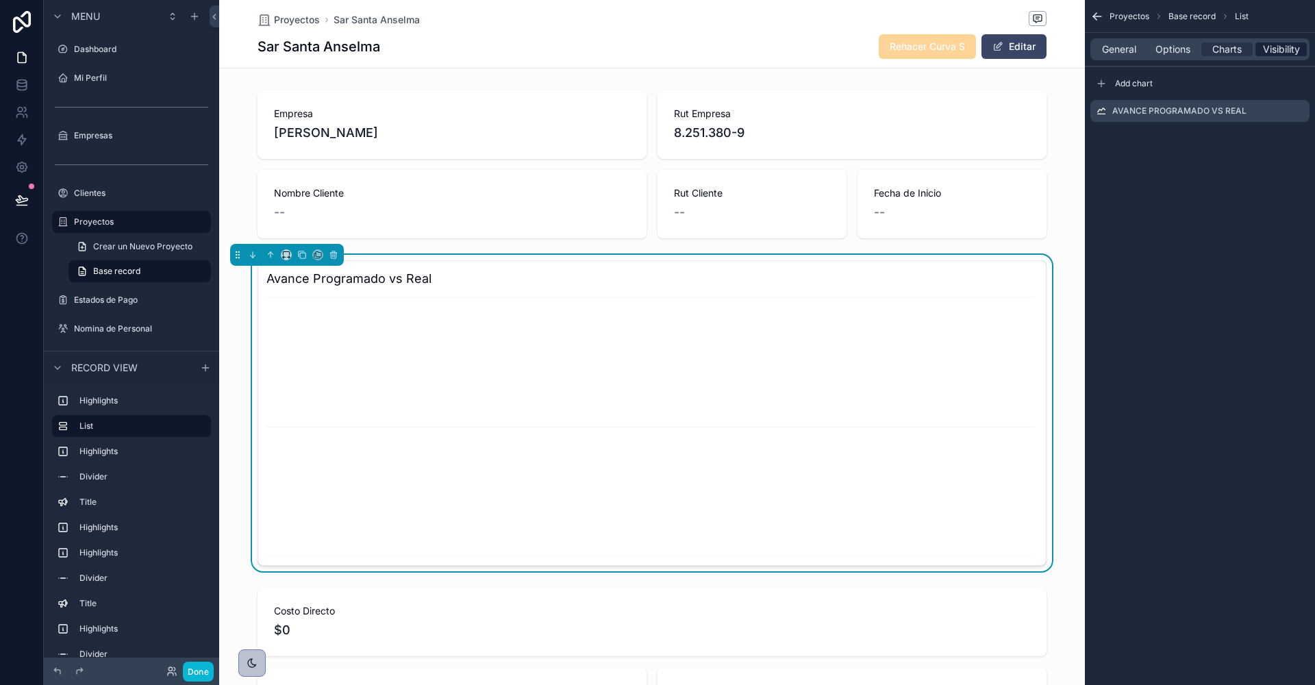
click at [1271, 42] on span "Visibility" at bounding box center [1281, 49] width 37 height 14
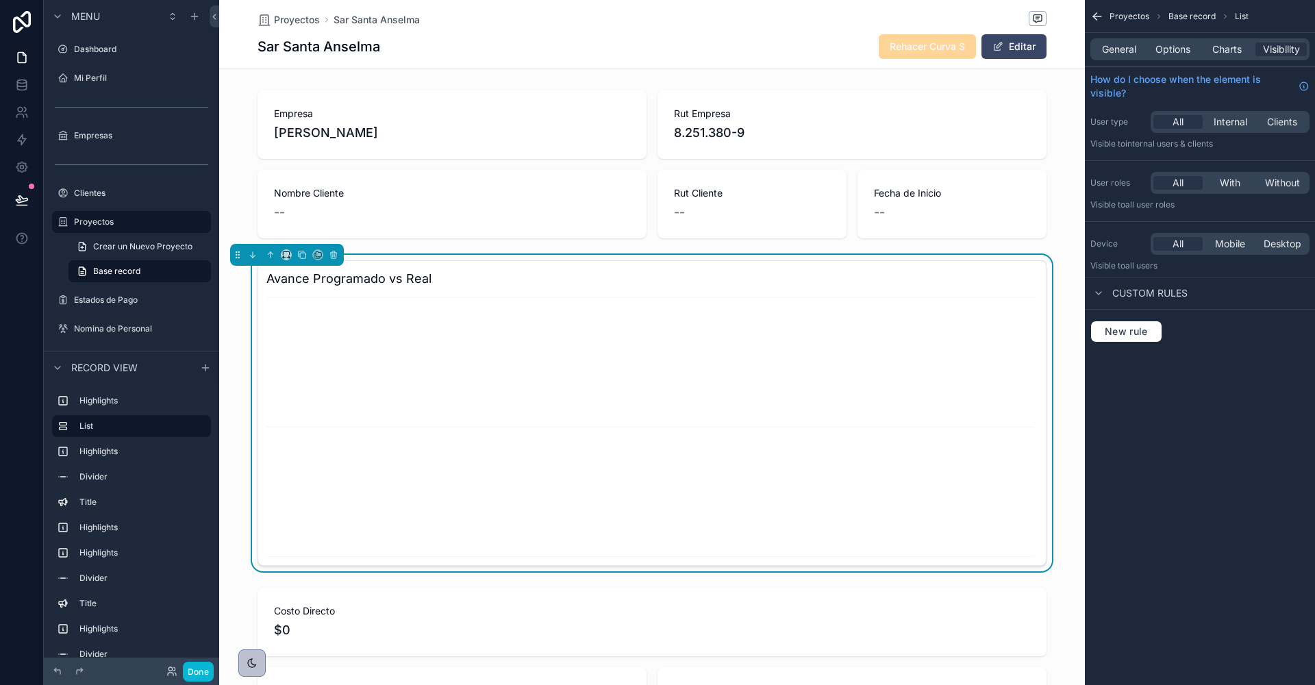
click at [1135, 340] on div "New rule" at bounding box center [1200, 332] width 230 height 44
click at [1134, 329] on span "New rule" at bounding box center [1127, 331] width 54 height 12
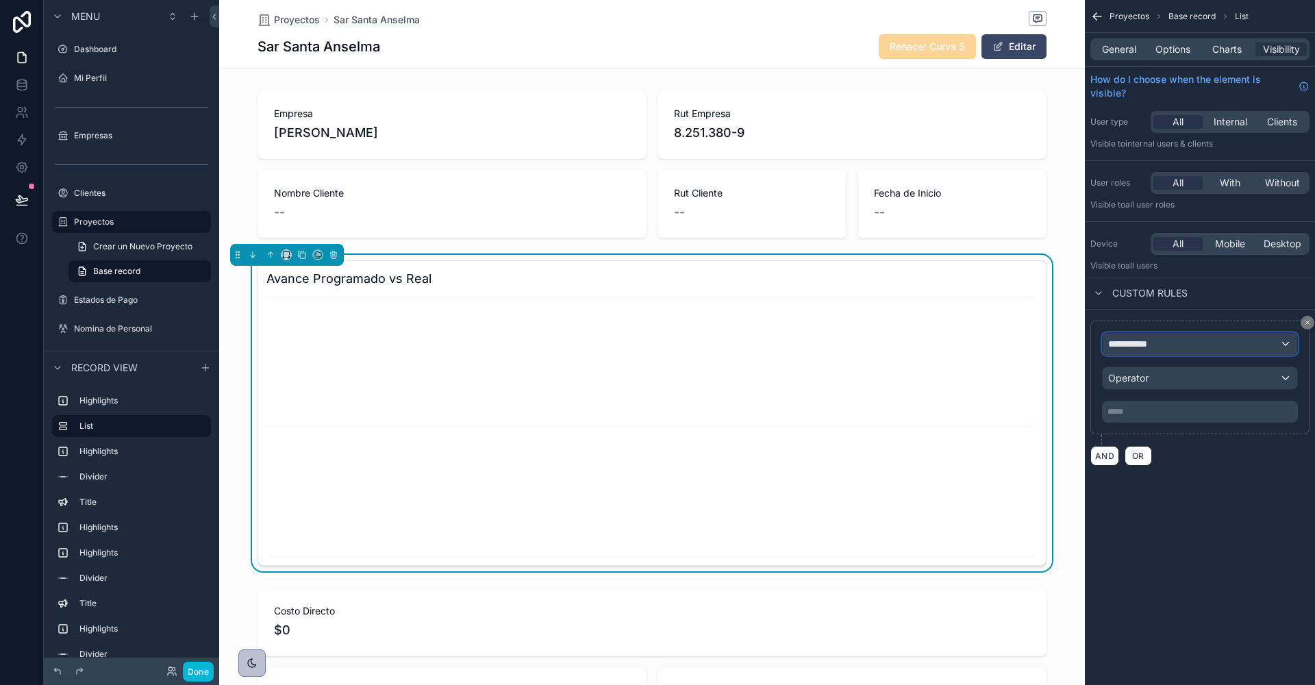
click at [1139, 337] on span "**********" at bounding box center [1133, 344] width 51 height 14
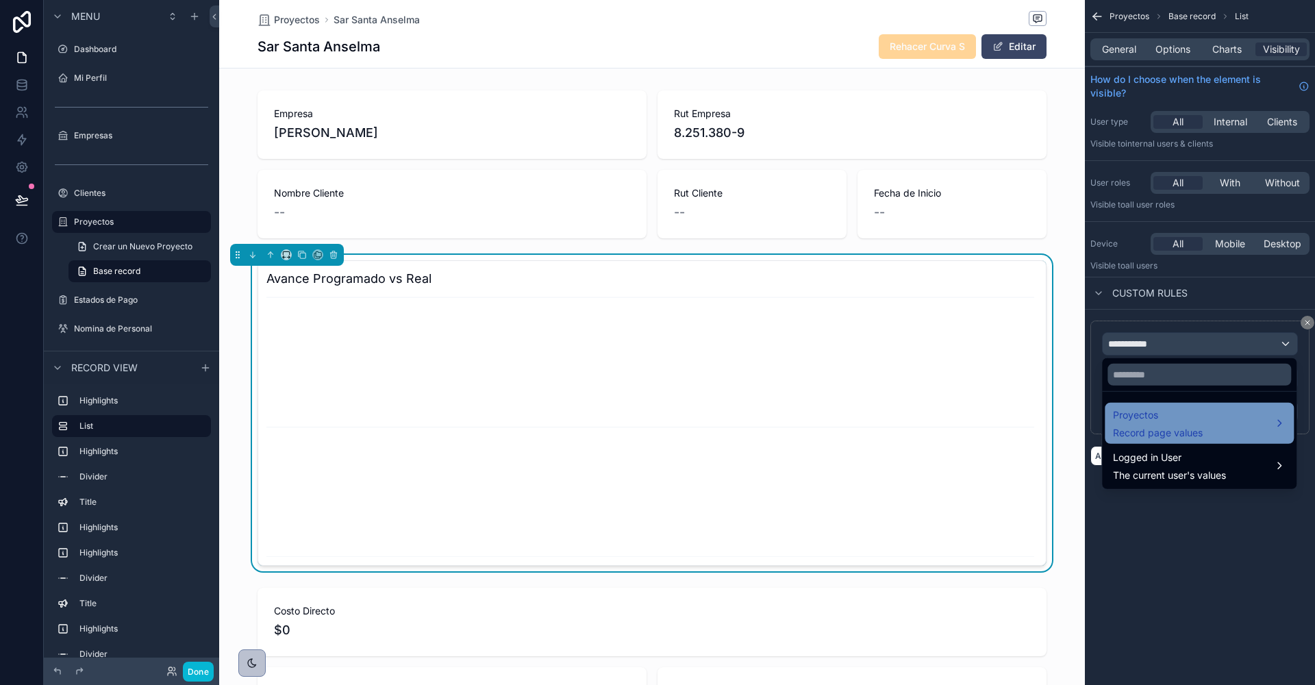
click at [1156, 417] on span "Proyectos" at bounding box center [1158, 415] width 90 height 16
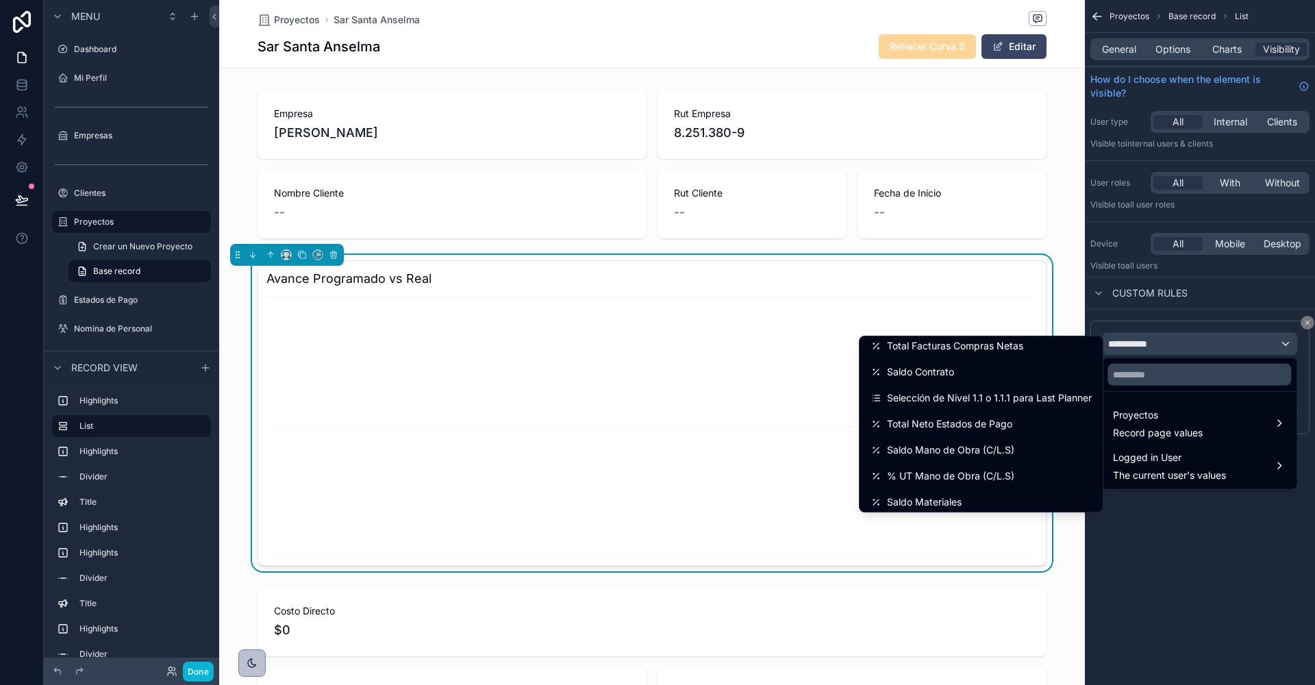
scroll to position [1011, 0]
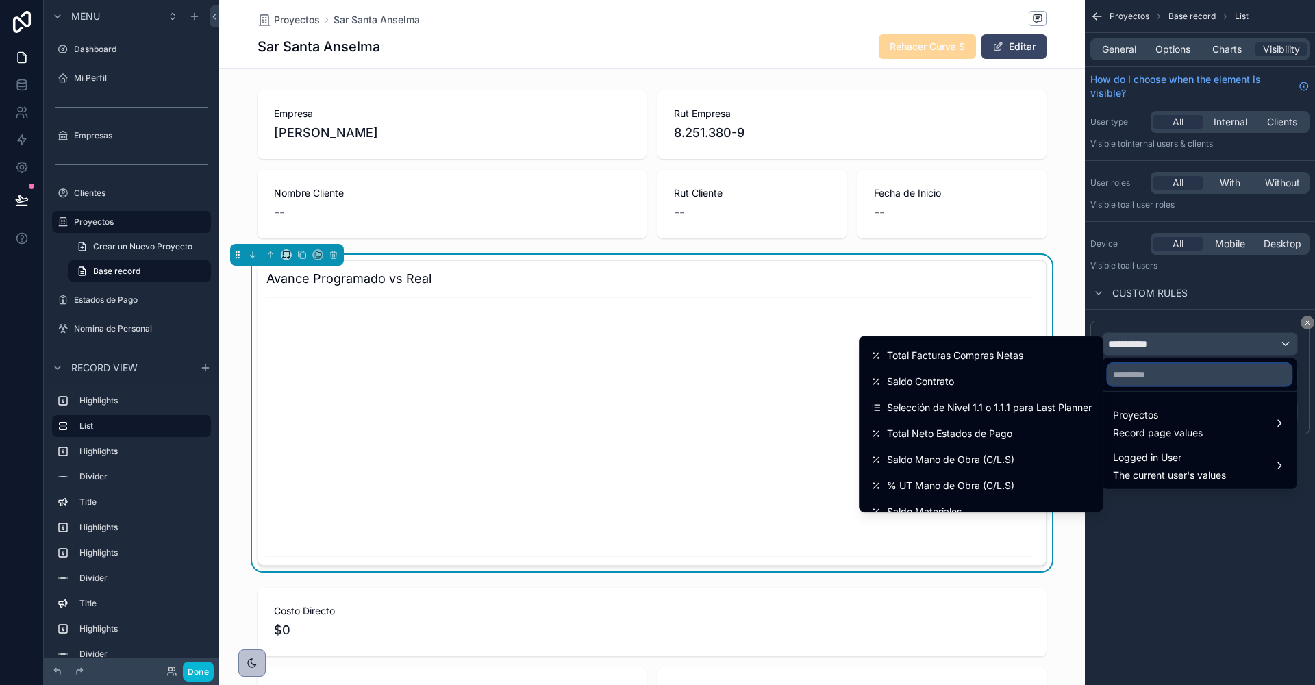
click at [1141, 375] on input "text" at bounding box center [1200, 375] width 184 height 22
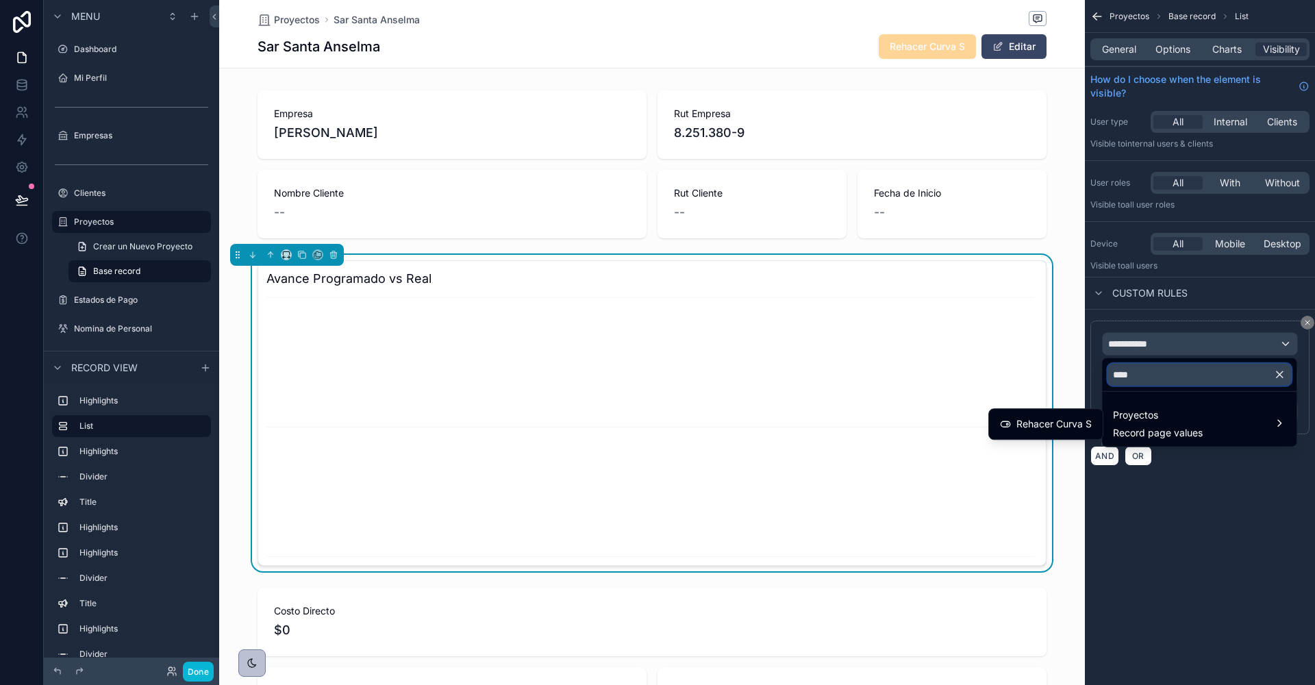
type input "*****"
click at [1178, 369] on input "*****" at bounding box center [1200, 375] width 184 height 22
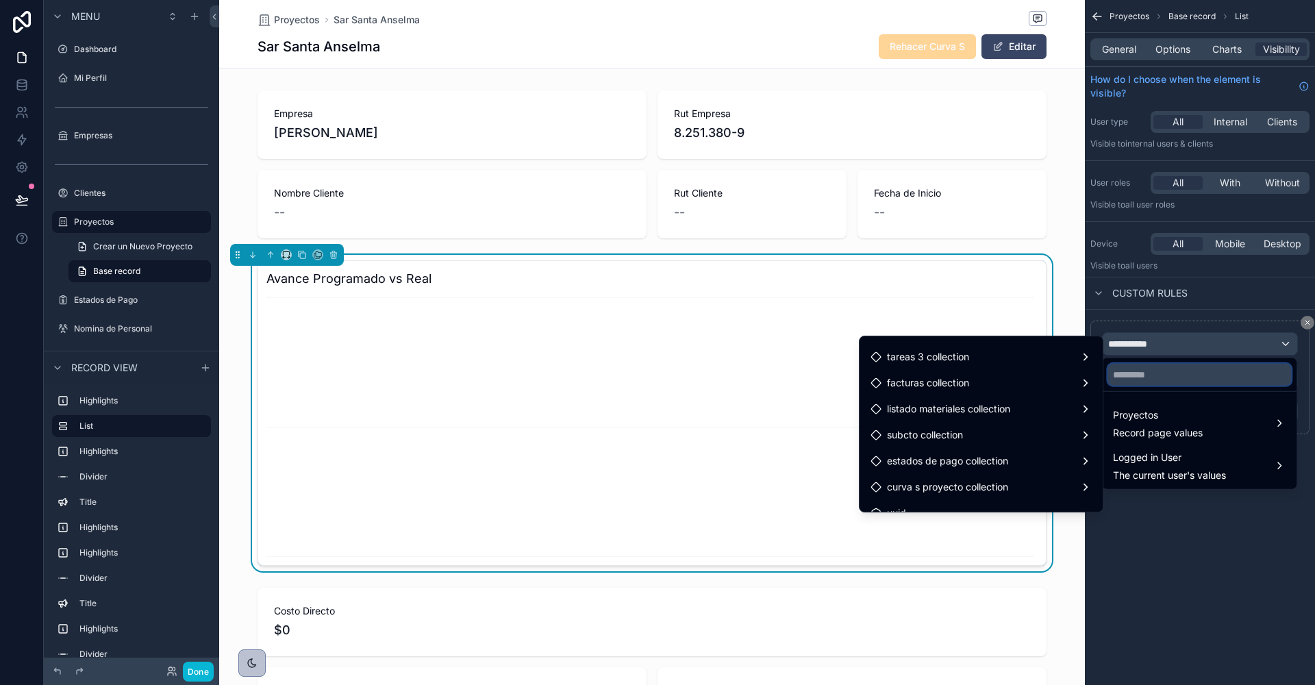
scroll to position [1676, 0]
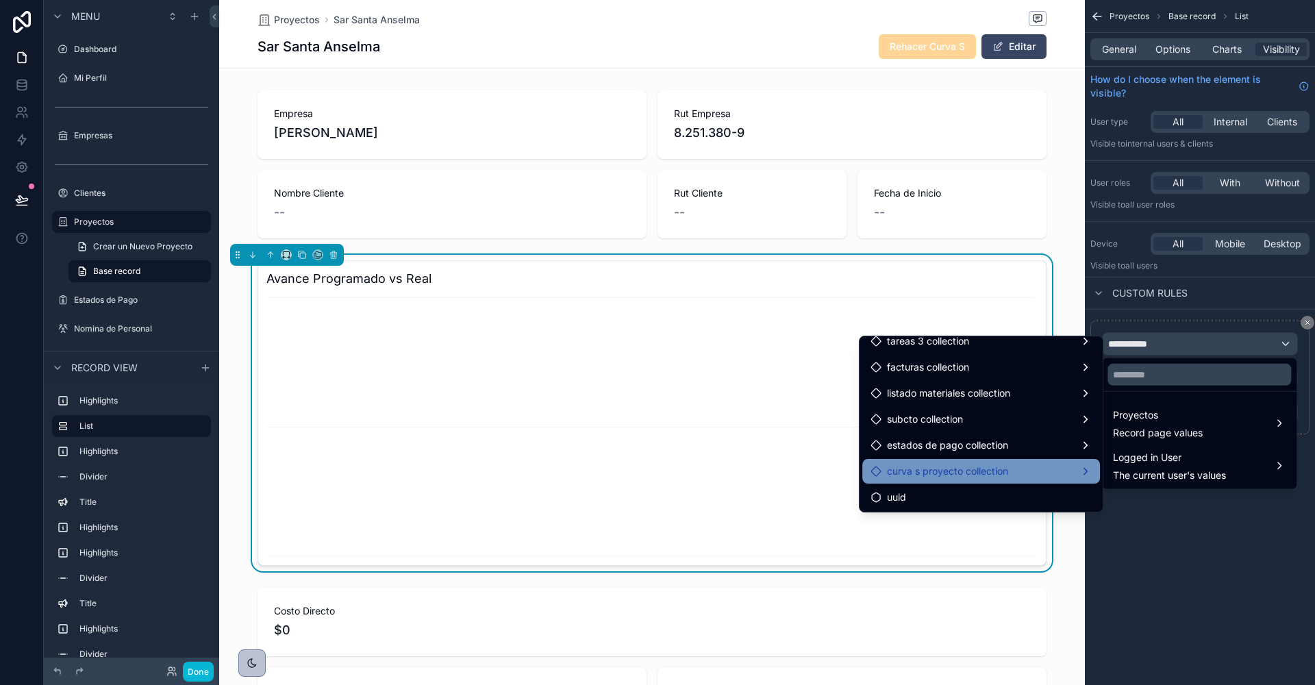
click at [972, 468] on span "curva s proyecto collection" at bounding box center [947, 471] width 121 height 16
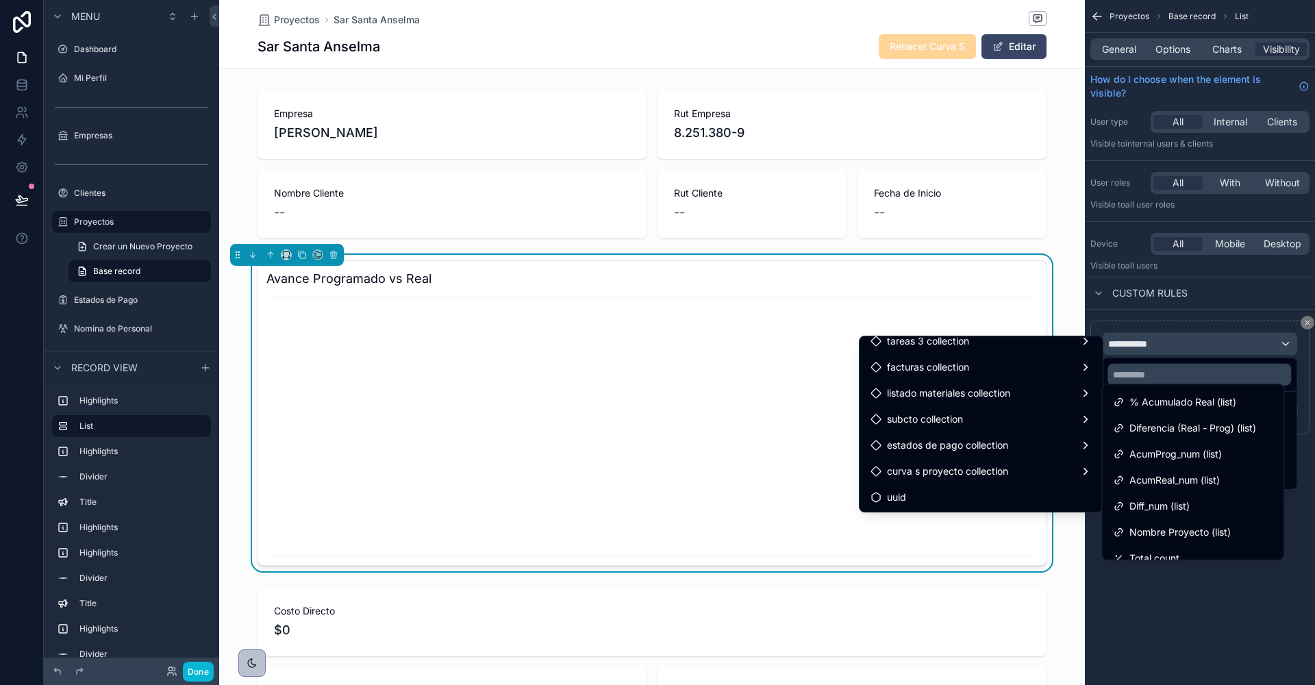
scroll to position [245, 0]
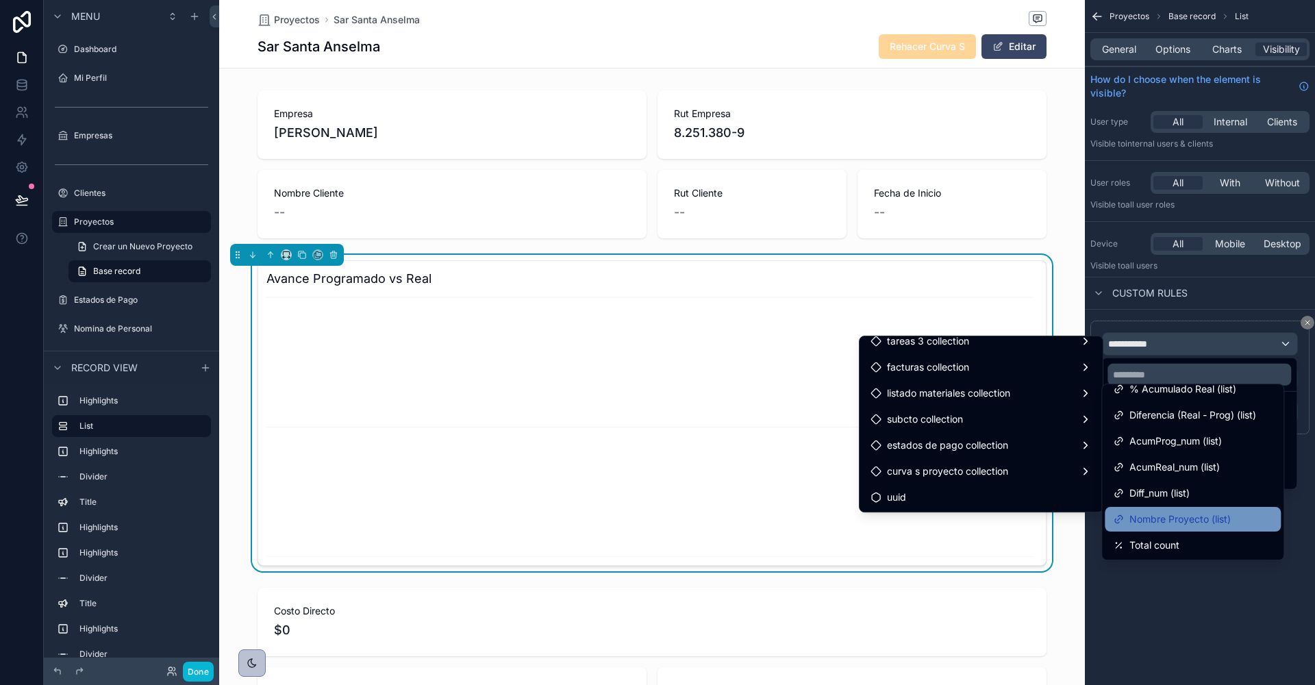
click at [1193, 521] on span "Nombre Proyecto (list)" at bounding box center [1180, 519] width 101 height 16
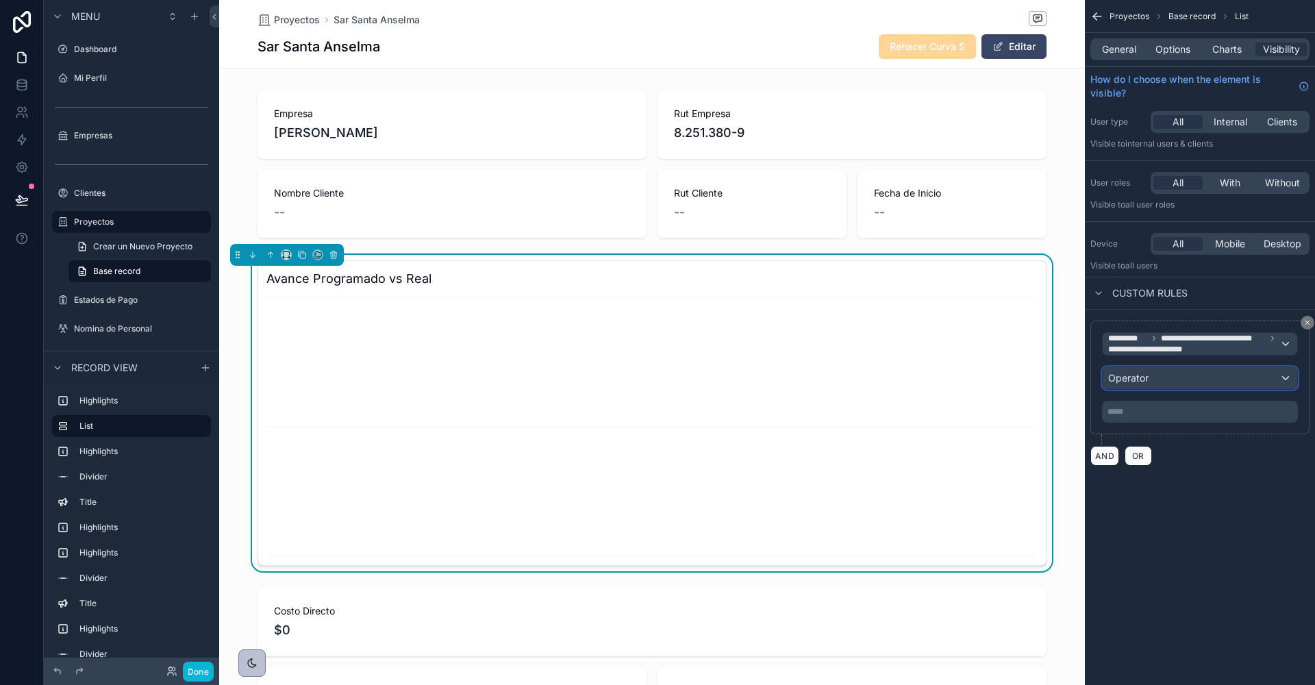
scroll to position [0, 788]
click at [1155, 385] on div "Operator" at bounding box center [1200, 378] width 195 height 22
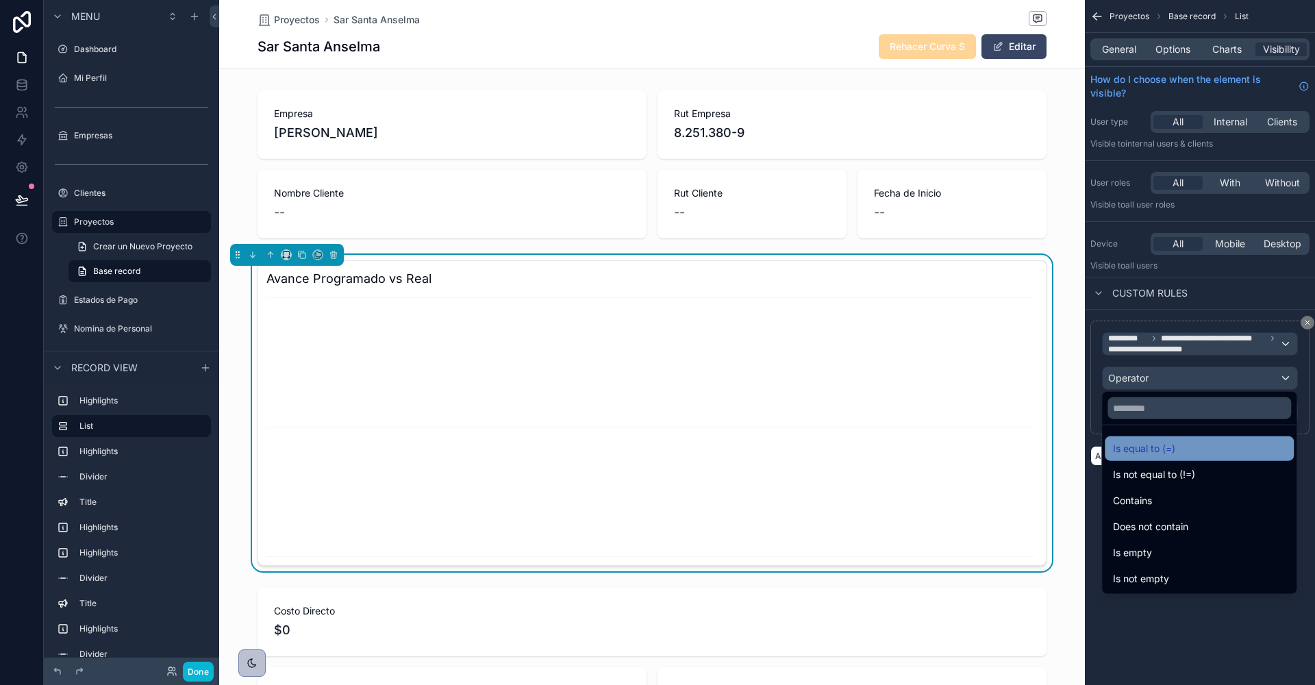
click at [1154, 450] on span "Is equal to (=)" at bounding box center [1144, 448] width 62 height 16
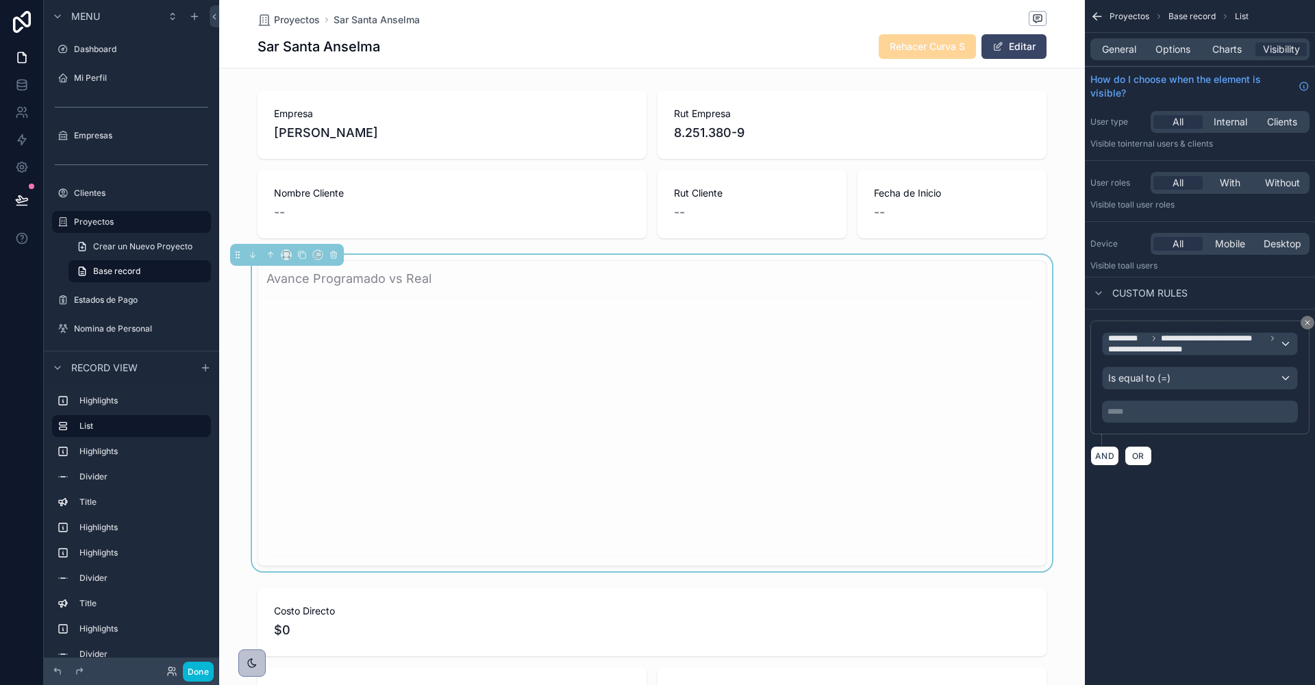
click at [1147, 412] on p "***** ﻿" at bounding box center [1202, 411] width 188 height 11
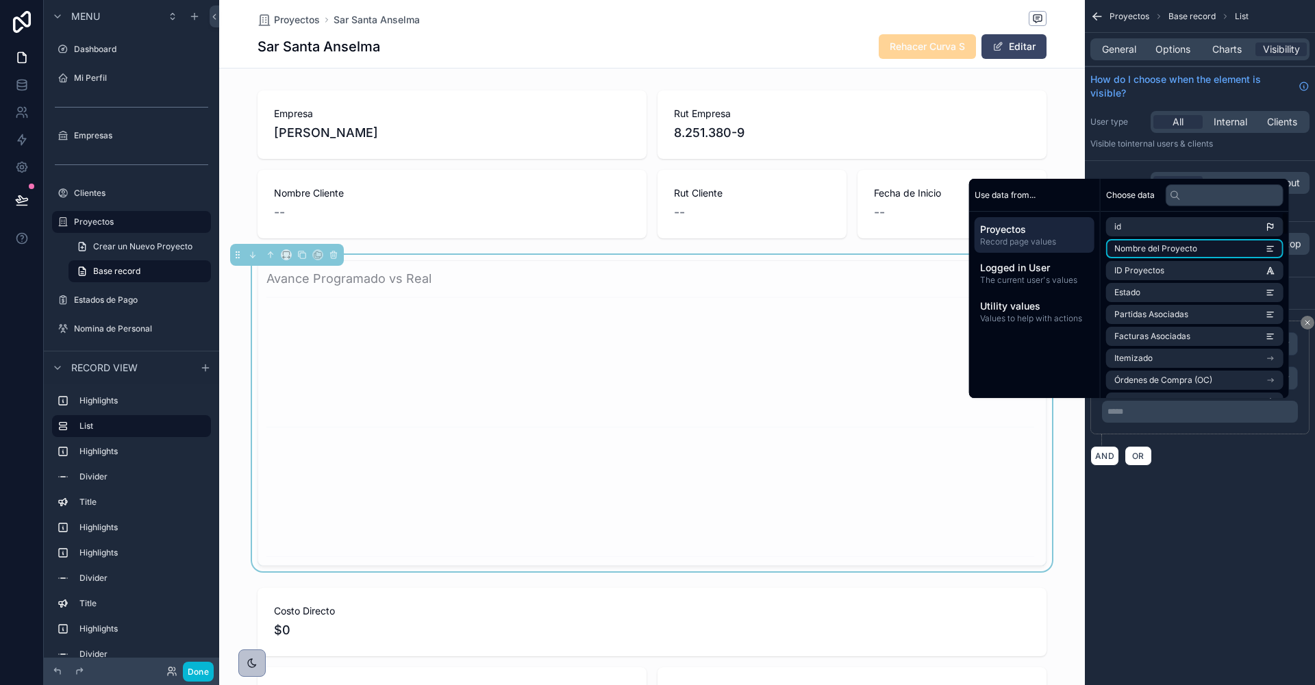
click at [1160, 254] on li "Nombre del Proyecto" at bounding box center [1194, 248] width 177 height 19
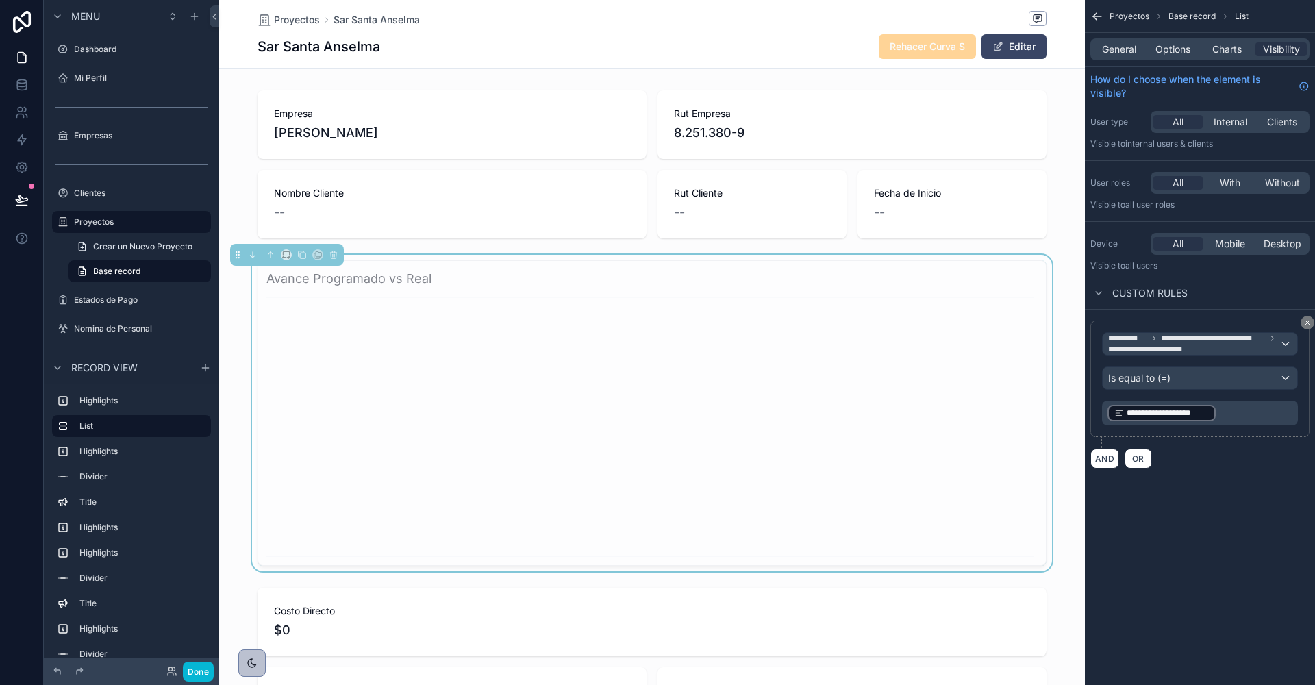
click at [1209, 508] on div "**********" at bounding box center [1200, 342] width 230 height 685
click at [198, 669] on button "Done" at bounding box center [198, 672] width 31 height 20
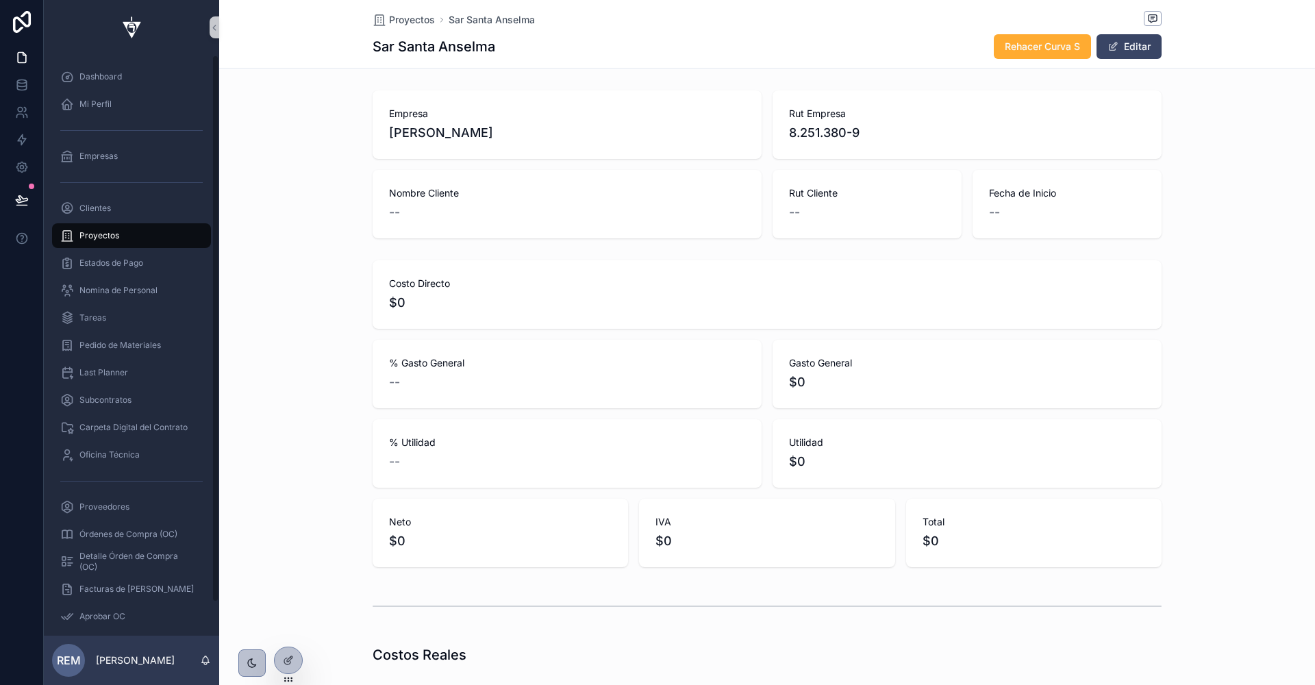
click at [101, 234] on span "Proyectos" at bounding box center [99, 235] width 40 height 11
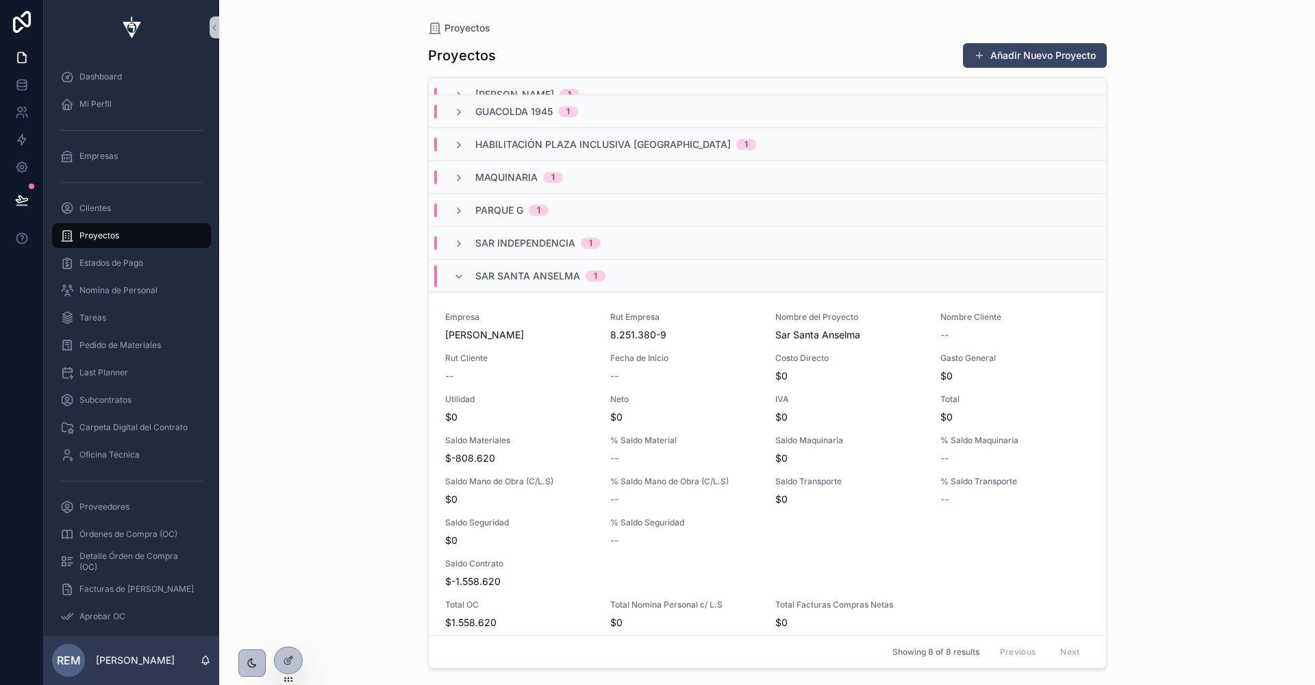
scroll to position [60, 0]
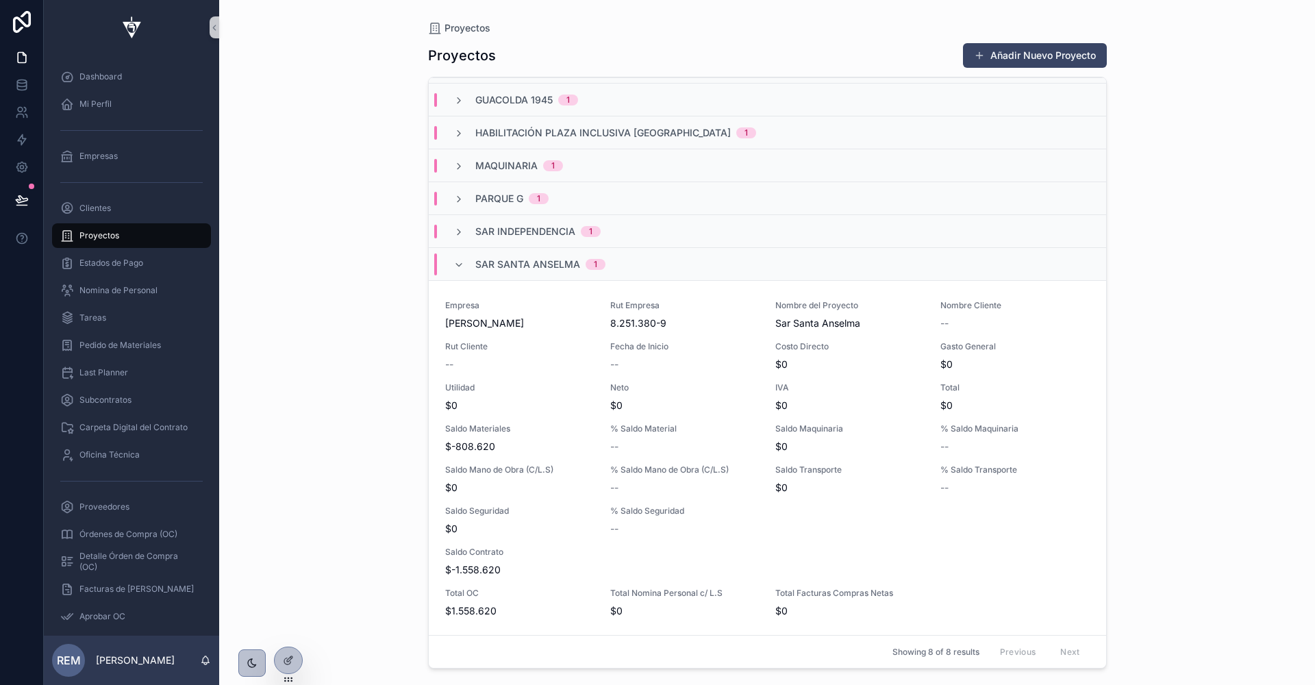
click at [478, 225] on span "Sar Independencia" at bounding box center [525, 232] width 100 height 14
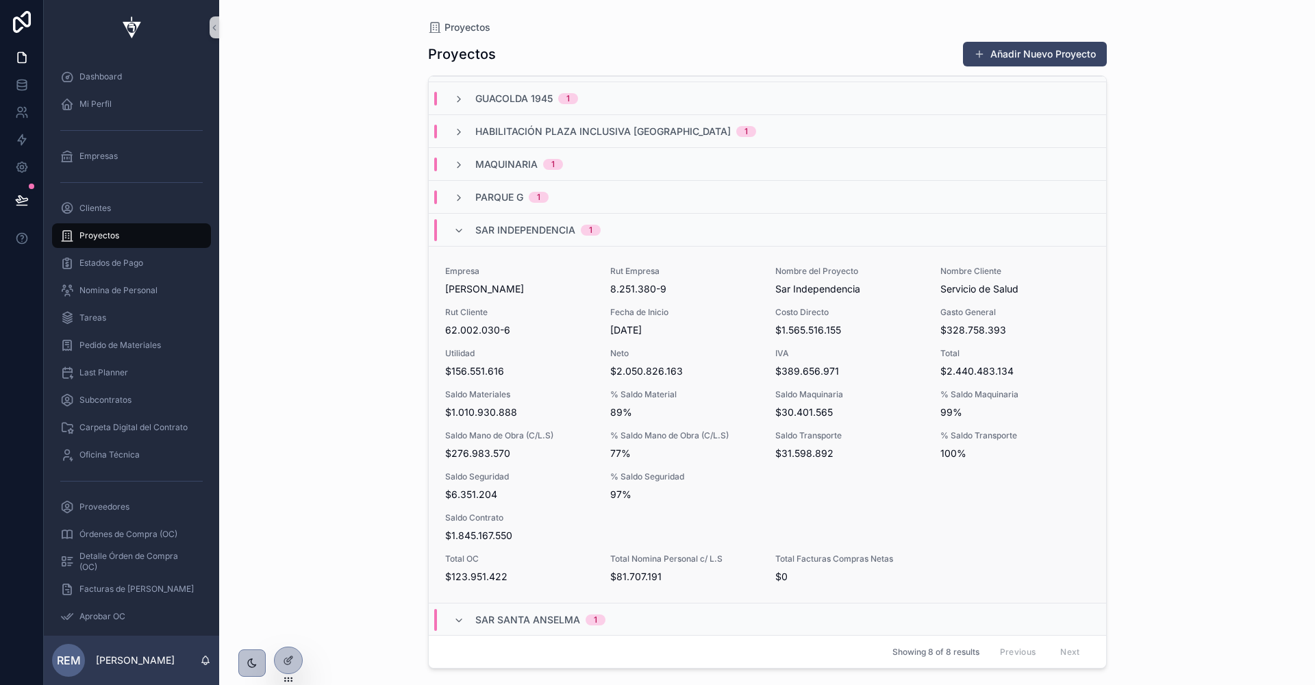
click at [572, 348] on span "Utilidad" at bounding box center [519, 353] width 149 height 11
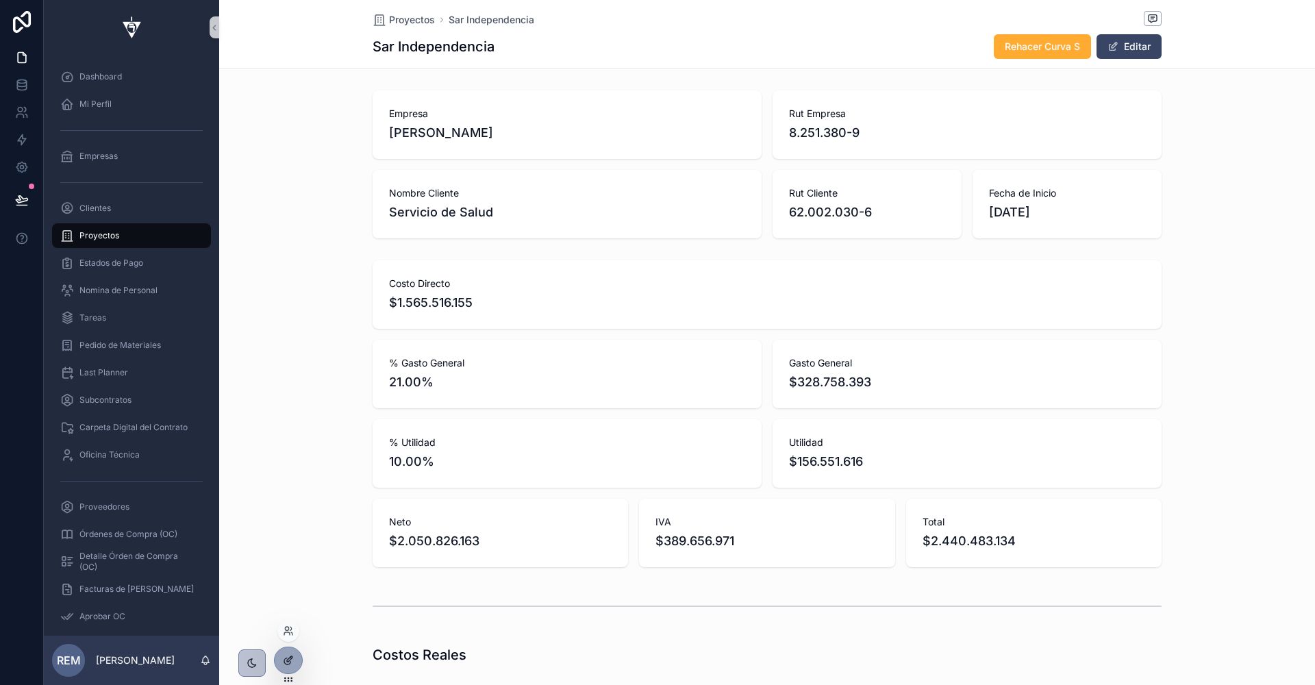
click at [289, 665] on icon at bounding box center [288, 660] width 11 height 11
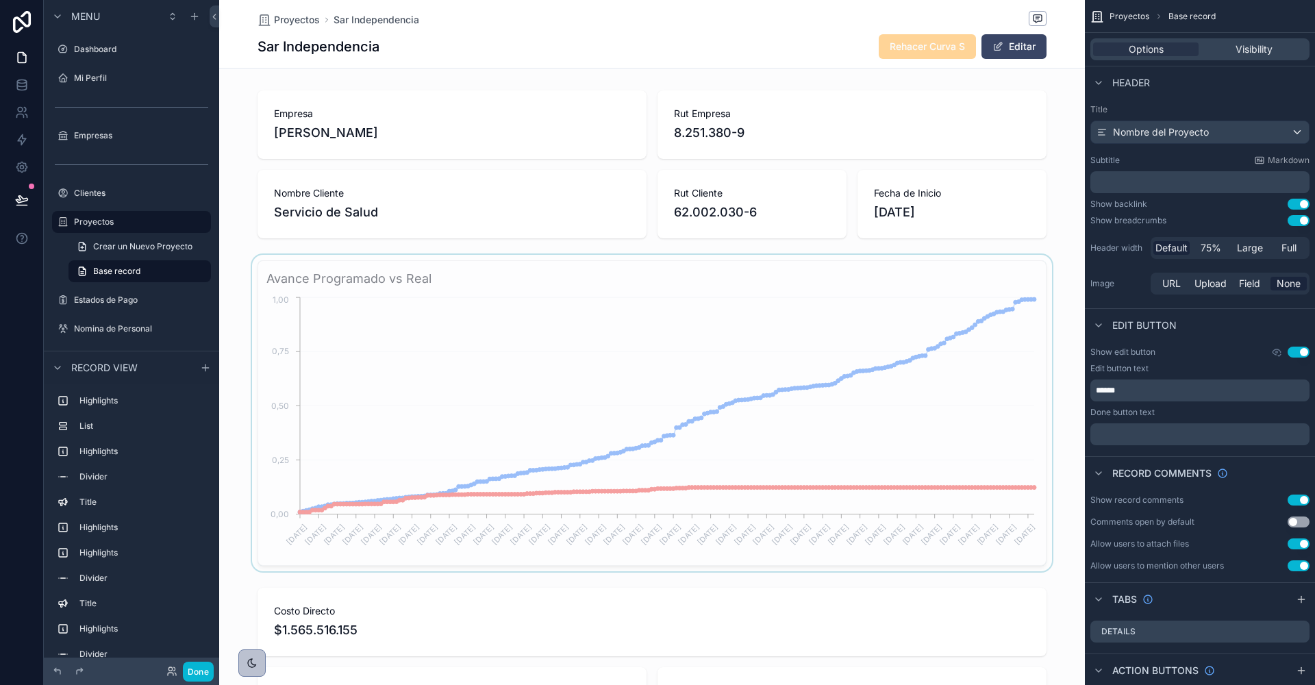
click at [951, 280] on div "scrollable content" at bounding box center [652, 413] width 866 height 316
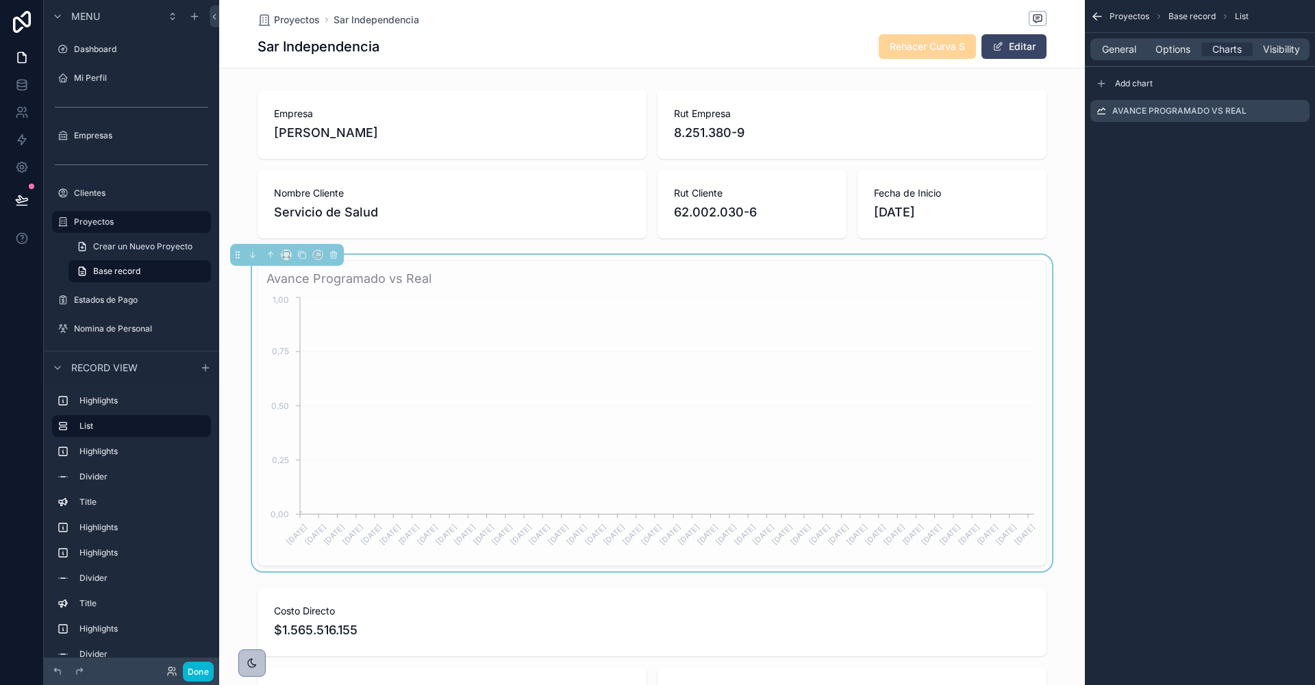
scroll to position [0, 788]
click at [1275, 45] on span "Visibility" at bounding box center [1281, 49] width 37 height 14
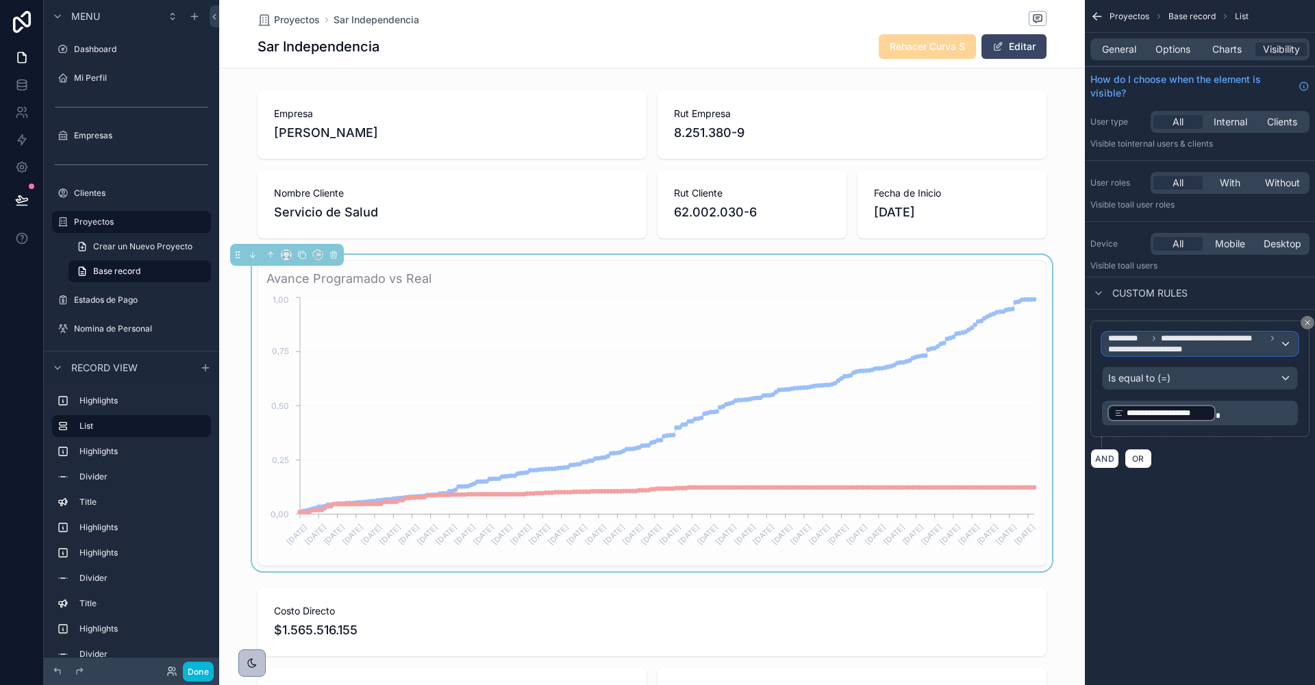
click at [1189, 344] on span "**********" at bounding box center [1151, 349] width 87 height 11
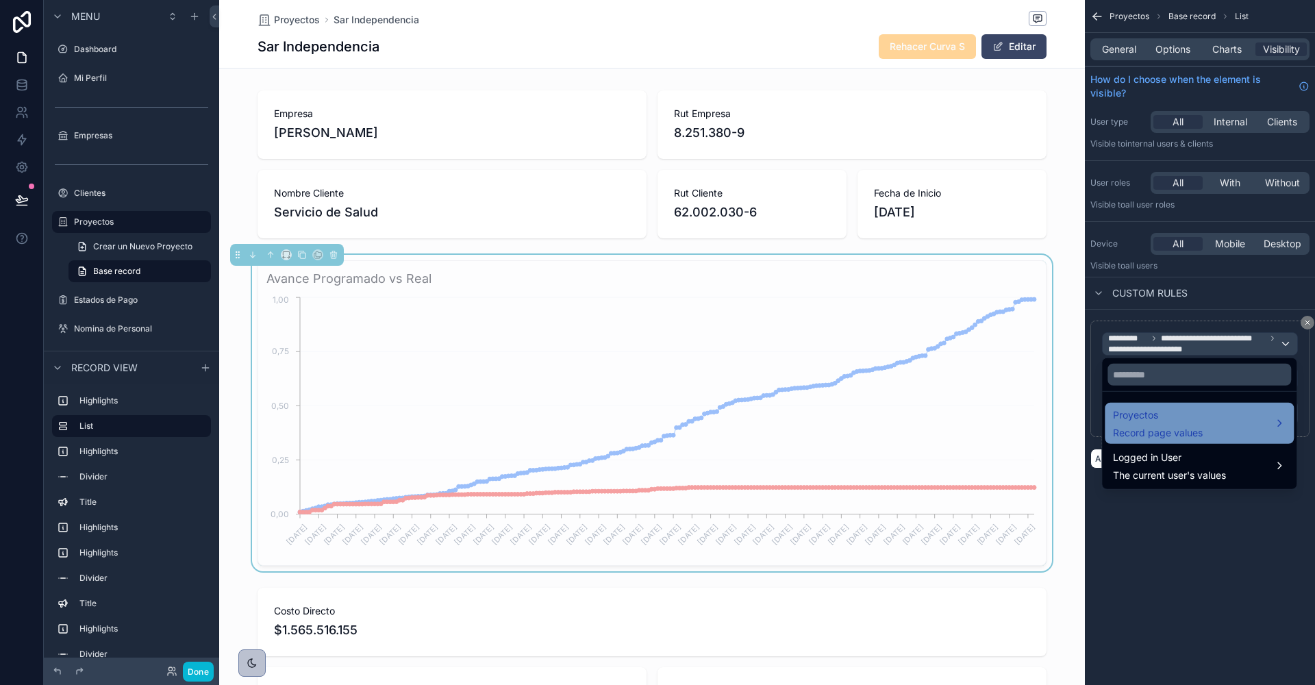
click at [1154, 427] on span "Record page values" at bounding box center [1158, 433] width 90 height 14
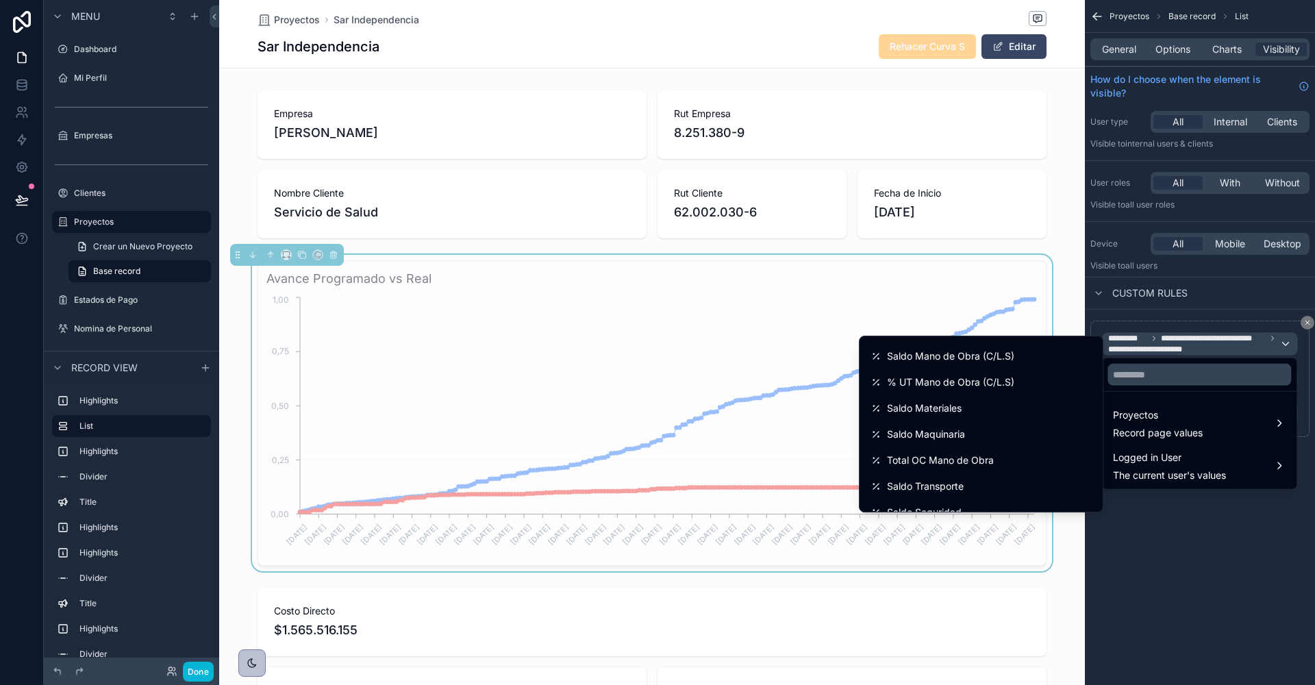
scroll to position [1676, 0]
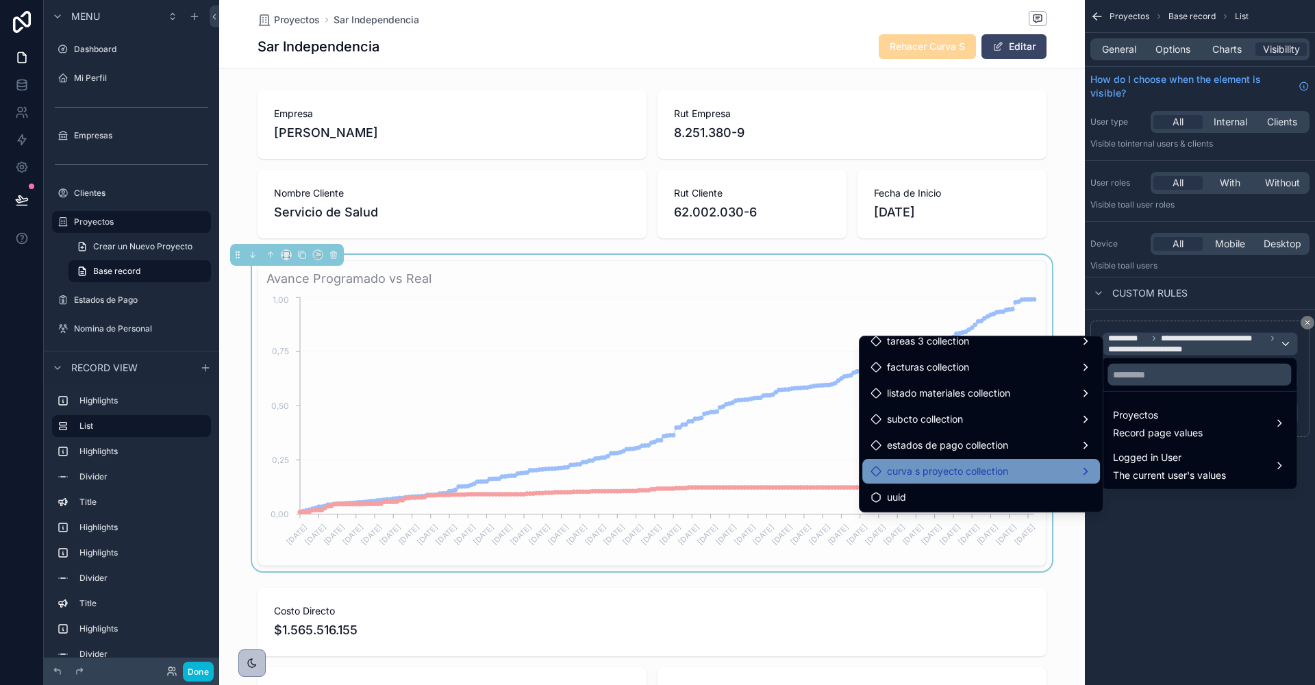
click at [971, 469] on span "curva s proyecto collection" at bounding box center [947, 471] width 121 height 16
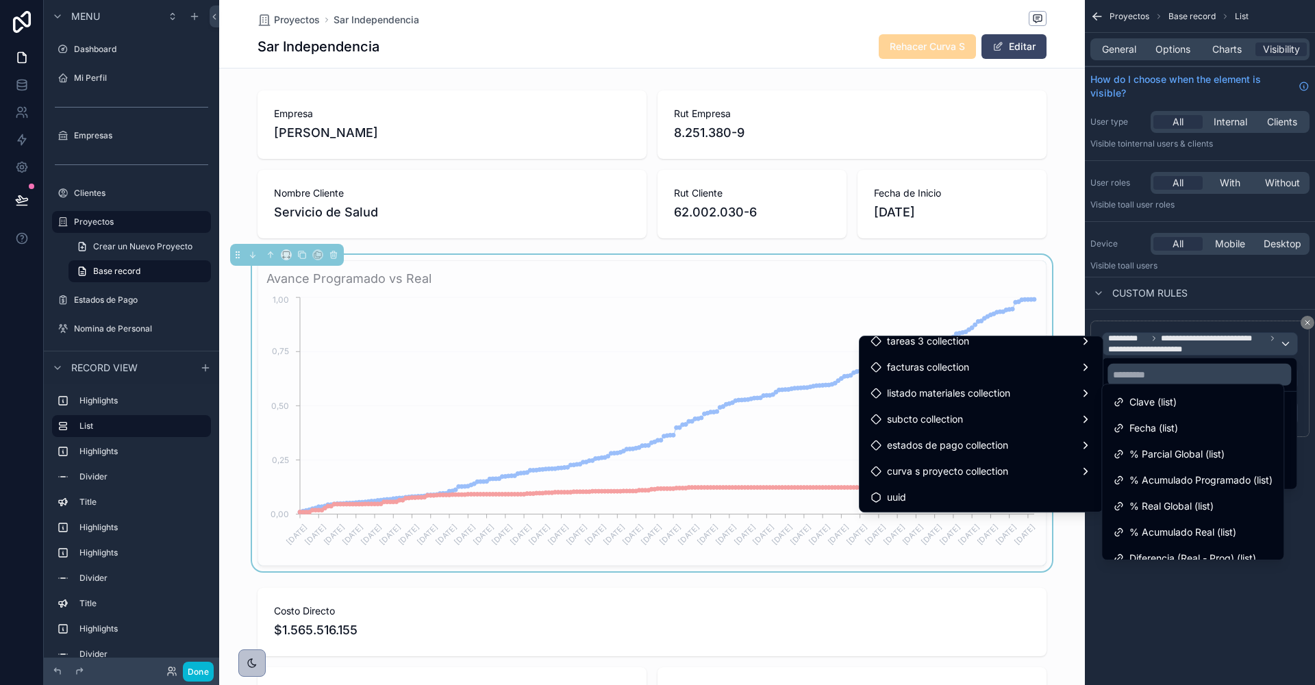
scroll to position [245, 0]
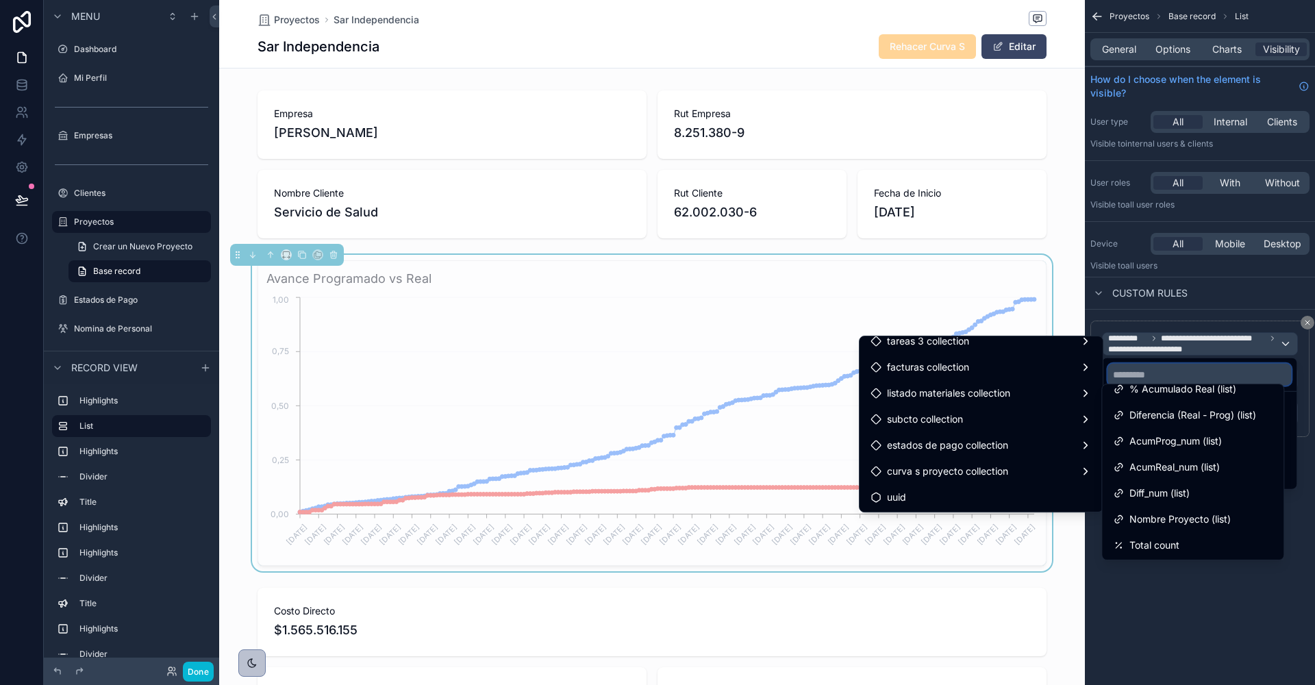
click at [1154, 372] on input "text" at bounding box center [1200, 375] width 184 height 22
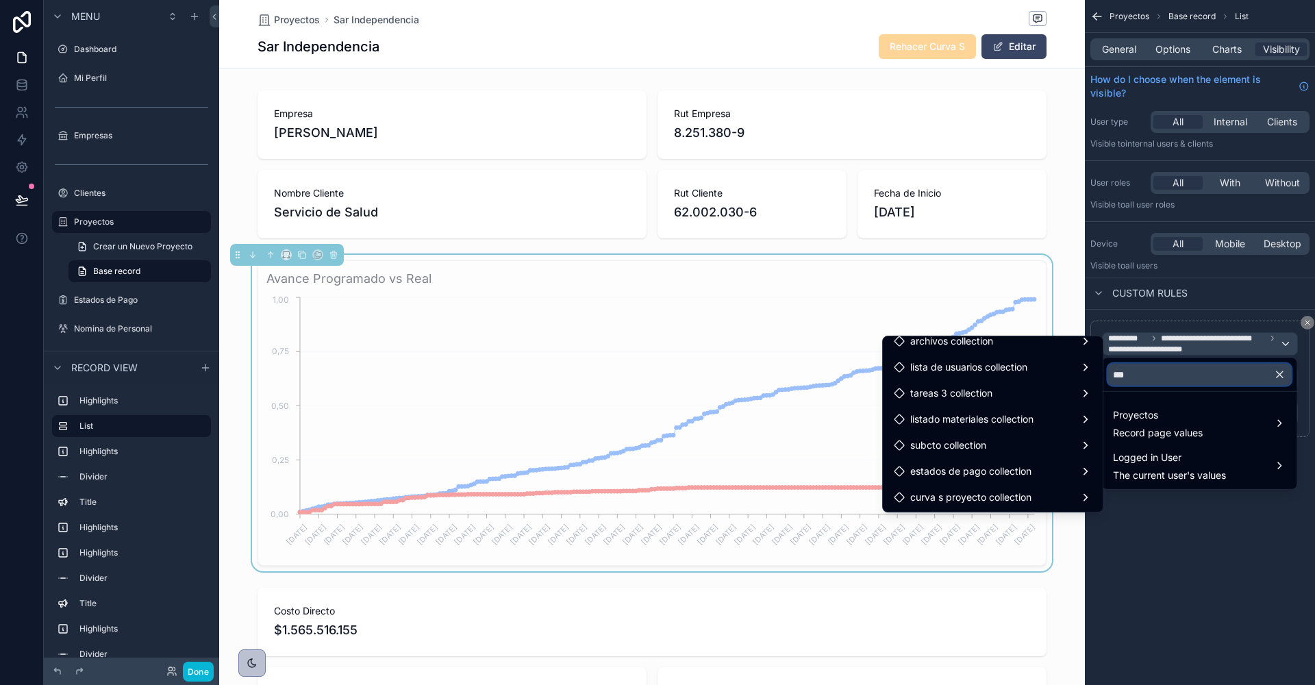
scroll to position [192, 0]
type input "******"
click at [1163, 426] on span "Record page values" at bounding box center [1158, 433] width 90 height 14
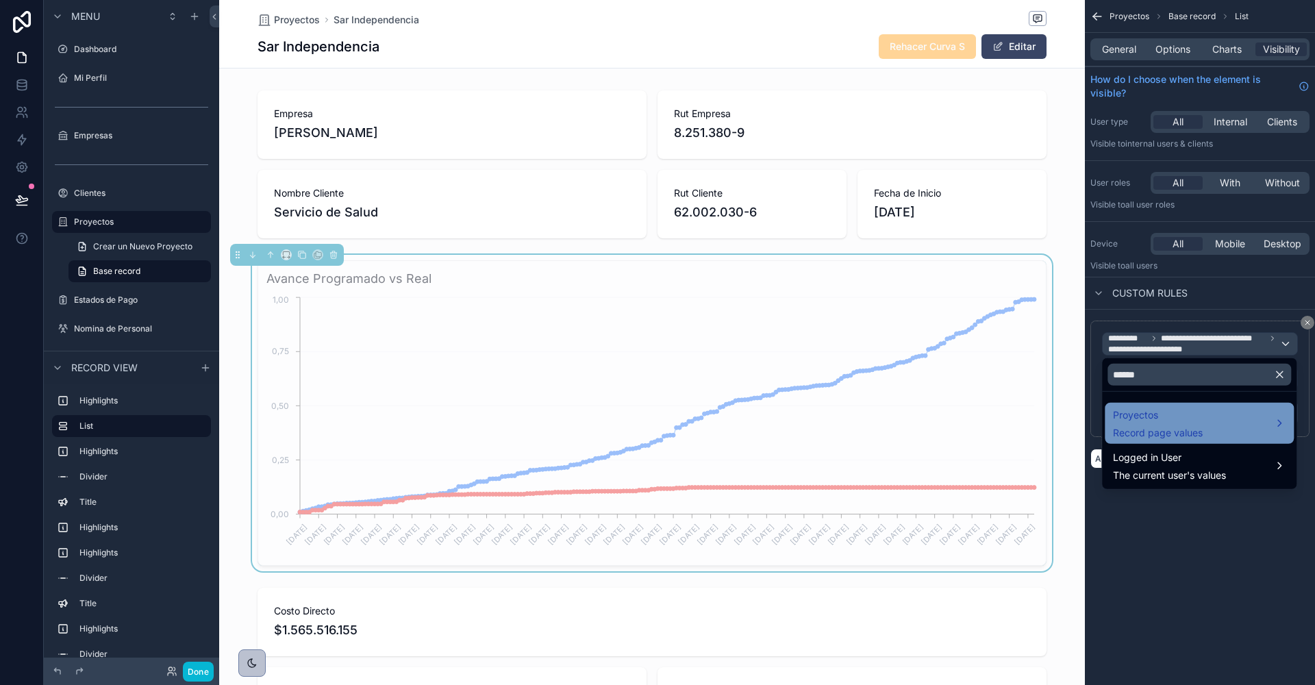
click at [1163, 426] on span "Record page values" at bounding box center [1158, 433] width 90 height 14
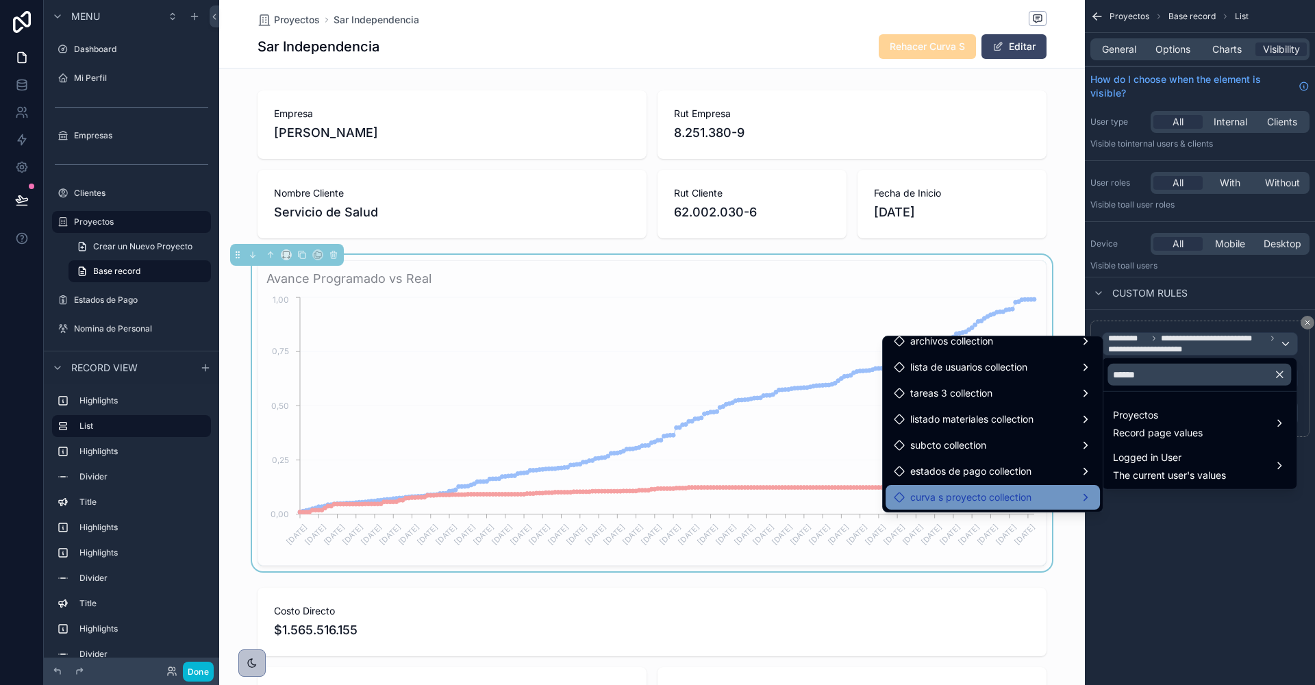
click at [994, 498] on span "curva s proyecto collection" at bounding box center [970, 497] width 121 height 16
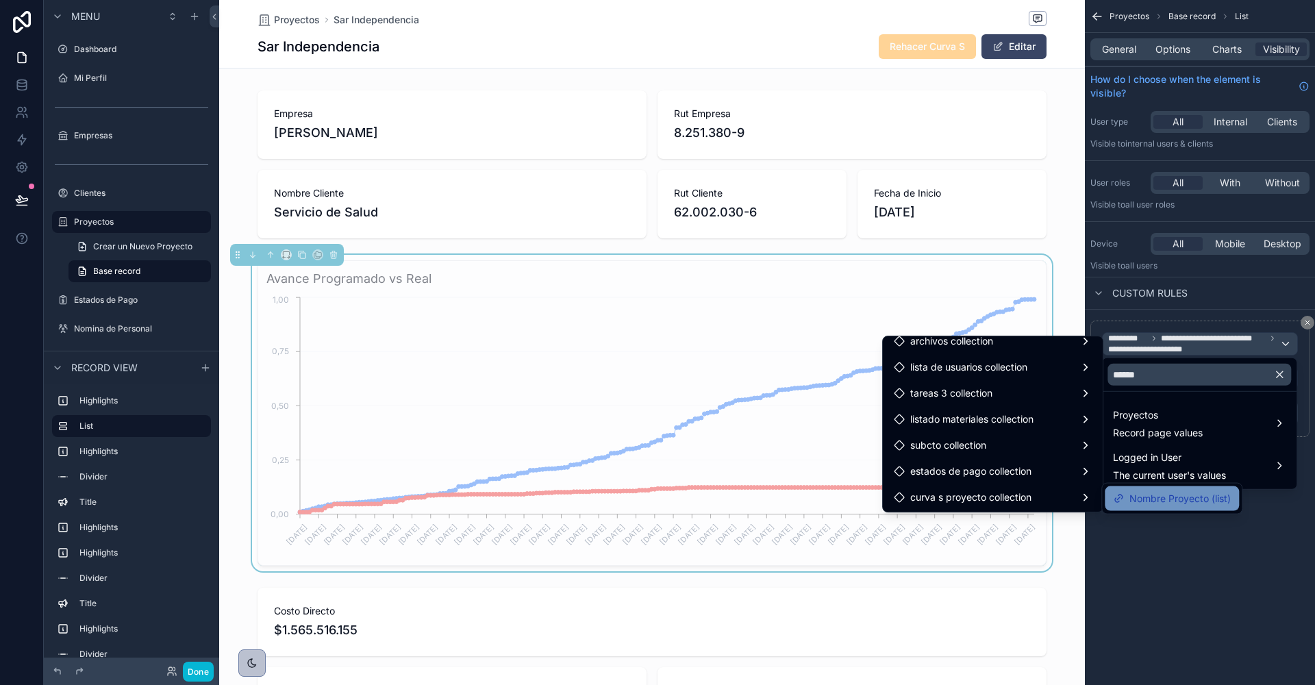
click at [1137, 495] on span "Nombre Proyecto (list)" at bounding box center [1180, 498] width 101 height 16
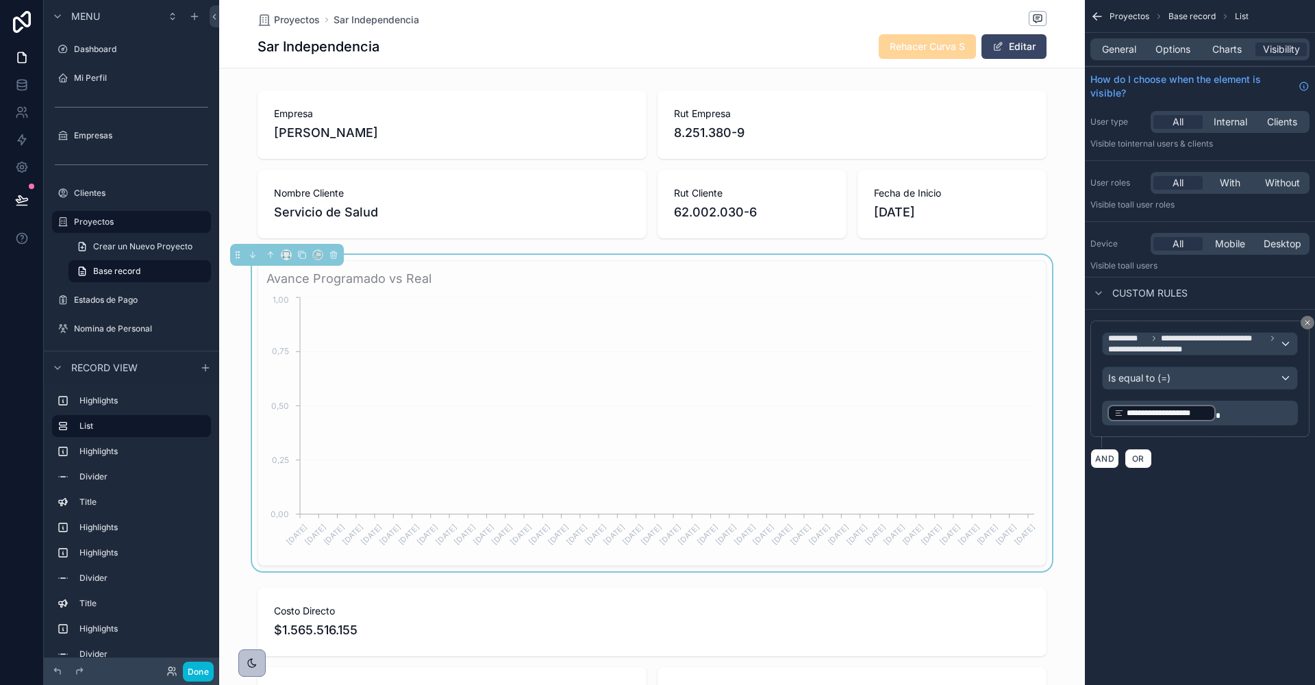
scroll to position [0, 788]
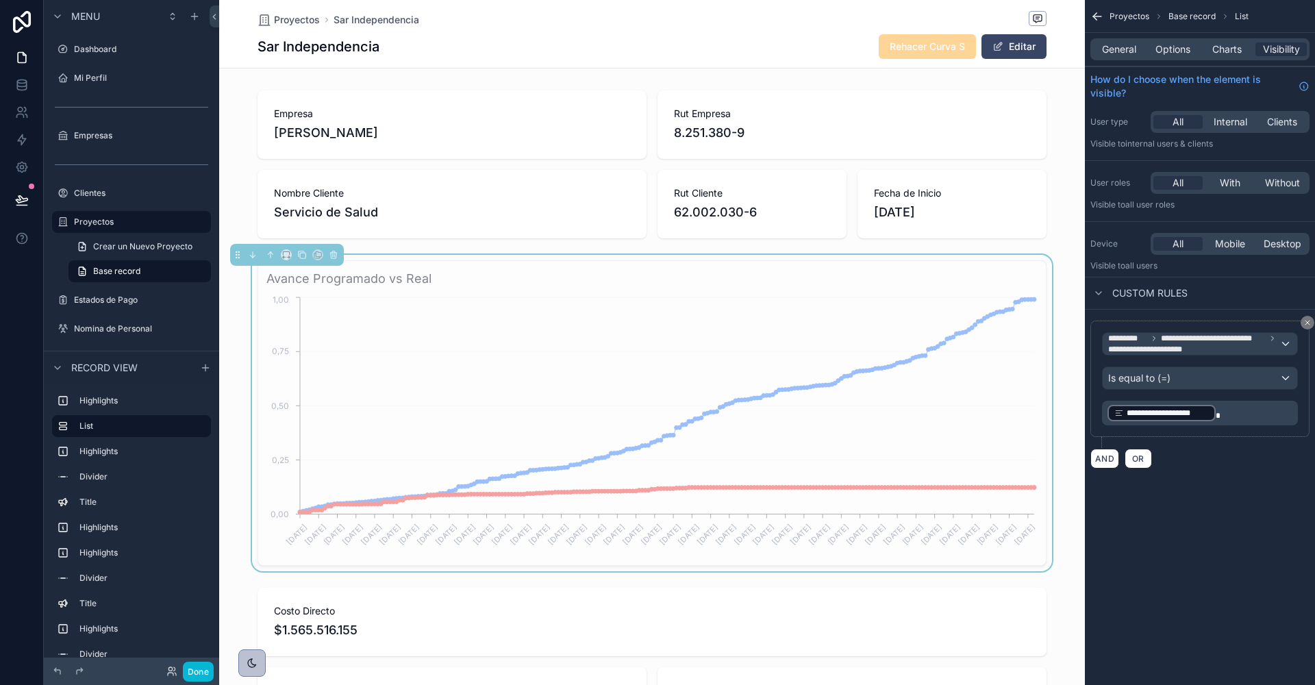
click at [1233, 406] on p "**********" at bounding box center [1202, 412] width 188 height 19
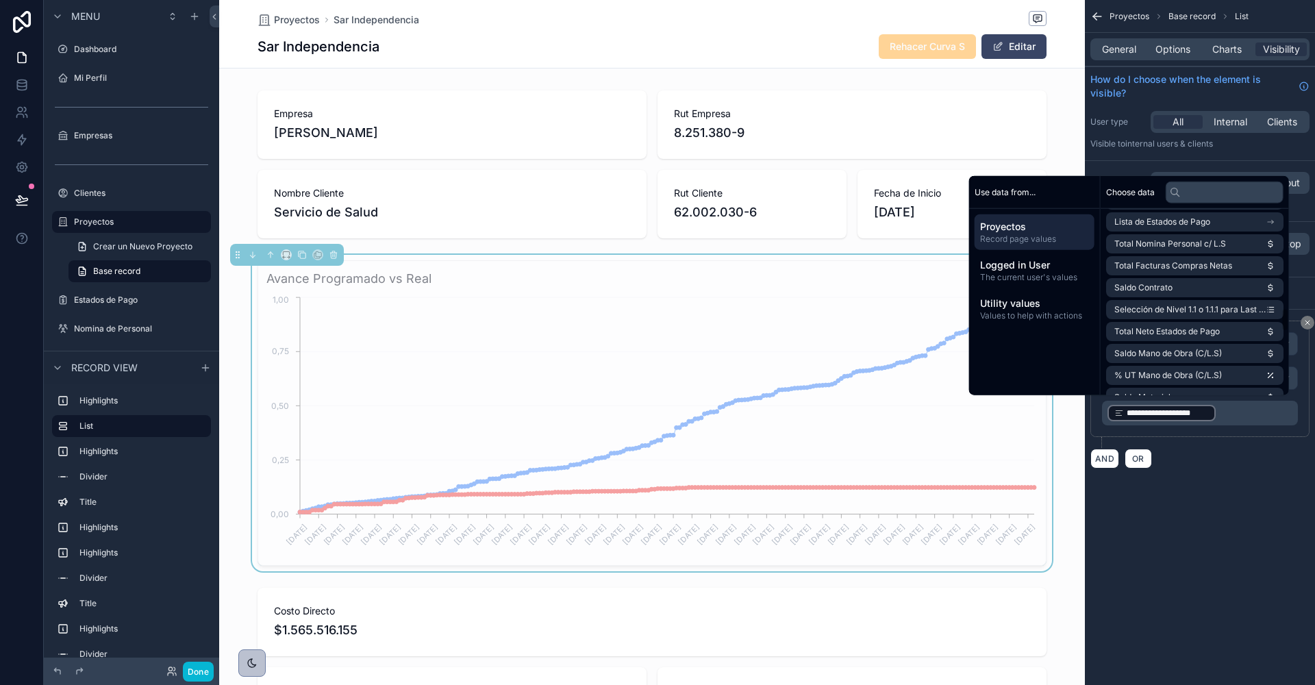
scroll to position [775, 0]
click at [1196, 188] on input "text" at bounding box center [1225, 192] width 118 height 22
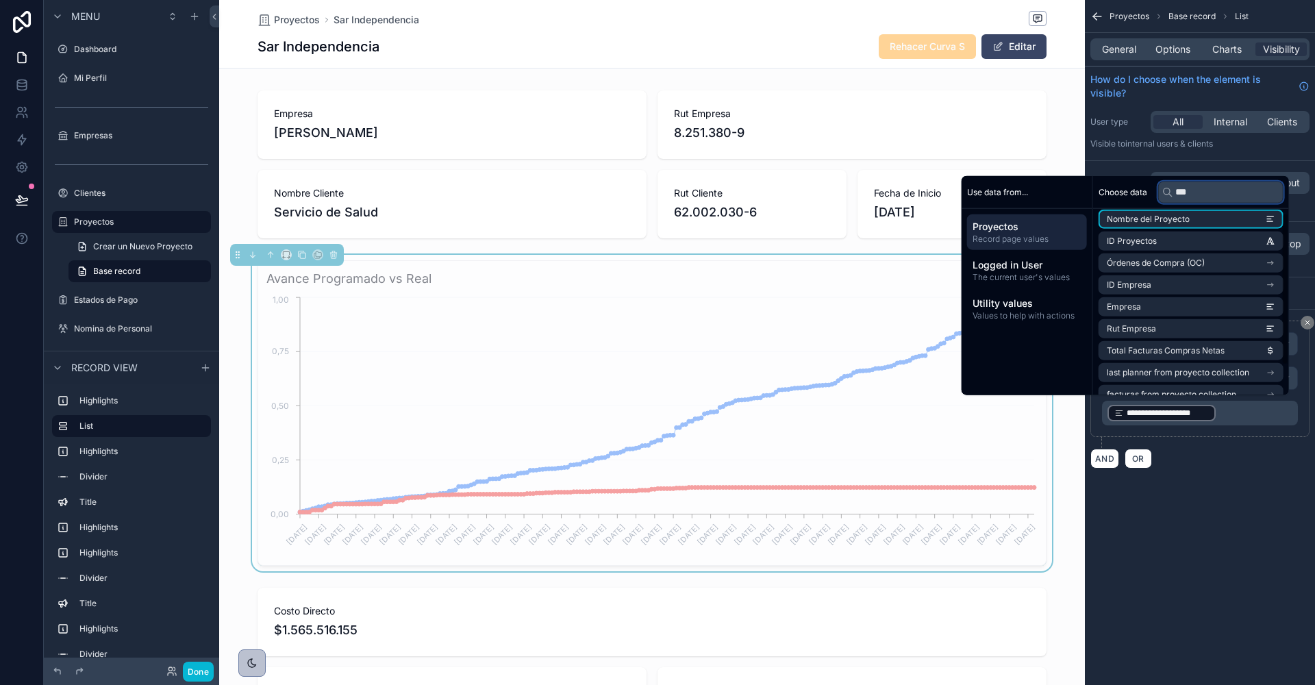
scroll to position [0, 0]
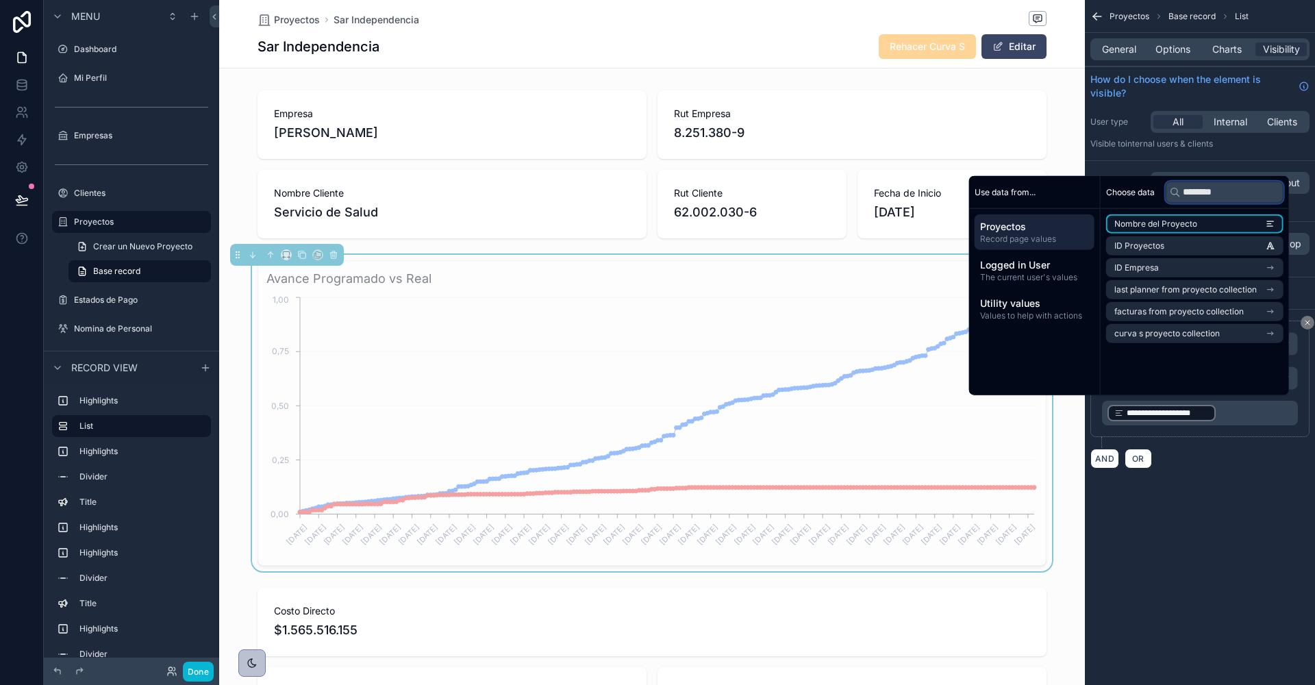
type input "********"
click at [1156, 226] on span "Nombre del Proyecto" at bounding box center [1156, 224] width 83 height 11
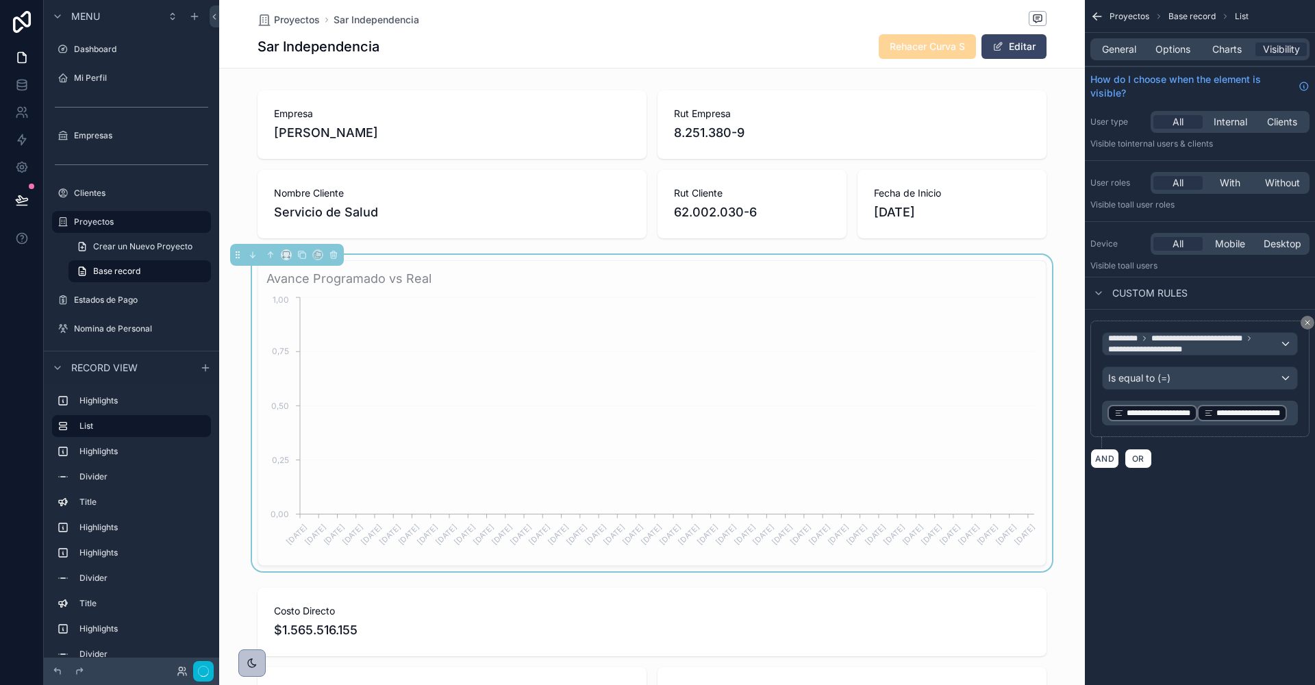
click at [1241, 423] on p "**********" at bounding box center [1202, 412] width 188 height 19
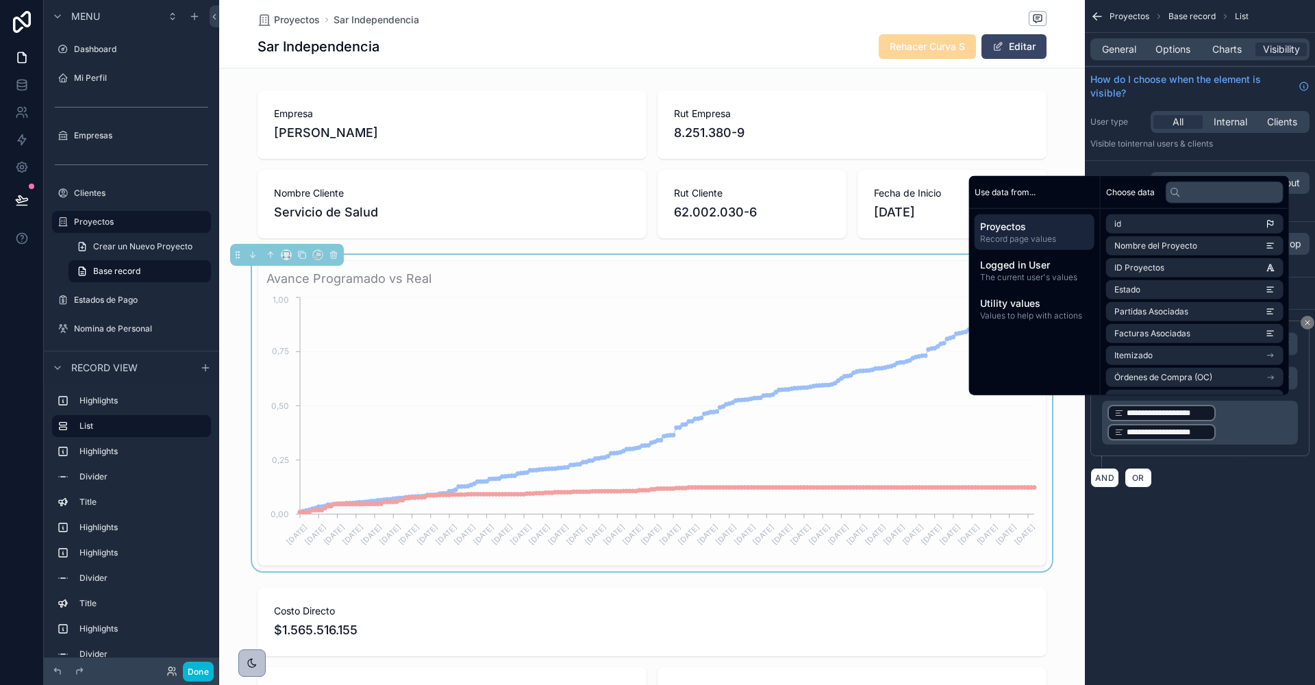
scroll to position [0, 788]
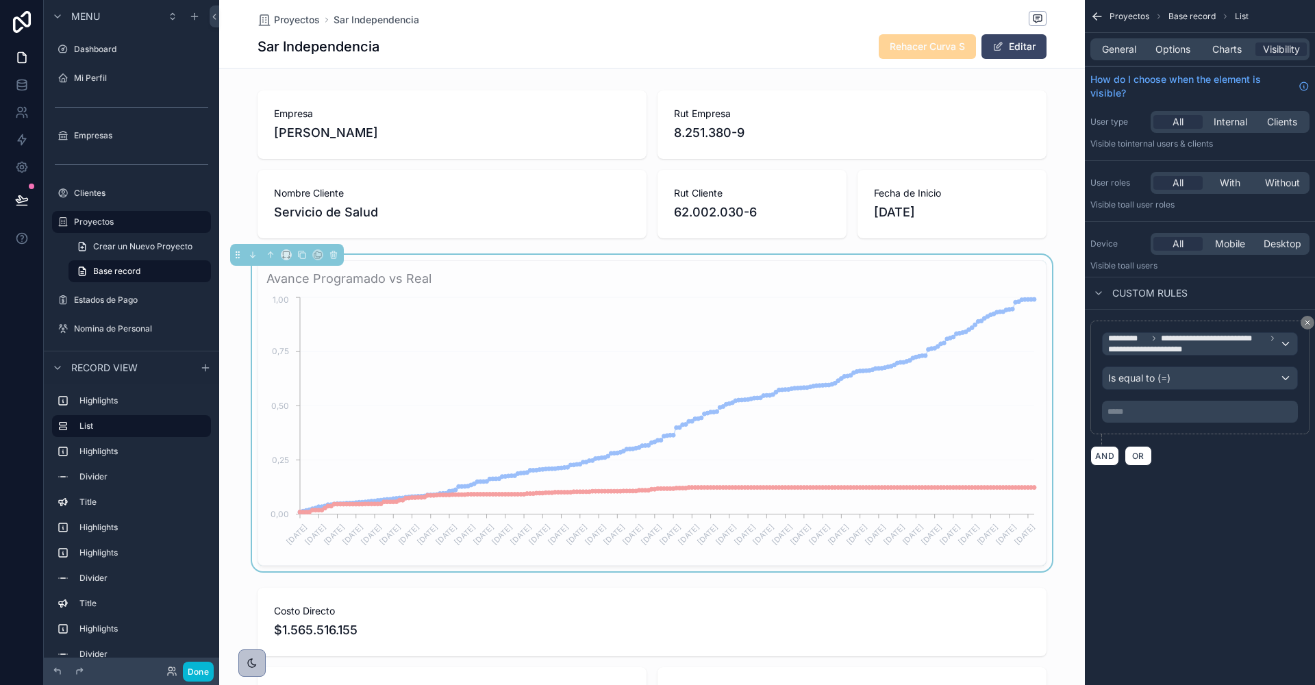
click at [1241, 451] on div "AND OR" at bounding box center [1200, 455] width 219 height 21
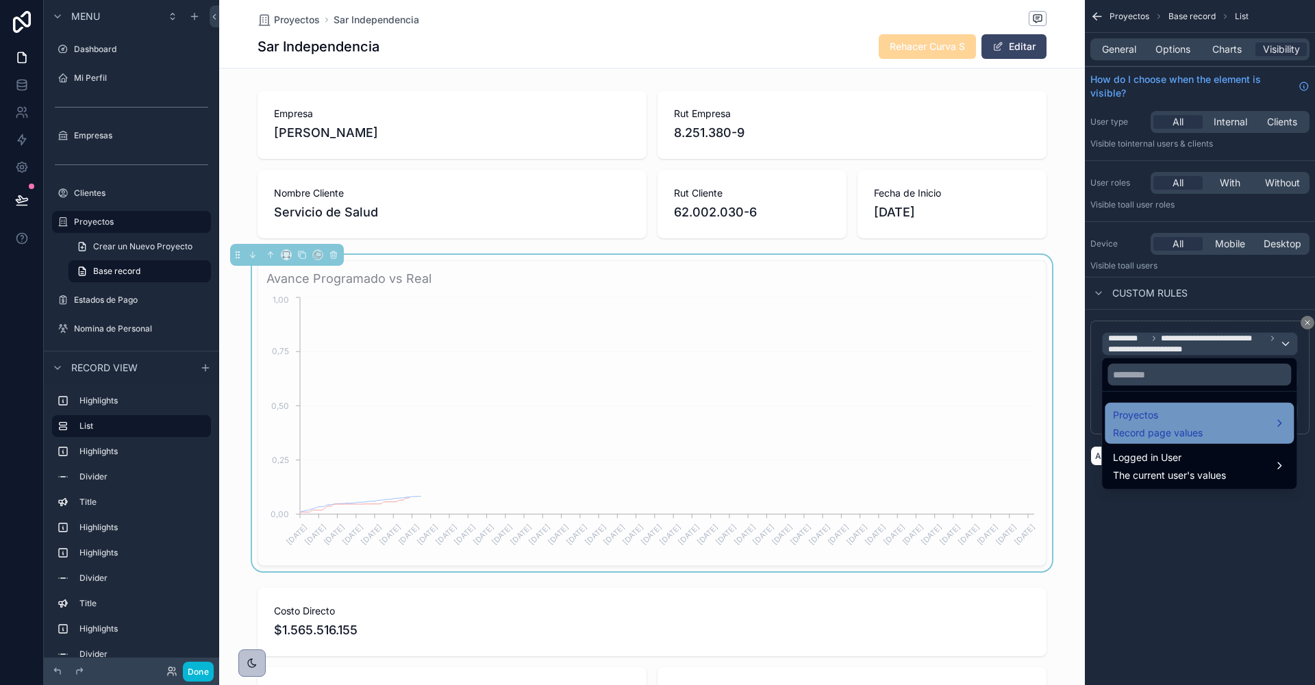
click at [1191, 426] on span "Record page values" at bounding box center [1158, 433] width 90 height 14
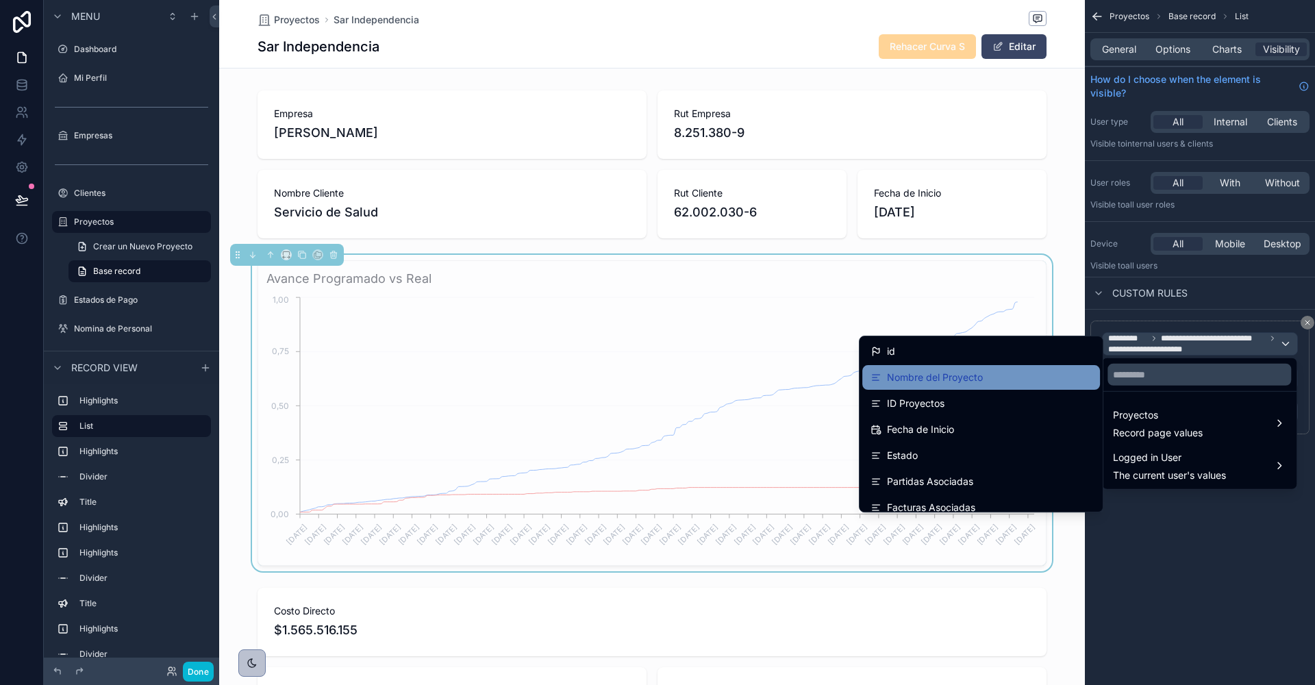
click at [982, 378] on span "Nombre del Proyecto" at bounding box center [935, 377] width 96 height 16
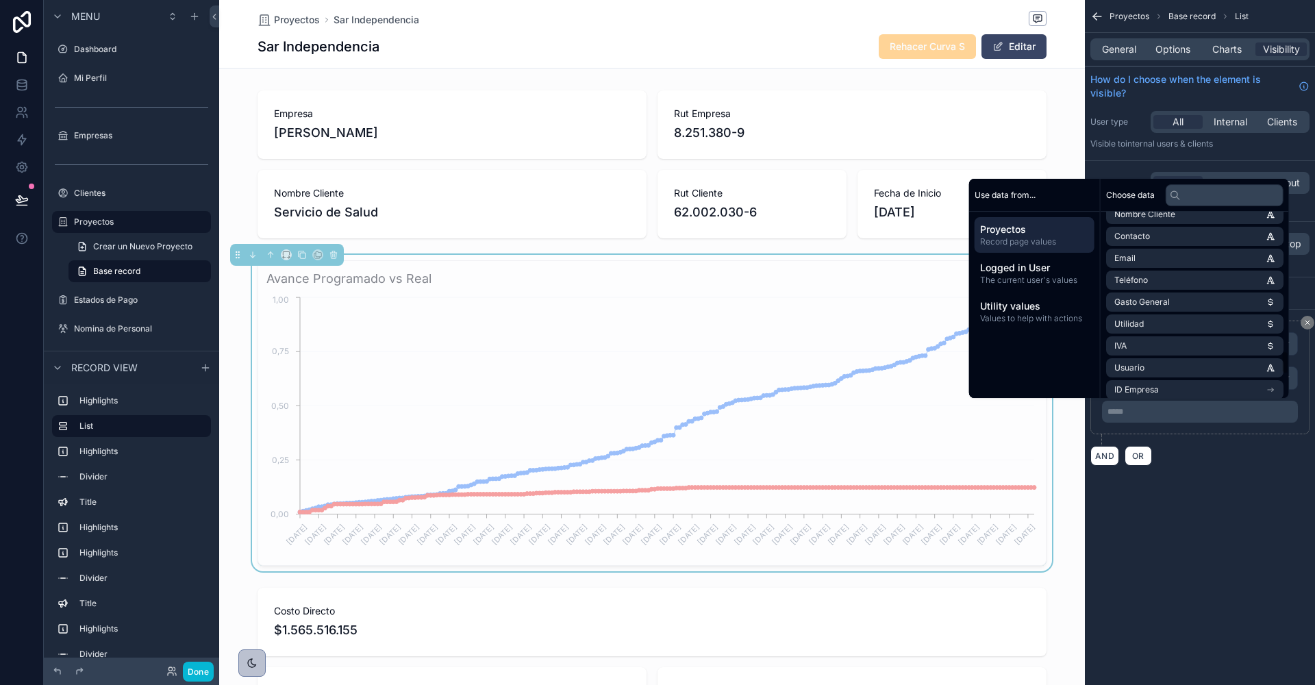
scroll to position [1289, 0]
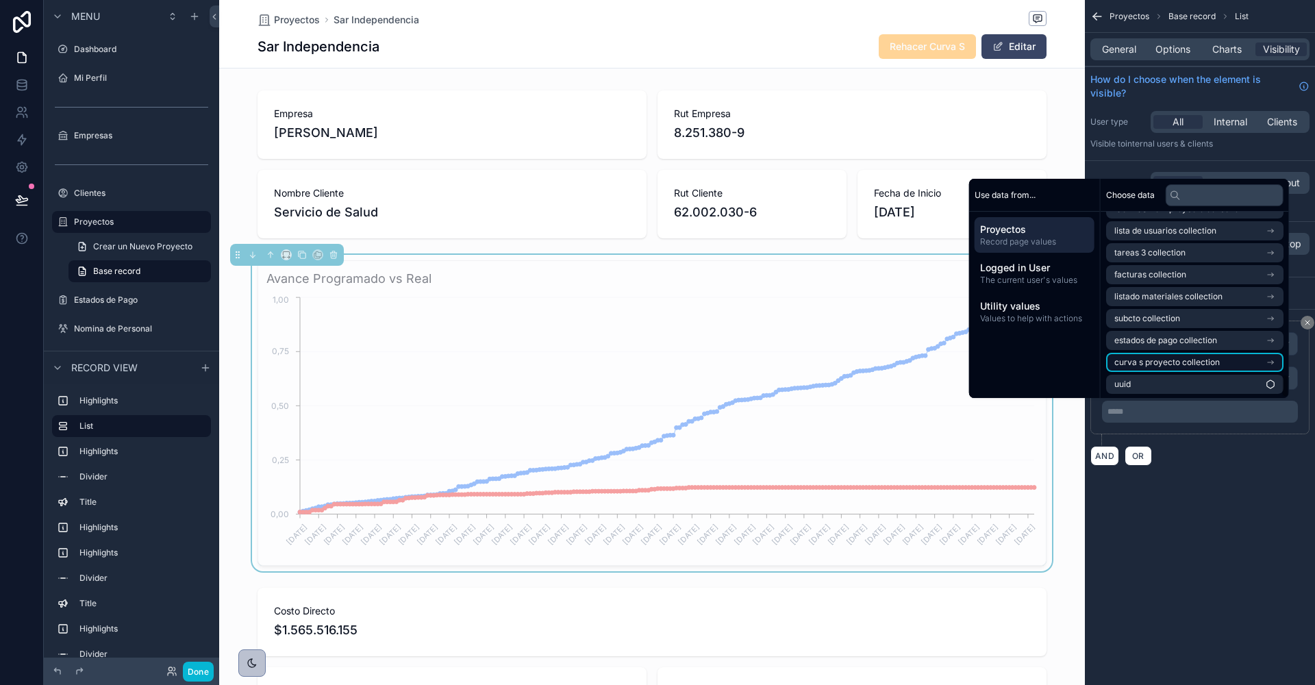
click at [1180, 360] on span "curva s proyecto collection" at bounding box center [1167, 362] width 105 height 11
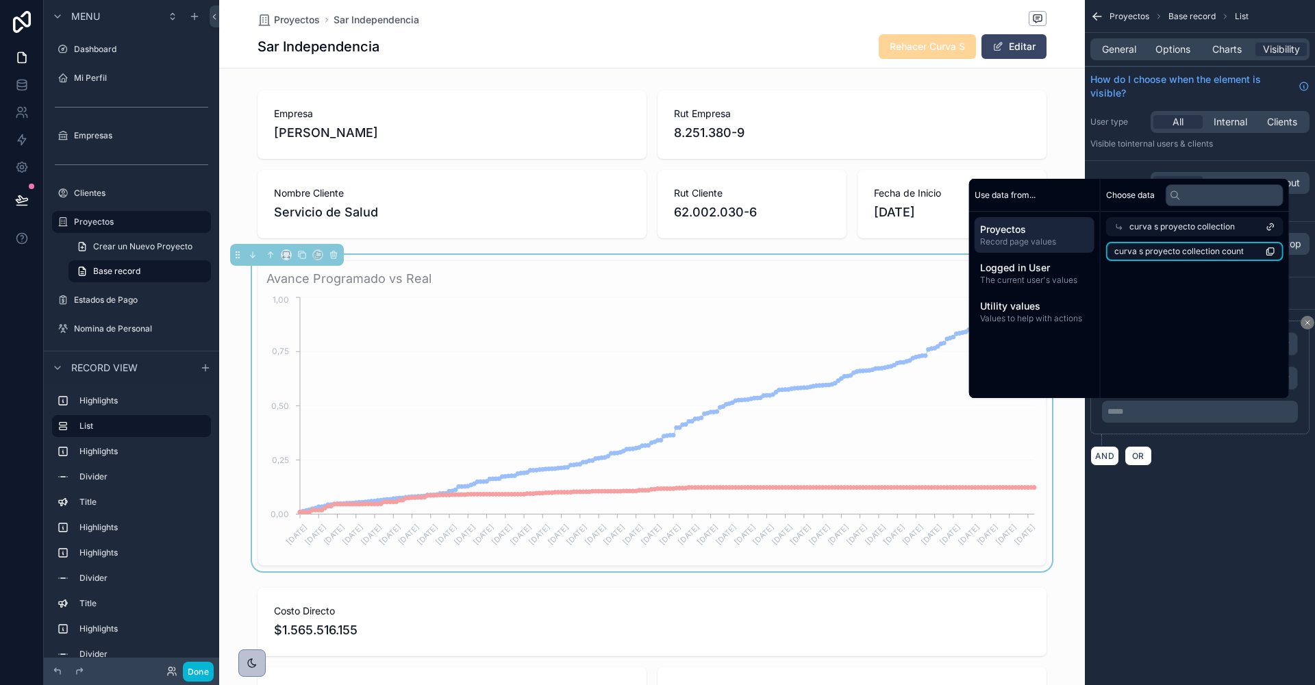
click at [1126, 247] on span "curva s proyecto collection count" at bounding box center [1179, 251] width 129 height 11
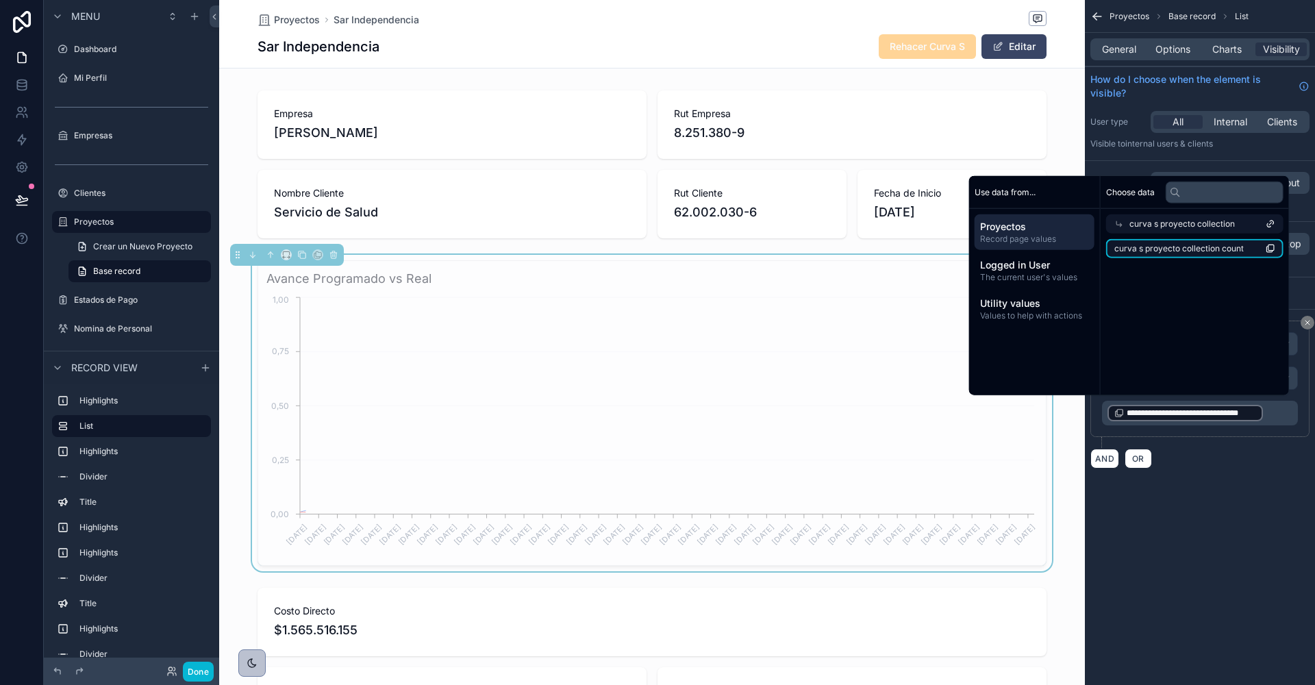
scroll to position [0, 788]
click at [1275, 408] on p "**********" at bounding box center [1202, 412] width 188 height 19
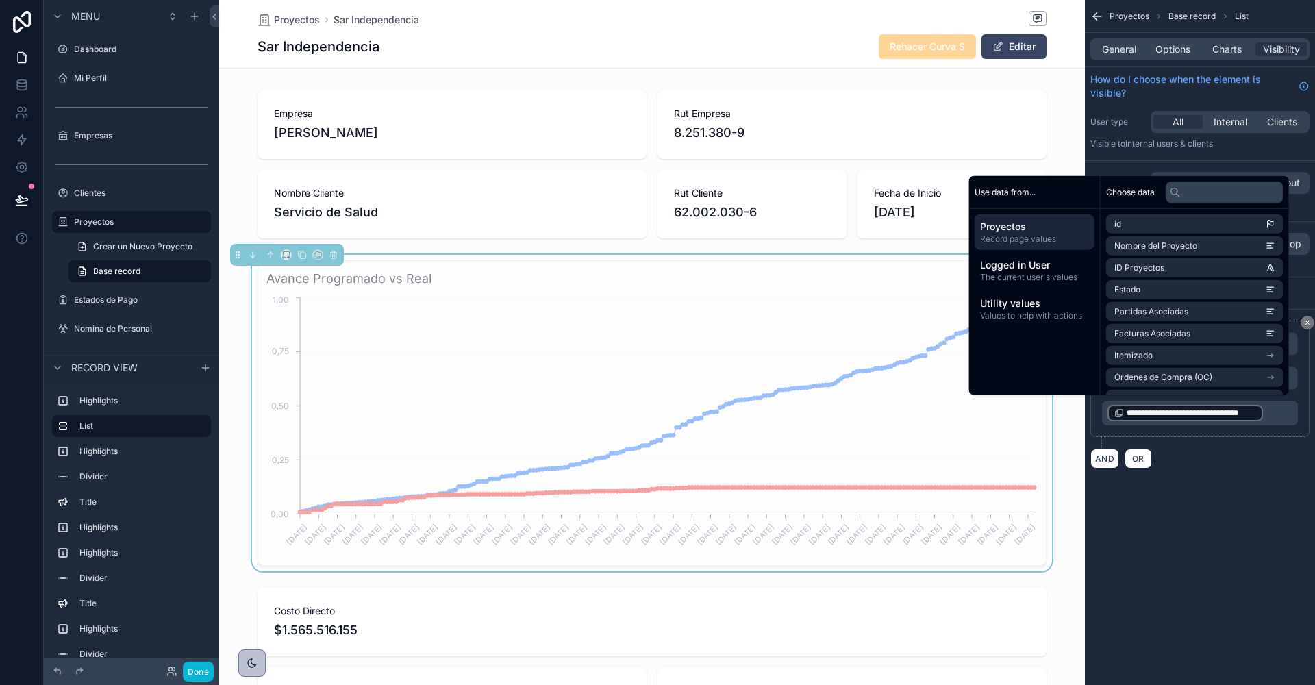
click at [1278, 412] on p "**********" at bounding box center [1202, 412] width 188 height 19
click at [1277, 411] on p "**********" at bounding box center [1202, 412] width 188 height 19
click at [1234, 410] on span "**********" at bounding box center [1191, 413] width 129 height 11
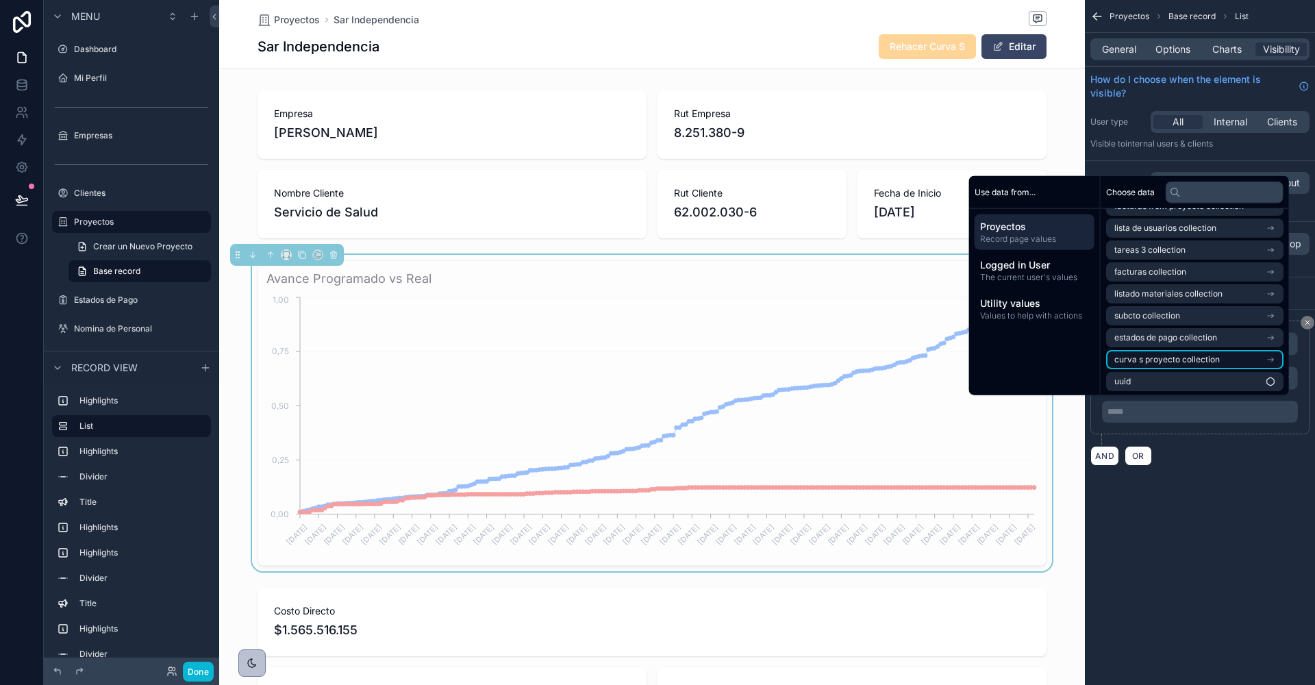
click at [1276, 357] on li "curva s proyecto collection" at bounding box center [1194, 359] width 177 height 19
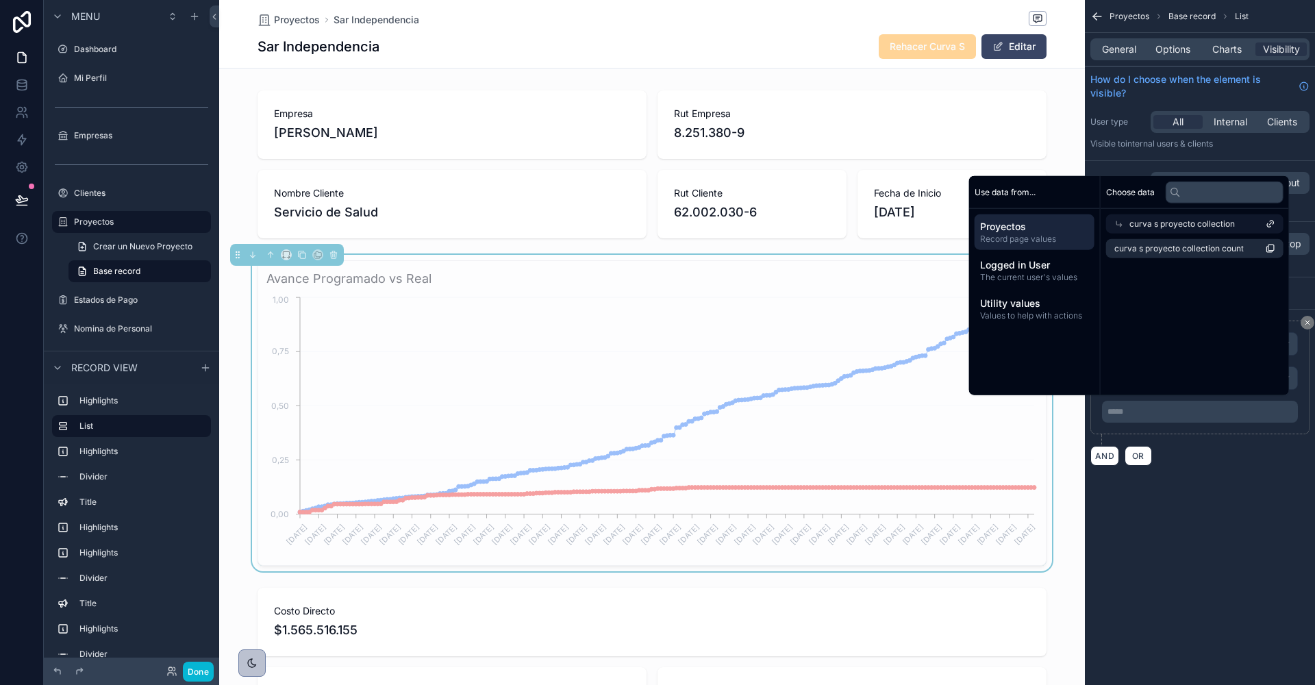
click at [1269, 223] on icon at bounding box center [1271, 224] width 10 height 10
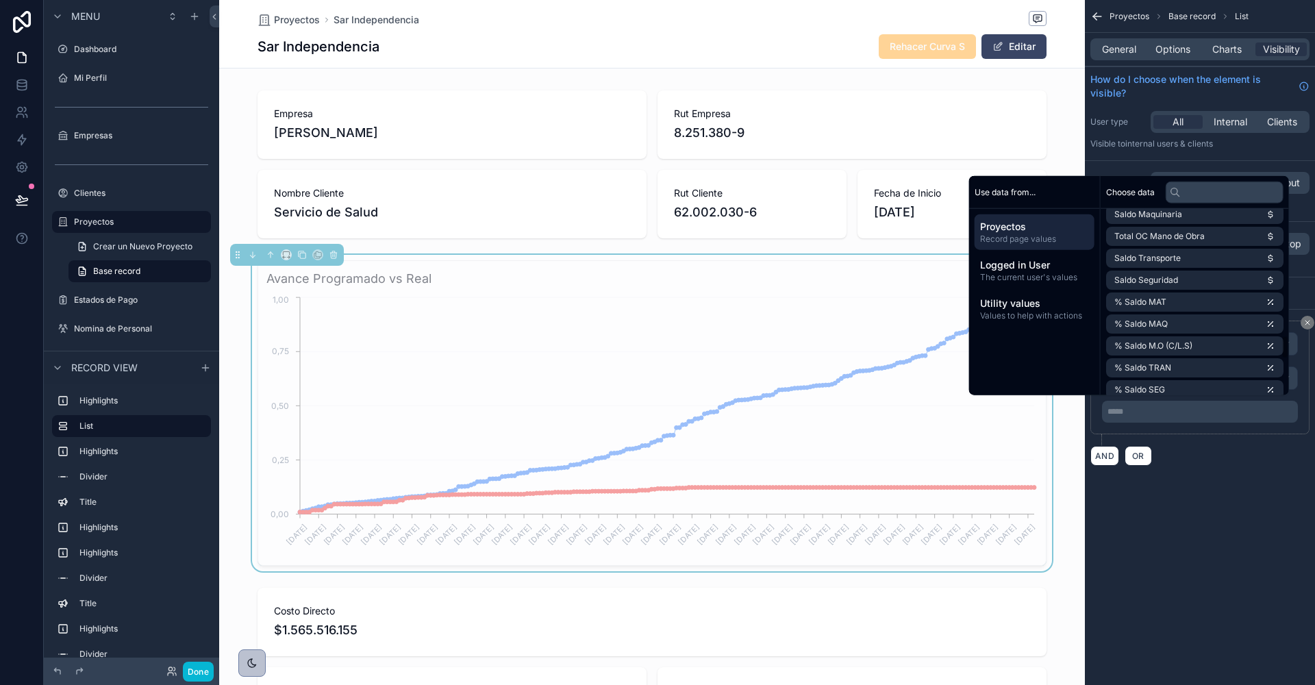
scroll to position [1007, 0]
click at [1247, 494] on div "**********" at bounding box center [1200, 249] width 230 height 499
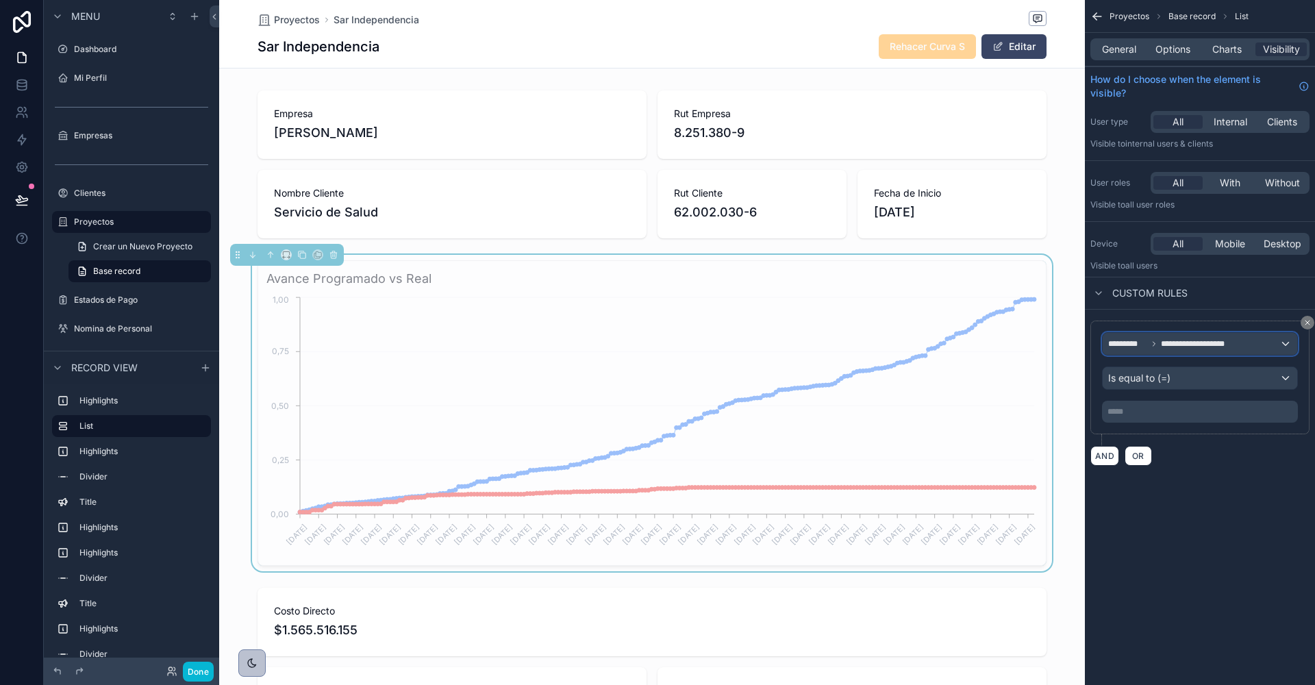
click at [1187, 340] on span "**********" at bounding box center [1202, 343] width 82 height 11
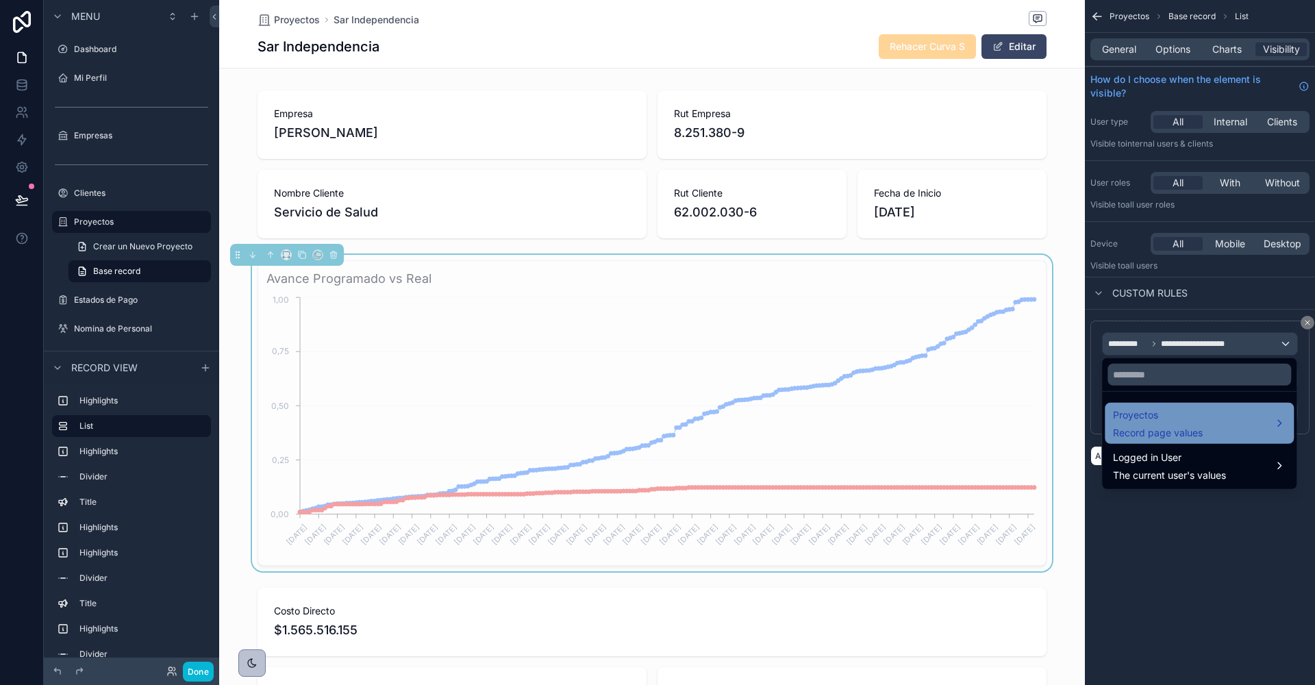
click at [1182, 432] on span "Record page values" at bounding box center [1158, 433] width 90 height 14
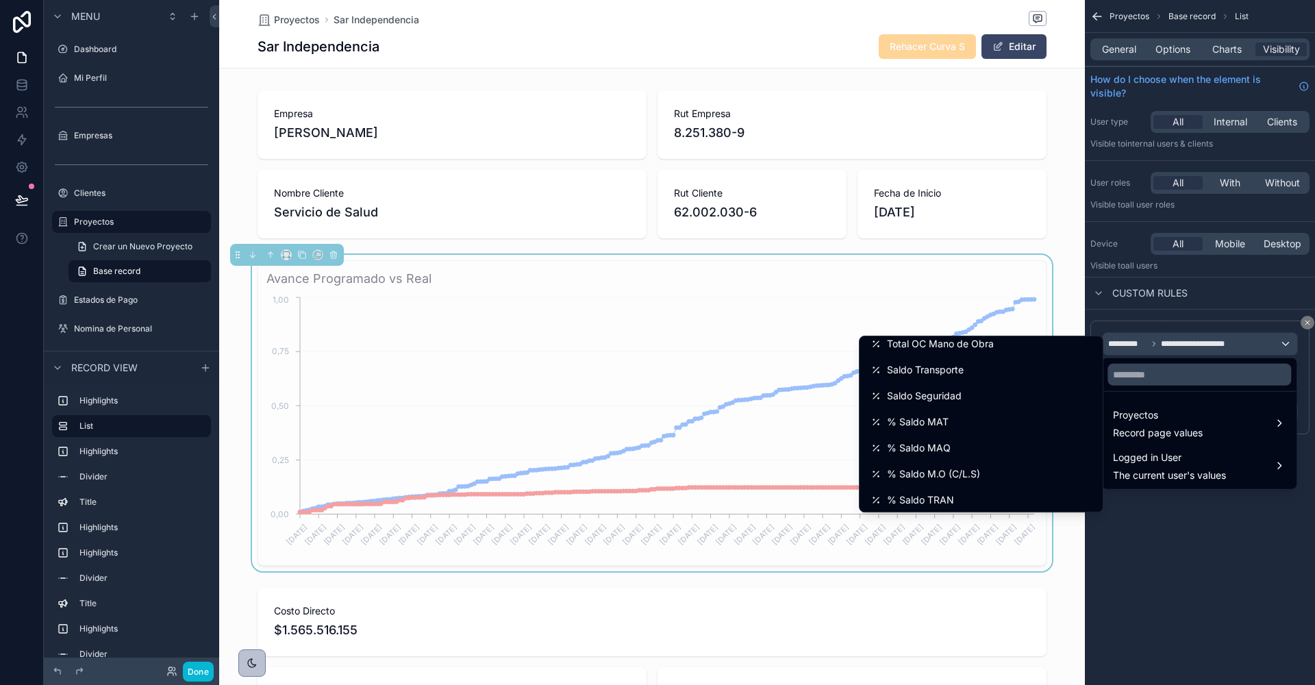
scroll to position [1676, 0]
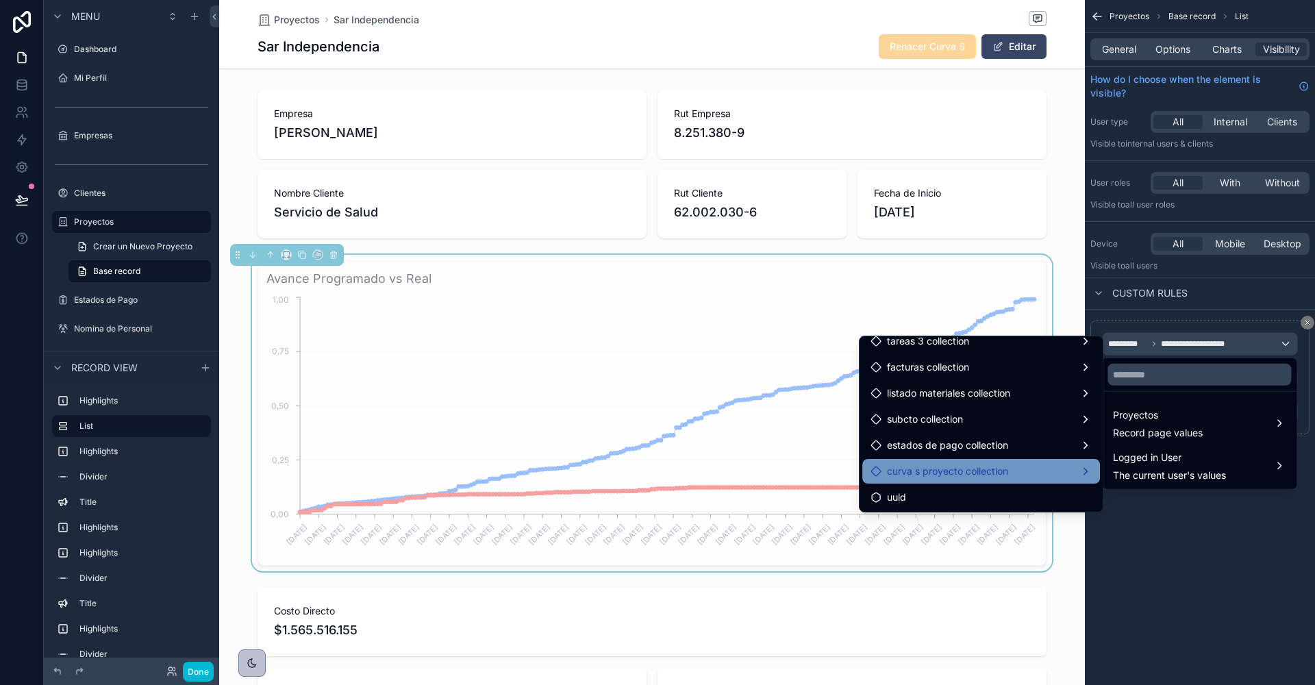
click at [987, 469] on span "curva s proyecto collection" at bounding box center [947, 471] width 121 height 16
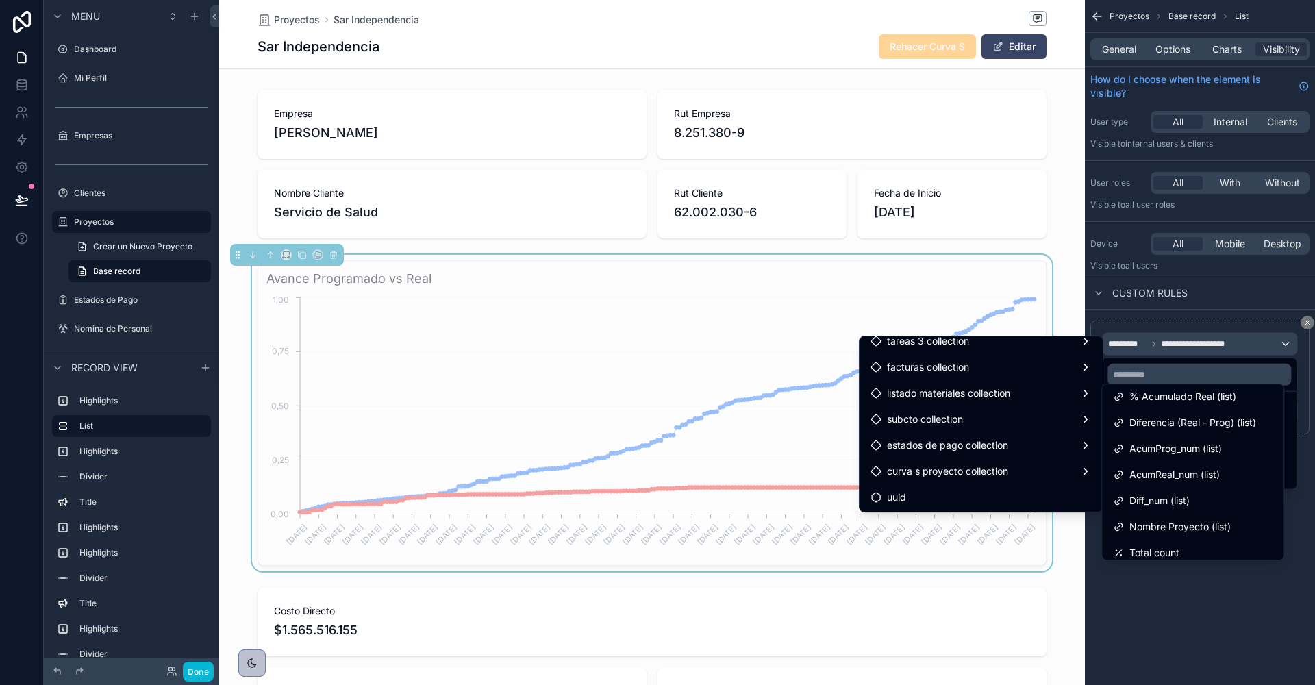
scroll to position [245, 0]
click at [1176, 515] on span "Nombre Proyecto (list)" at bounding box center [1180, 519] width 101 height 16
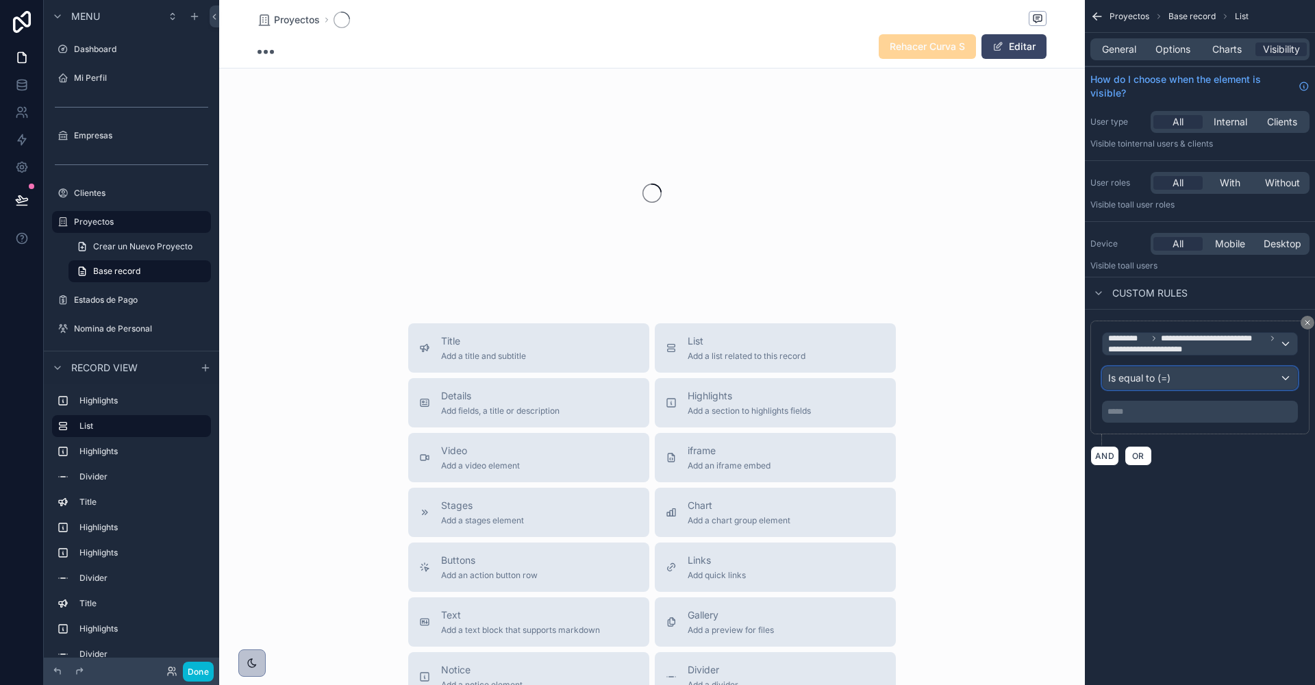
click at [1148, 375] on span "Is equal to (=)" at bounding box center [1139, 378] width 62 height 14
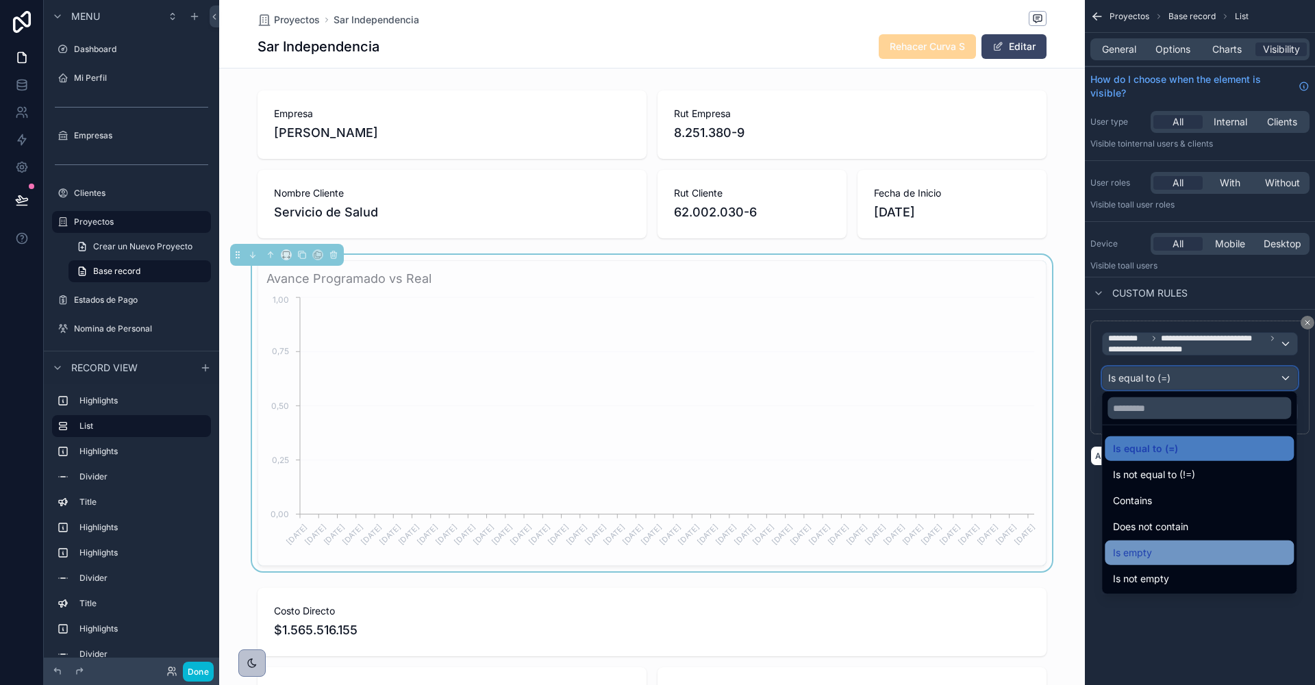
scroll to position [0, 788]
